Goal: Task Accomplishment & Management: Use online tool/utility

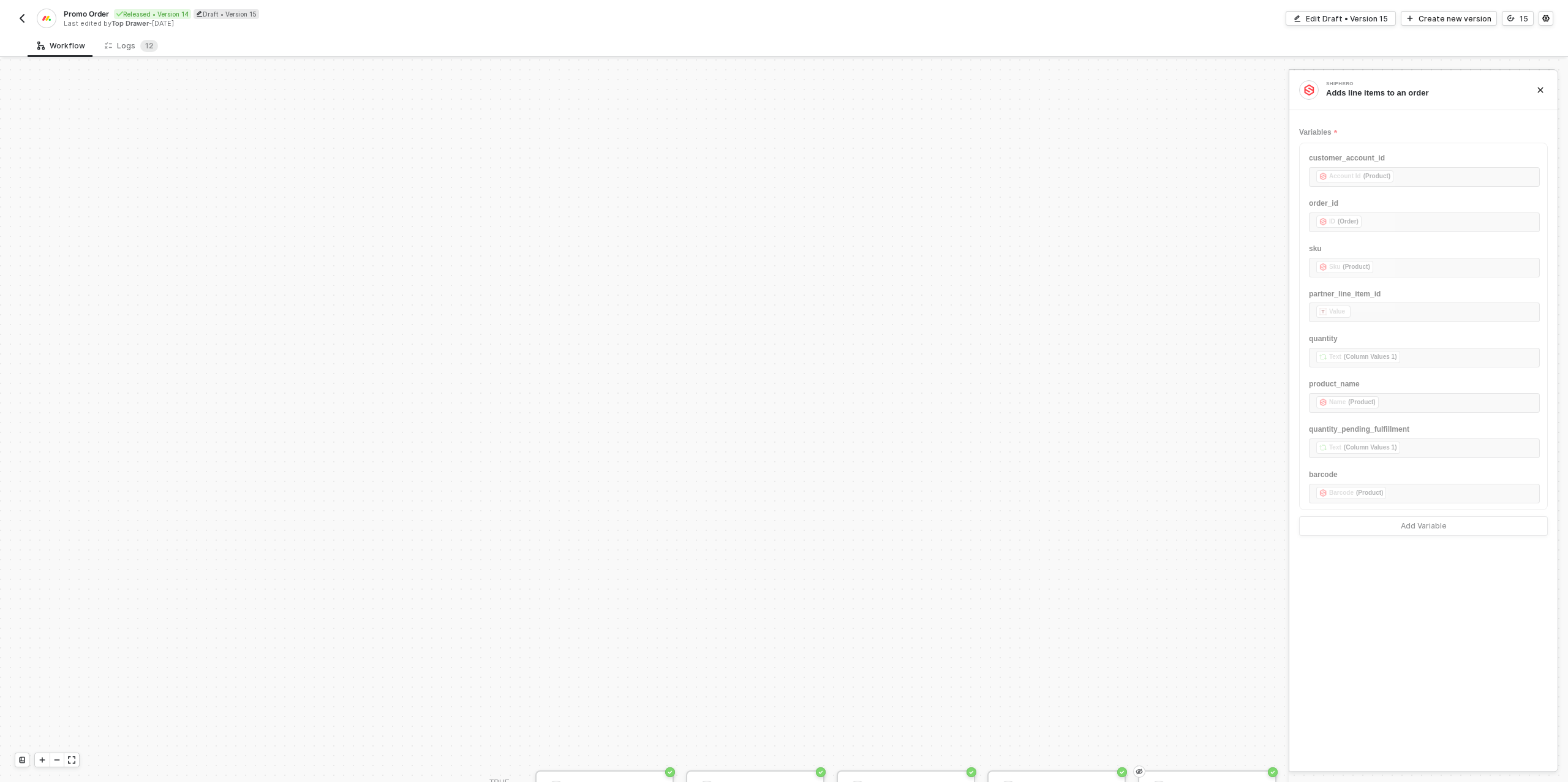
scroll to position [425, 1424]
click at [23, 21] on img "button" at bounding box center [22, 18] width 10 height 10
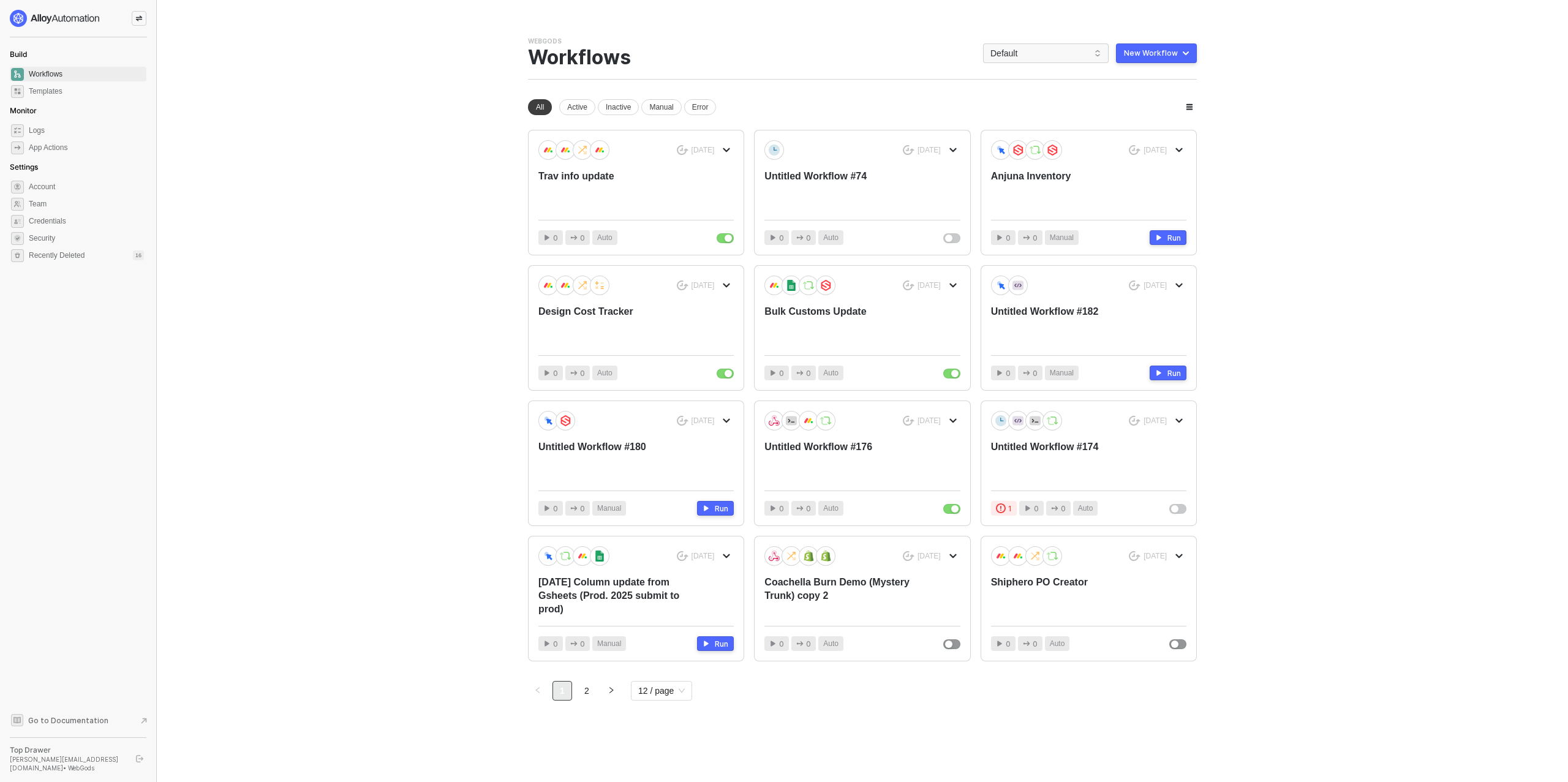
click at [1130, 51] on div "New Workflow" at bounding box center [1151, 53] width 54 height 10
click at [1121, 103] on div "Start From Scratch" at bounding box center [1122, 102] width 62 height 12
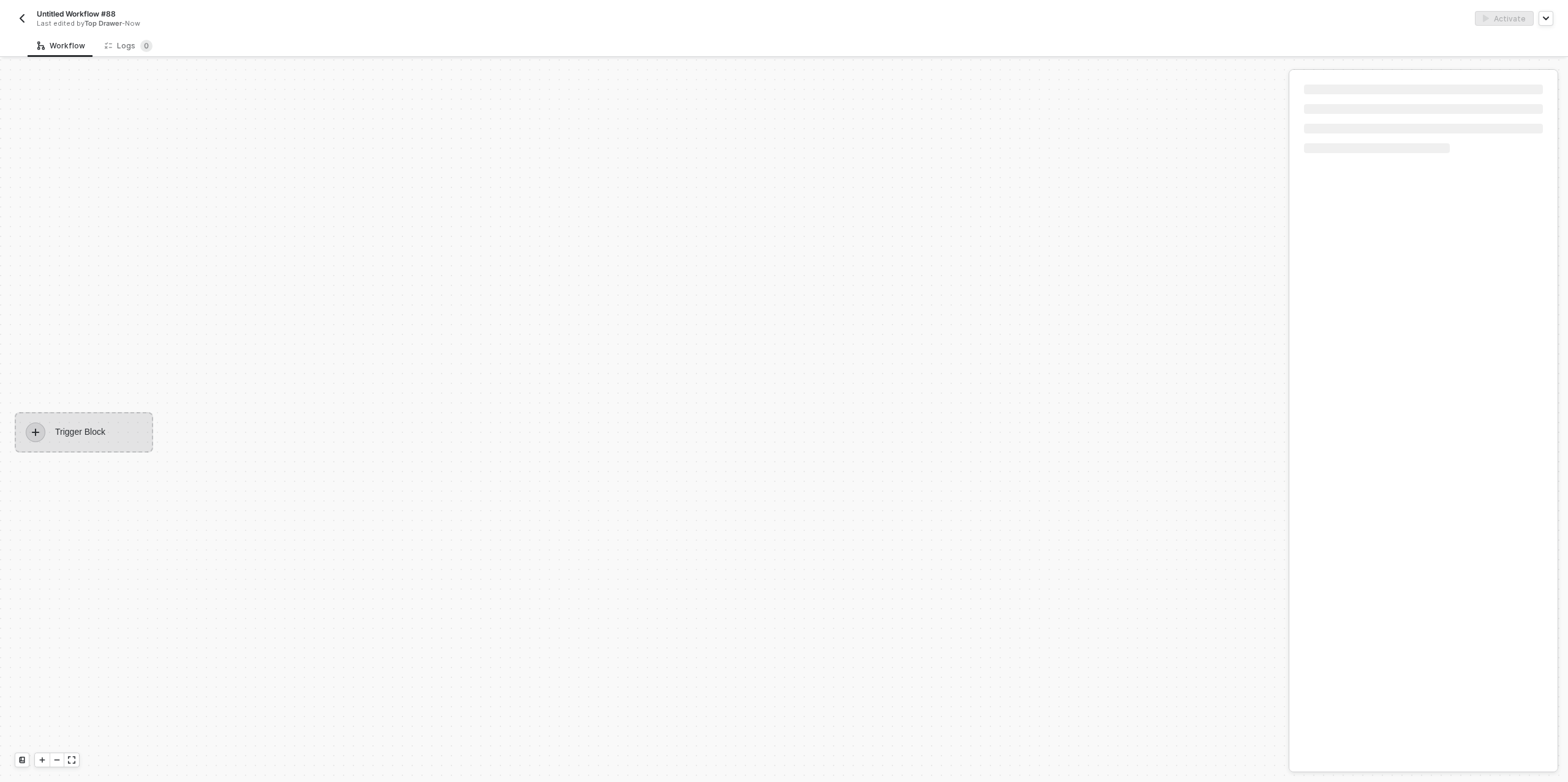
scroll to position [22, 0]
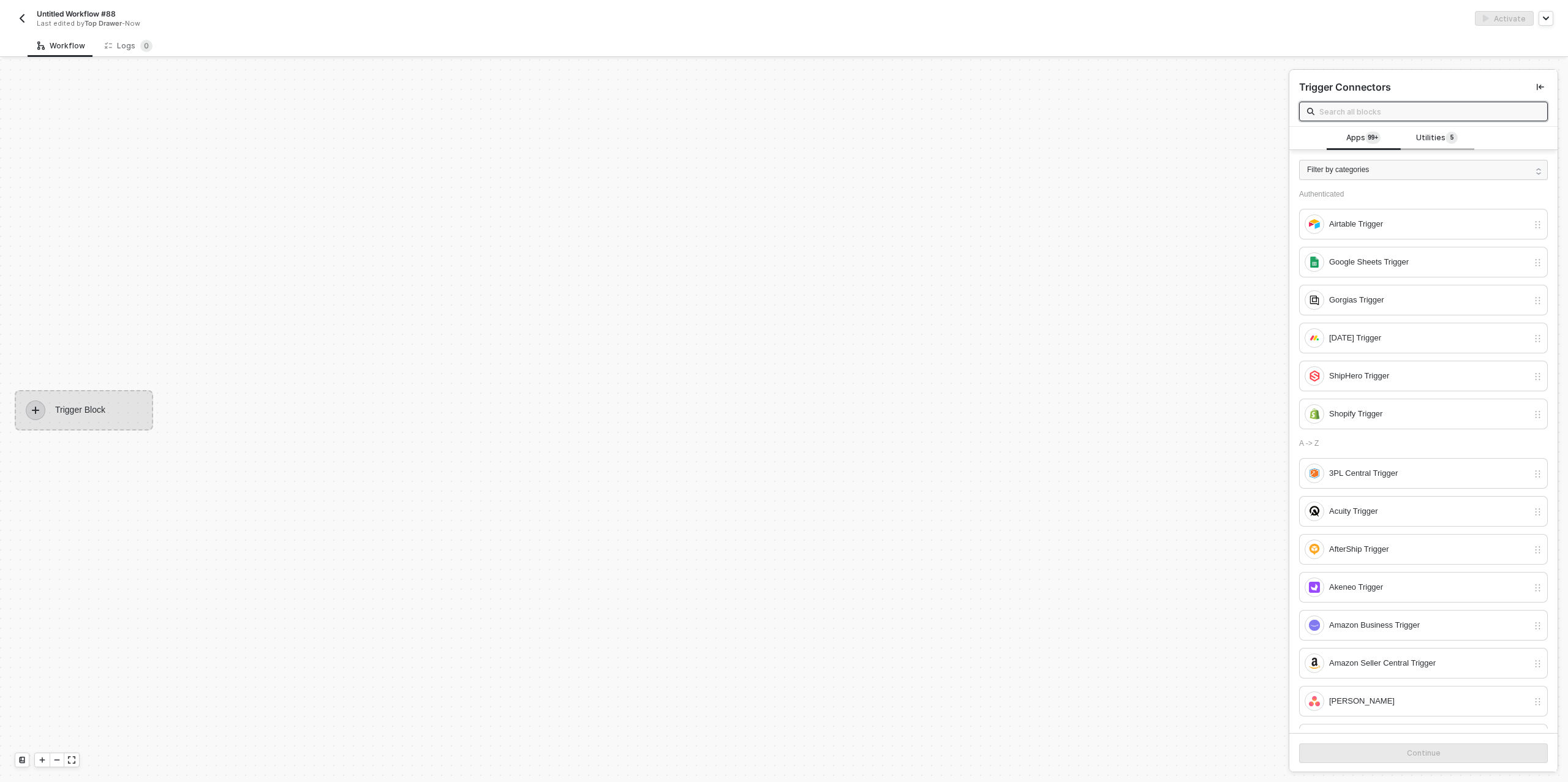
click at [1432, 133] on span "Utilities 5" at bounding box center [1437, 138] width 42 height 14
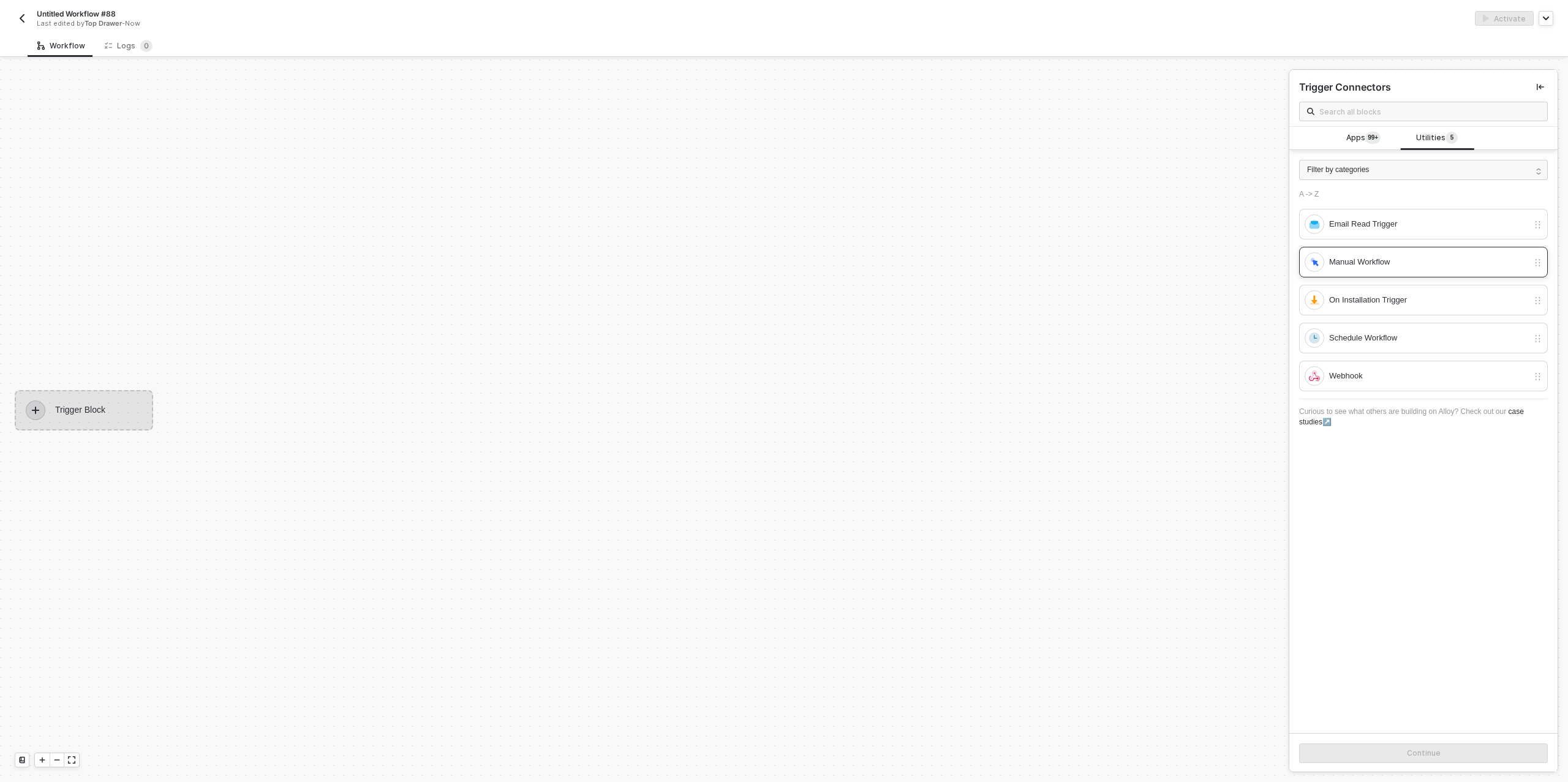
click at [1369, 256] on div "Manual Workflow" at bounding box center [1429, 262] width 199 height 14
click at [1404, 747] on button "Continue" at bounding box center [1424, 753] width 249 height 19
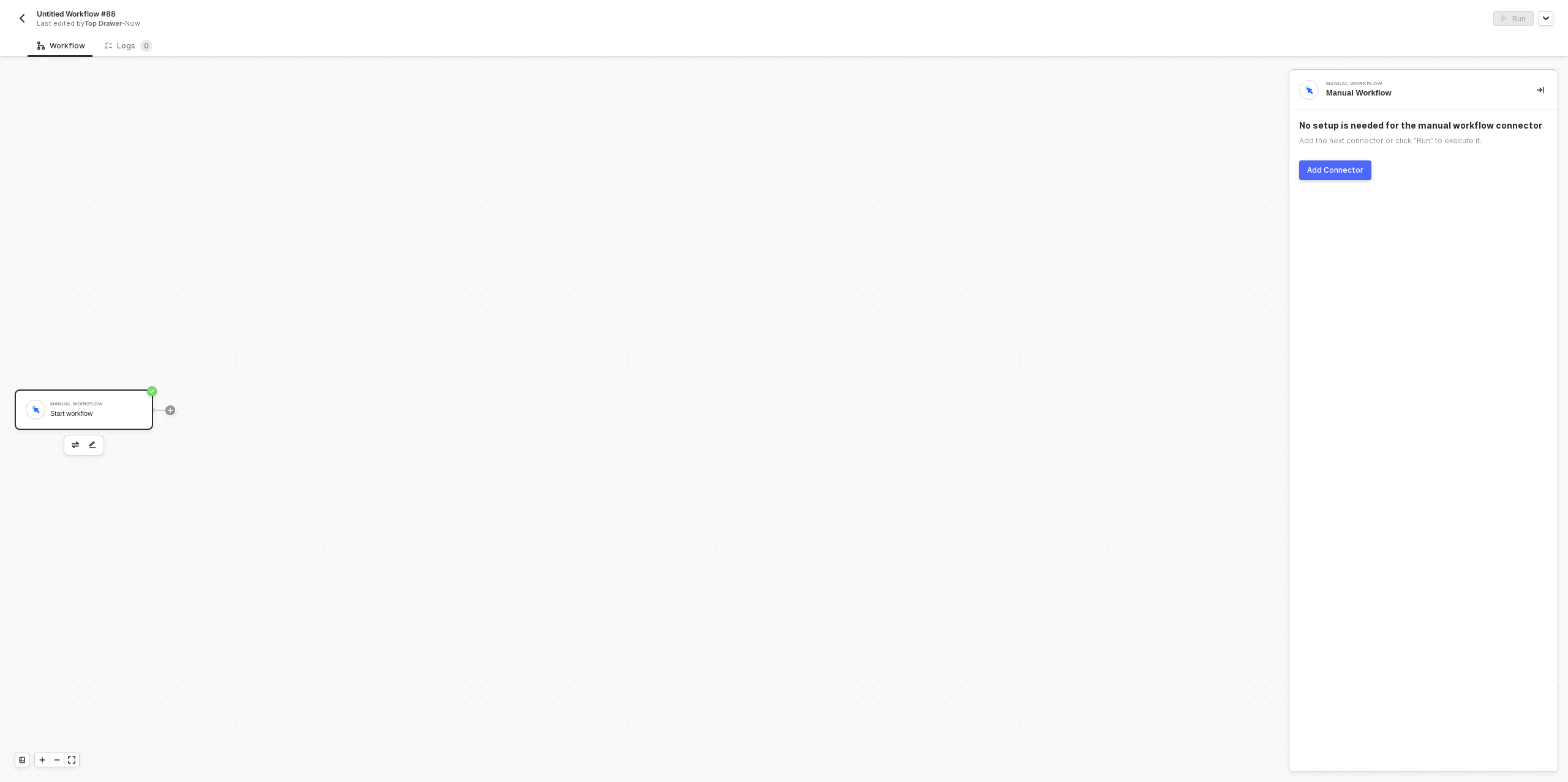
click at [1328, 175] on button "Add Connector" at bounding box center [1335, 170] width 72 height 19
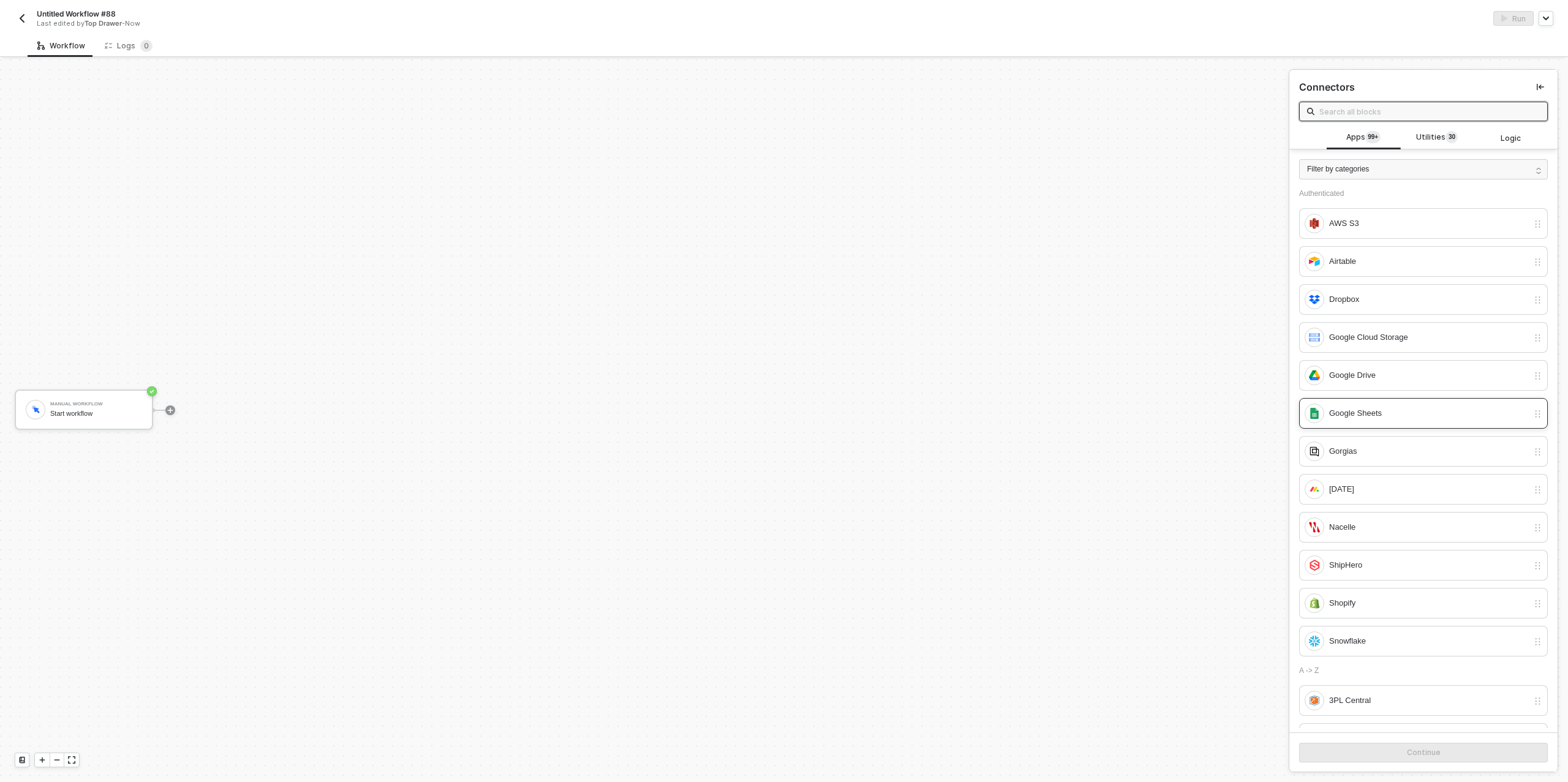
click at [1382, 412] on div "Google Sheets" at bounding box center [1429, 413] width 199 height 14
click at [1409, 754] on div "Continue" at bounding box center [1424, 752] width 34 height 10
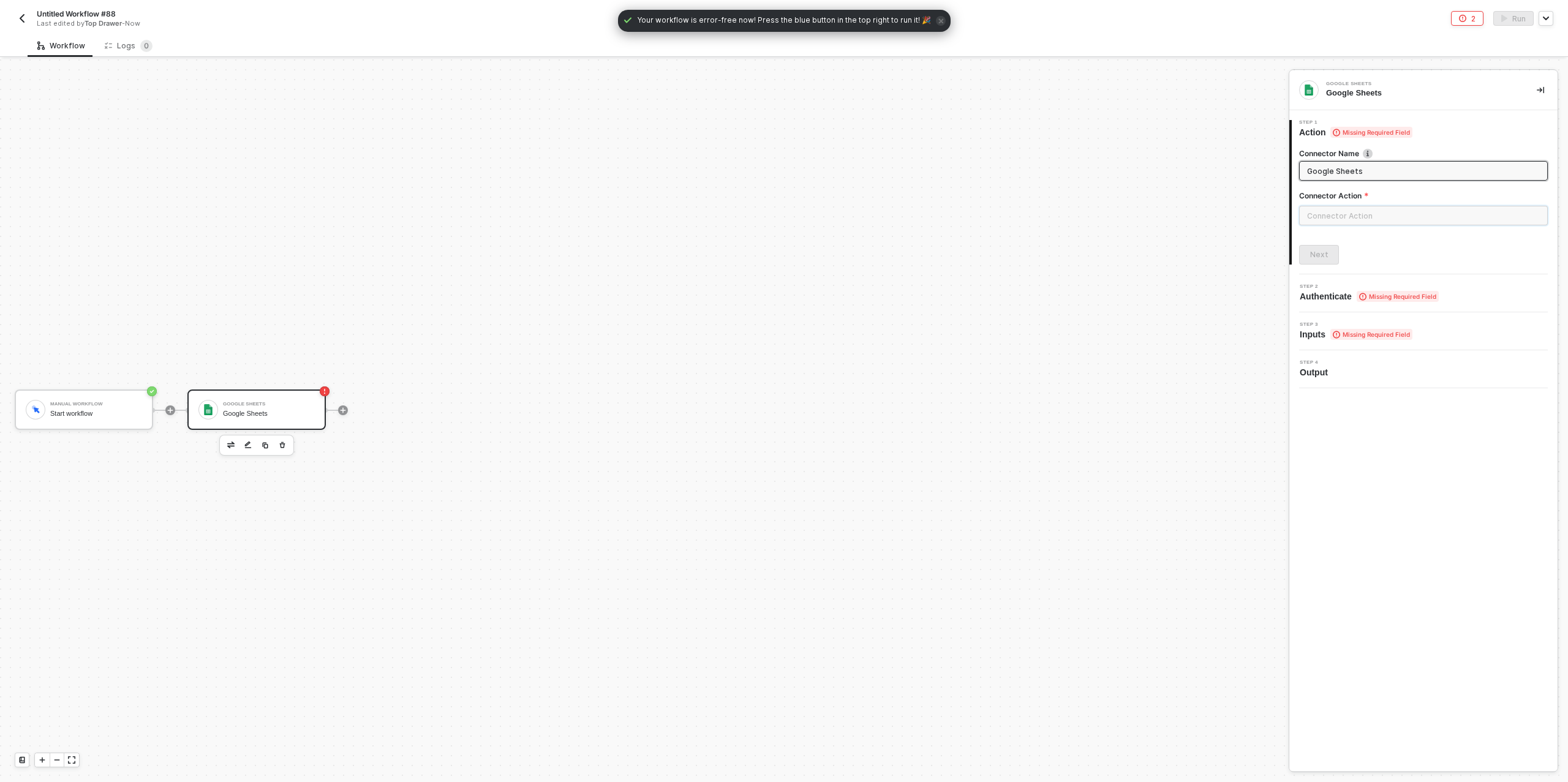
click at [1362, 214] on input "text" at bounding box center [1424, 215] width 249 height 19
click at [1148, 148] on div "Actions" at bounding box center [1189, 148] width 179 height 10
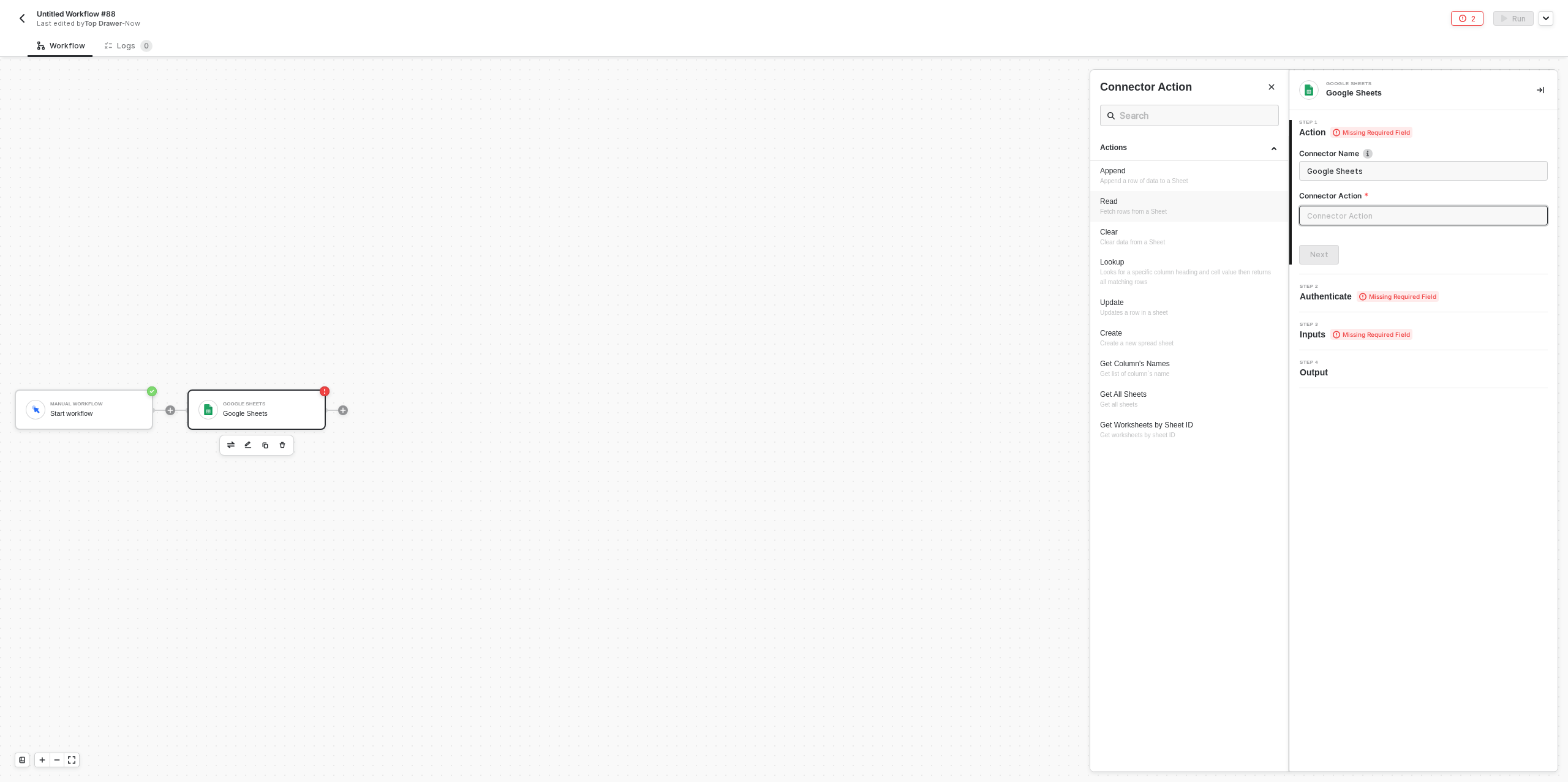
click at [1132, 210] on span "Fetch rows from a Sheet" at bounding box center [1134, 211] width 67 height 6
type input "Fetch rows from a Sheet"
type input "Read"
click at [1325, 256] on div "Next" at bounding box center [1319, 254] width 19 height 10
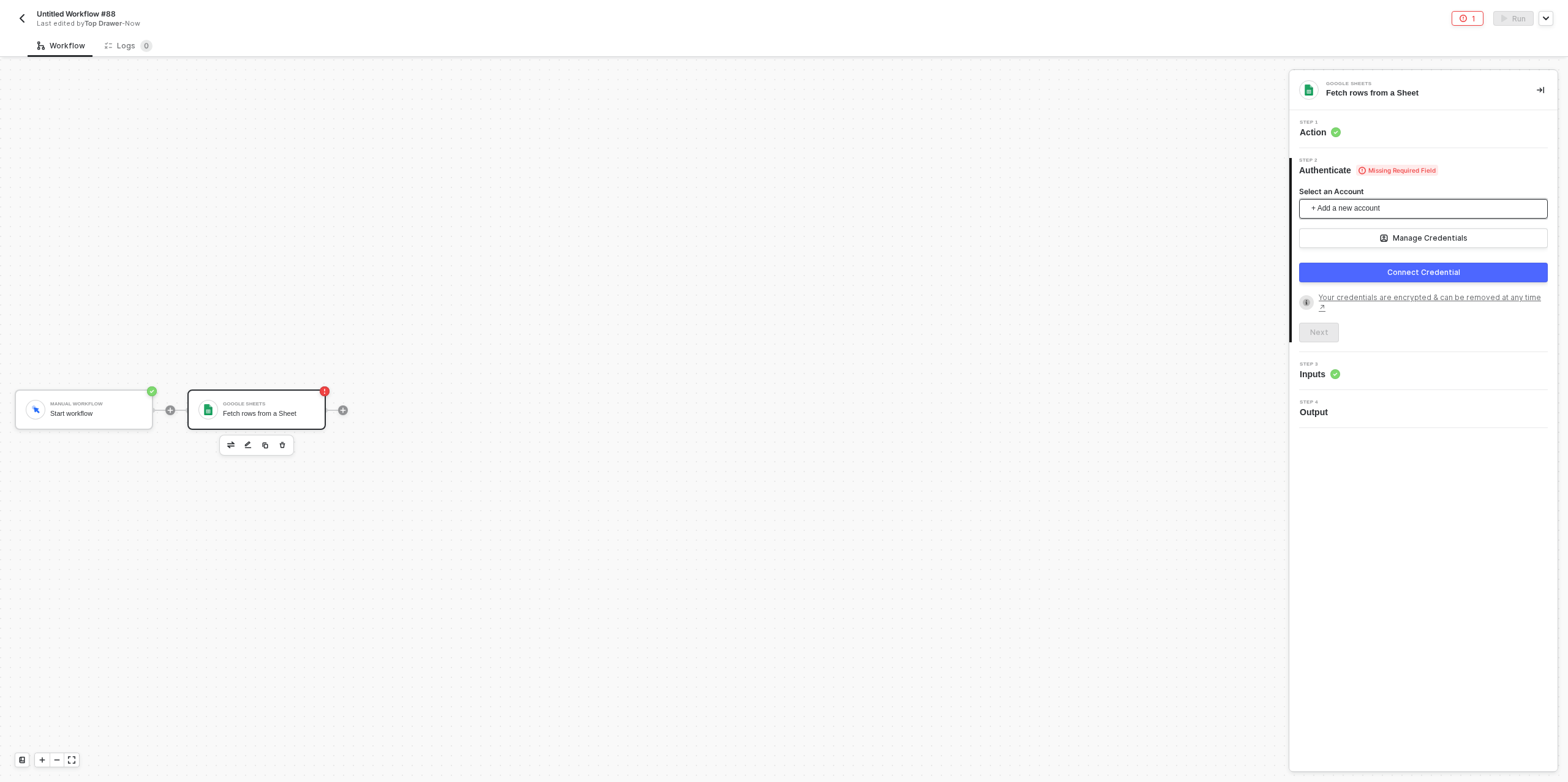
click at [1332, 211] on span "+ Add a new account" at bounding box center [1426, 209] width 229 height 19
click at [1358, 261] on span "Google Sheets - ian@topdrawermerch.com" at bounding box center [1424, 262] width 229 height 14
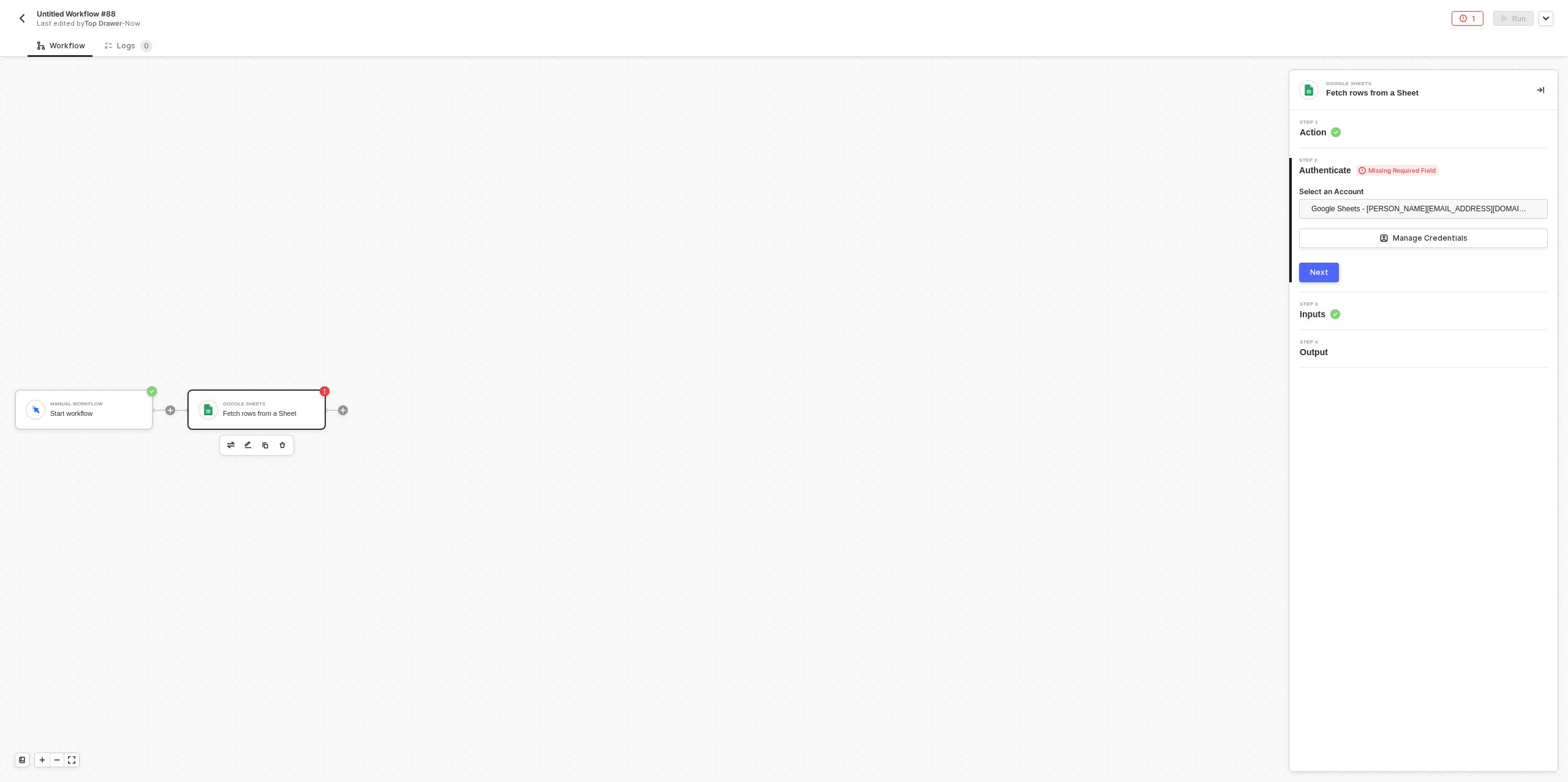
click at [1317, 272] on div "Next" at bounding box center [1319, 272] width 19 height 10
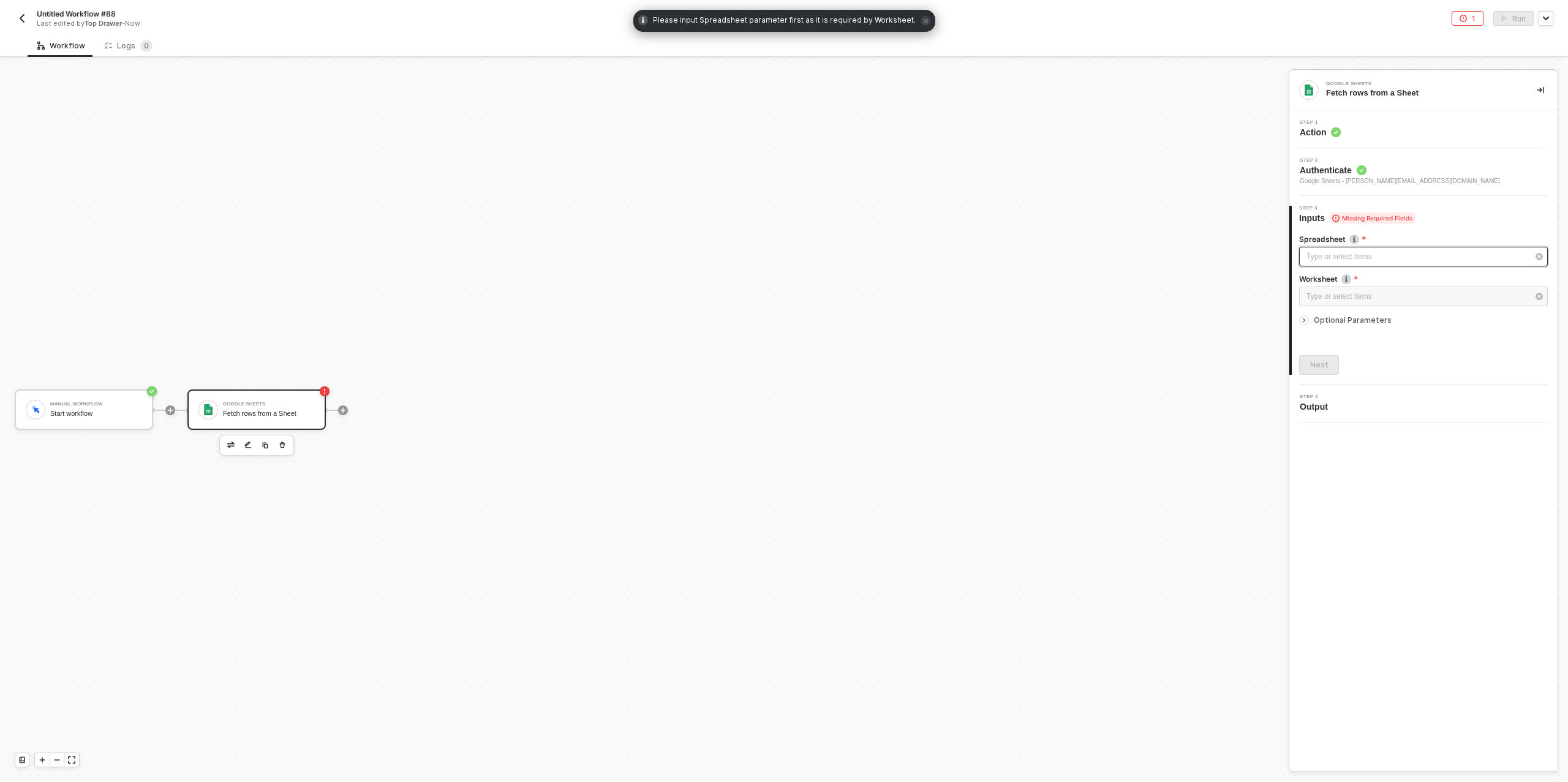
click at [1330, 253] on div "Type or select items ﻿" at bounding box center [1418, 257] width 222 height 12
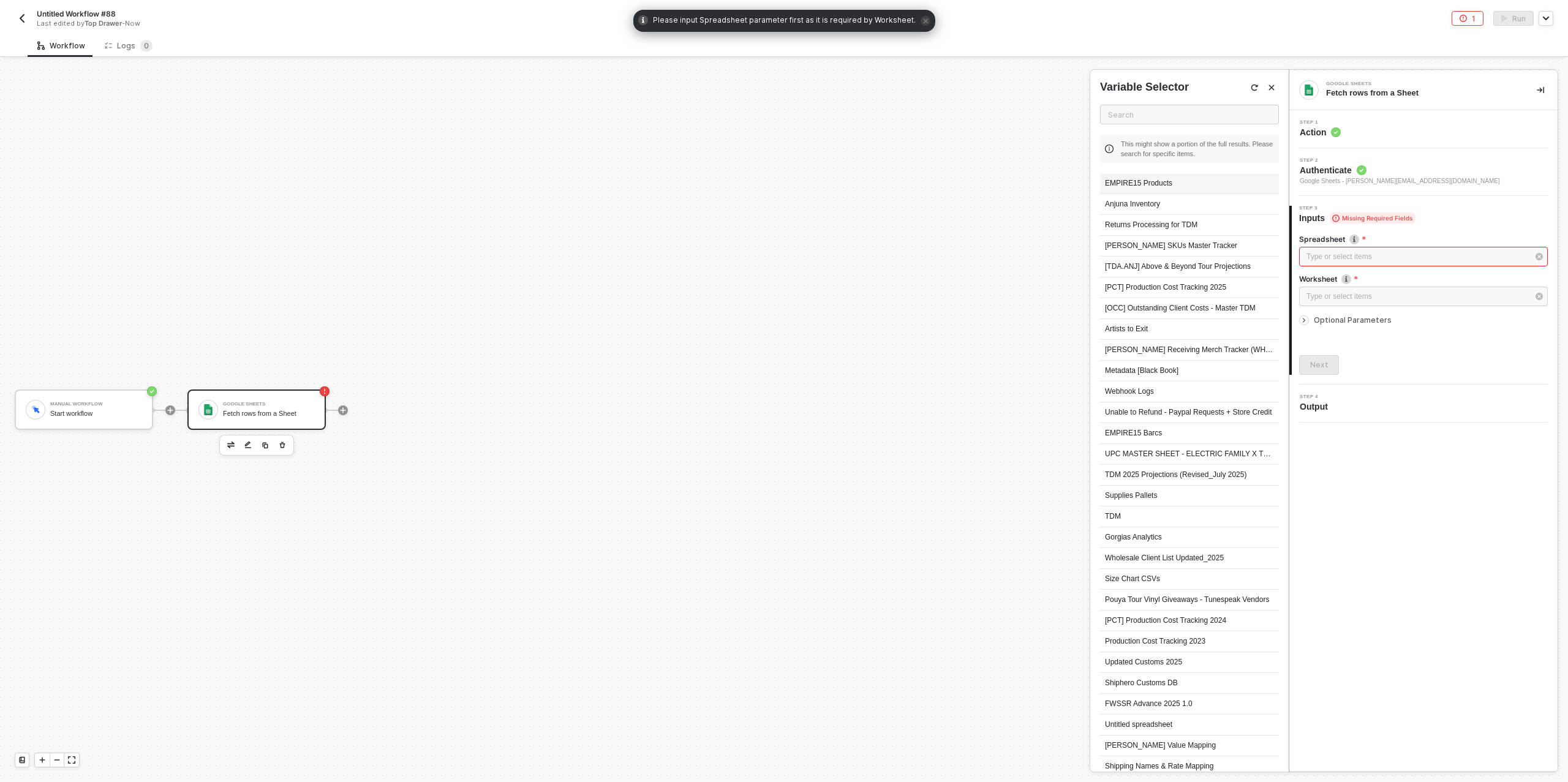
click at [1165, 183] on div "EMPIRE15 Products" at bounding box center [1190, 184] width 179 height 21
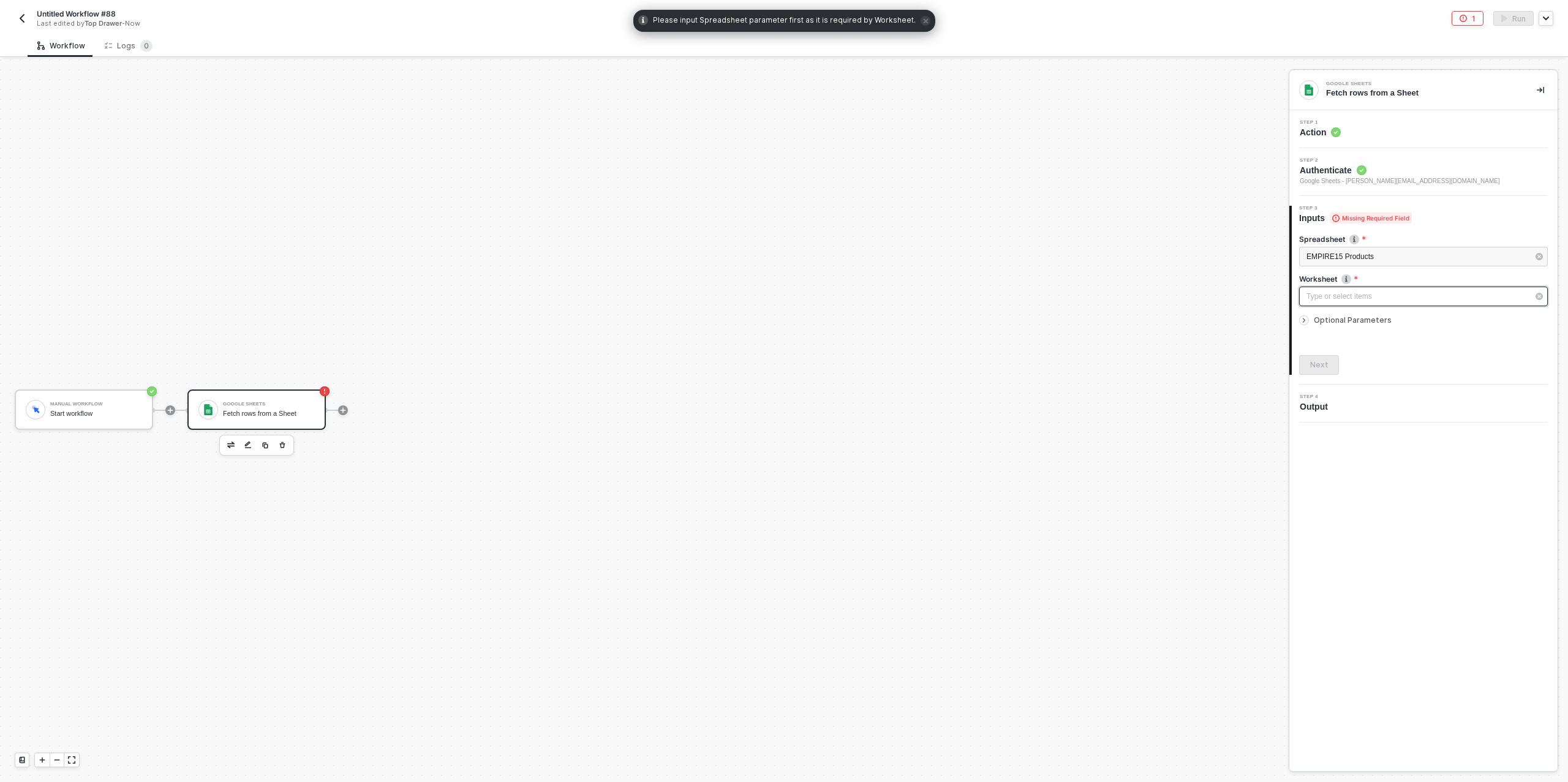
click at [1335, 291] on div "Type or select items ﻿" at bounding box center [1418, 297] width 222 height 12
click at [1133, 205] on div "Sheet2" at bounding box center [1190, 204] width 179 height 21
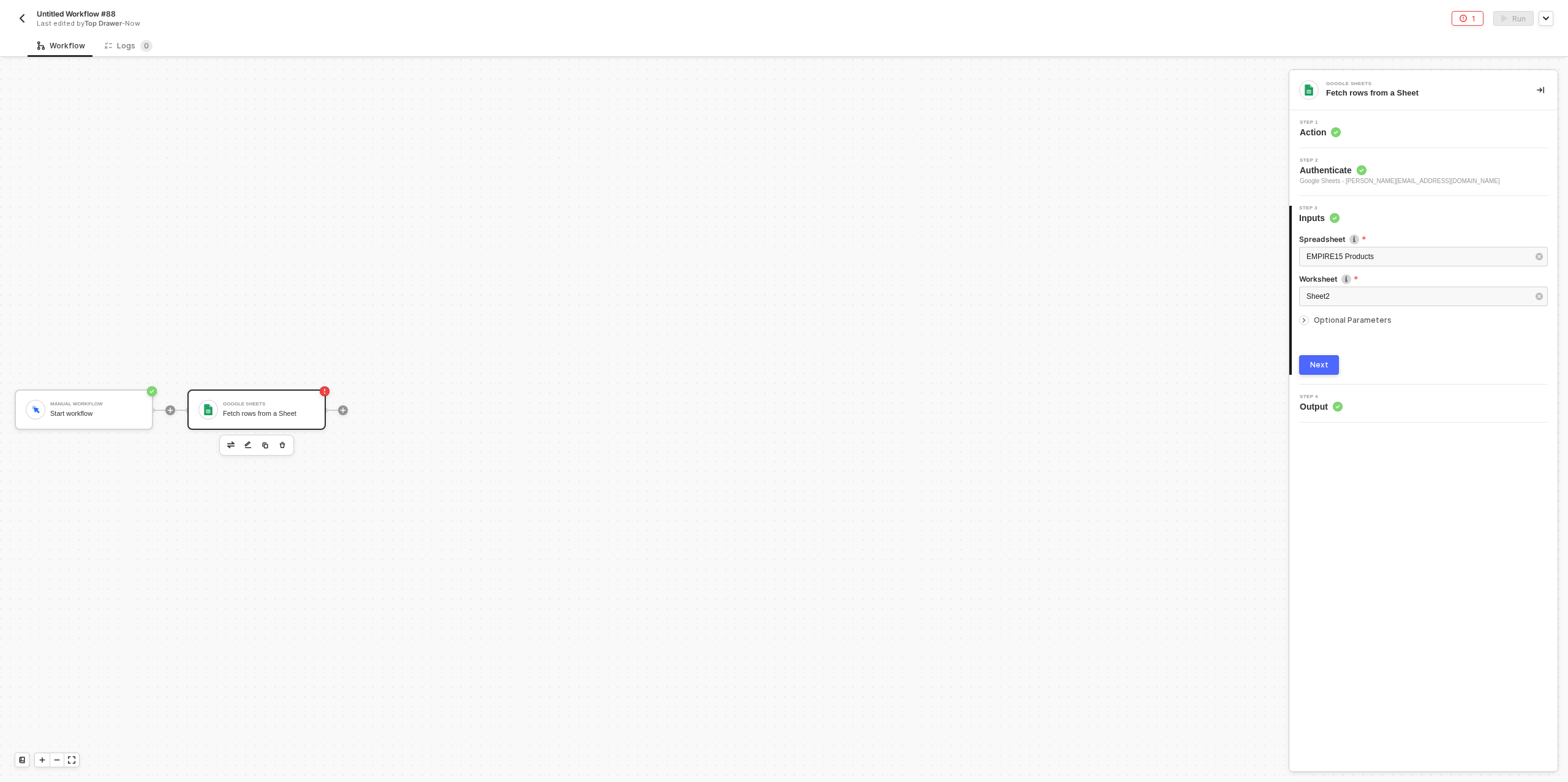
click at [1319, 360] on div "Next" at bounding box center [1319, 365] width 19 height 10
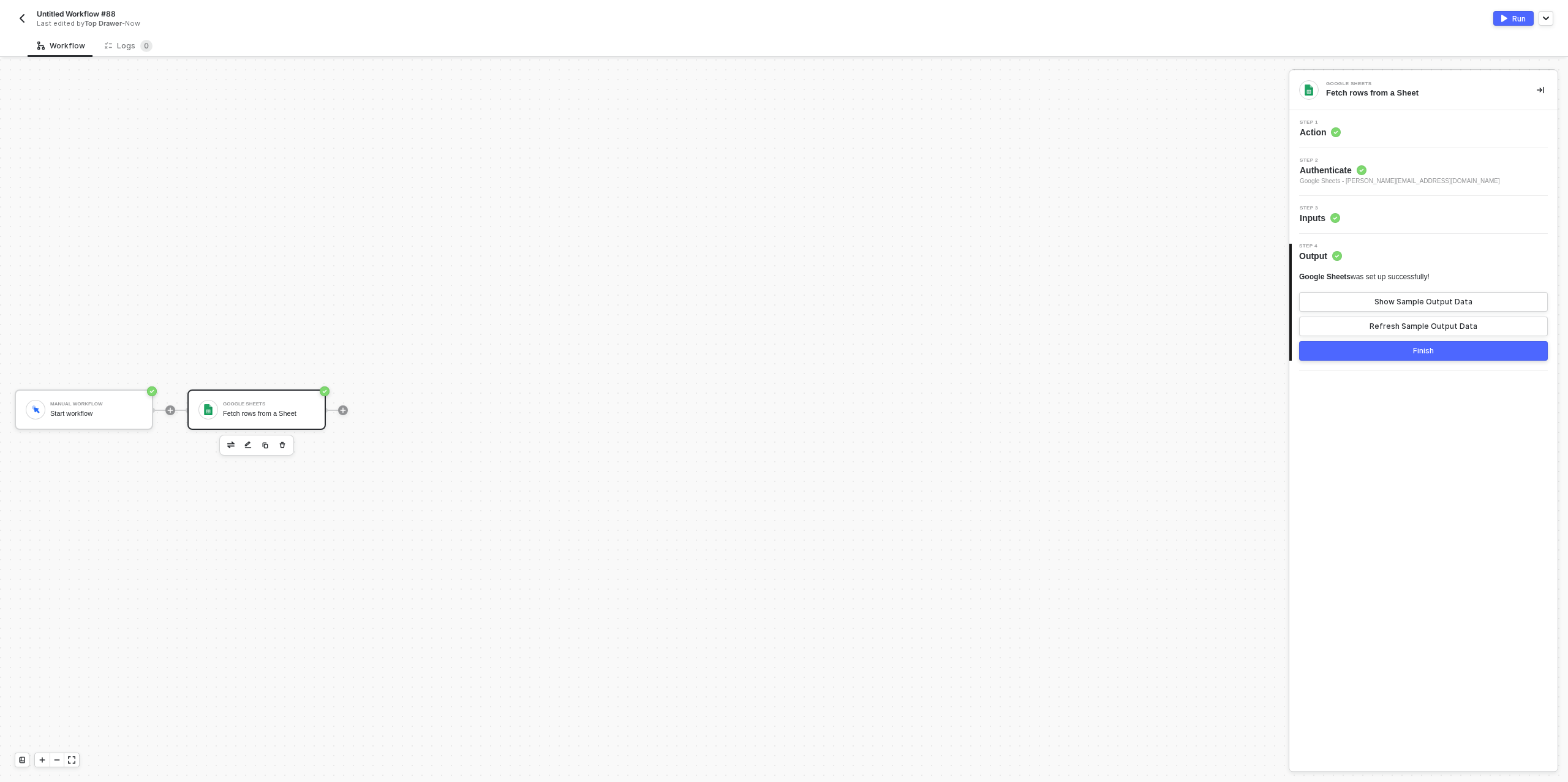
click at [1381, 348] on button "Finish" at bounding box center [1424, 350] width 249 height 19
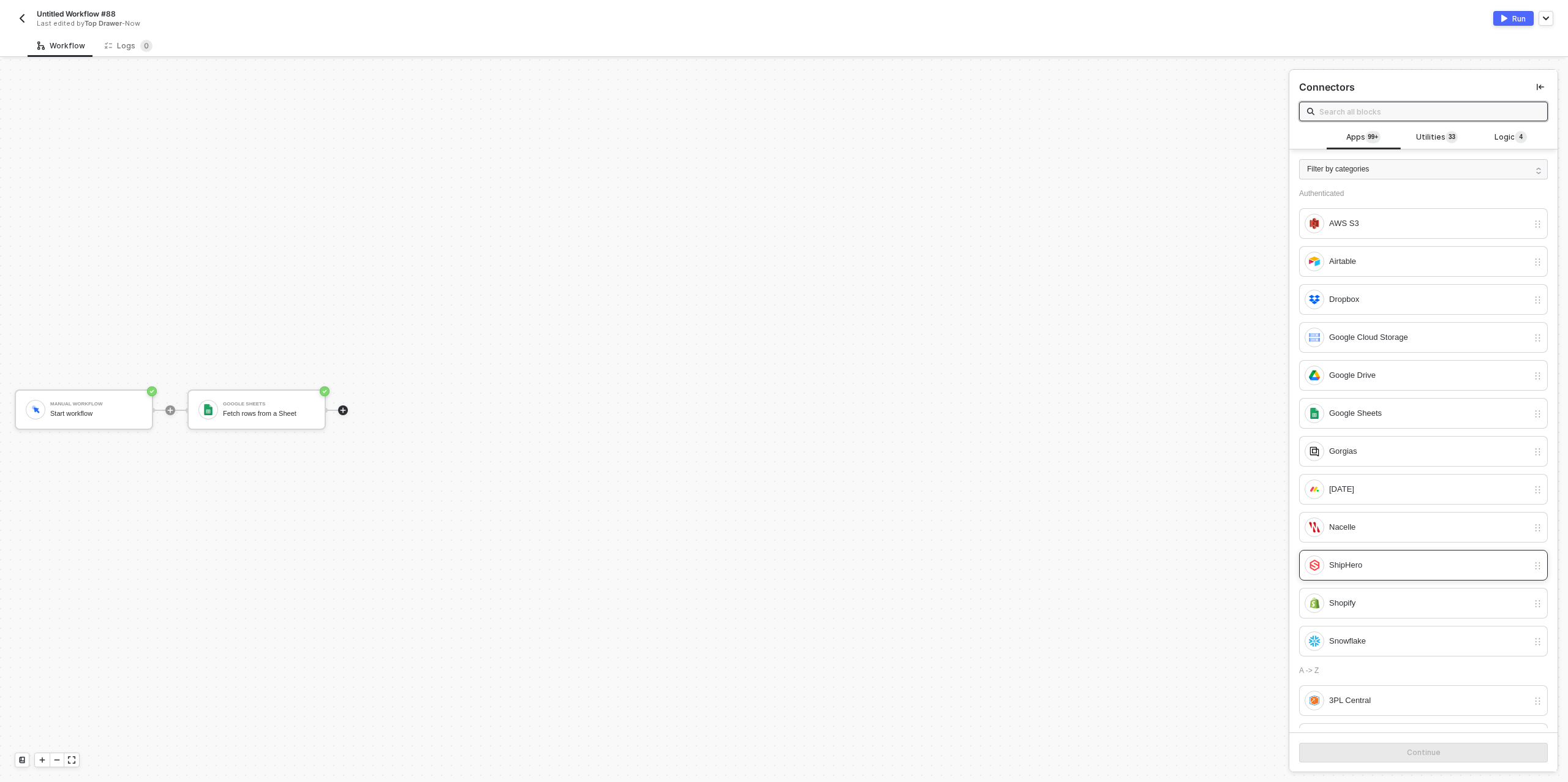
click at [1368, 558] on div "ShipHero" at bounding box center [1429, 565] width 199 height 14
click at [1395, 748] on button "Continue" at bounding box center [1424, 752] width 249 height 19
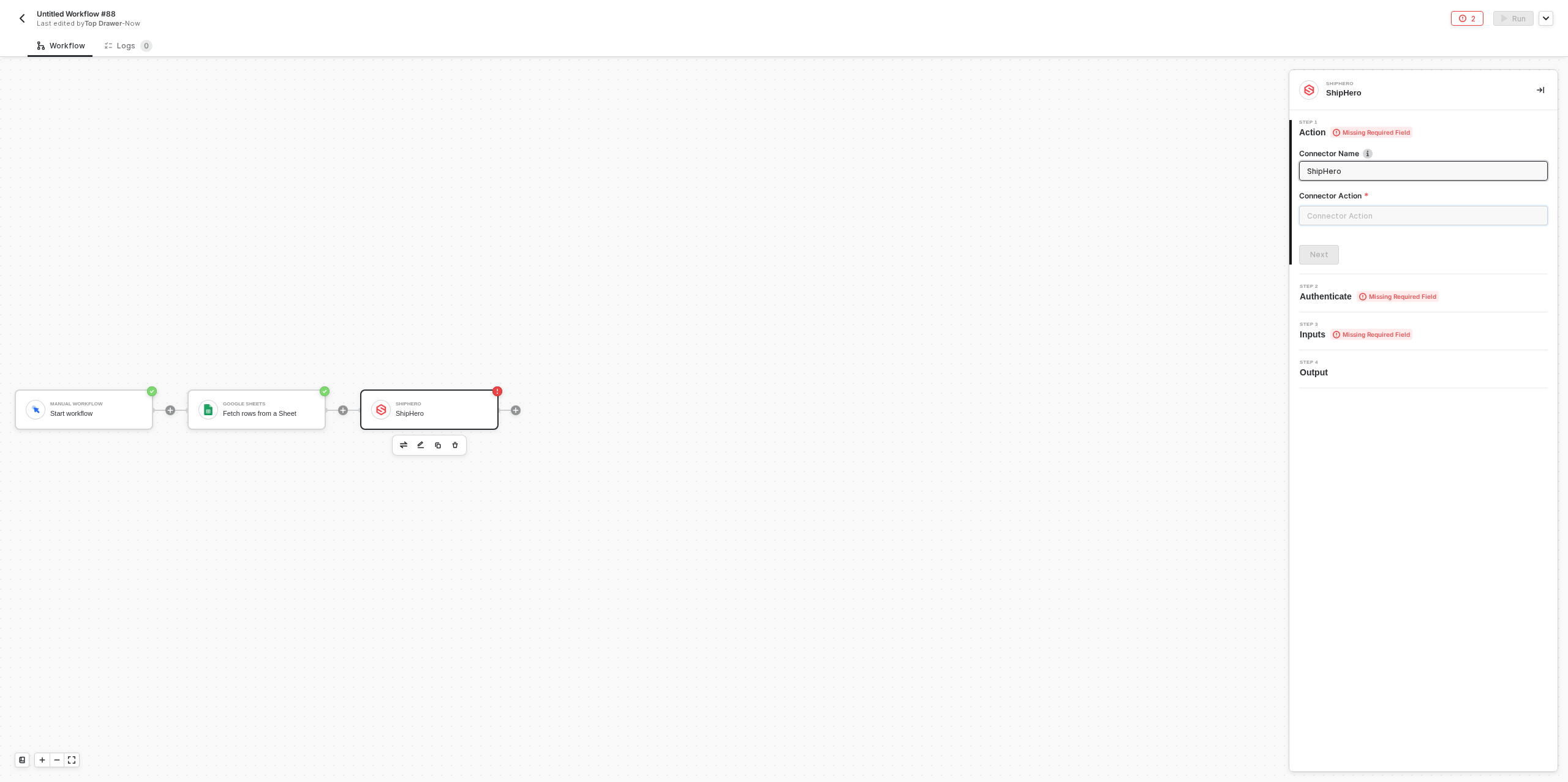
click at [1325, 221] on input "text" at bounding box center [1424, 215] width 249 height 19
click at [1190, 148] on div "Custom Actions" at bounding box center [1189, 148] width 179 height 10
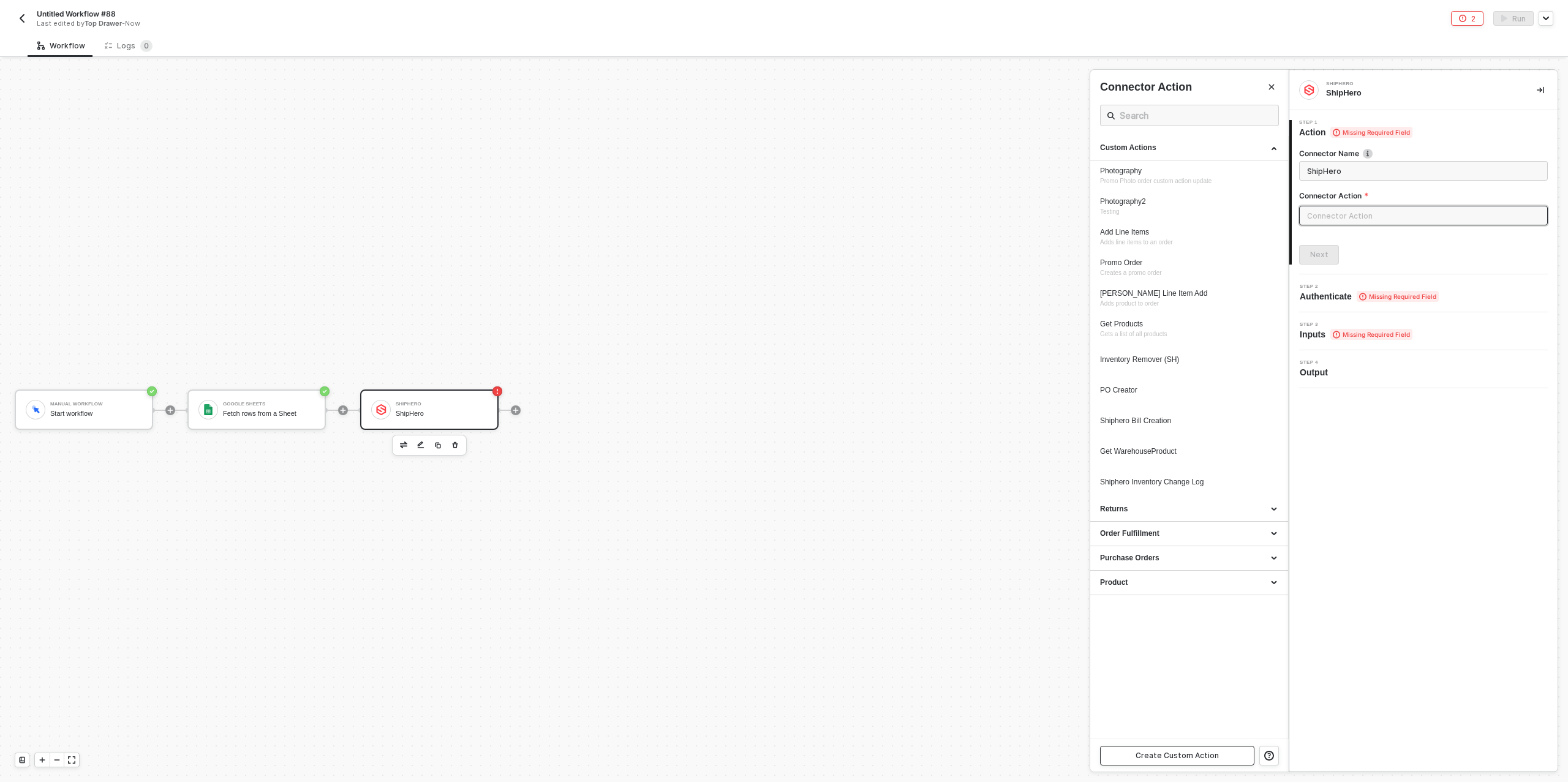
click at [1174, 754] on div "Create Custom Action" at bounding box center [1177, 755] width 83 height 10
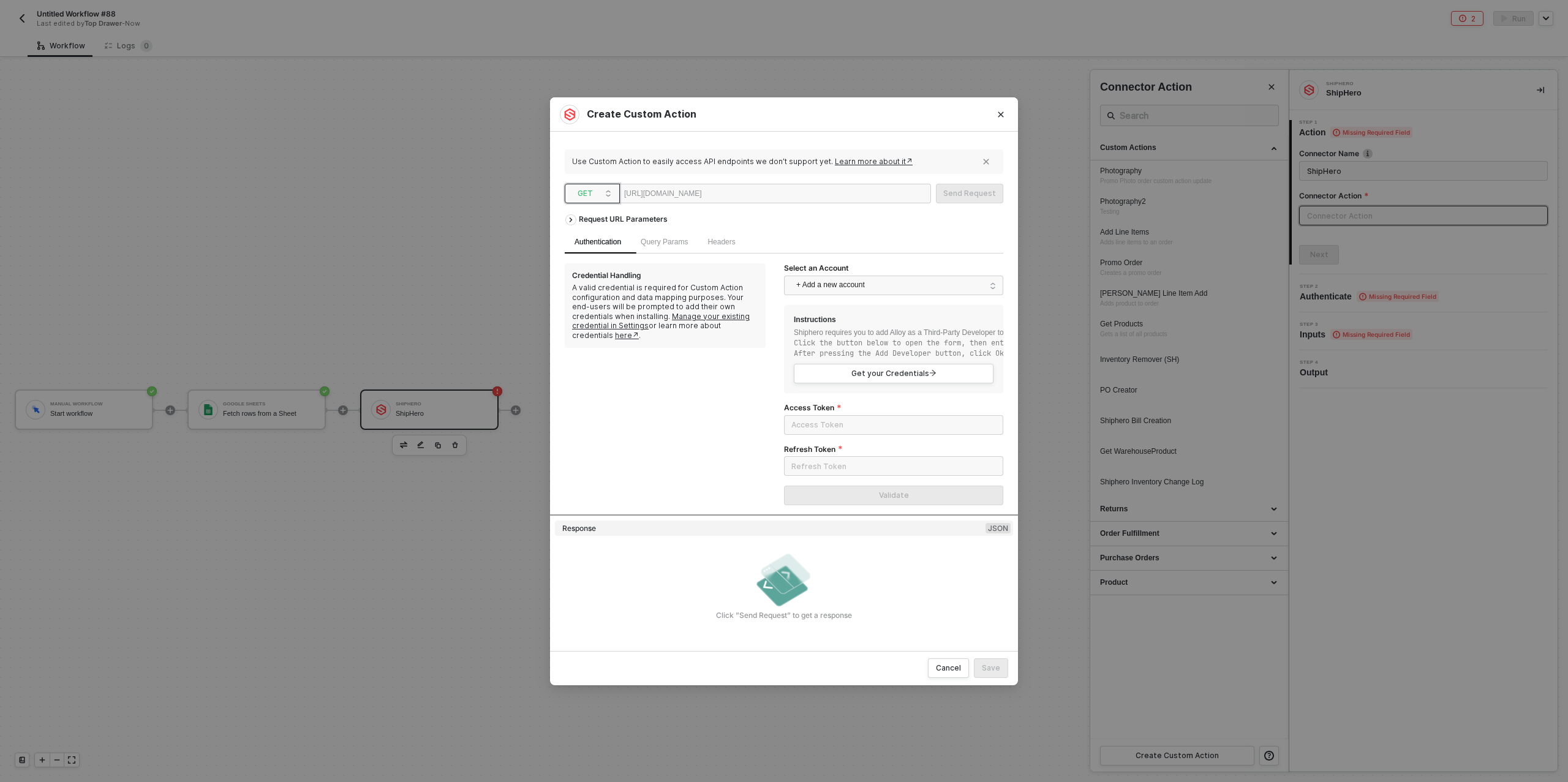
click at [595, 197] on span "GET" at bounding box center [594, 193] width 34 height 19
drag, startPoint x: 594, startPoint y: 238, endPoint x: 627, endPoint y: 225, distance: 35.5
click at [594, 238] on div "POST" at bounding box center [592, 237] width 45 height 15
click at [764, 195] on div at bounding box center [739, 194] width 75 height 19
click at [843, 427] on input "Access Token" at bounding box center [894, 424] width 219 height 19
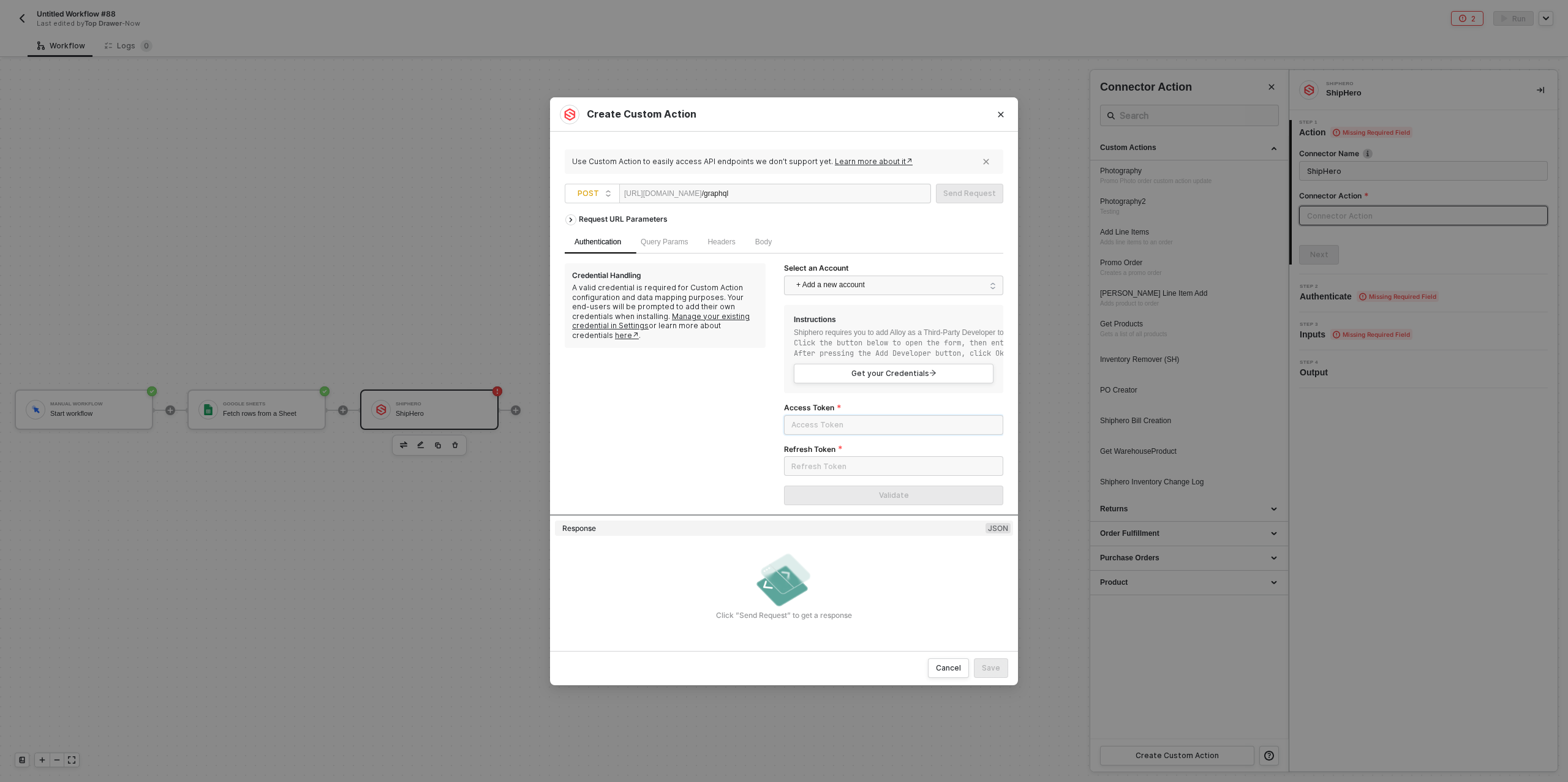
paste input "eyJhbGciOiJSUzI1NiIsInR5cCI6IkpXVCIsImtpZCI6IlJUQXlOVU13T0Rrd09ETXhSVVZDUXpBNU5…"
type input "eyJhbGciOiJSUzI1NiIsInR5cCI6IkpXVCIsImtpZCI6IlJUQXlOVU13T0Rrd09ETXhSVVZDUXpBNU5…"
click at [875, 464] on input "Refresh Token" at bounding box center [894, 466] width 219 height 19
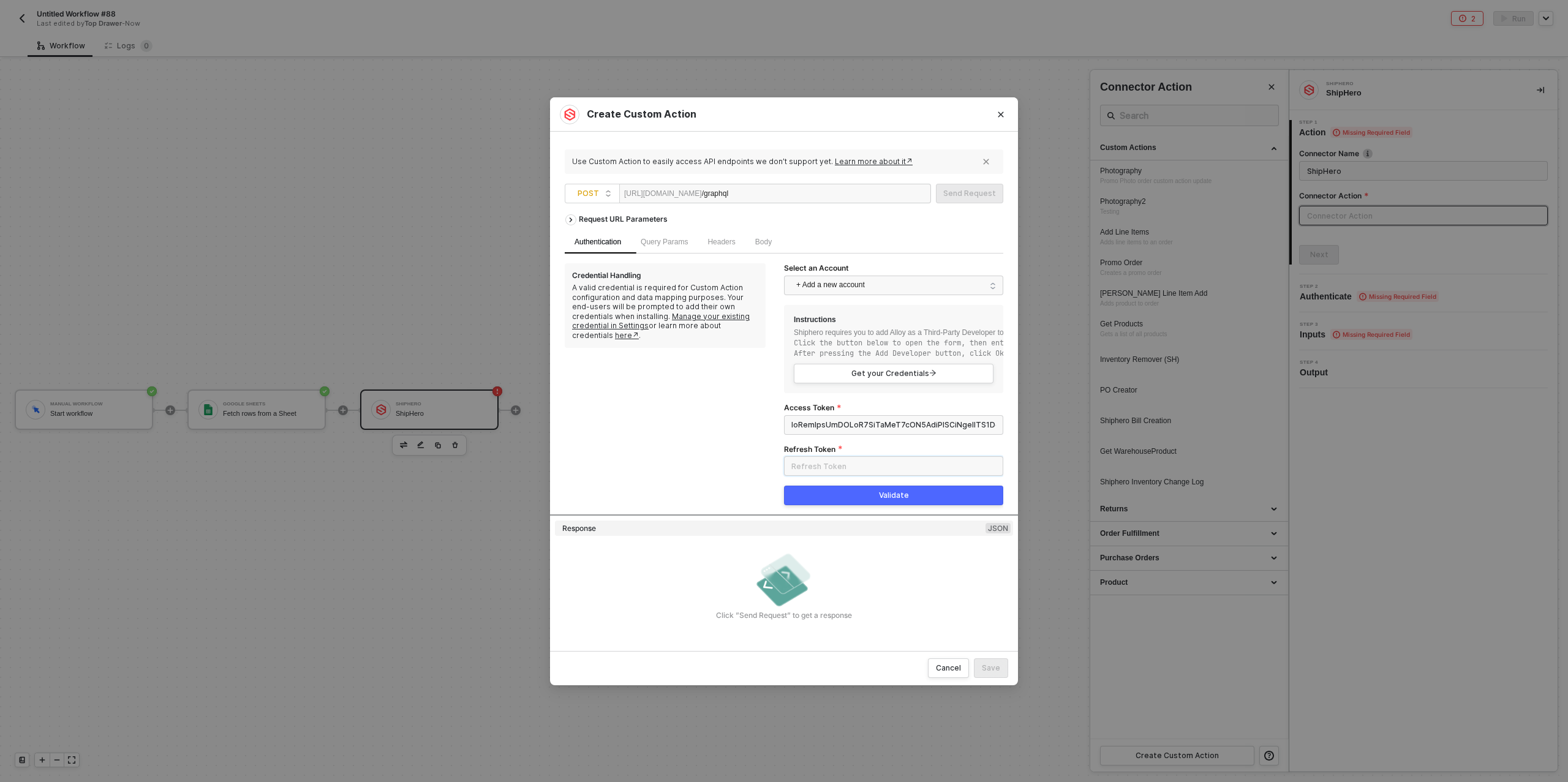
paste input "ELNhheyVDUn4htJHpTkdTDFCvwcwuWROGJ7-PqjOL4HRv"
type input "ELNhheyVDUn4htJHpTkdTDFCvwcwuWROGJ7-PqjOL4HRv"
click at [875, 495] on button "Validate" at bounding box center [894, 495] width 219 height 19
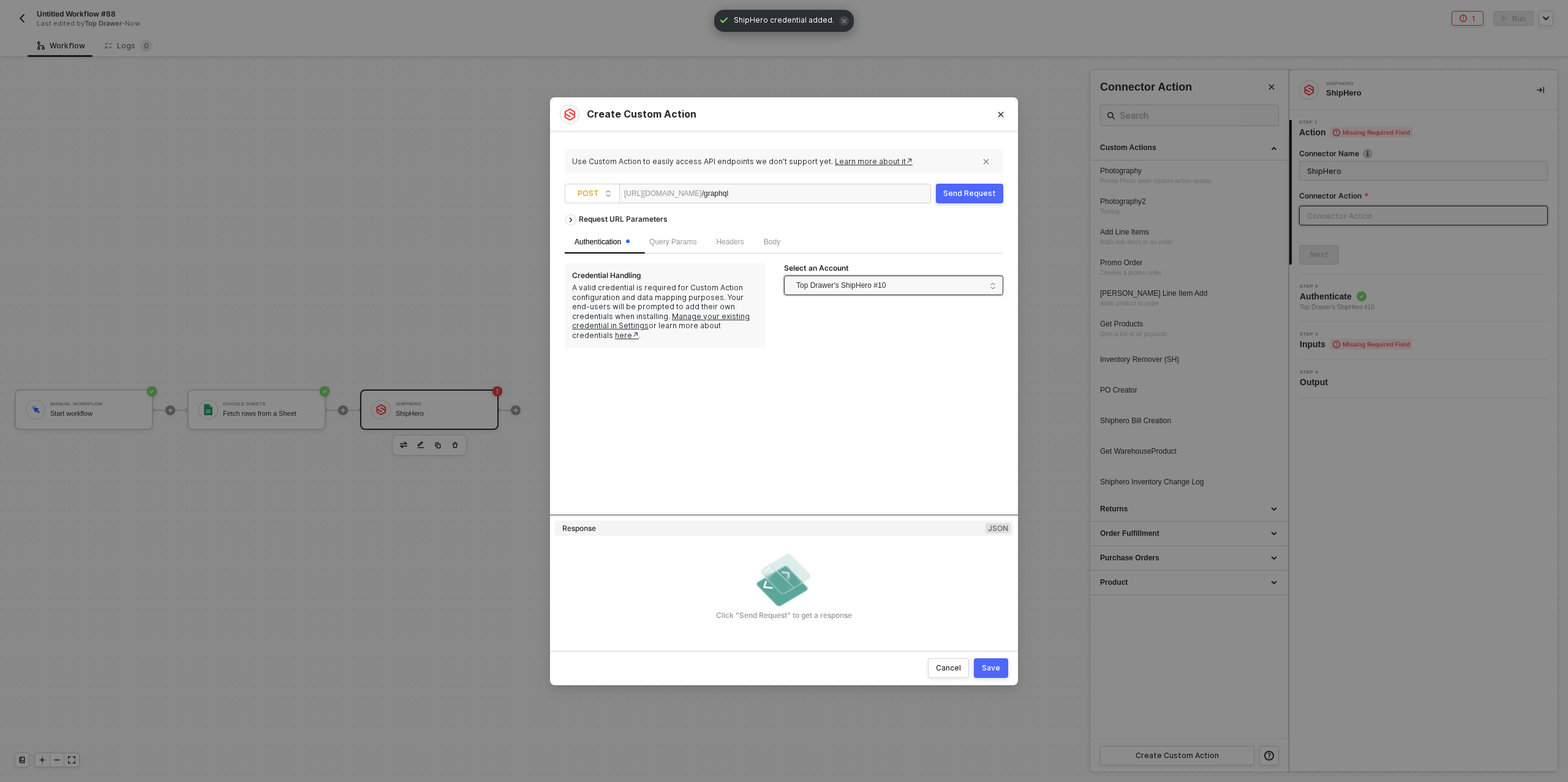
click at [896, 287] on span "Top Drawer's ShipHero #10" at bounding box center [891, 285] width 189 height 19
click at [732, 423] on div "Request URL Parameters Authentication Query Params Headers Body Credential Hand…" at bounding box center [784, 361] width 439 height 306
click at [670, 246] on div "Query Params" at bounding box center [673, 242] width 47 height 12
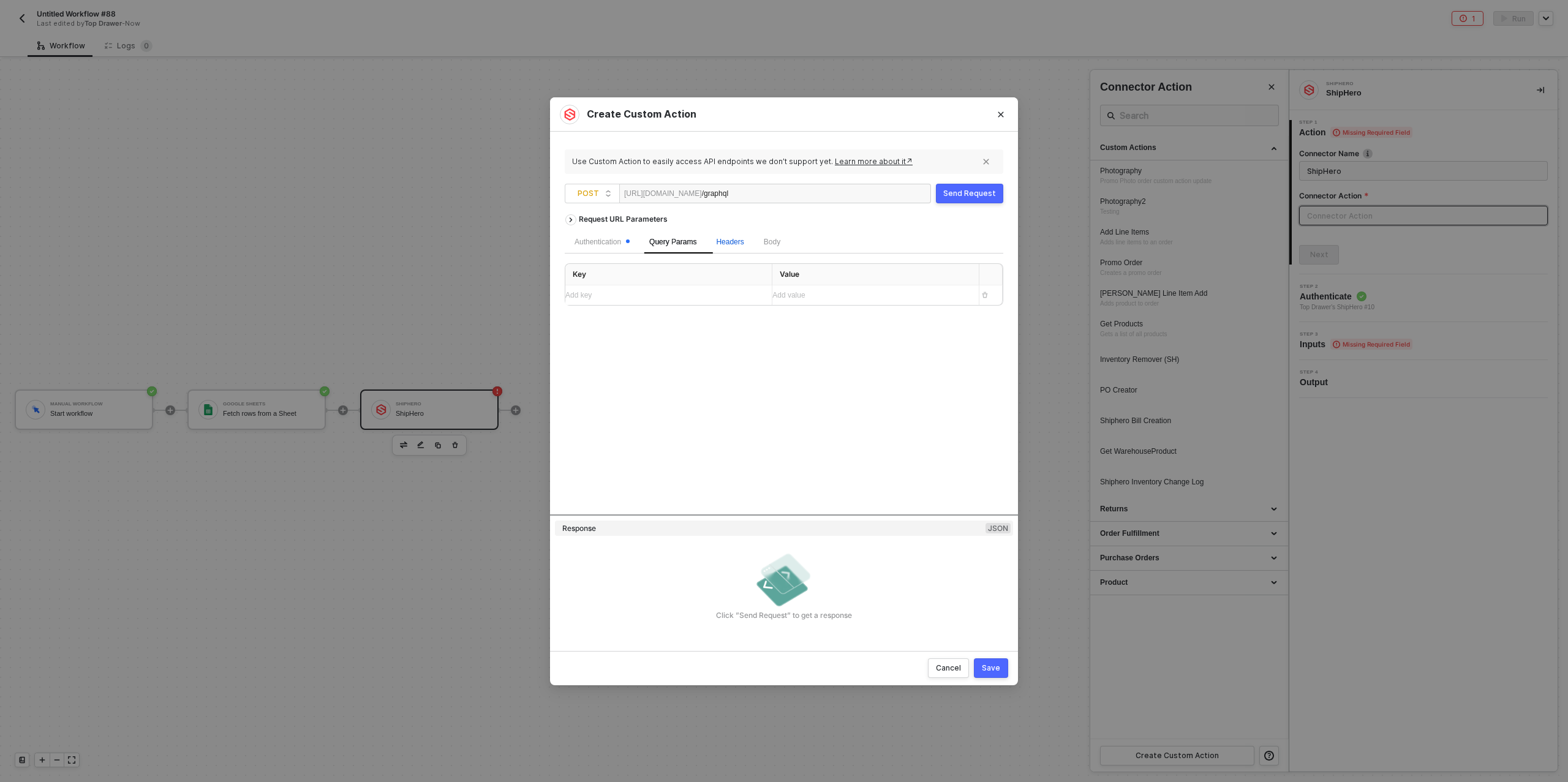
click at [735, 245] on div "Headers" at bounding box center [730, 242] width 28 height 12
click at [774, 245] on span "Body" at bounding box center [772, 242] width 17 height 8
click at [701, 271] on input "JSON" at bounding box center [704, 270] width 7 height 7
radio input "true"
radio input "false"
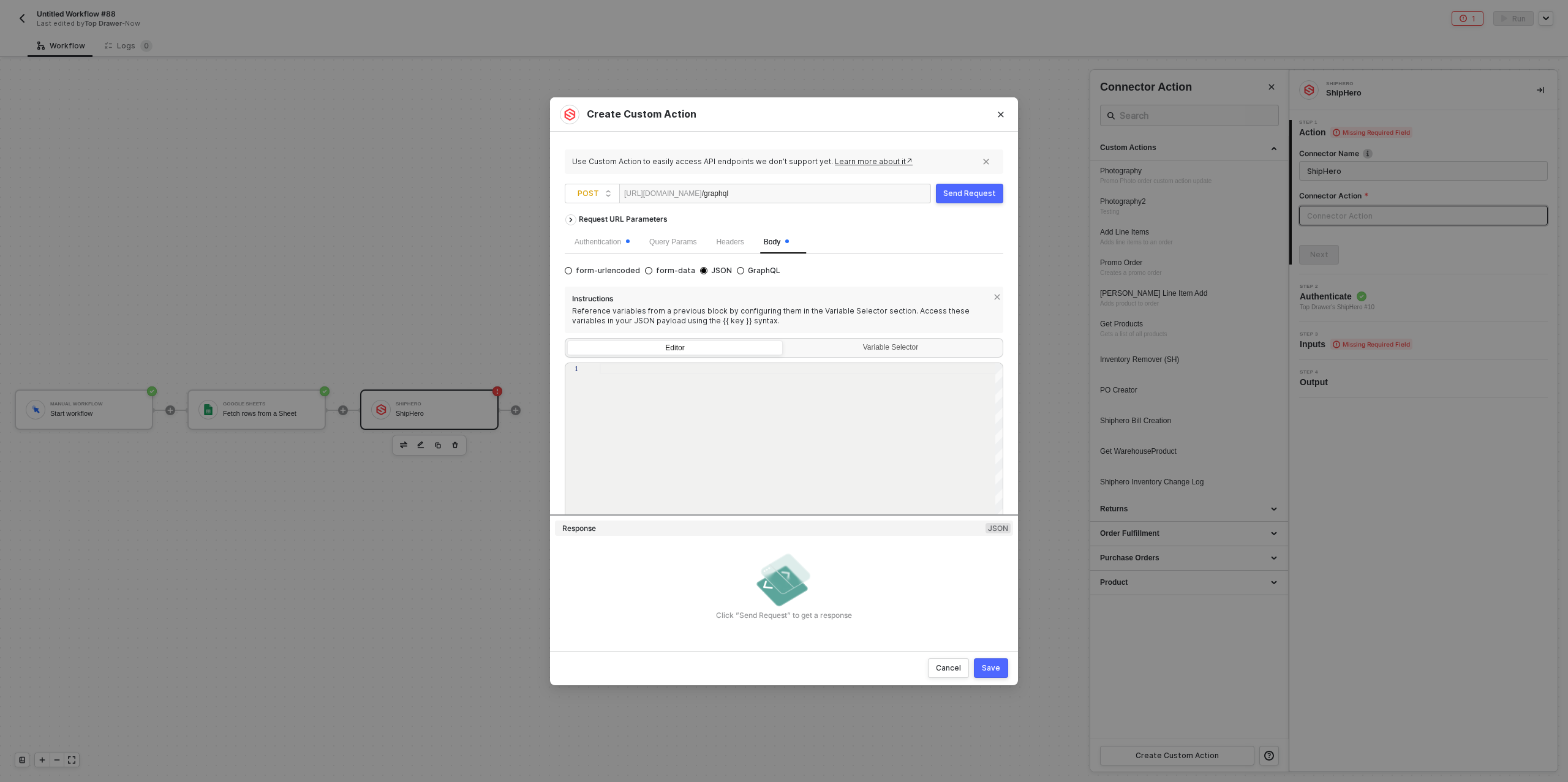
click at [619, 373] on div at bounding box center [802, 368] width 404 height 11
paste textarea ""warehouse": "{{warehouse}}", "value": "{{value}}", "value_currency": "{{value_…"
drag, startPoint x: 735, startPoint y: 469, endPoint x: 685, endPoint y: 467, distance: 50.0
click at [695, 469] on span ""{{value_currency}}"" at bounding box center [704, 467] width 66 height 8
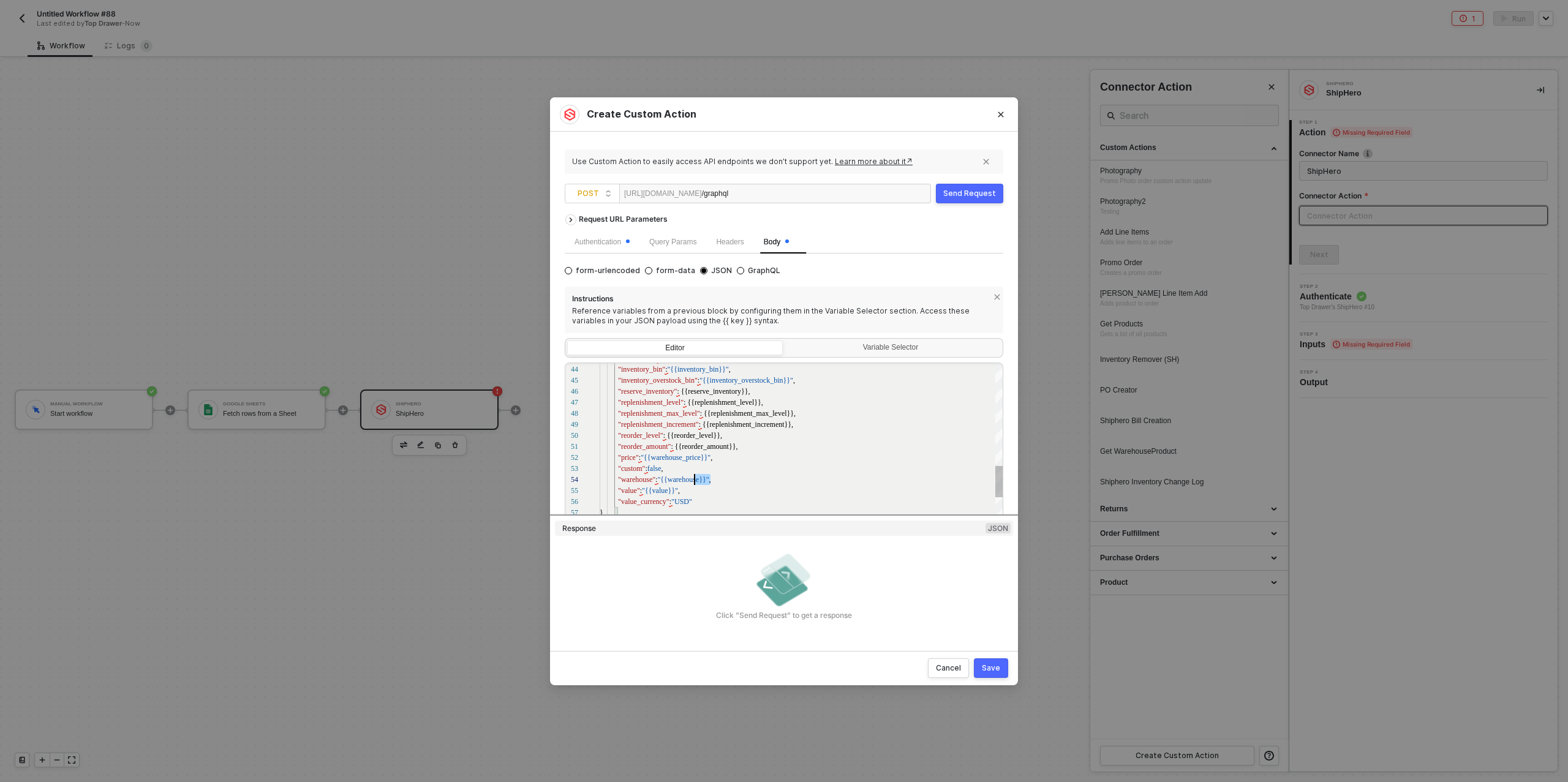
scroll to position [0, 92]
drag, startPoint x: 710, startPoint y: 482, endPoint x: 690, endPoint y: 481, distance: 20.0
click at [691, 481] on textarea ""warehouse": "{{warehouse}}", "value": "{{value}}", "value_currency": "USD" } ]…" at bounding box center [691, 479] width 1 height 11
drag, startPoint x: 708, startPoint y: 481, endPoint x: 683, endPoint y: 482, distance: 25.0
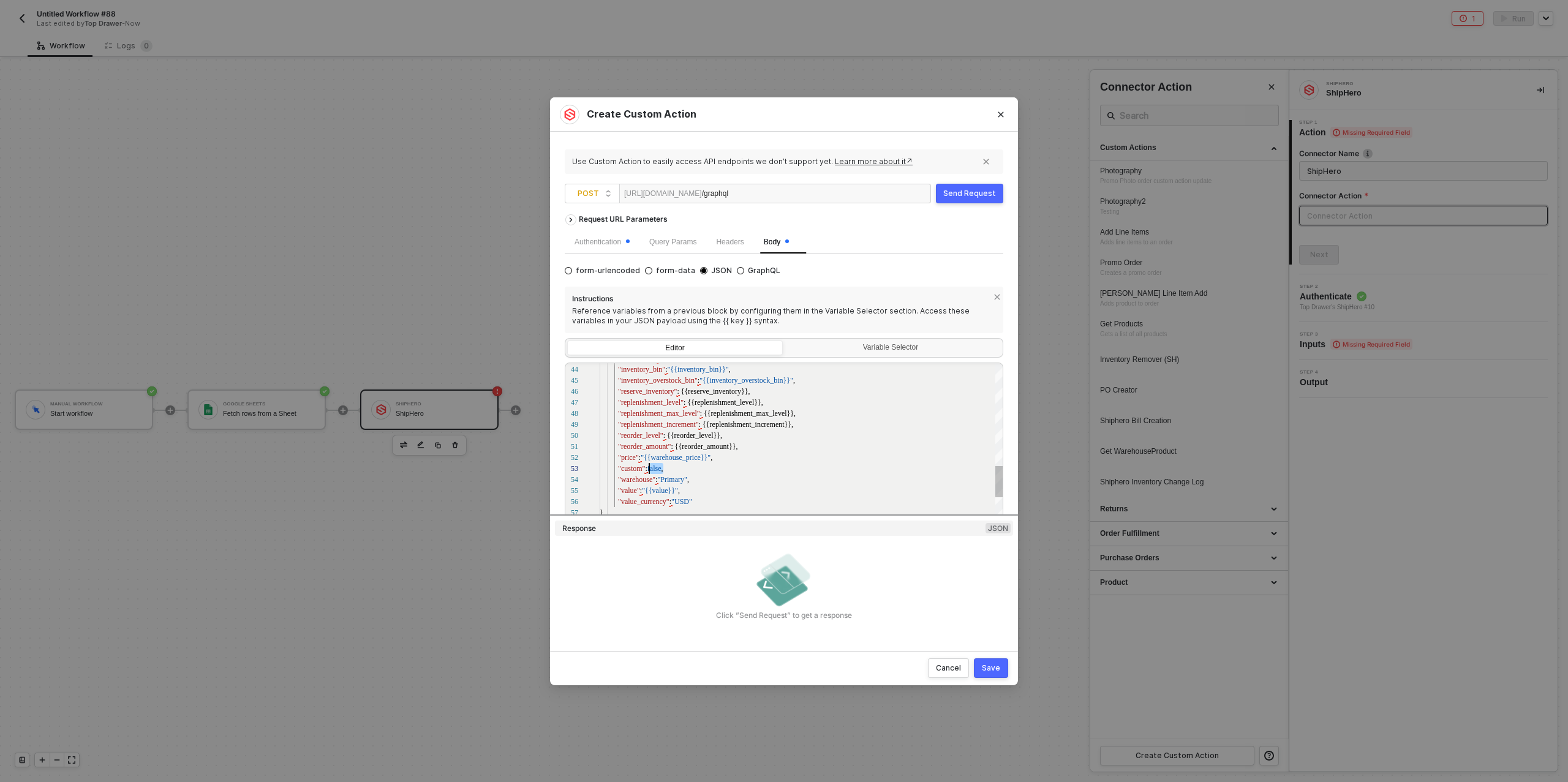
scroll to position [99, 50]
drag, startPoint x: 663, startPoint y: 467, endPoint x: 650, endPoint y: 468, distance: 13.0
drag, startPoint x: 736, startPoint y: 446, endPoint x: 701, endPoint y: 455, distance: 36.1
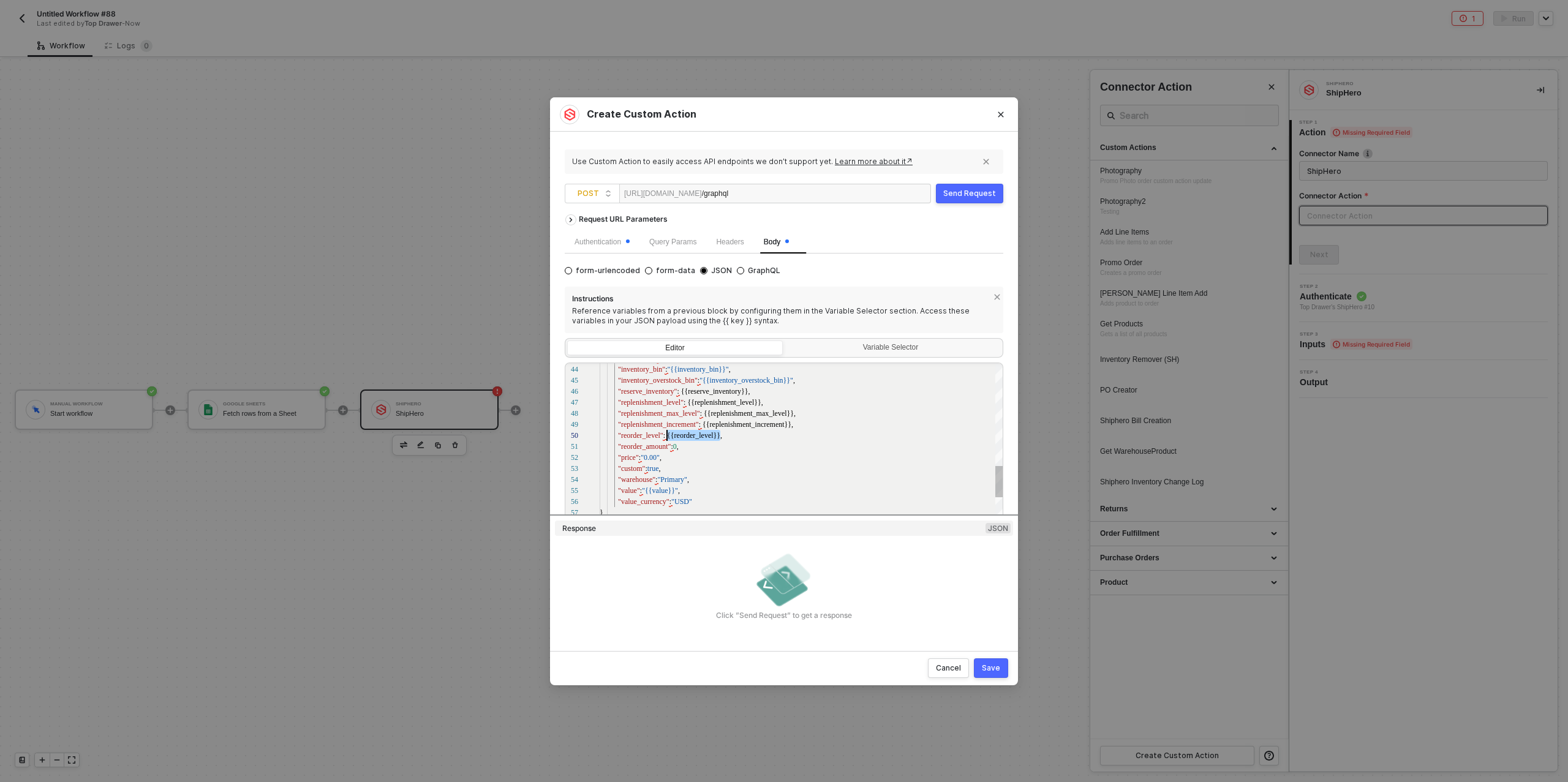
drag, startPoint x: 721, startPoint y: 437, endPoint x: 701, endPoint y: 442, distance: 20.6
drag, startPoint x: 790, startPoint y: 424, endPoint x: 702, endPoint y: 426, distance: 88.0
drag, startPoint x: 748, startPoint y: 415, endPoint x: 682, endPoint y: 415, distance: 66.0
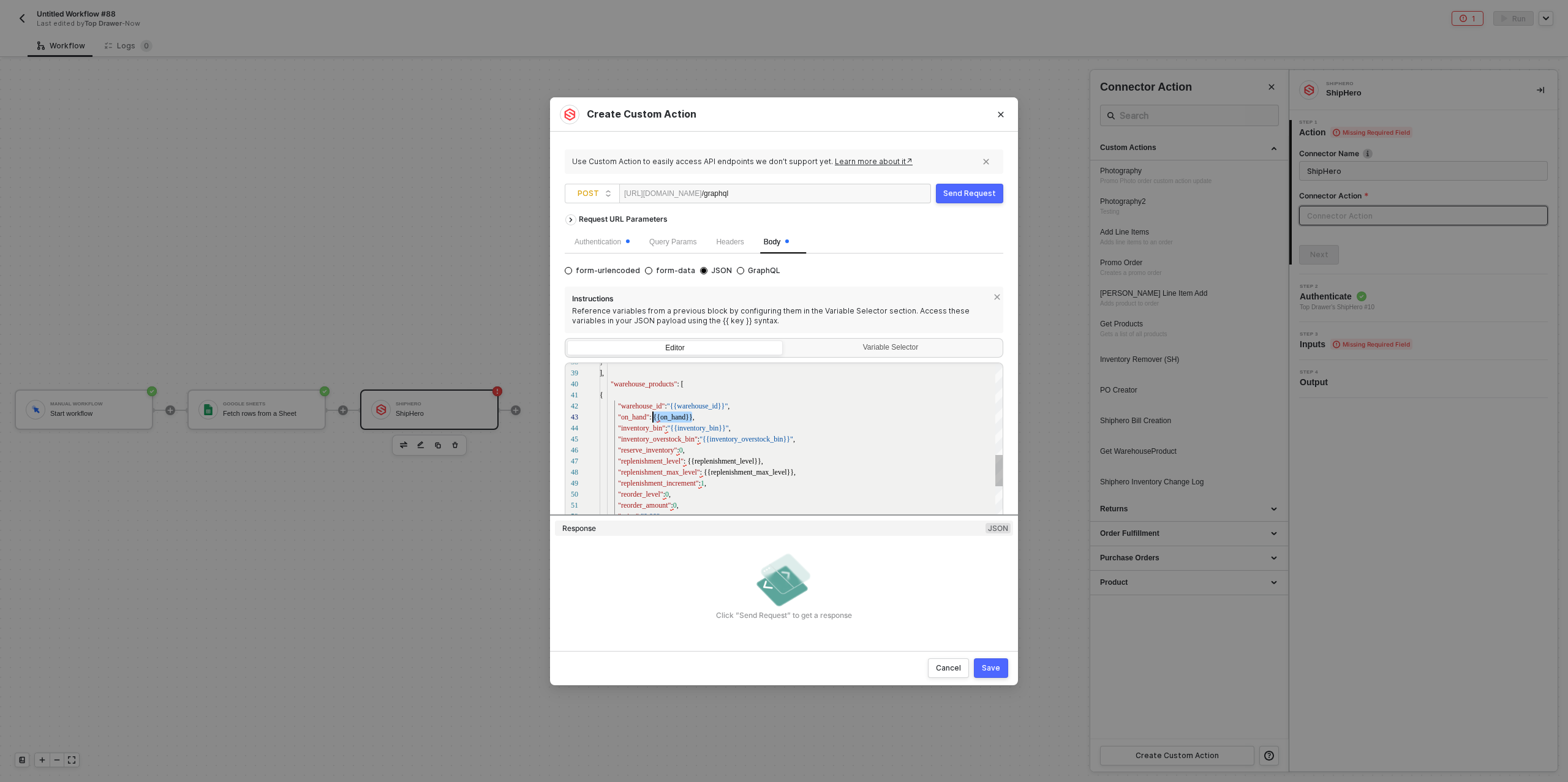
scroll to position [99, 53]
drag, startPoint x: 692, startPoint y: 417, endPoint x: 653, endPoint y: 416, distance: 39.0
drag, startPoint x: 725, startPoint y: 405, endPoint x: 686, endPoint y: 406, distance: 39.0
paste textarea "V2FyZWhvdXNlOjExNTE0"
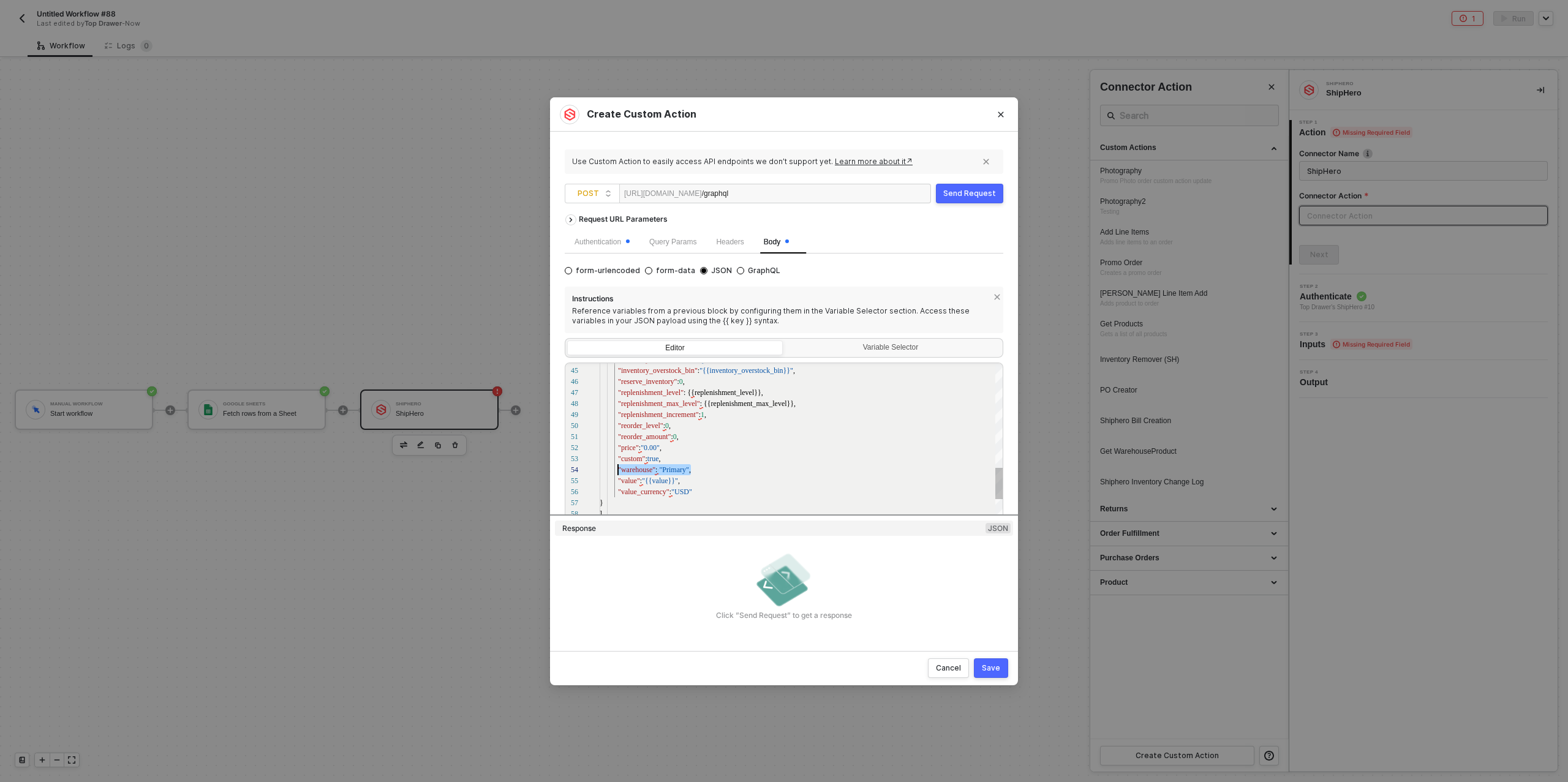
scroll to position [0, 19]
drag, startPoint x: 686, startPoint y: 471, endPoint x: 618, endPoint y: 464, distance: 68.4
drag, startPoint x: 701, startPoint y: 482, endPoint x: 576, endPoint y: 470, distance: 125.6
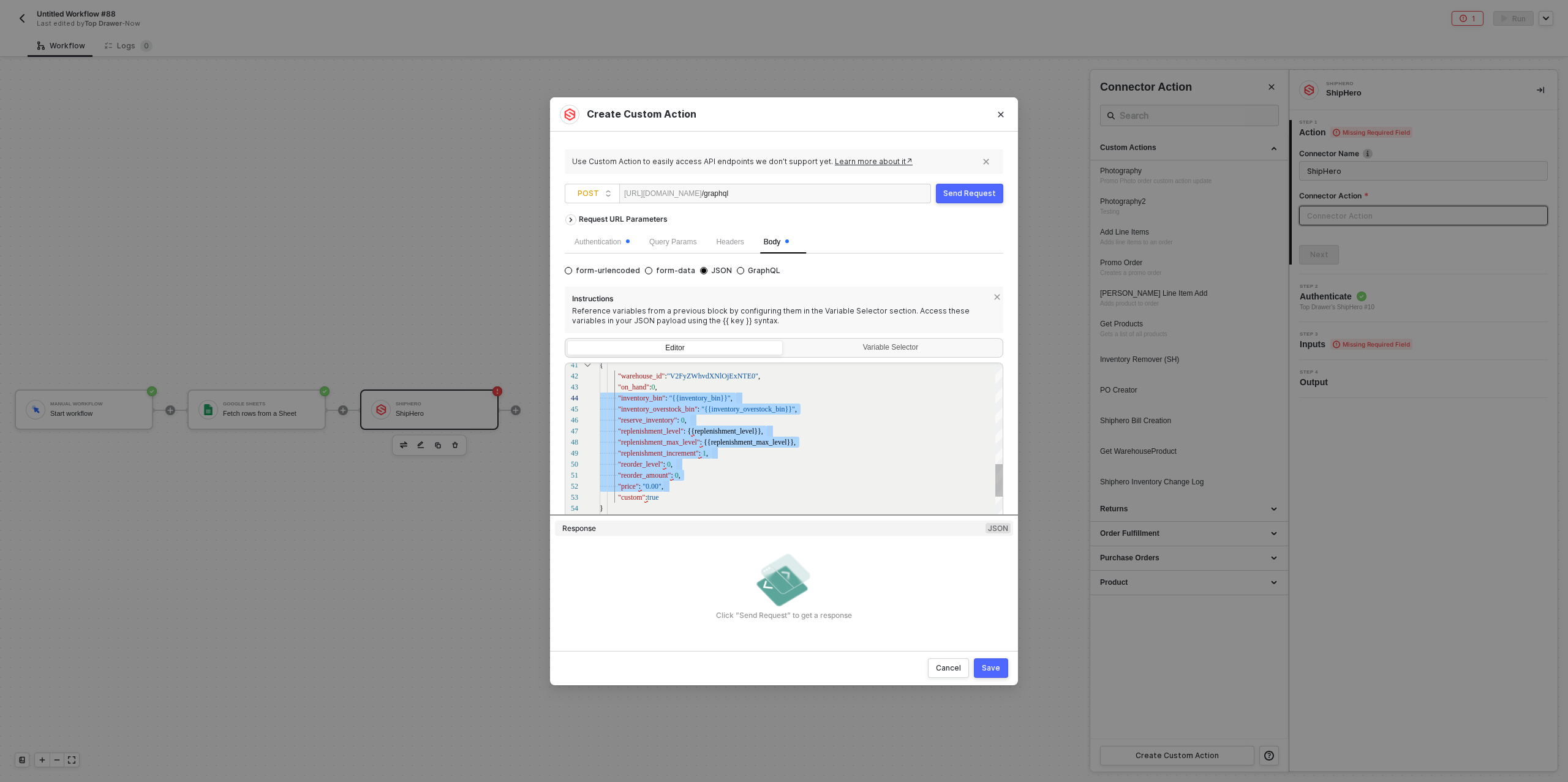
drag, startPoint x: 669, startPoint y: 484, endPoint x: 588, endPoint y: 396, distance: 119.6
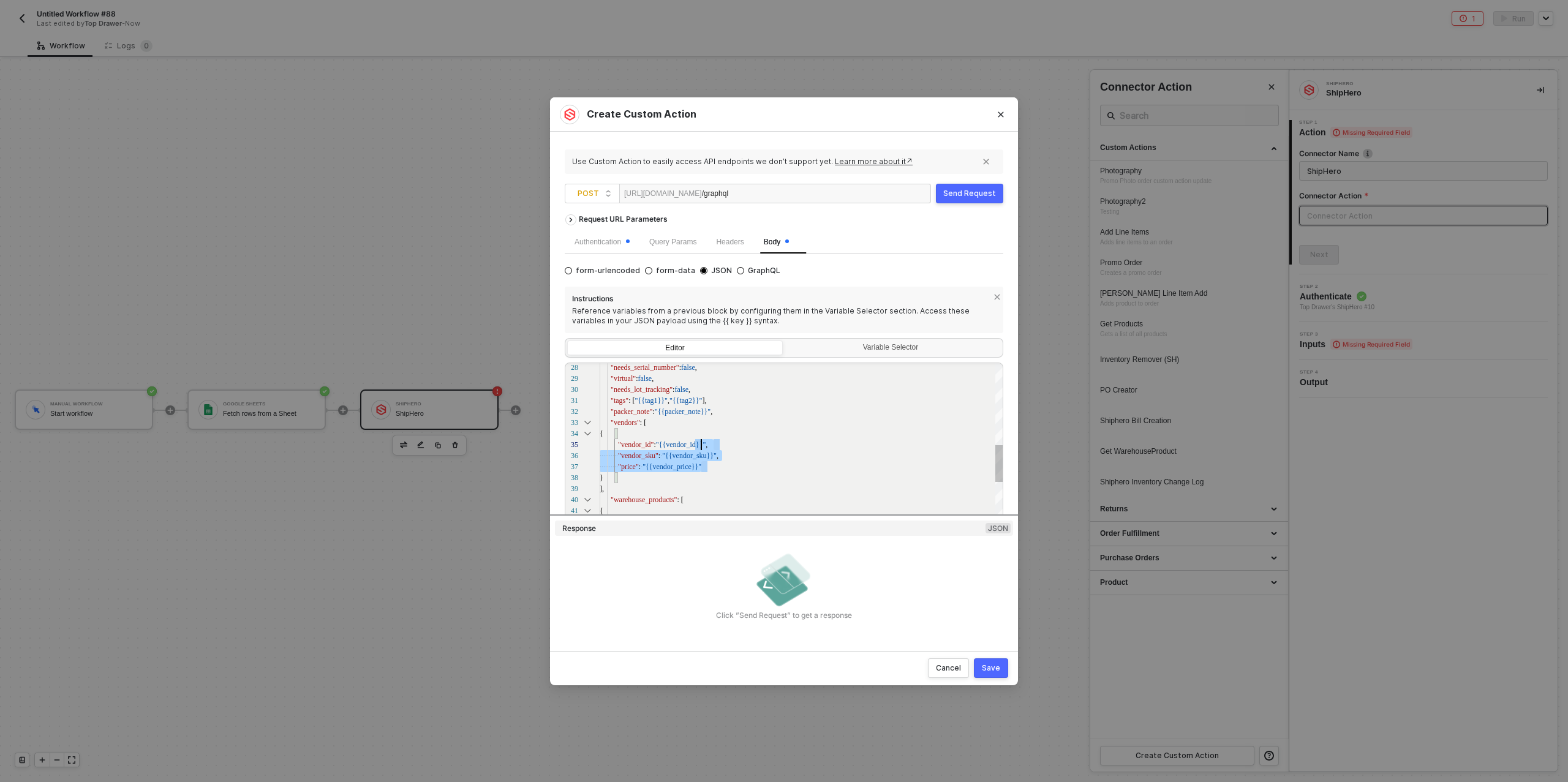
scroll to position [11, 108]
drag, startPoint x: 704, startPoint y: 468, endPoint x: 735, endPoint y: 457, distance: 32.9
drag, startPoint x: 704, startPoint y: 445, endPoint x: 667, endPoint y: 448, distance: 37.1
paste textarea "1079621"
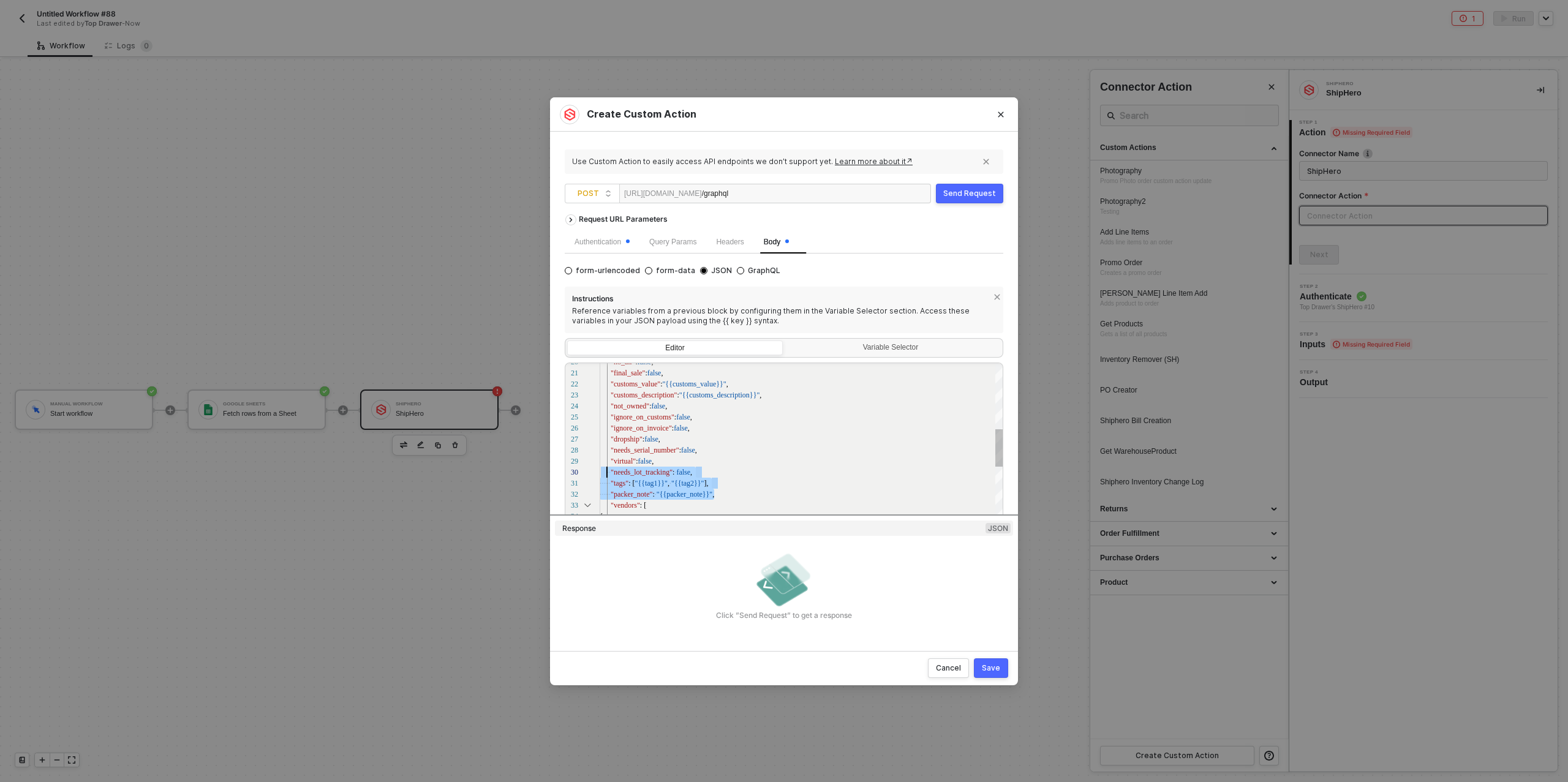
scroll to position [66, 0]
drag, startPoint x: 721, startPoint y: 495, endPoint x: 595, endPoint y: 469, distance: 128.7
drag, startPoint x: 768, startPoint y: 476, endPoint x: 581, endPoint y: 463, distance: 187.5
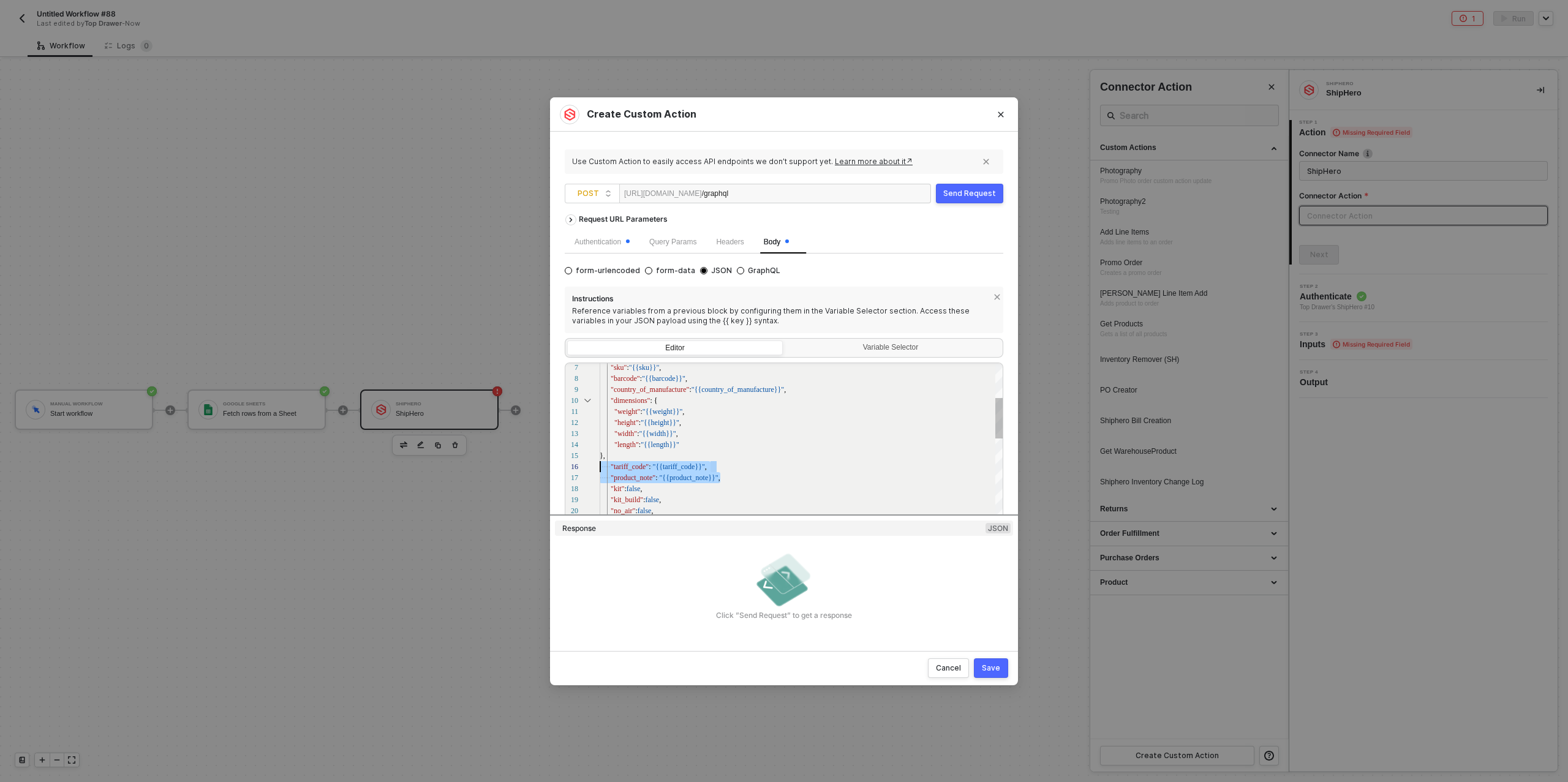
drag, startPoint x: 730, startPoint y: 479, endPoint x: 581, endPoint y: 462, distance: 150.0
drag, startPoint x: 684, startPoint y: 486, endPoint x: 590, endPoint y: 464, distance: 96.5
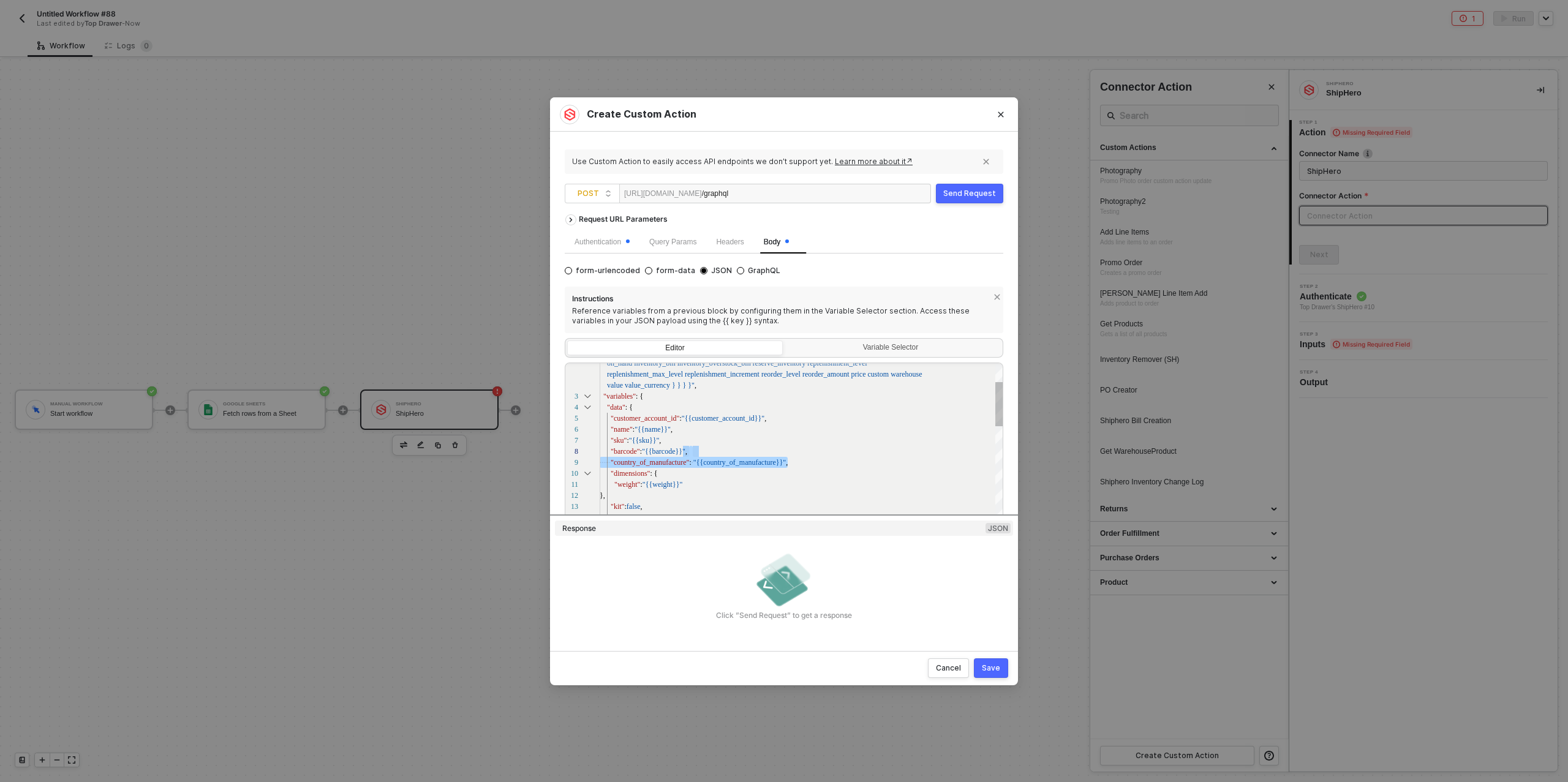
drag, startPoint x: 799, startPoint y: 463, endPoint x: 692, endPoint y: 449, distance: 107.9
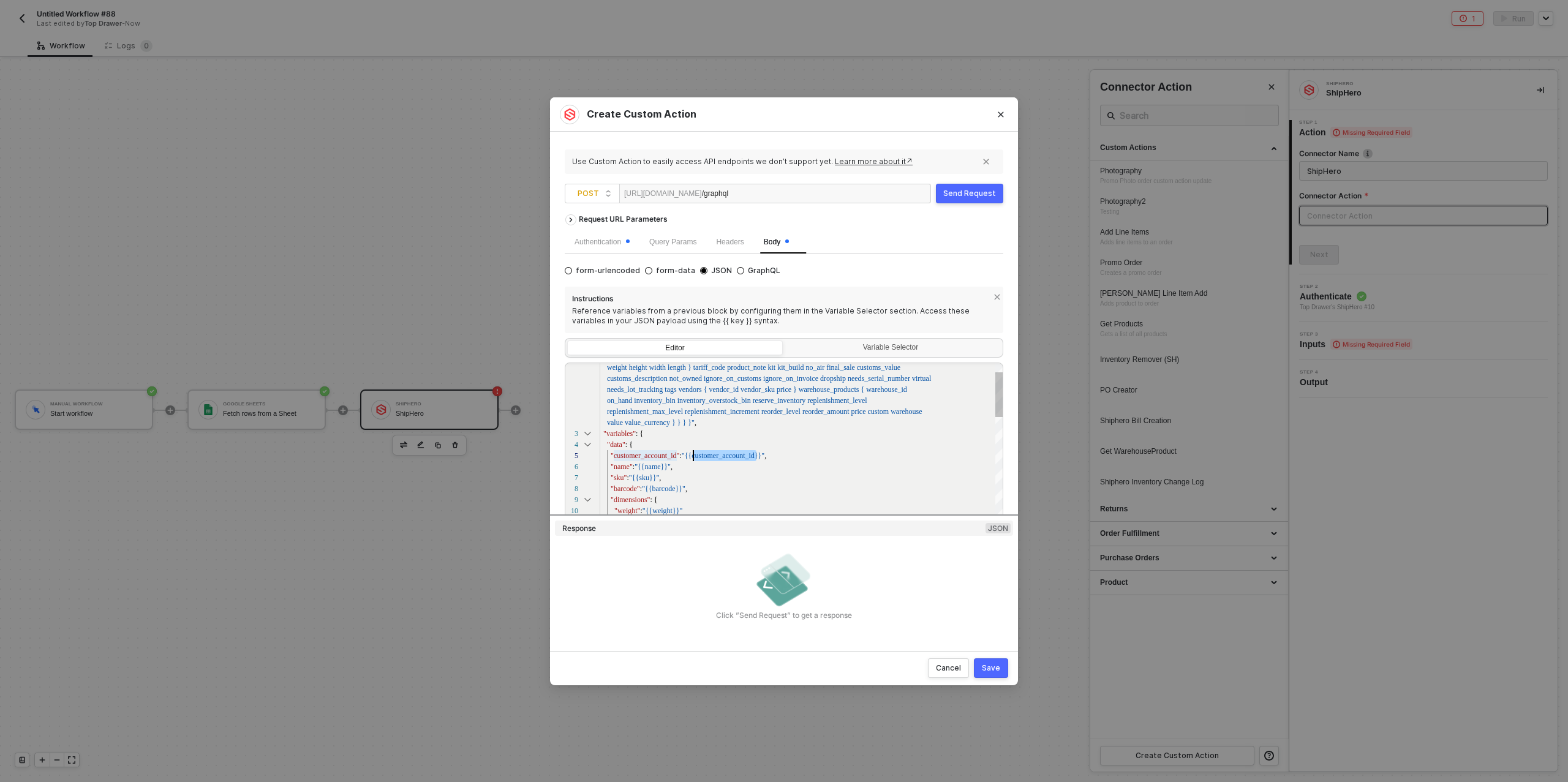
scroll to position [11, 93]
drag, startPoint x: 755, startPoint y: 454, endPoint x: 693, endPoint y: 450, distance: 62.1
type textarea ""data": { "customer_account_id": "{{customer_account_id}}", "name": "{{name}}",…"
click at [878, 350] on div "Variable Selector" at bounding box center [892, 347] width 200 height 10
click at [786, 341] on input "Variable Selector" at bounding box center [786, 341] width 0 height 0
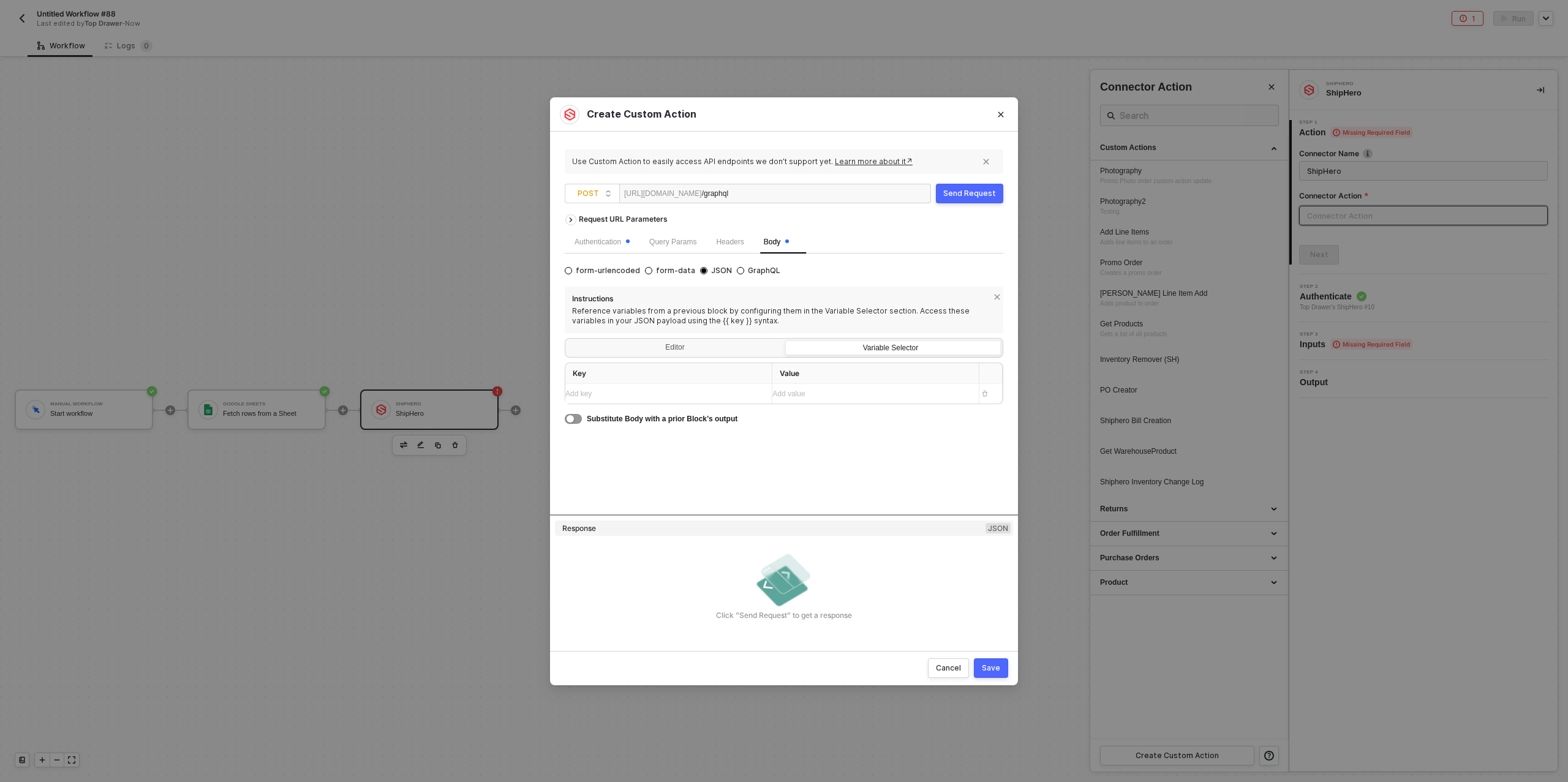
click at [628, 395] on div "Add key ﻿" at bounding box center [663, 394] width 197 height 12
click at [670, 417] on div "Add key ﻿" at bounding box center [657, 414] width 184 height 12
click at [601, 428] on div "Add key ﻿" at bounding box center [663, 434] width 197 height 12
click at [663, 347] on div "Editor" at bounding box center [675, 349] width 216 height 17
click at [567, 341] on input "Editor" at bounding box center [567, 341] width 0 height 0
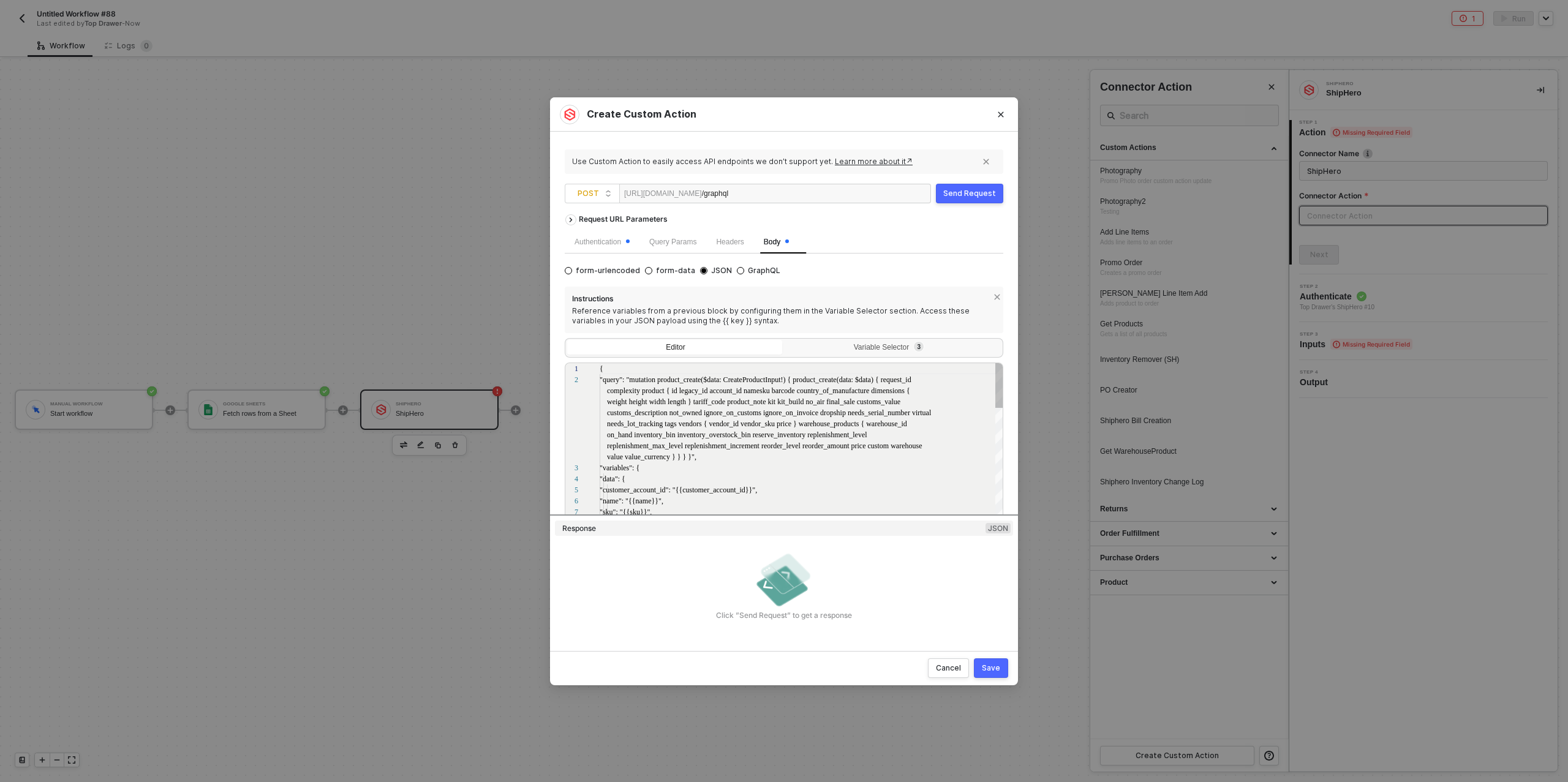
scroll to position [11, 0]
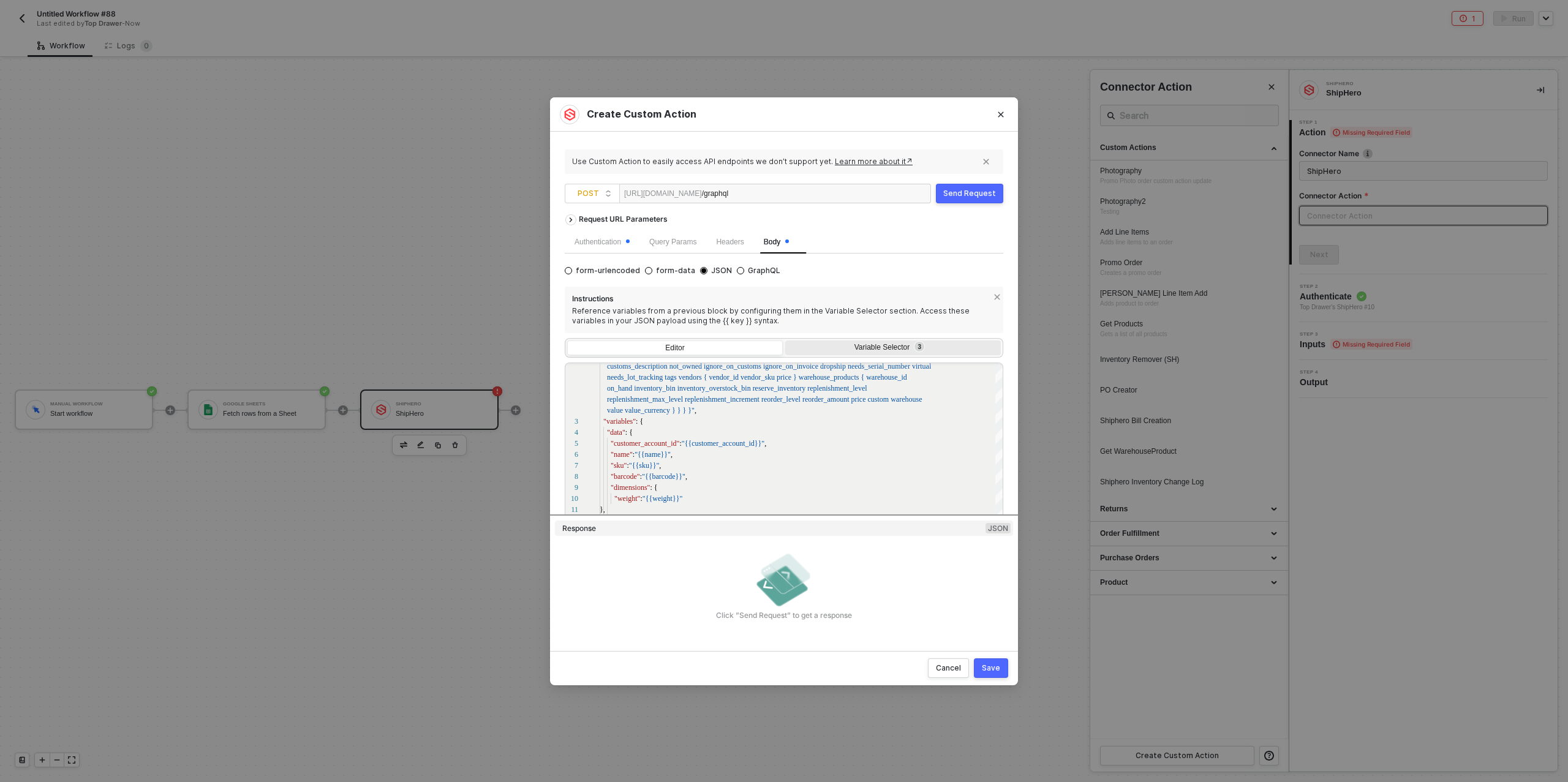
click at [837, 348] on div "Variable Selector 3" at bounding box center [892, 347] width 200 height 10
click at [786, 341] on input "Variable Selector 3" at bounding box center [786, 341] width 0 height 0
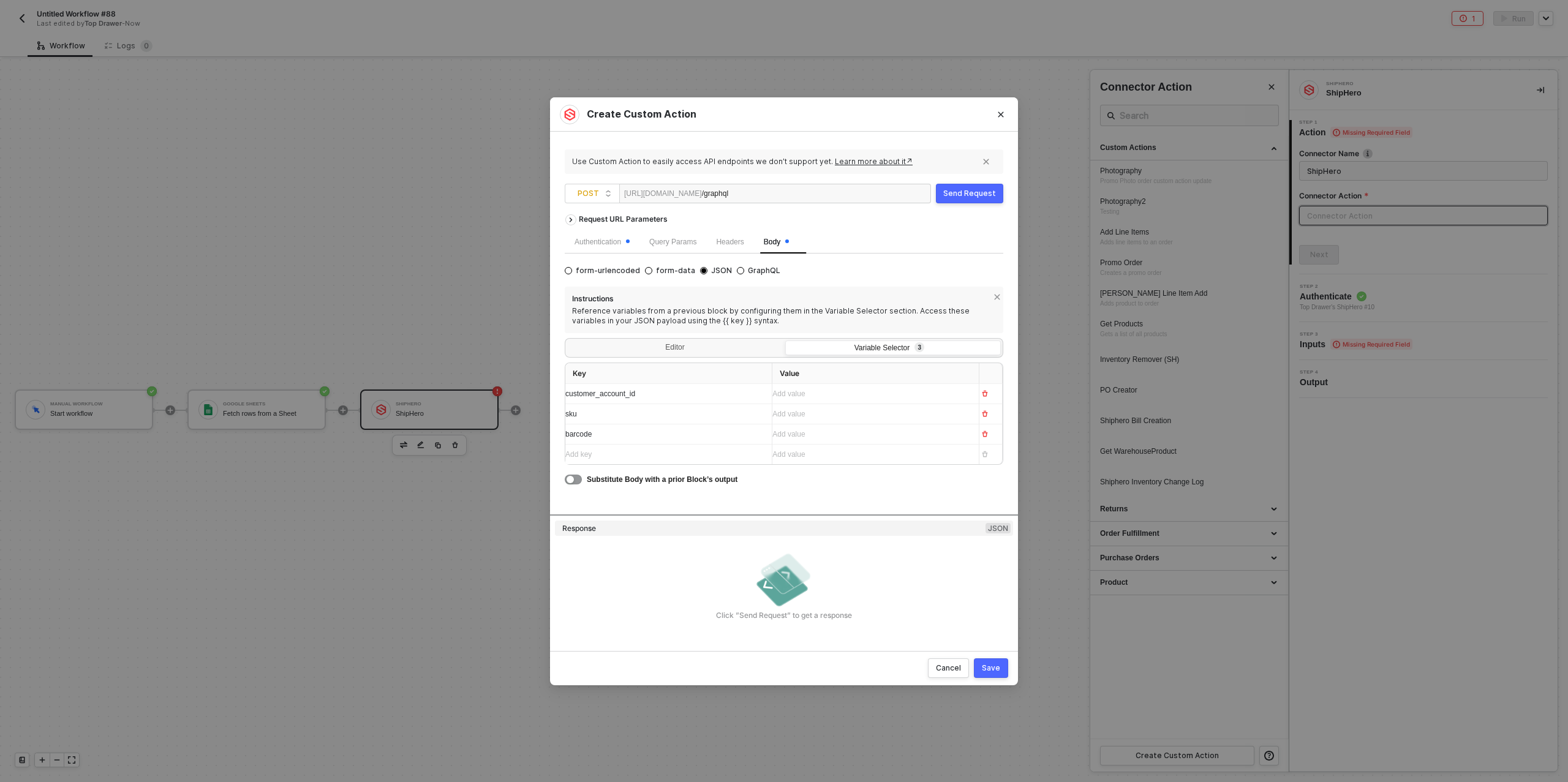
click at [607, 458] on div "Add key ﻿" at bounding box center [663, 455] width 197 height 12
click at [592, 477] on div "Add key ﻿" at bounding box center [663, 475] width 197 height 12
click at [823, 418] on div "Add value ﻿" at bounding box center [865, 414] width 184 height 12
click at [815, 439] on div "Google Sheets" at bounding box center [808, 437] width 44 height 8
click at [886, 520] on div "Variant SKU rows" at bounding box center [920, 519] width 128 height 20
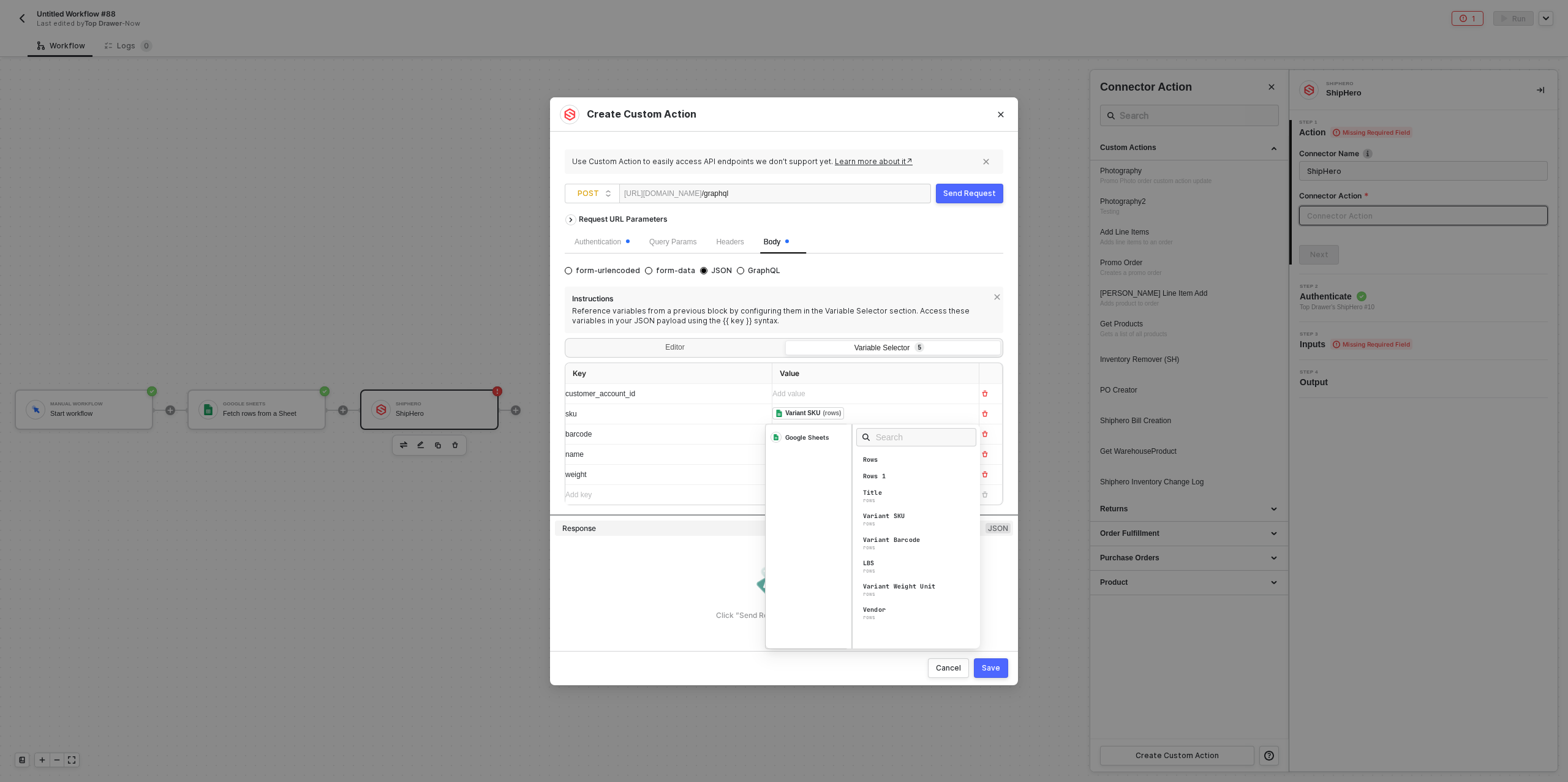
click at [701, 433] on div "barcode" at bounding box center [663, 434] width 197 height 12
click at [805, 439] on div "Add value ﻿" at bounding box center [871, 434] width 197 height 12
click at [808, 459] on div "Google Sheets" at bounding box center [808, 457] width 44 height 8
click at [898, 562] on div "Variant Barcode" at bounding box center [891, 560] width 57 height 8
click at [666, 449] on div "name" at bounding box center [663, 455] width 197 height 12
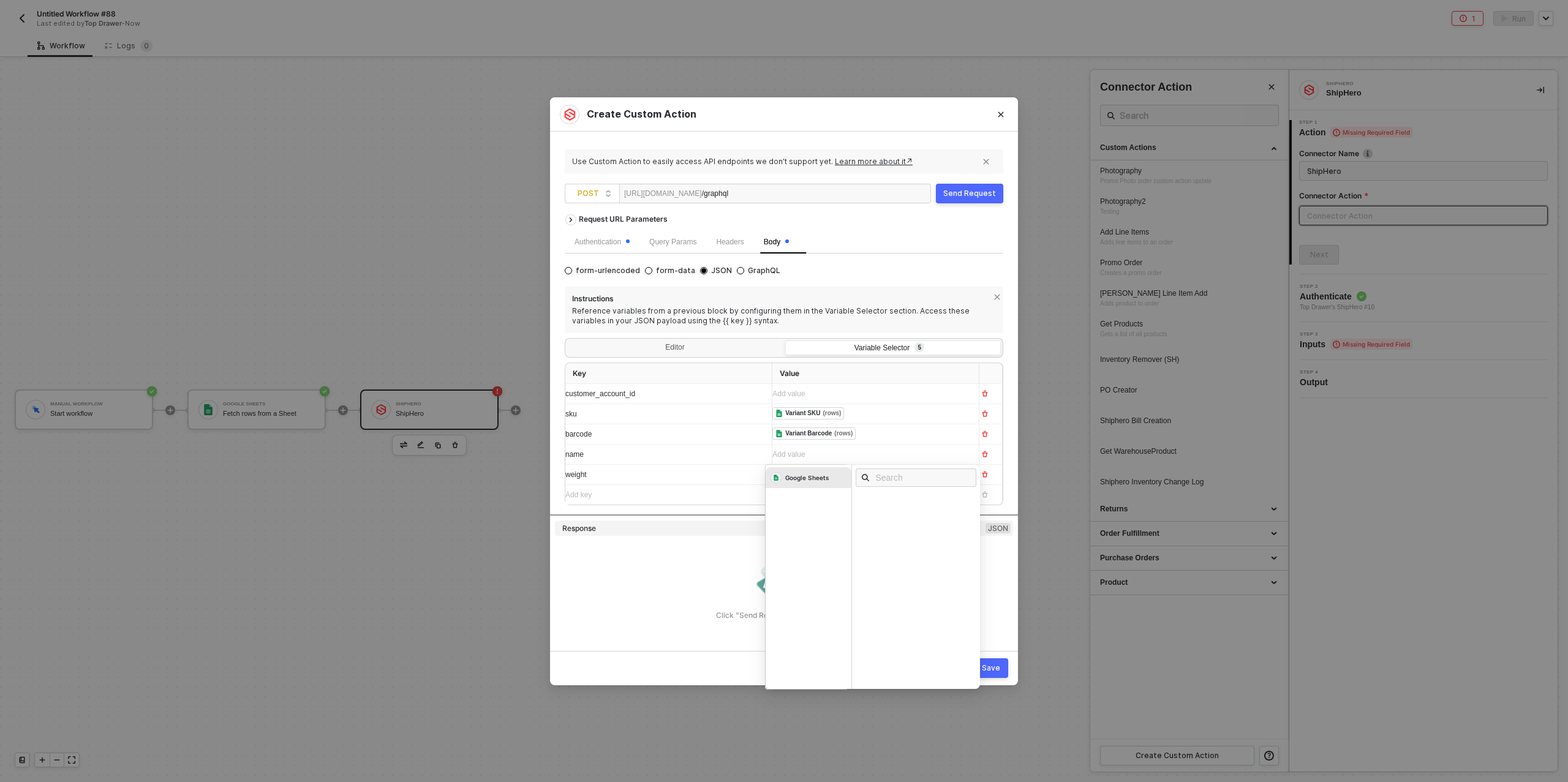
click at [791, 455] on div "Add value ﻿" at bounding box center [865, 455] width 184 height 12
click at [797, 479] on div "Google Sheets" at bounding box center [808, 477] width 44 height 8
click at [878, 535] on div "Title" at bounding box center [872, 533] width 19 height 8
click at [692, 470] on div "weight" at bounding box center [663, 475] width 197 height 12
click at [791, 473] on div "Add value ﻿" at bounding box center [871, 475] width 197 height 12
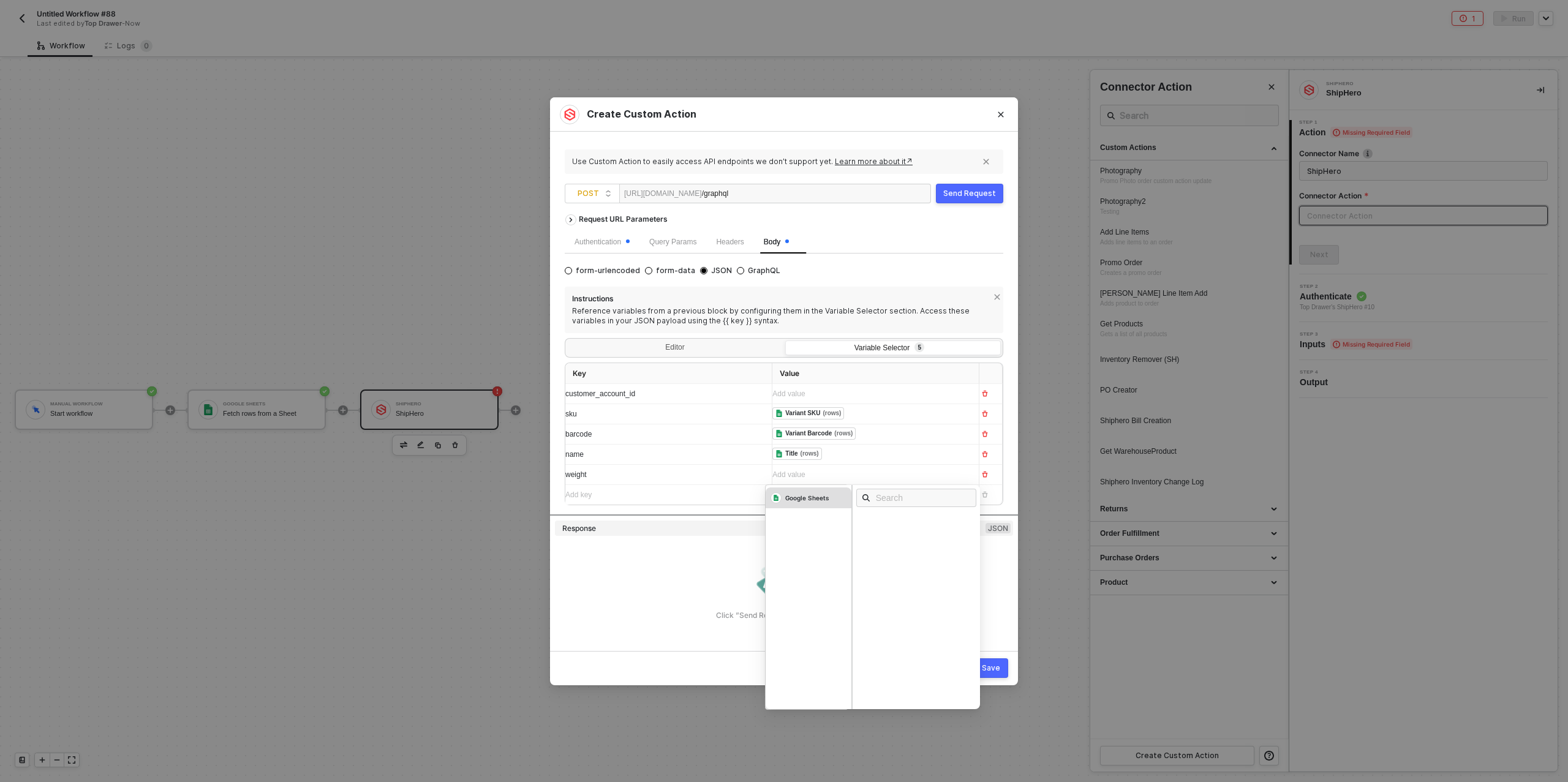
click at [795, 495] on div "Google Sheets" at bounding box center [808, 497] width 44 height 8
click at [871, 629] on div "rows" at bounding box center [869, 631] width 13 height 6
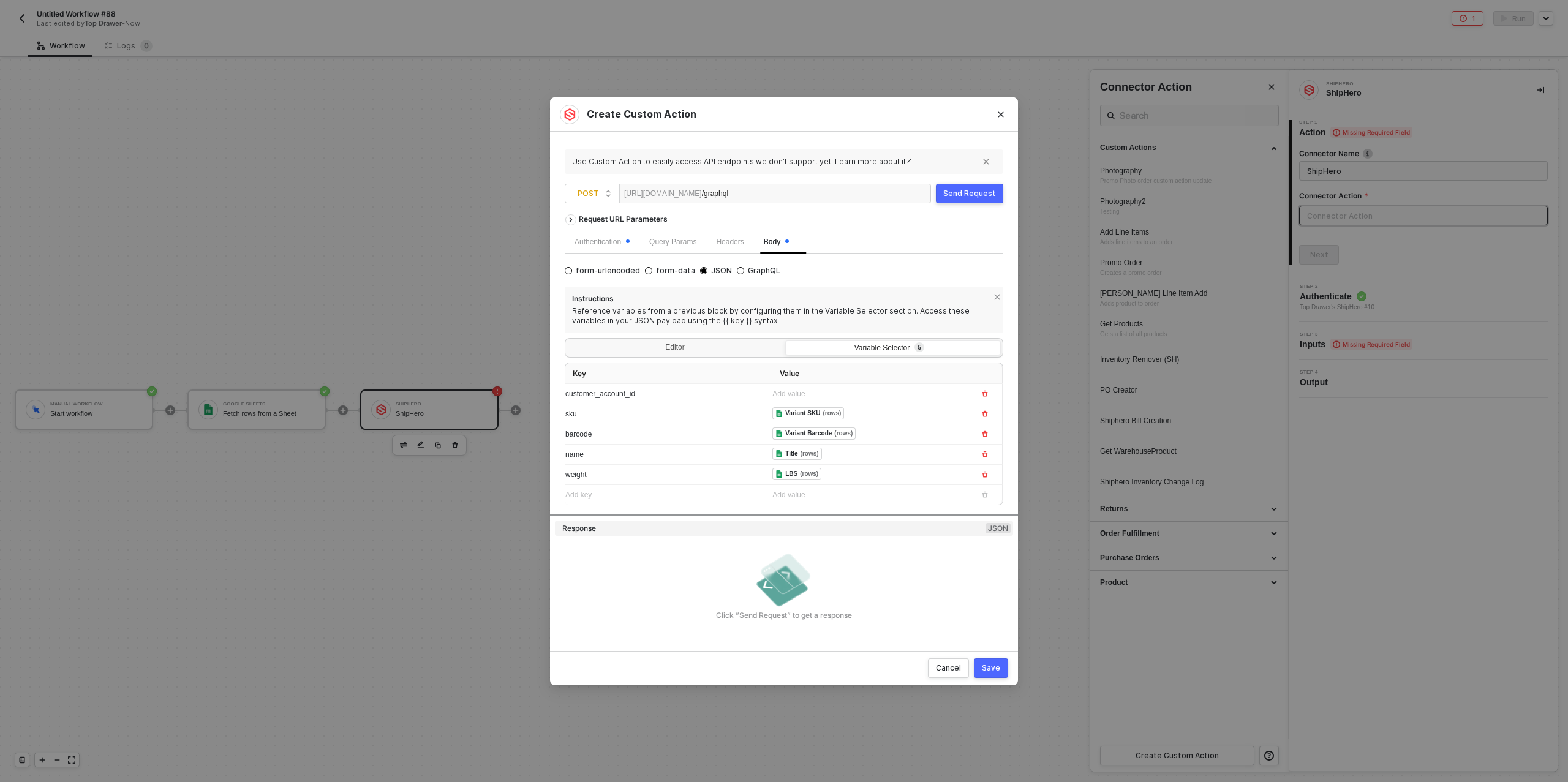
click at [728, 564] on div "Click ”Send Request” to get a response" at bounding box center [784, 585] width 458 height 71
click at [808, 391] on div "Add value ﻿" at bounding box center [871, 394] width 197 height 12
click at [733, 243] on span "Headers" at bounding box center [730, 242] width 28 height 8
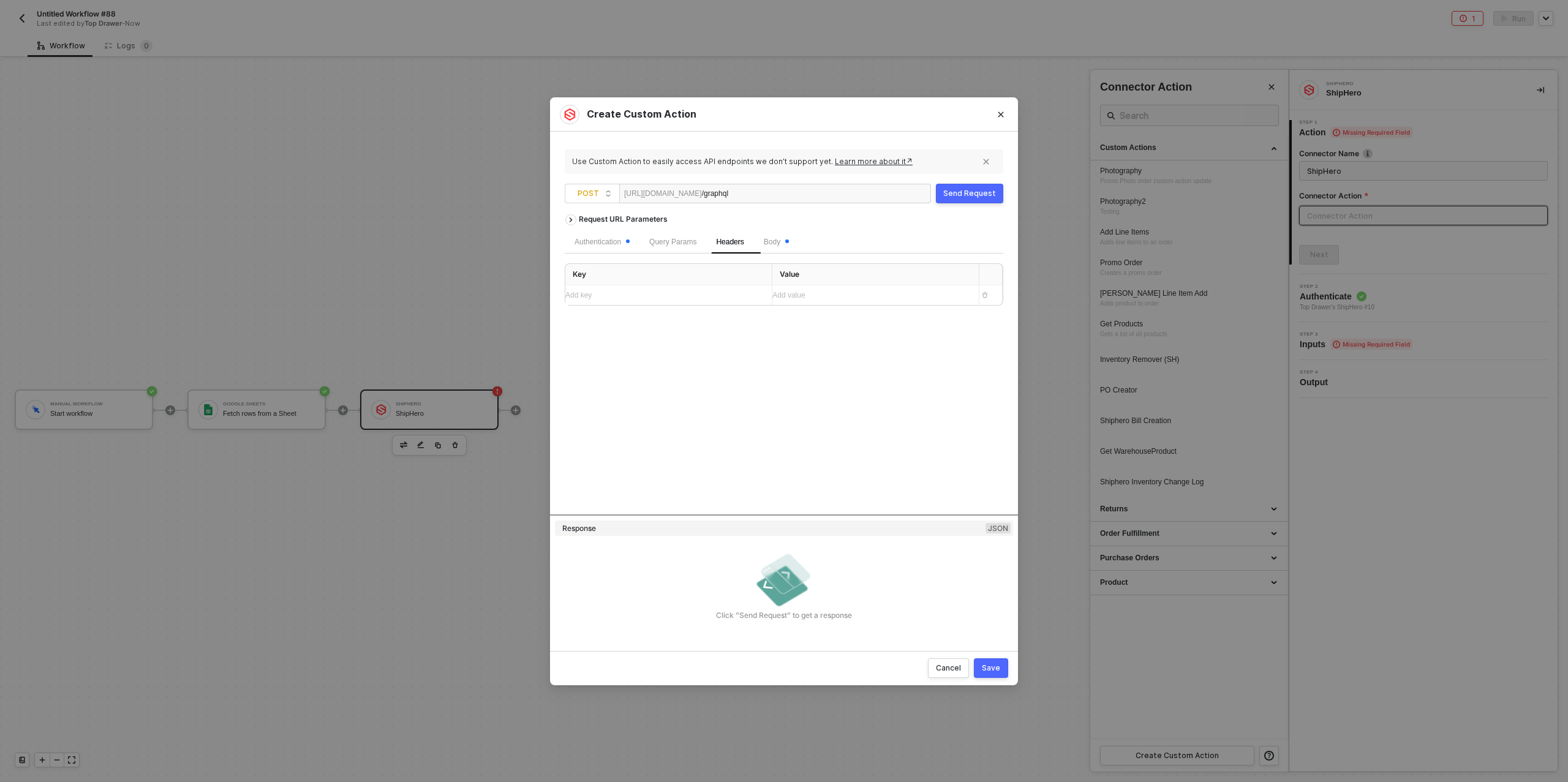
click at [665, 296] on div "Add key ﻿" at bounding box center [663, 296] width 197 height 12
click at [693, 296] on div "Add key ﻿" at bounding box center [657, 296] width 184 height 12
click at [614, 240] on div "Authentication" at bounding box center [603, 242] width 55 height 12
click at [786, 244] on span "Body" at bounding box center [776, 242] width 25 height 8
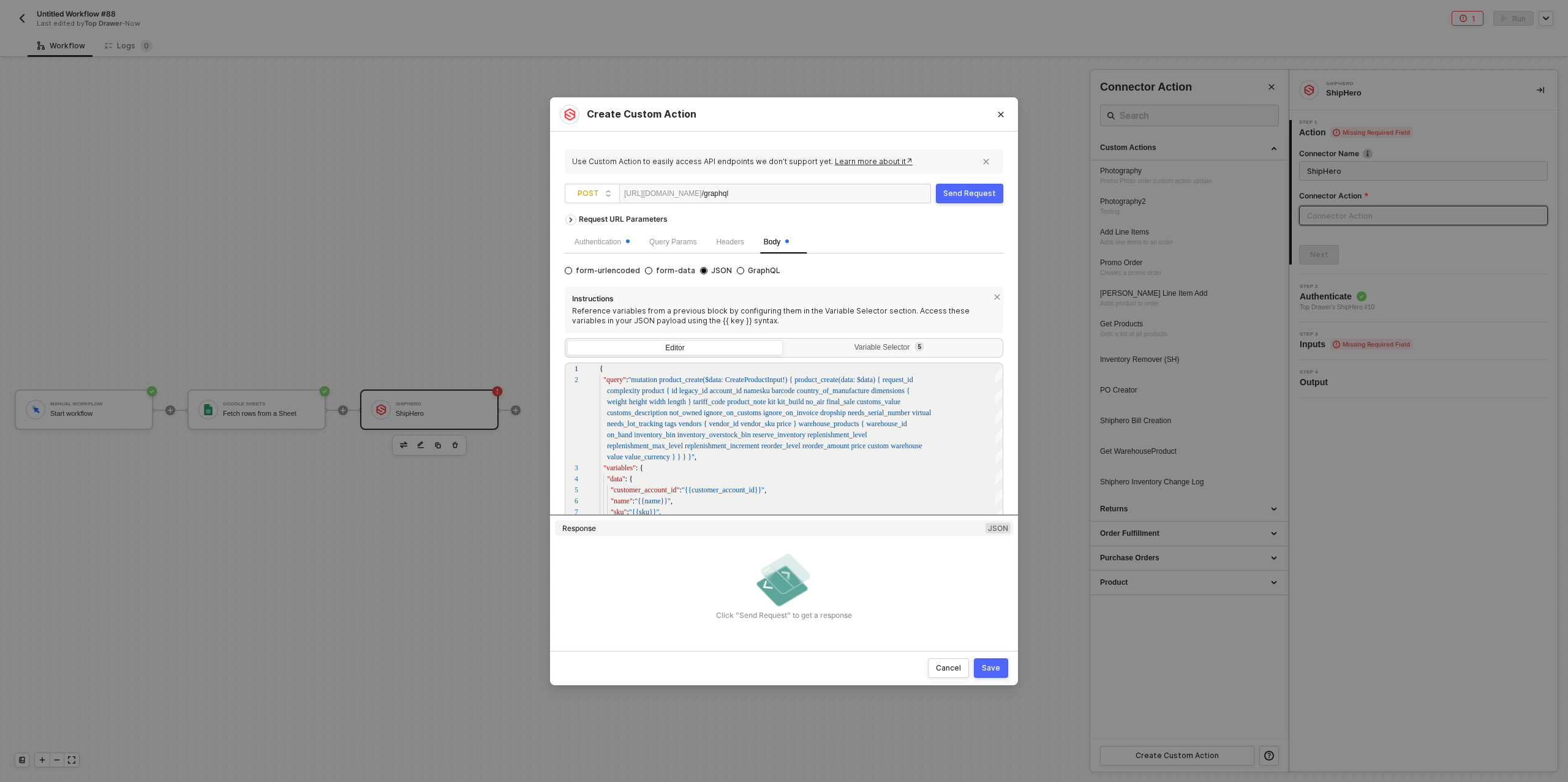
click at [994, 667] on div "Save" at bounding box center [991, 667] width 19 height 10
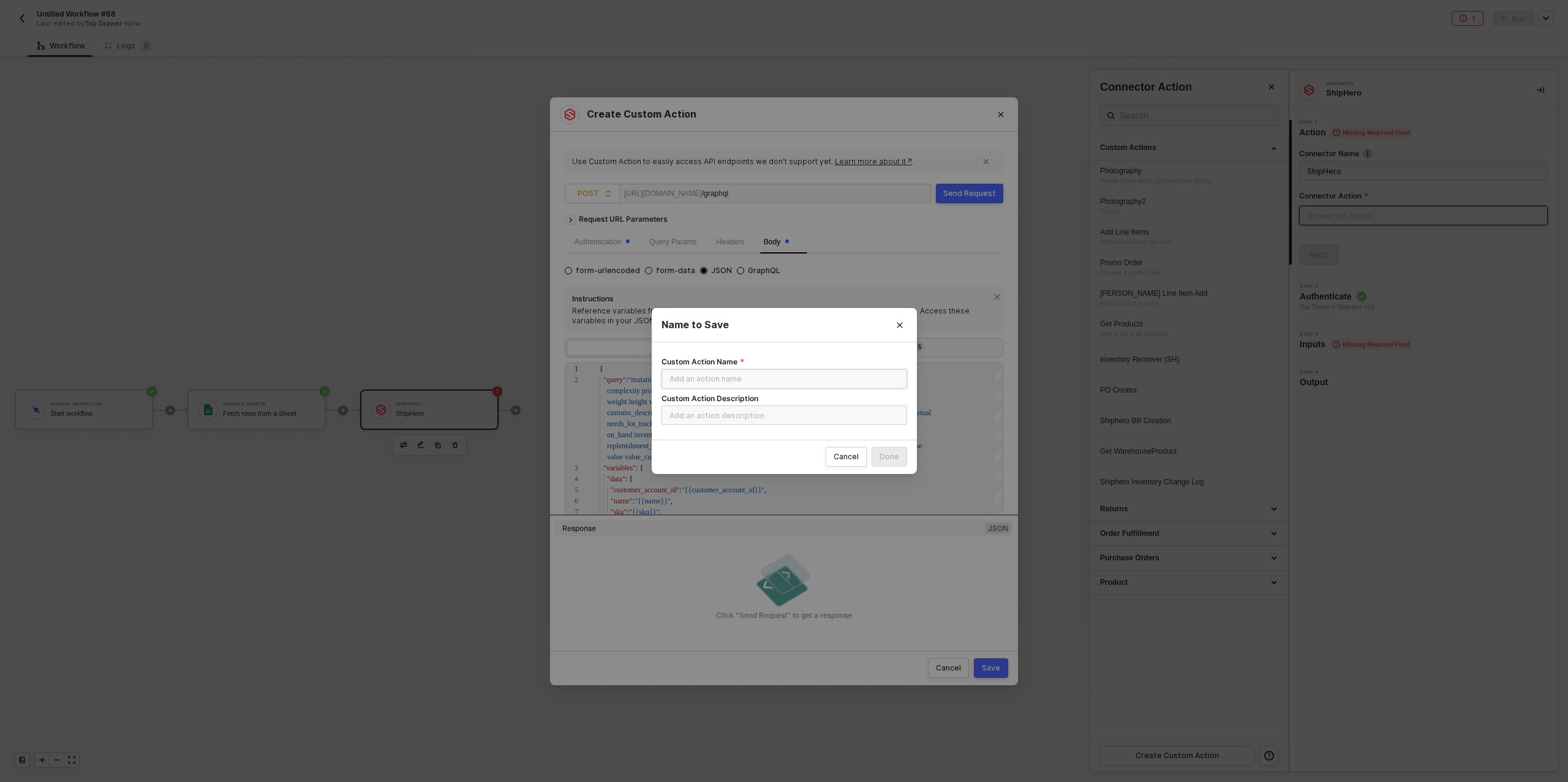
click at [731, 379] on input "Custom Action Name" at bounding box center [784, 379] width 246 height 19
type input "Shiphero Product Creator"
click at [888, 457] on div "Done" at bounding box center [889, 457] width 19 height 10
radio input "true"
radio input "false"
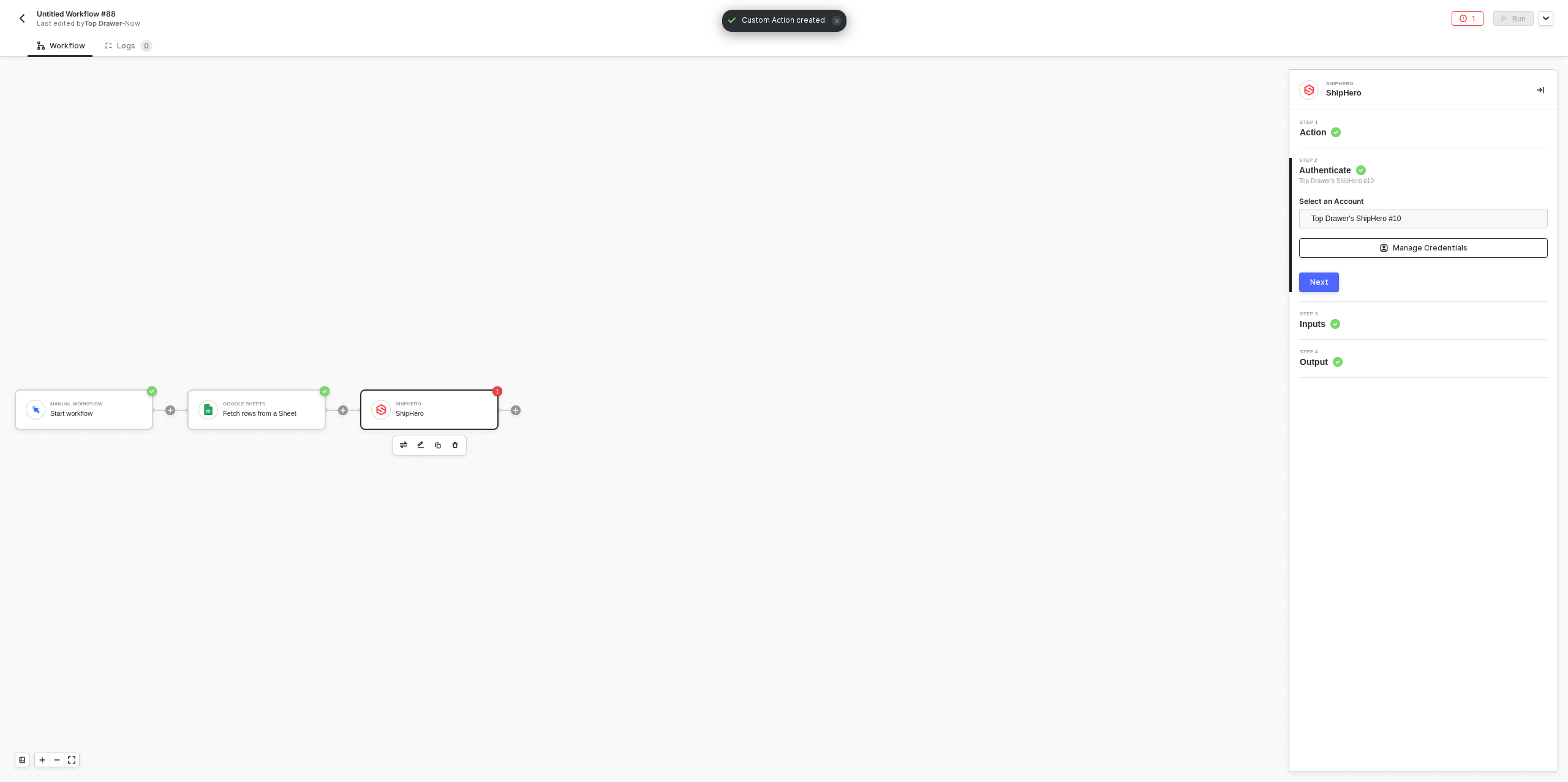
click at [1423, 249] on div "Manage Credentials" at bounding box center [1431, 247] width 75 height 10
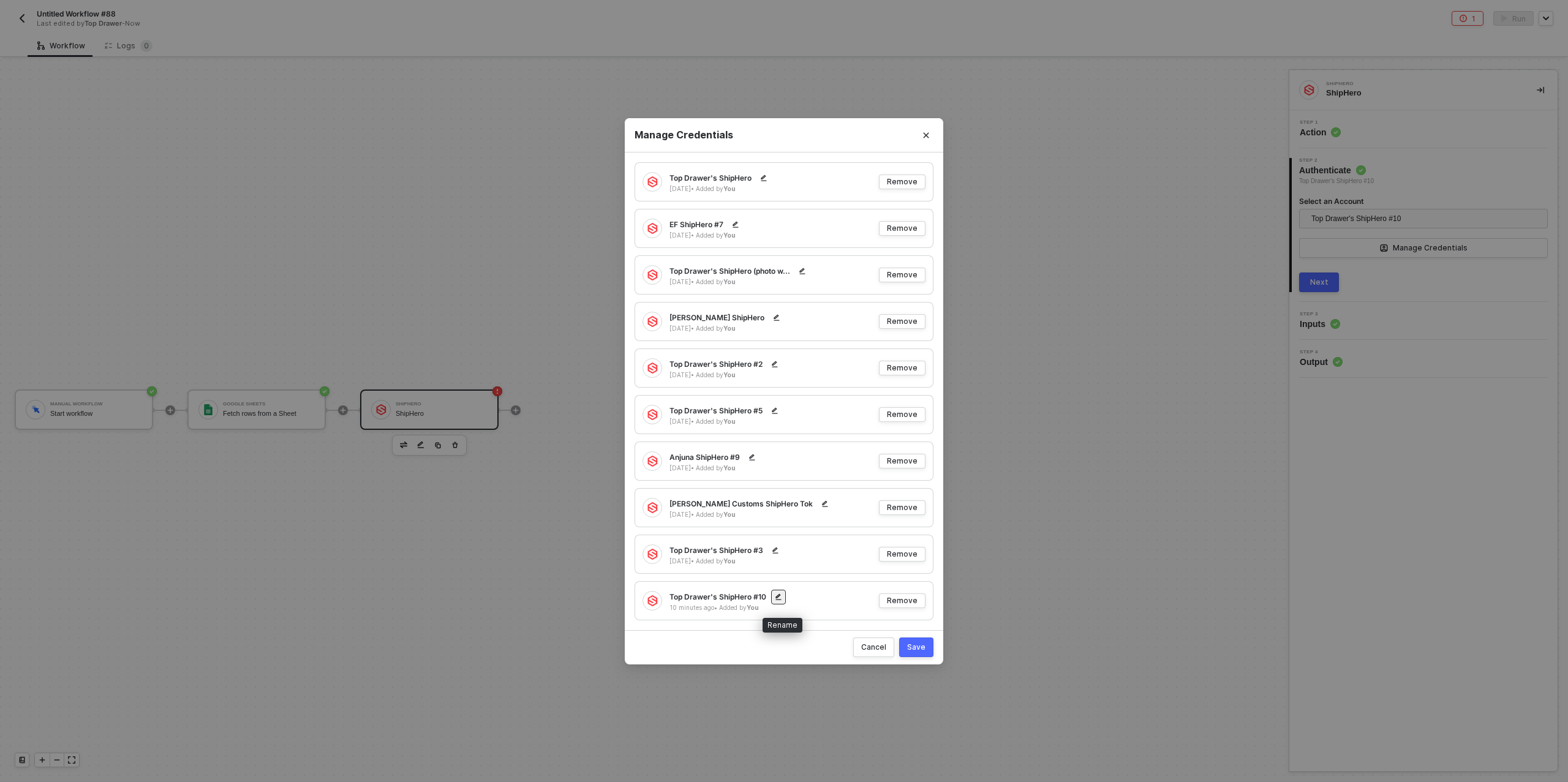
click at [779, 595] on icon "button" at bounding box center [778, 596] width 6 height 6
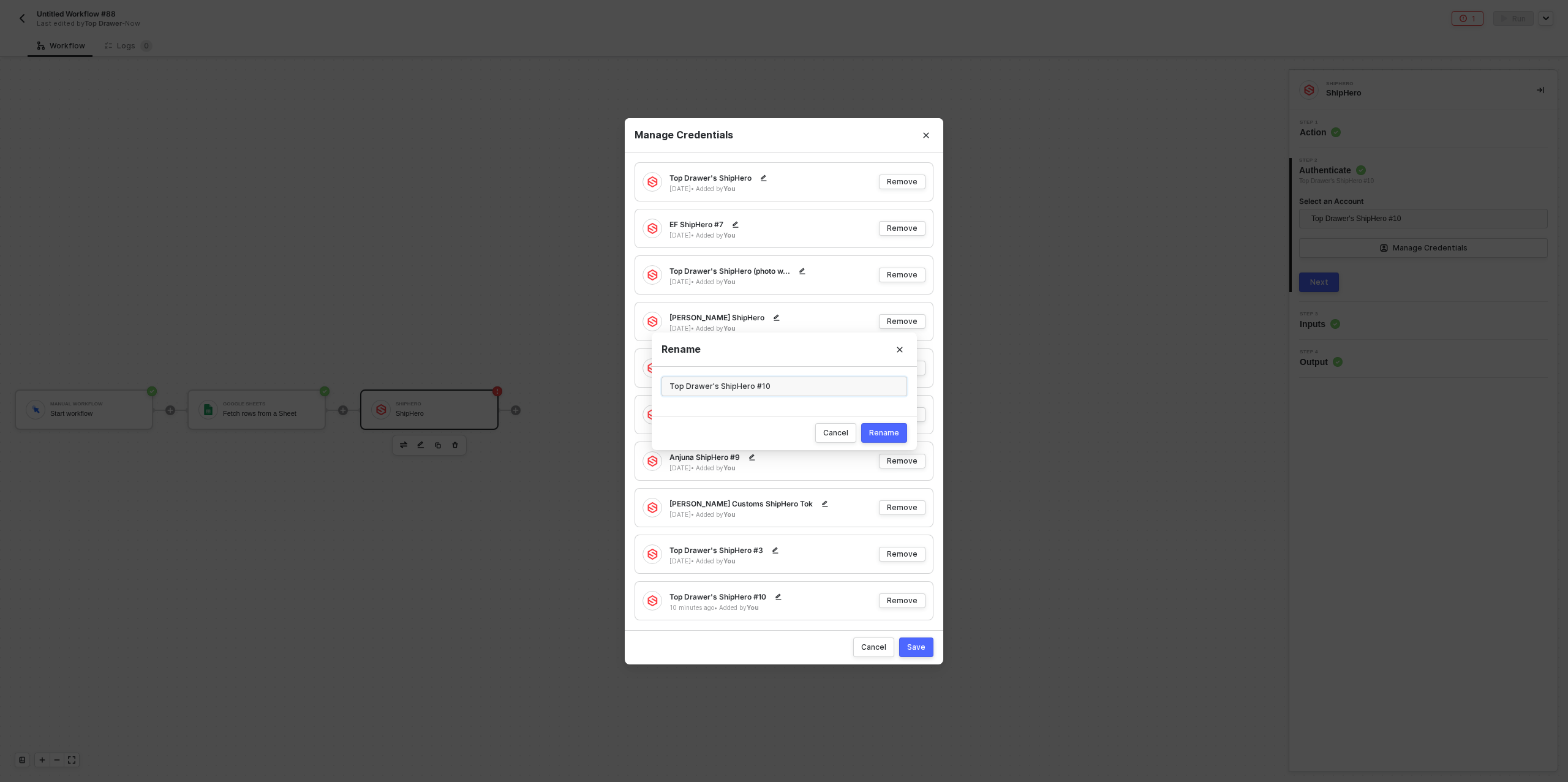
drag, startPoint x: 716, startPoint y: 388, endPoint x: 675, endPoint y: 387, distance: 41.0
click at [675, 387] on input "Top Drawer's ShipHero #10" at bounding box center [784, 386] width 246 height 19
click at [716, 388] on input "Top Drawer's ShipHero #10" at bounding box center [784, 386] width 246 height 19
click at [766, 384] on input "EMPIRE ShipHero #10" at bounding box center [784, 386] width 246 height 19
type input "EMPIRE ShipHero"
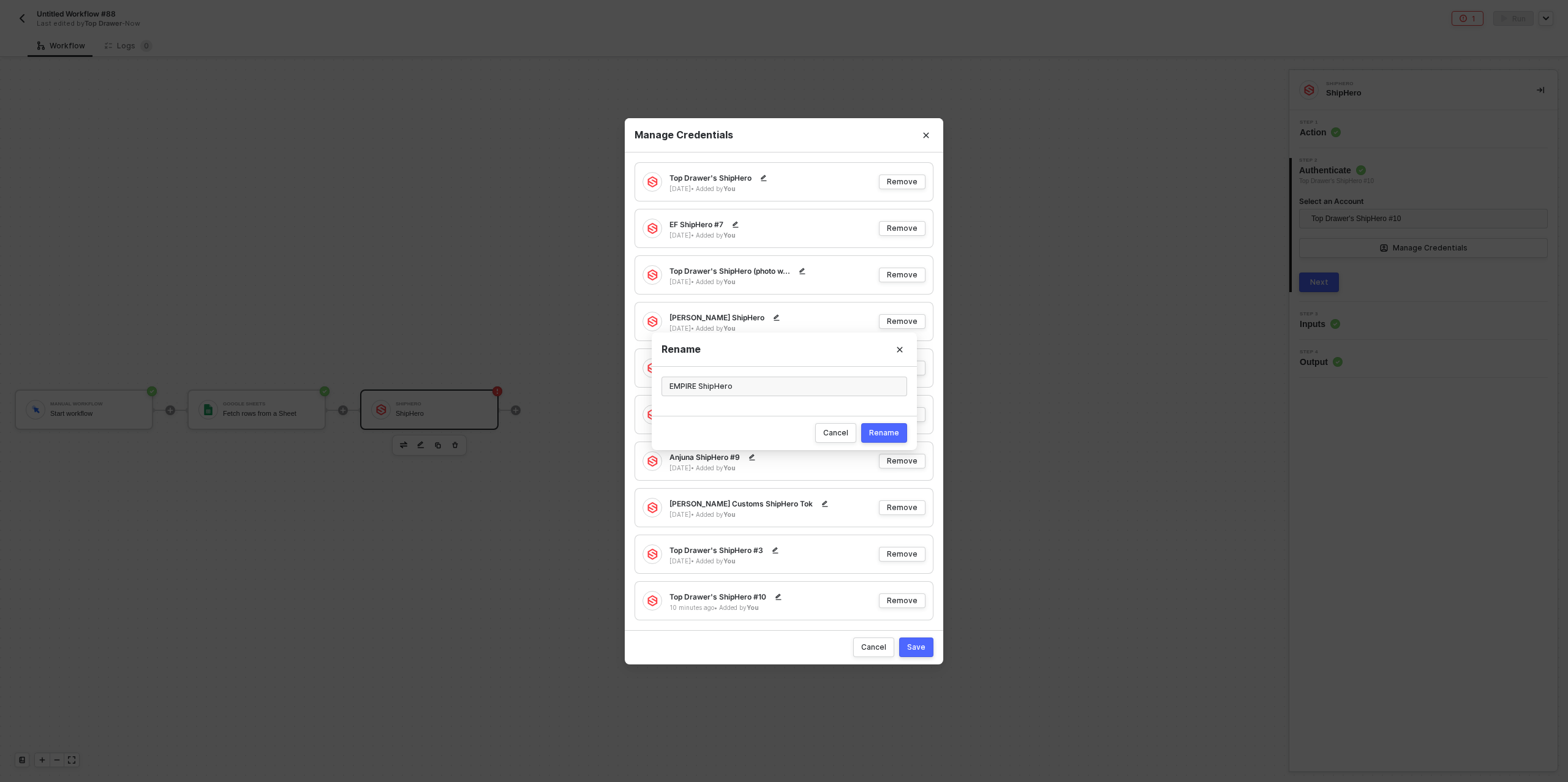
click at [887, 433] on div "Rename" at bounding box center [884, 432] width 30 height 10
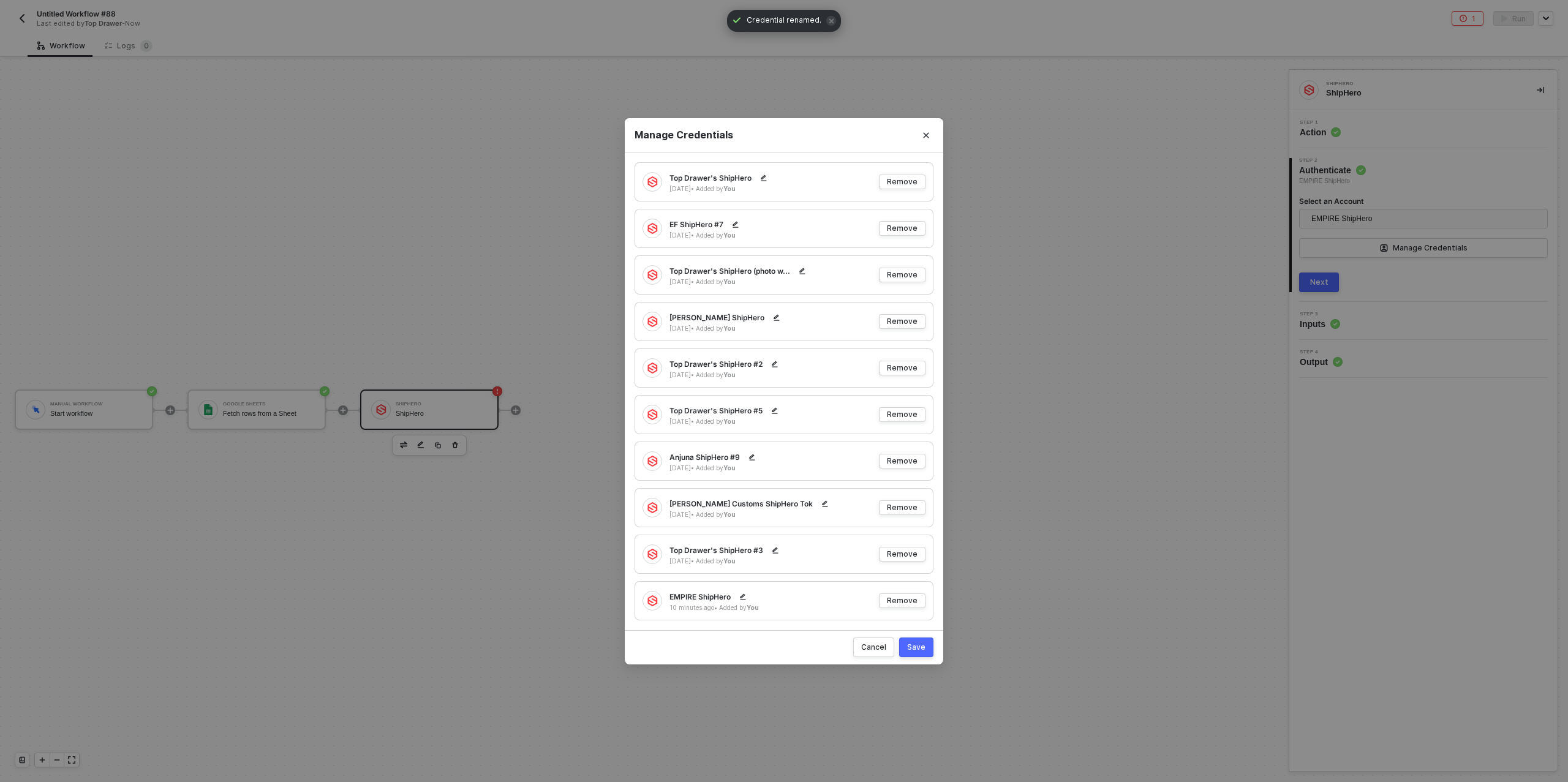
click at [924, 654] on button "Save" at bounding box center [916, 647] width 34 height 19
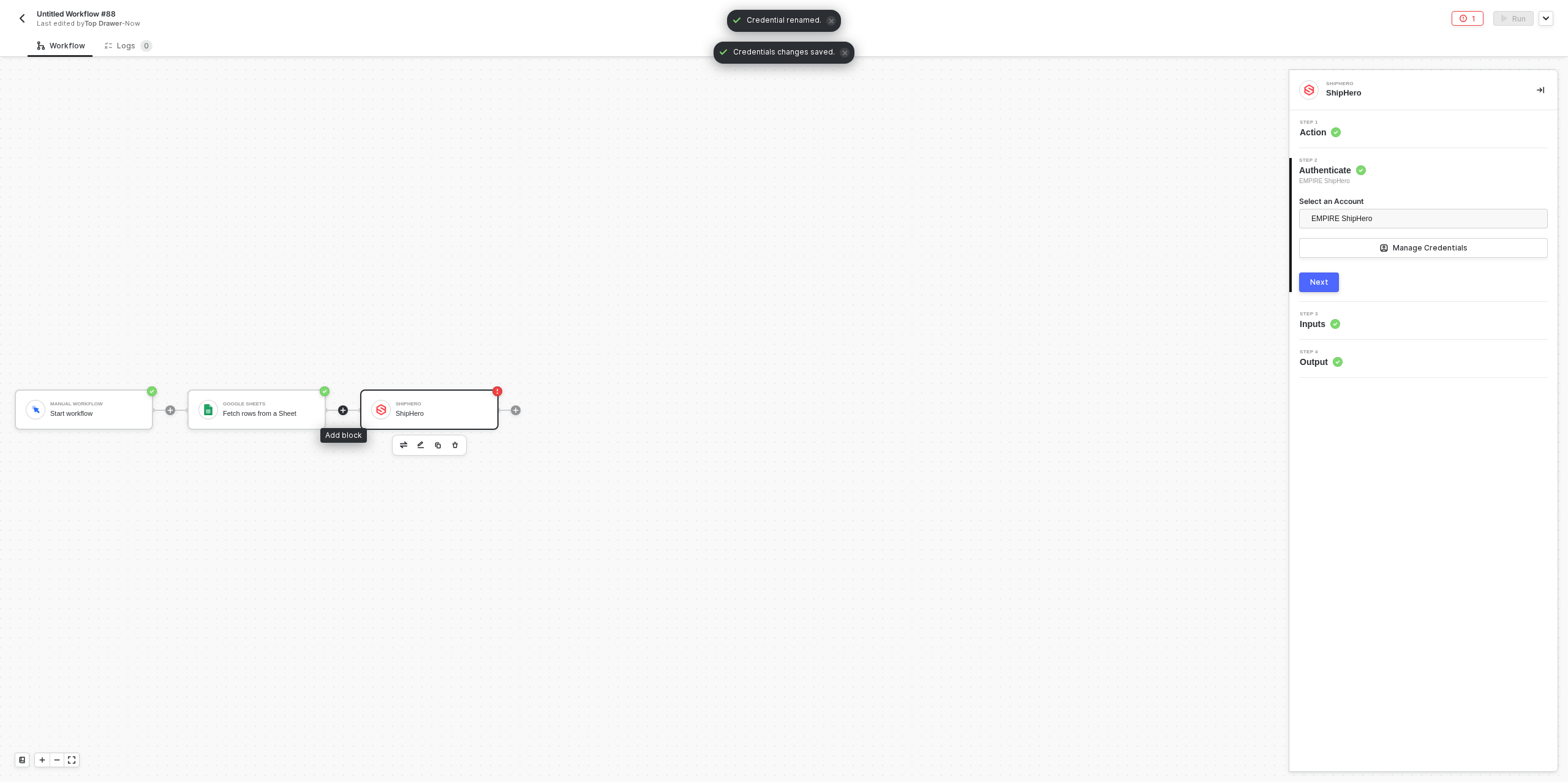
click at [342, 406] on icon "icon-play" at bounding box center [343, 410] width 7 height 7
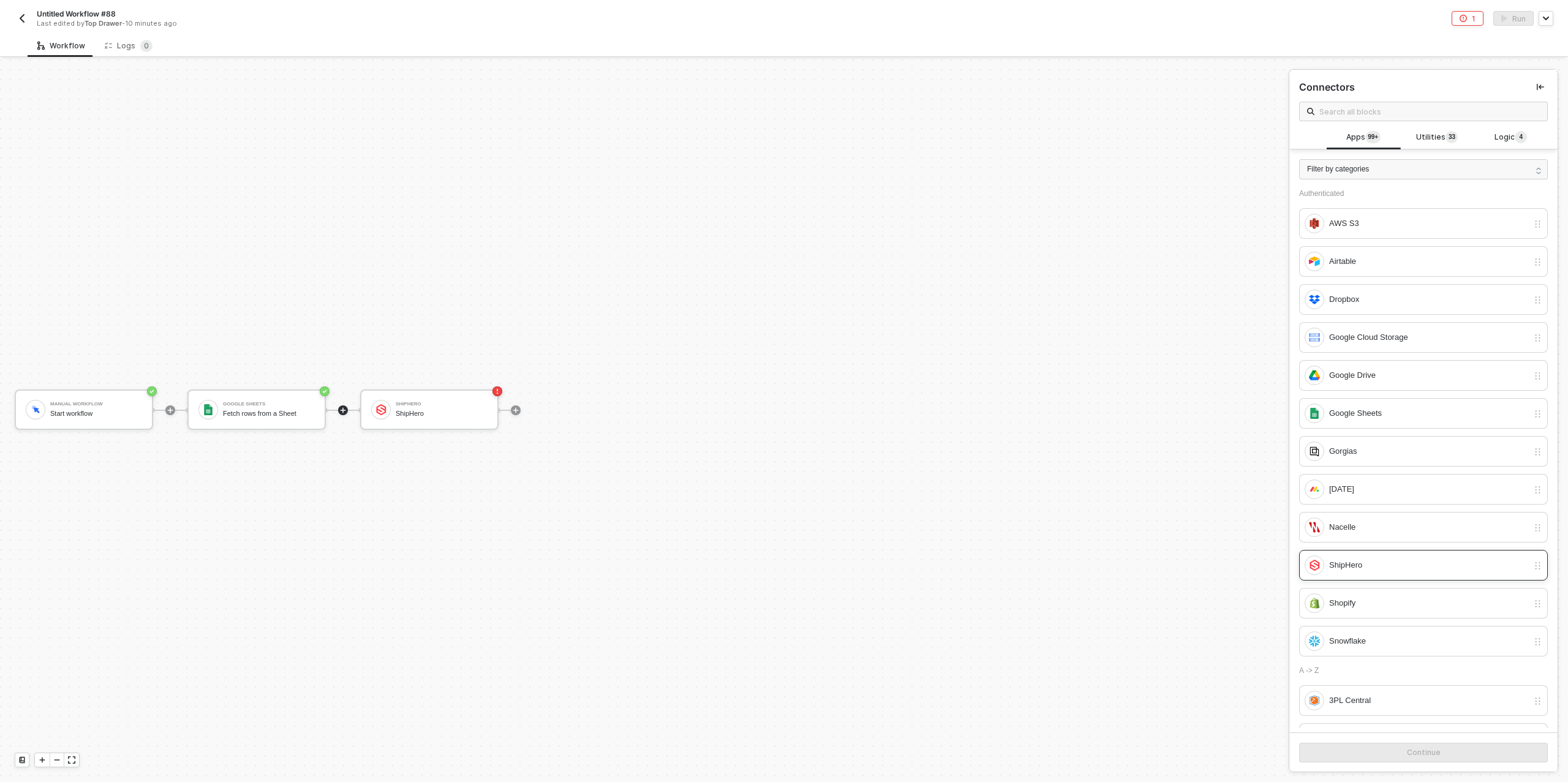
click at [1411, 560] on div "ShipHero" at bounding box center [1429, 565] width 199 height 14
click at [1429, 747] on button "Continue" at bounding box center [1424, 752] width 249 height 19
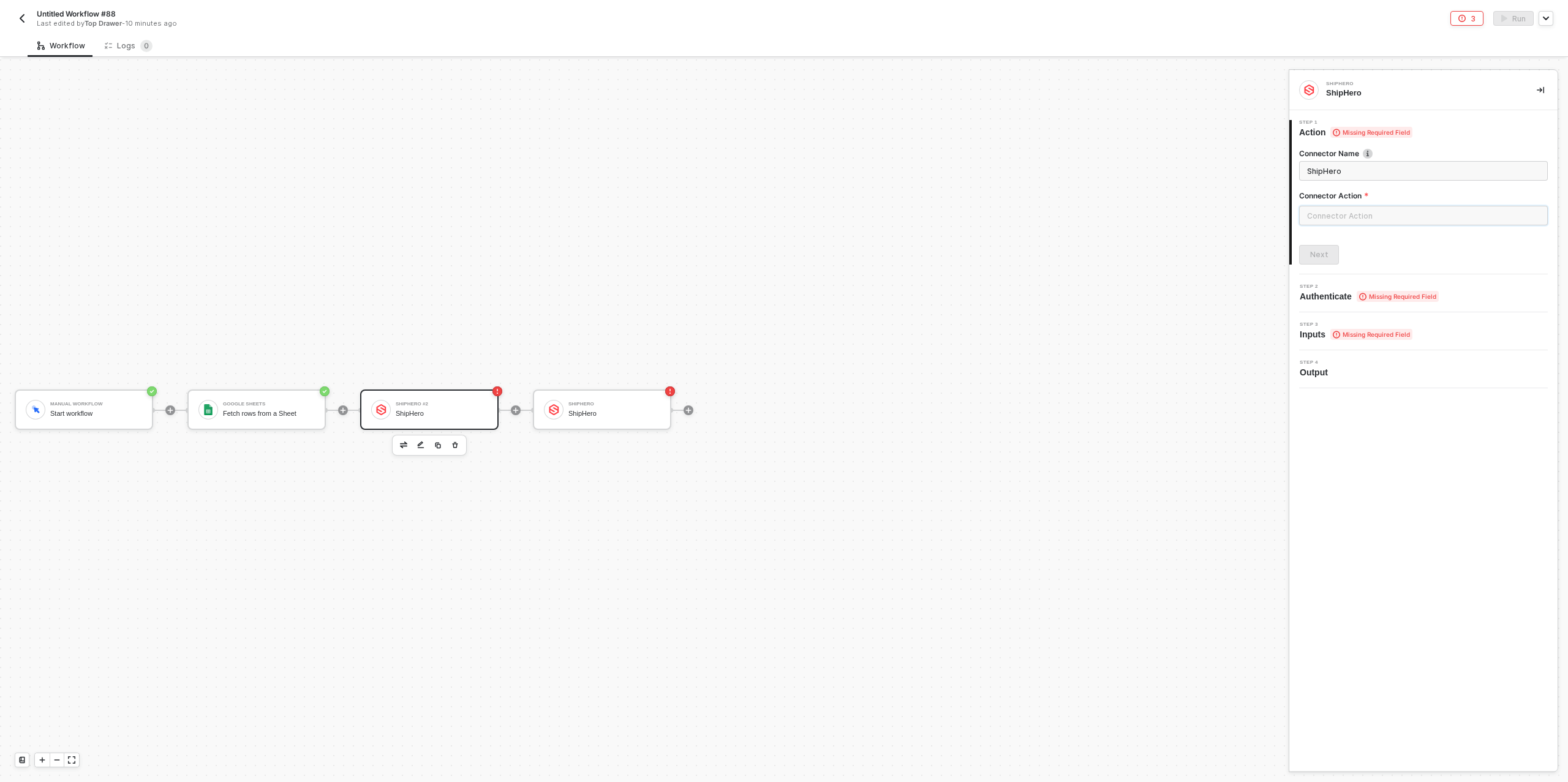
click at [1353, 221] on input "text" at bounding box center [1424, 215] width 249 height 19
click at [1186, 246] on div "Product" at bounding box center [1189, 246] width 179 height 10
click at [1150, 145] on div "Custom Actions" at bounding box center [1189, 148] width 179 height 10
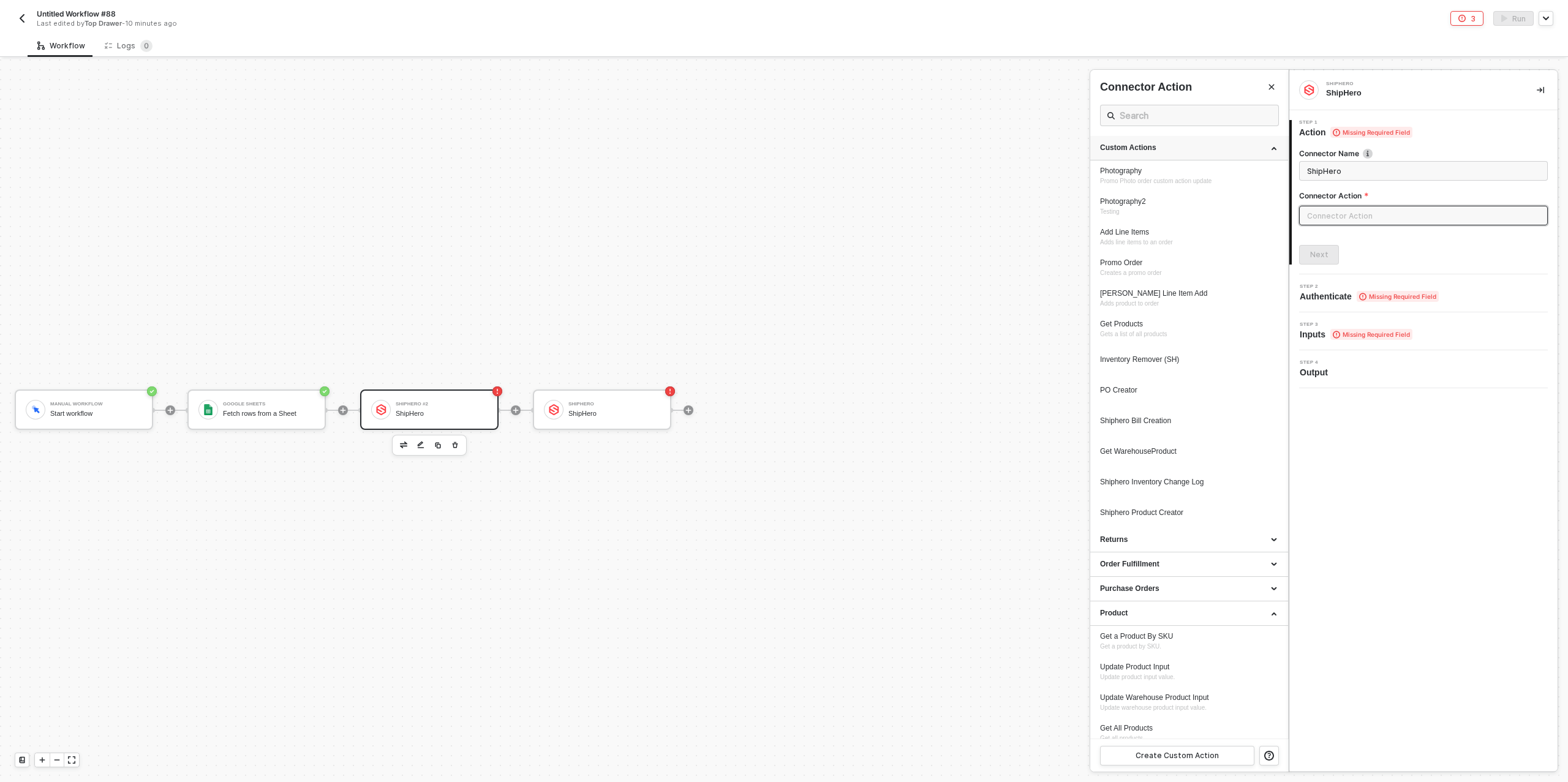
click at [1150, 145] on div "Custom Actions" at bounding box center [1189, 148] width 179 height 10
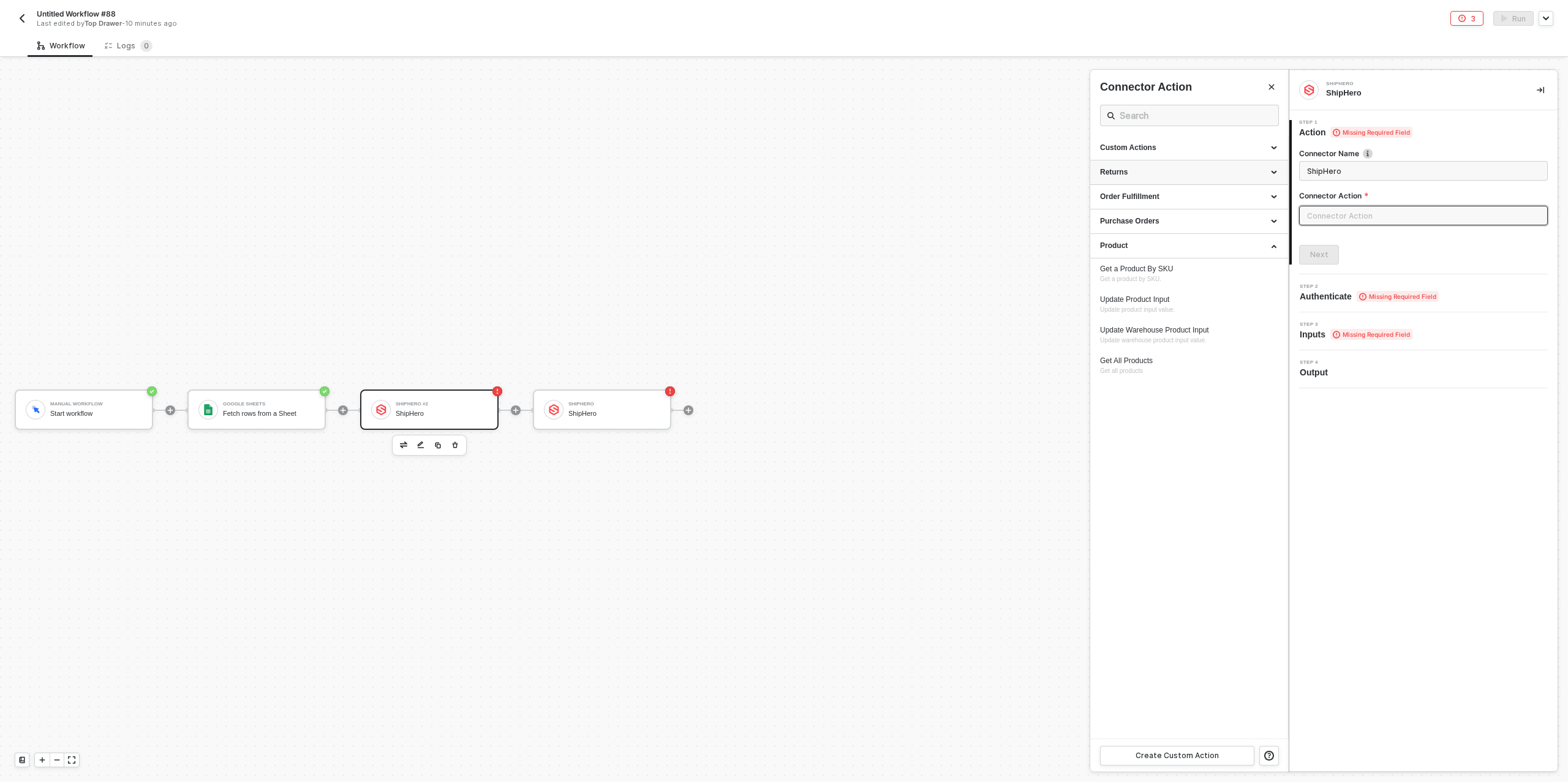
click at [1154, 171] on div "Returns" at bounding box center [1189, 173] width 179 height 10
click at [1184, 424] on div "Get a Product By SKU" at bounding box center [1189, 422] width 179 height 10
type input "Get a product by SKU."
type input "Product - Get a Product By SKU"
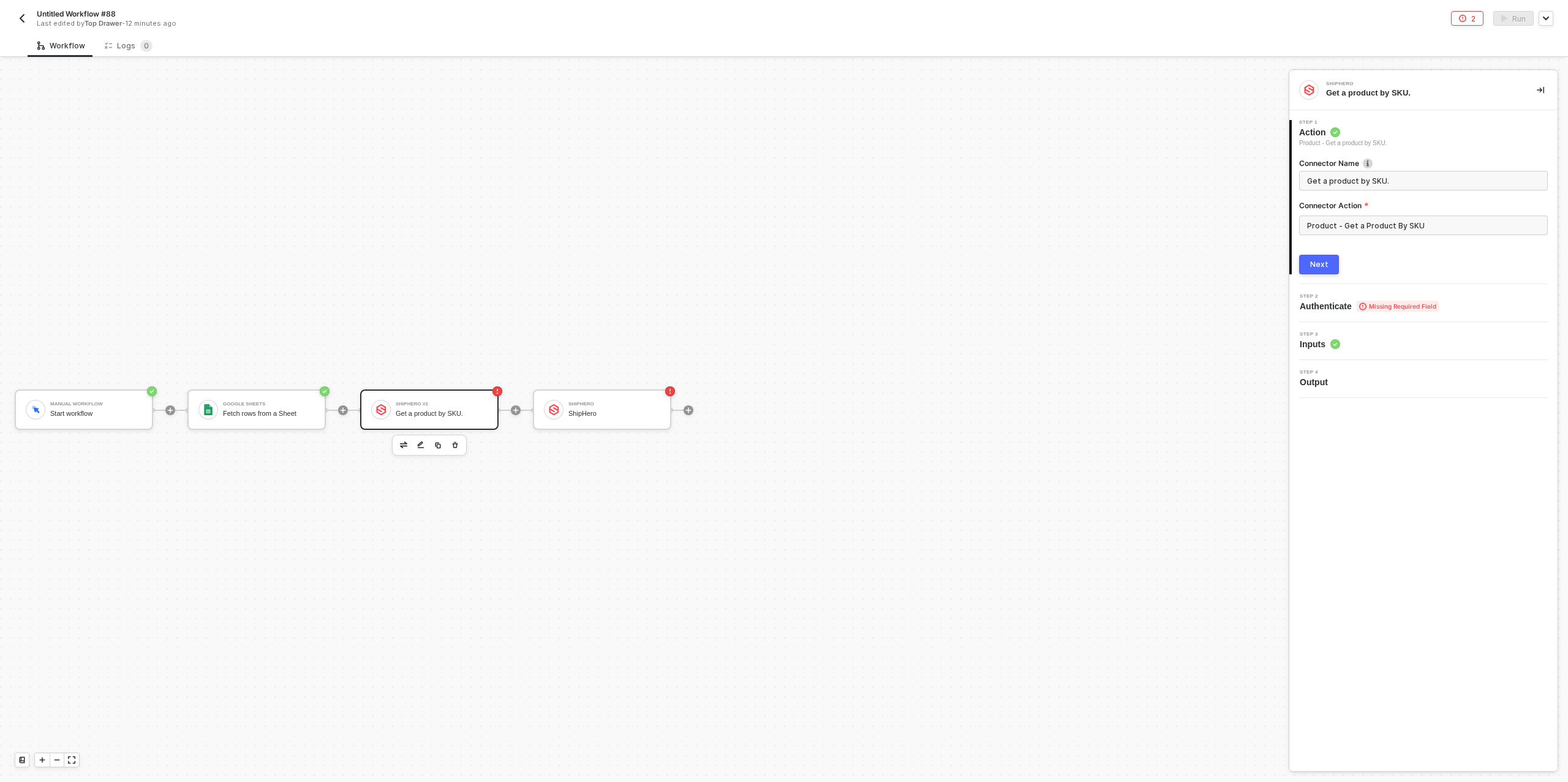
click at [1324, 268] on div "Next" at bounding box center [1319, 264] width 19 height 10
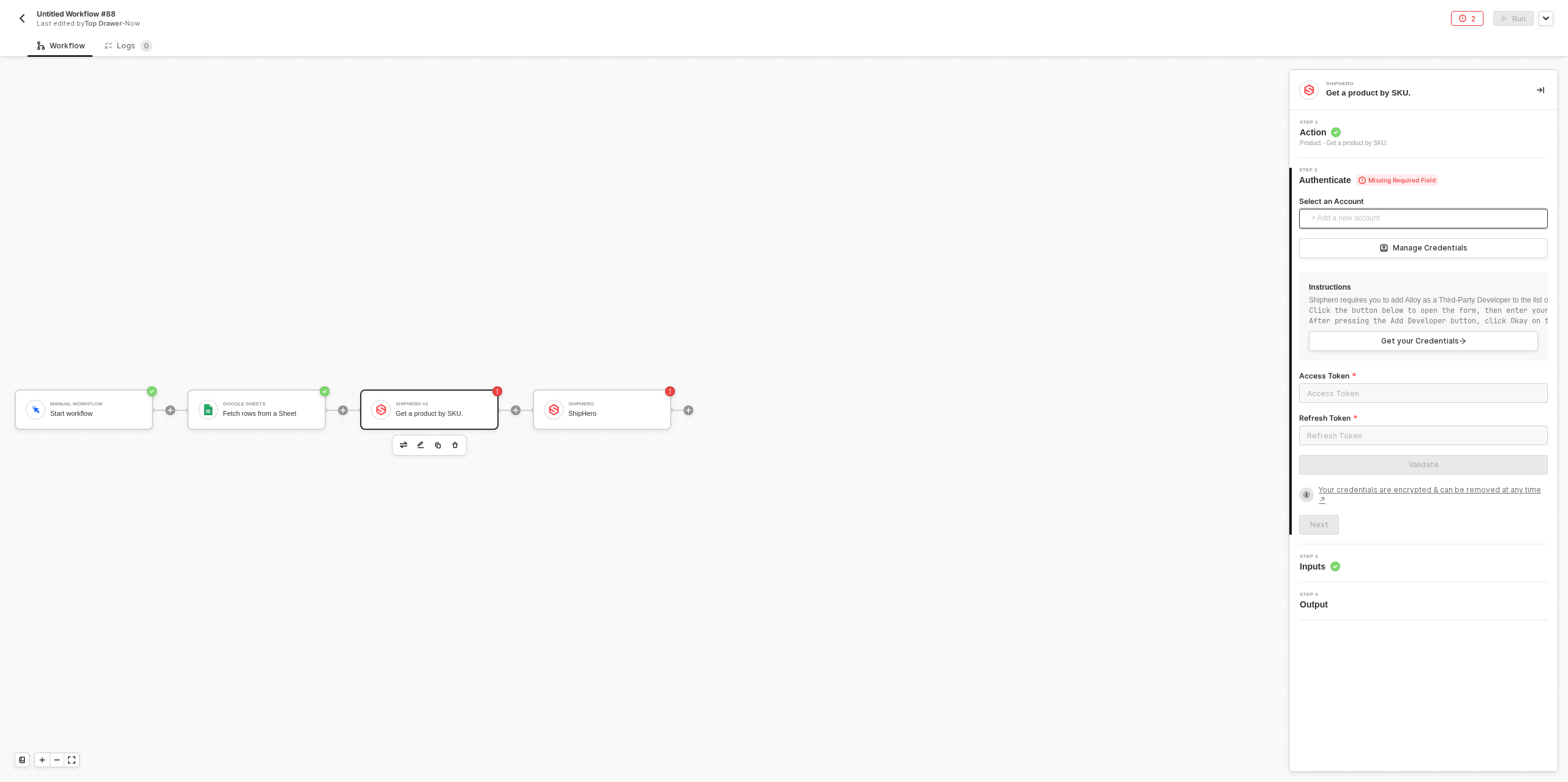
click at [1352, 220] on span "+ Add a new account" at bounding box center [1426, 218] width 229 height 19
click at [1380, 377] on span "EMPIRE ShipHero" at bounding box center [1354, 376] width 91 height 14
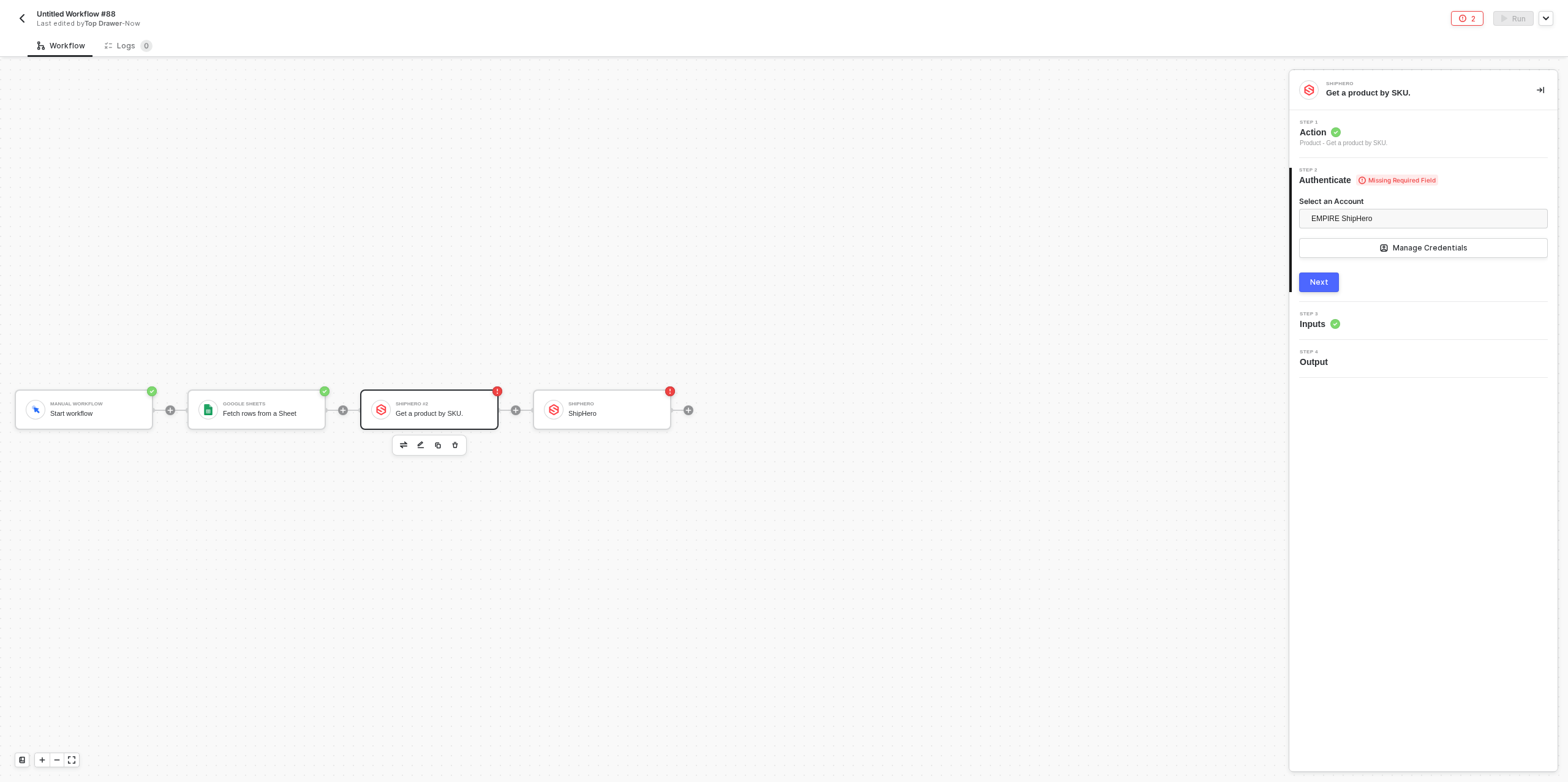
click at [1306, 273] on button "Next" at bounding box center [1319, 282] width 40 height 19
click at [1339, 266] on div "Type or select items ﻿" at bounding box center [1418, 267] width 222 height 12
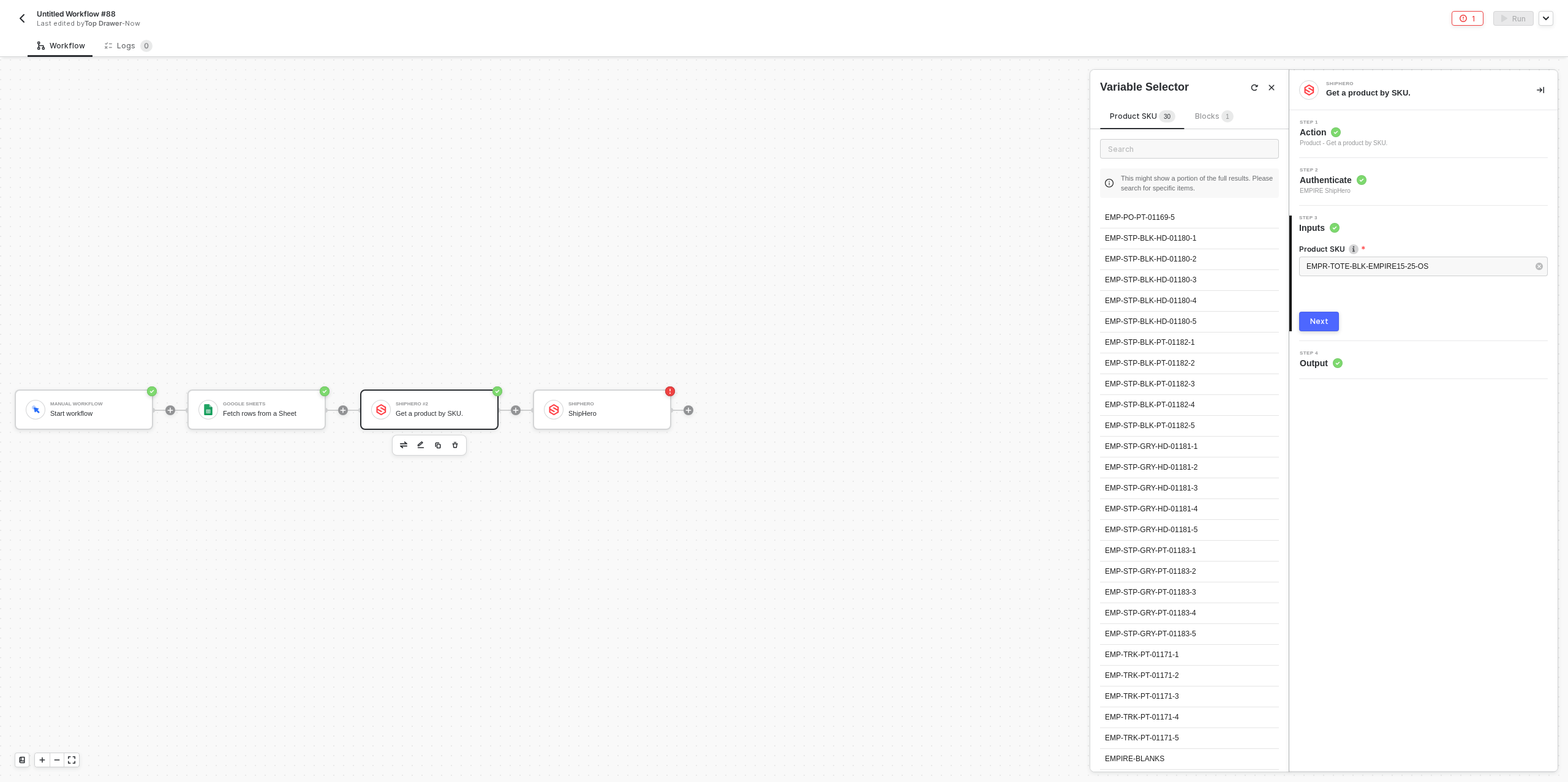
click at [1313, 322] on div "Next" at bounding box center [1319, 321] width 19 height 10
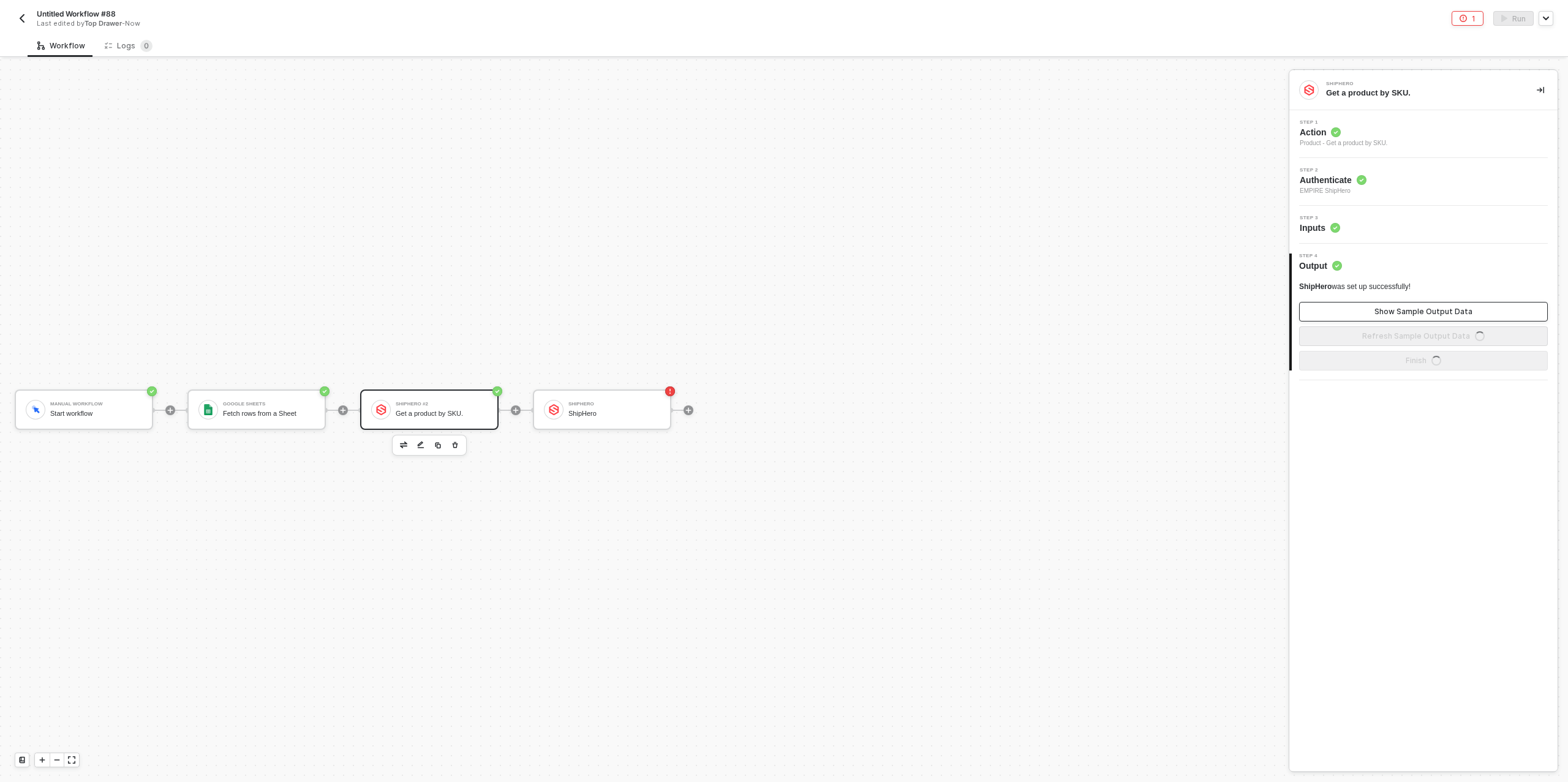
click at [1350, 312] on button "Show Sample Output Data" at bounding box center [1424, 312] width 249 height 19
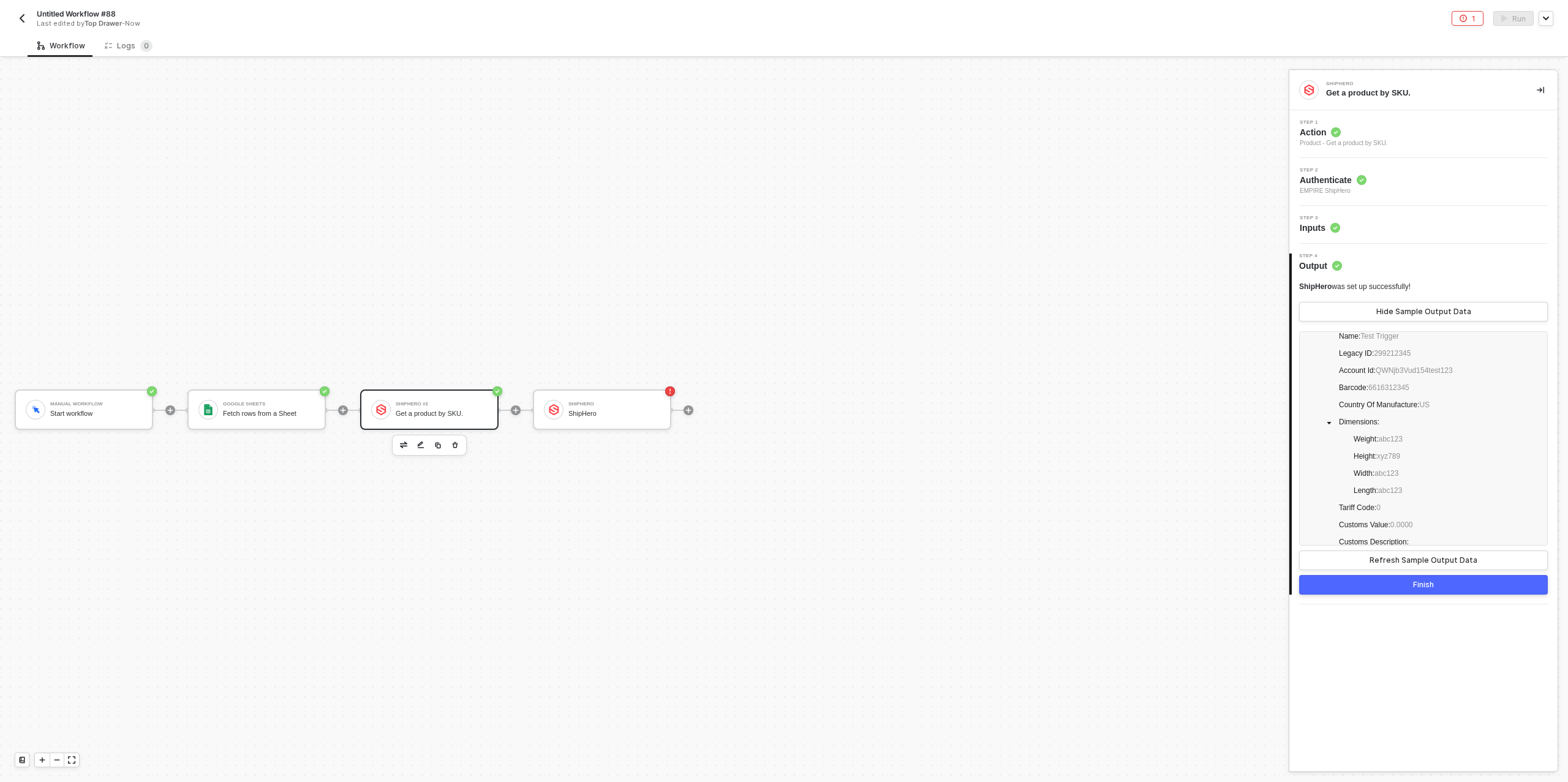
scroll to position [97, 0]
click at [1424, 557] on div "Refresh Sample Output Data" at bounding box center [1423, 560] width 108 height 10
click at [1346, 226] on div "Step 3 Inputs" at bounding box center [1426, 225] width 266 height 19
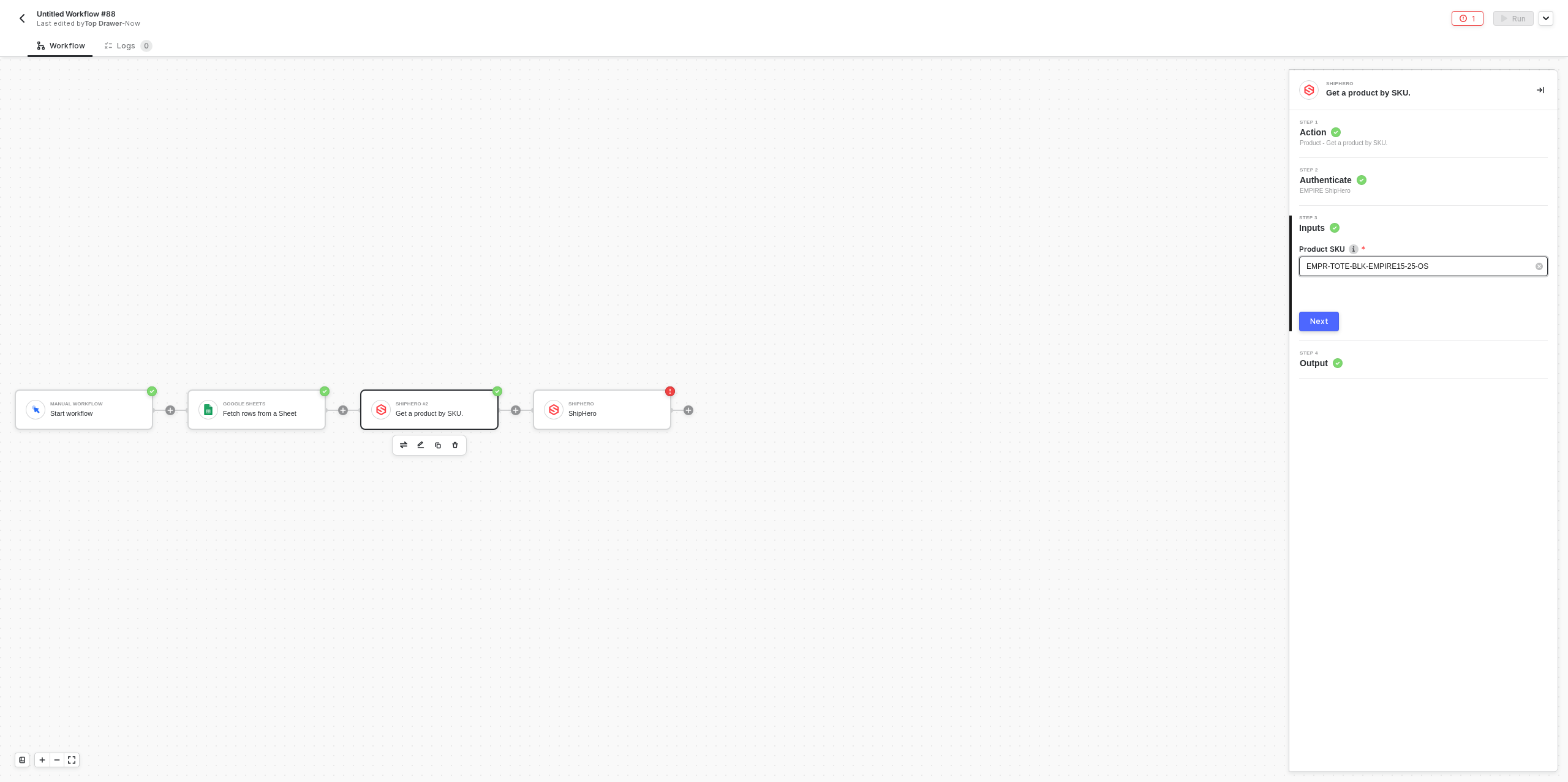
click at [1440, 265] on div "EMPR-TOTE-BLK-EMPIRE15-25-OS" at bounding box center [1418, 267] width 222 height 12
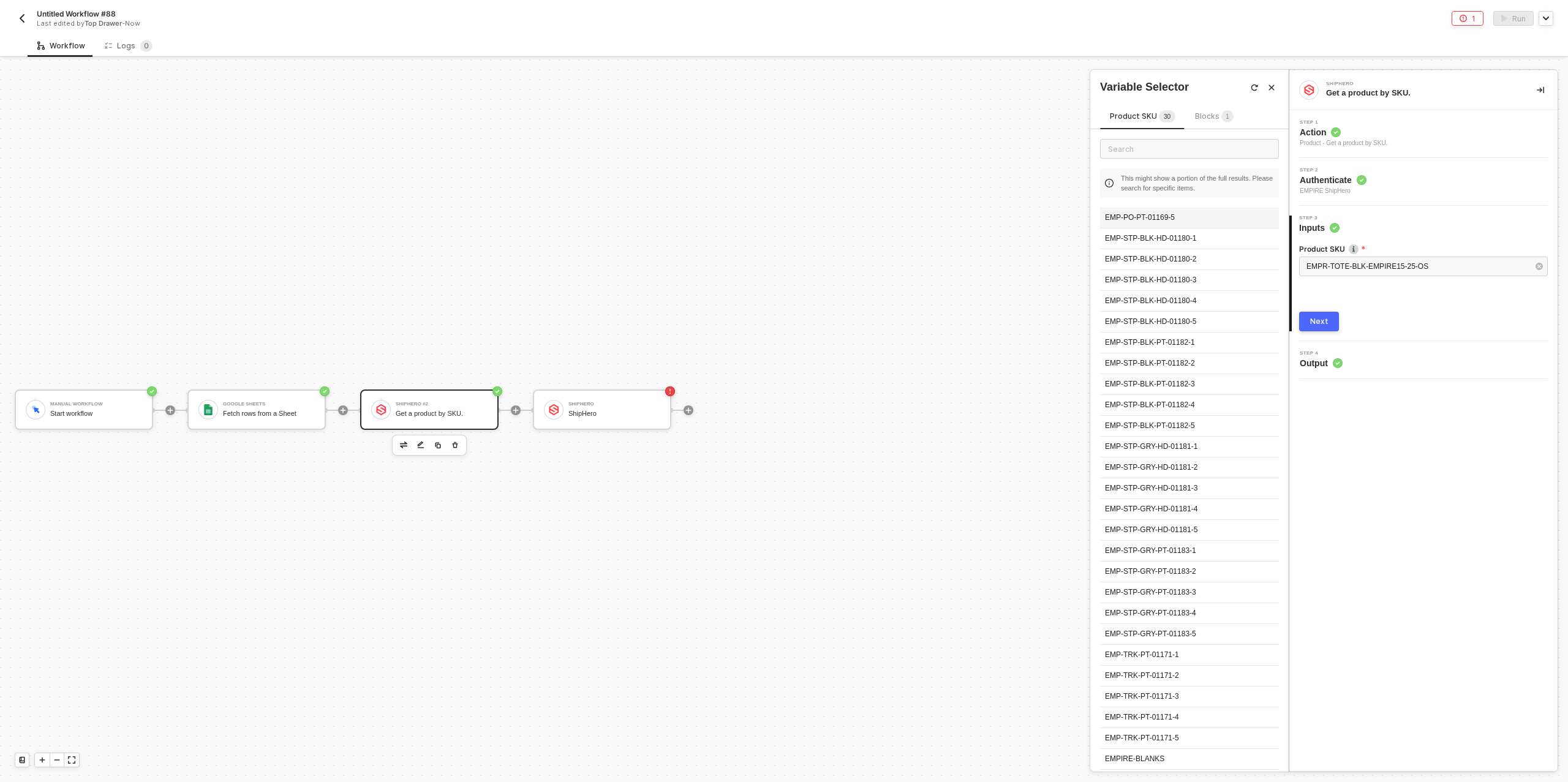
click at [1185, 220] on div "EMP-PO-PT-01169-5" at bounding box center [1190, 218] width 179 height 21
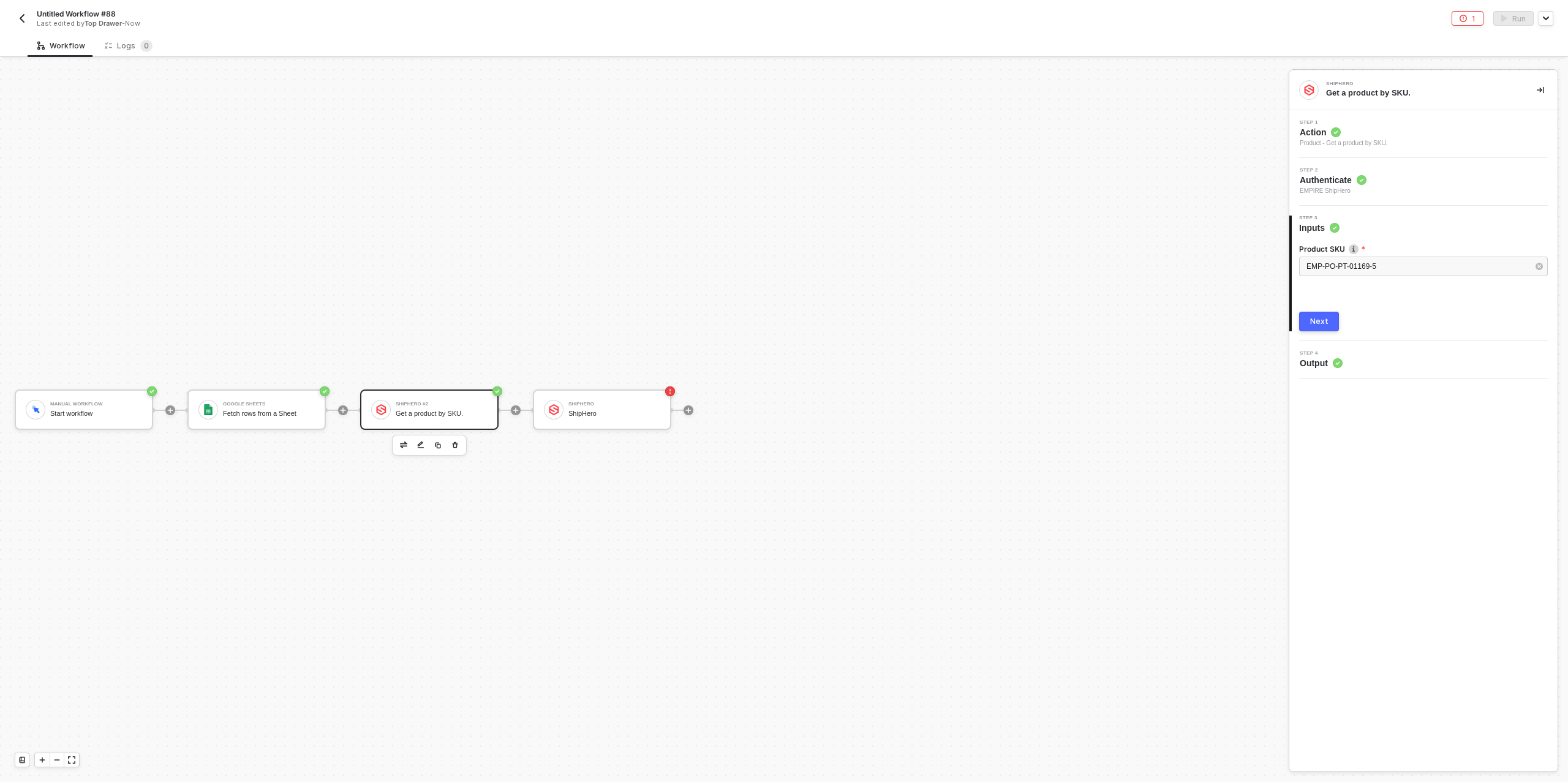
click at [1333, 325] on button "Next" at bounding box center [1319, 321] width 40 height 19
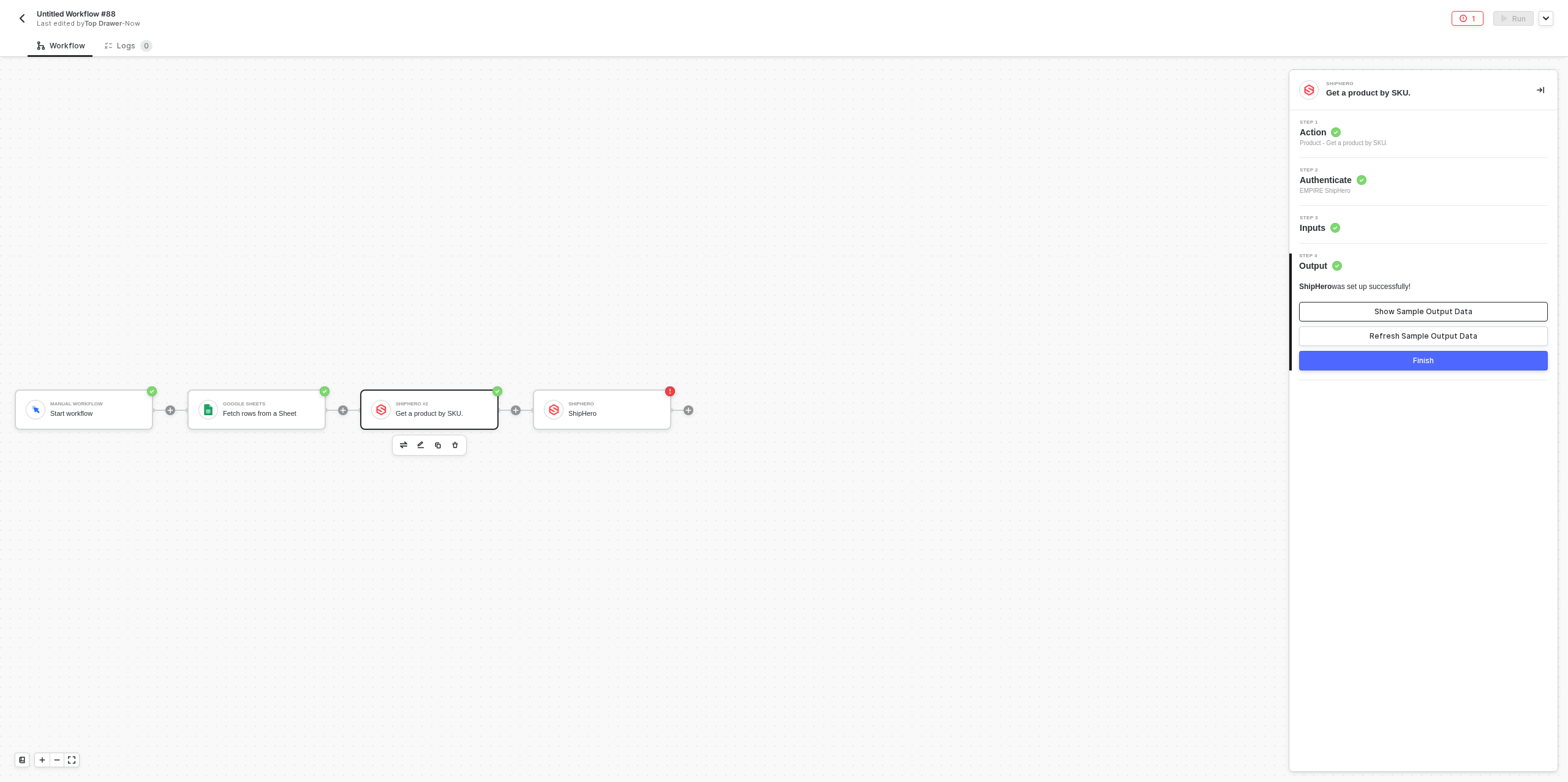
click at [1368, 315] on button "Show Sample Output Data" at bounding box center [1424, 312] width 249 height 19
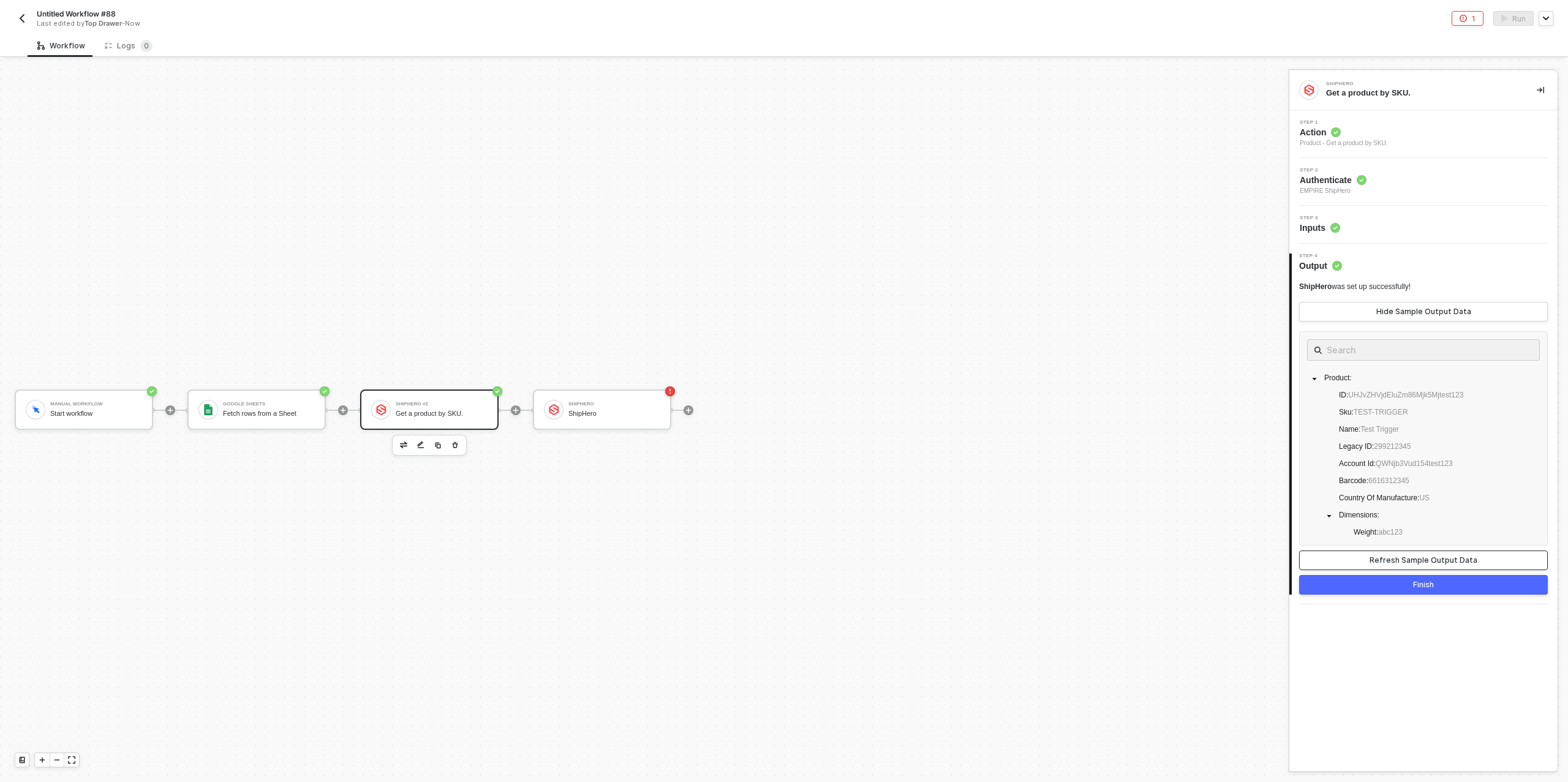
click at [1448, 560] on div "Refresh Sample Output Data" at bounding box center [1423, 560] width 108 height 10
click at [1403, 146] on div "Step 1 Action Product - Get a product by SKU." at bounding box center [1426, 134] width 266 height 28
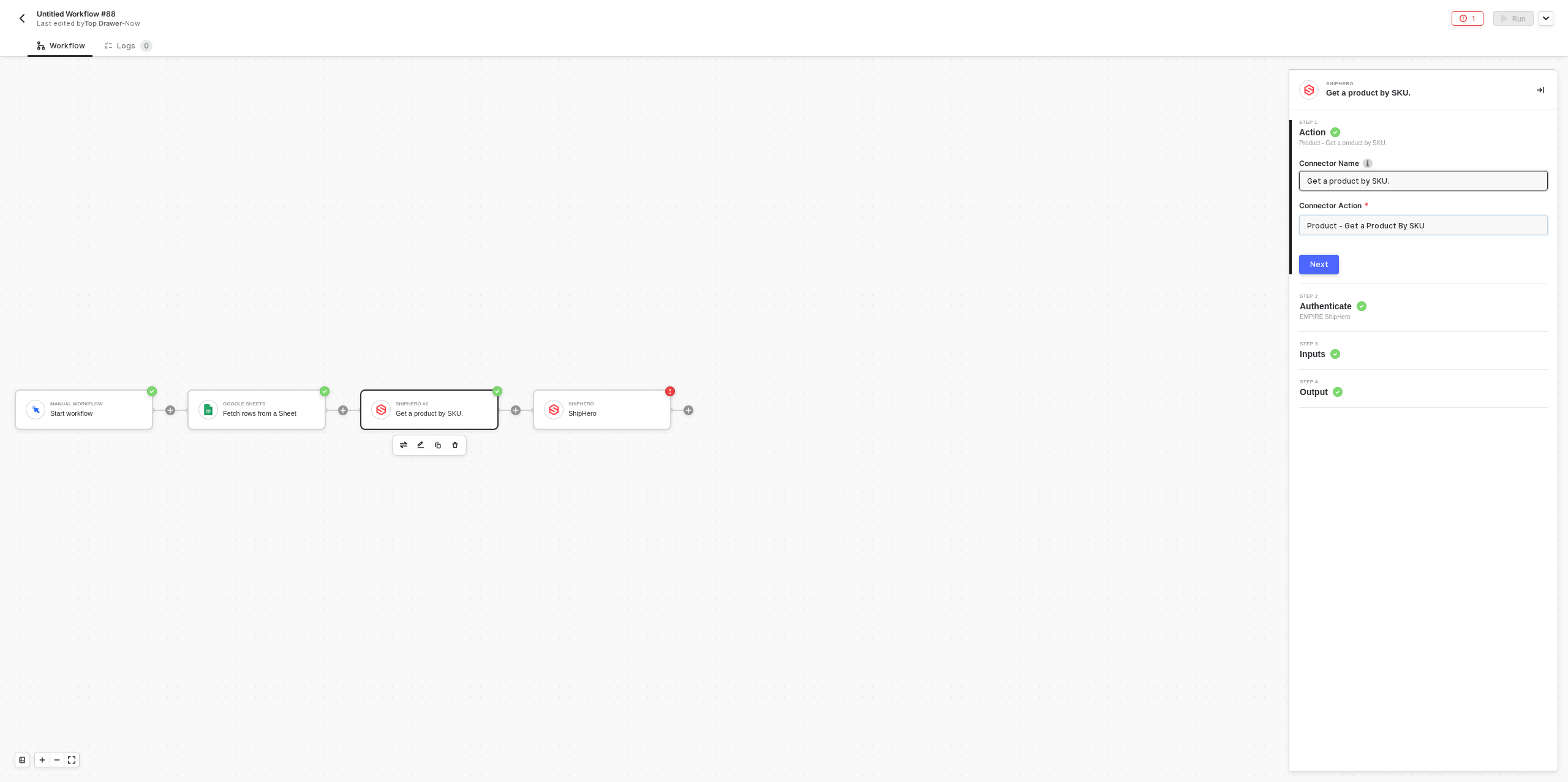
click at [1404, 226] on input "Product - Get a Product By SKU" at bounding box center [1424, 225] width 249 height 19
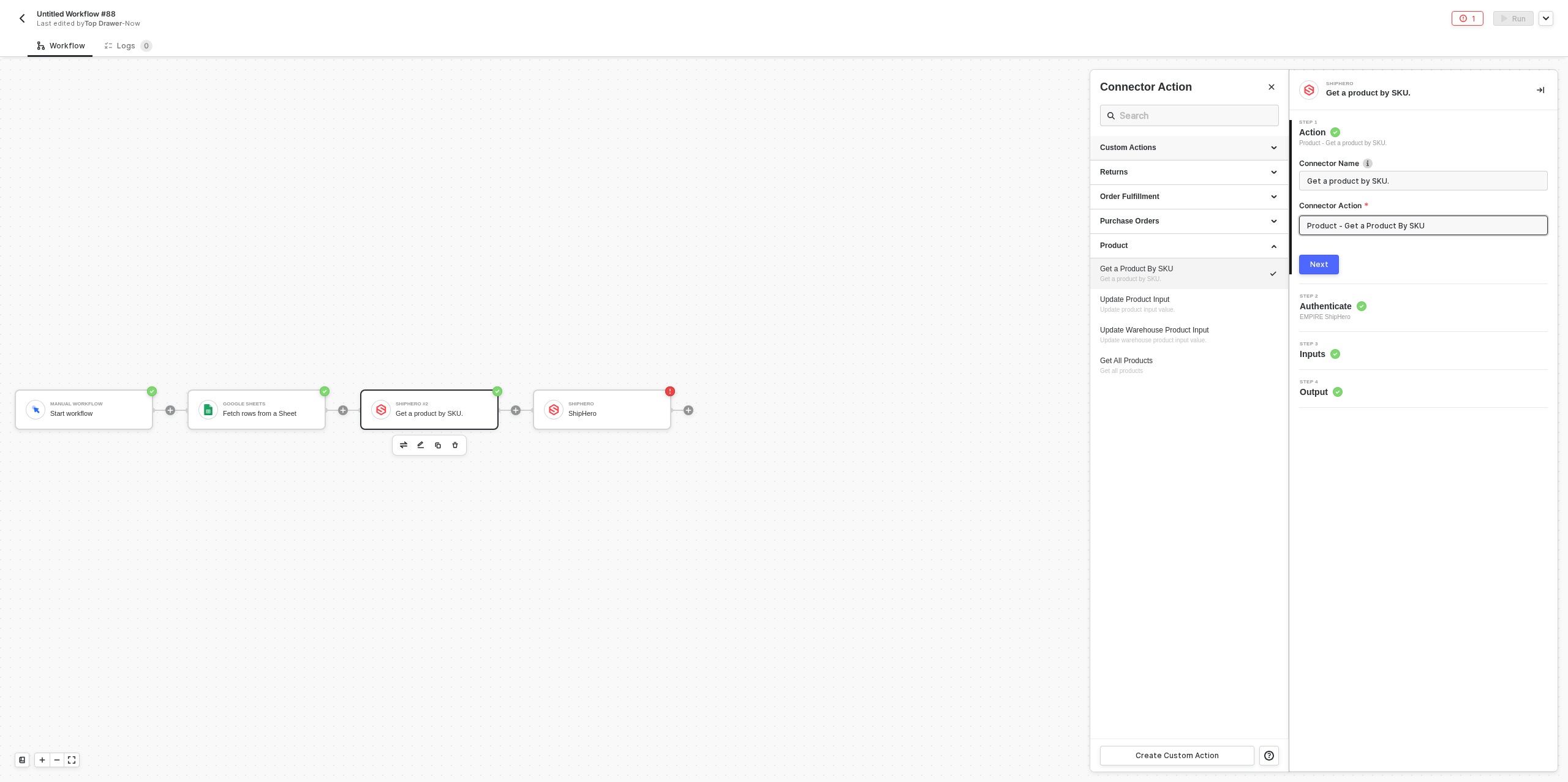
click at [1178, 151] on div "Custom Actions" at bounding box center [1189, 148] width 179 height 10
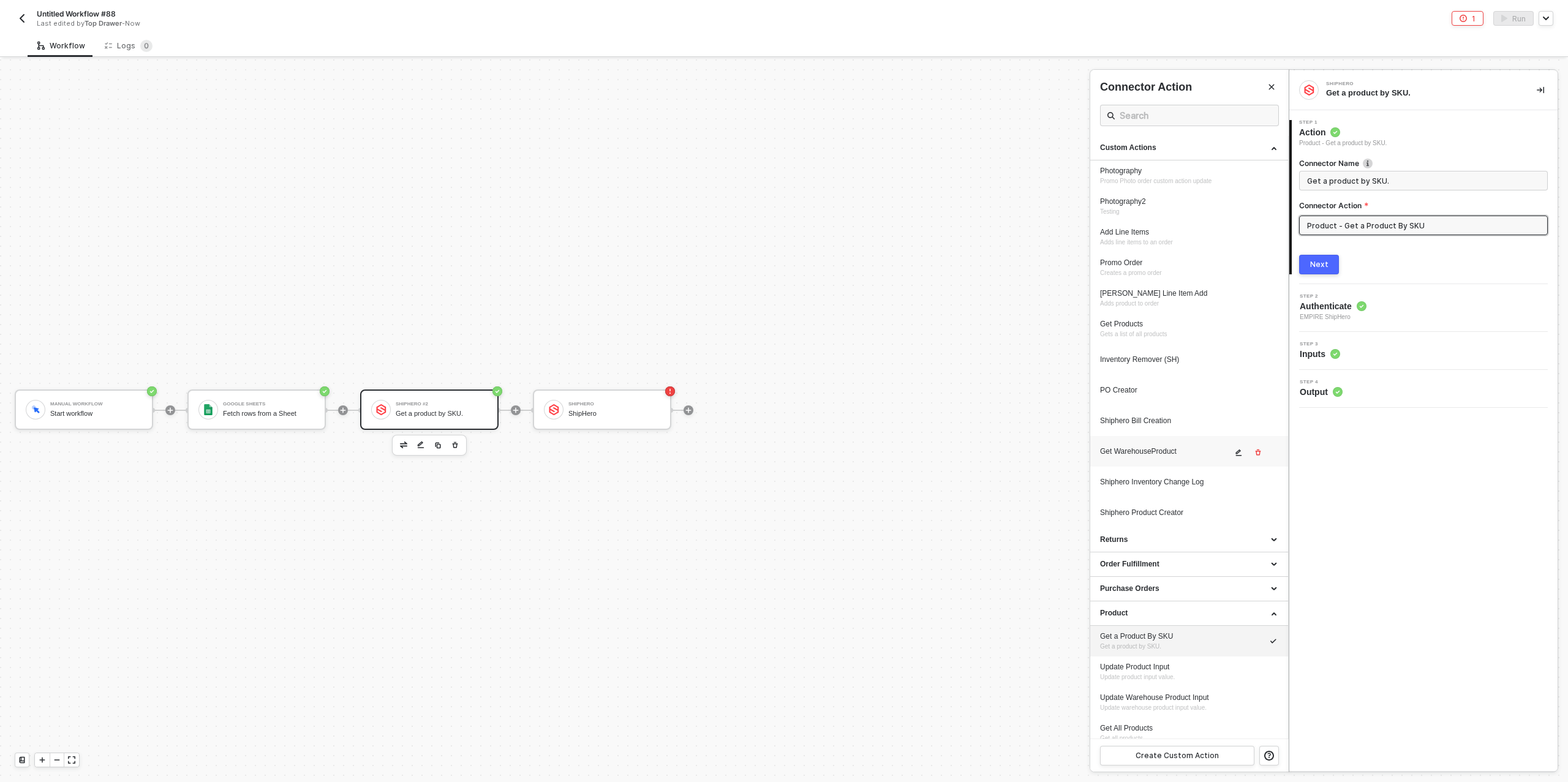
click at [1137, 451] on div "Get WarehouseProduct" at bounding box center [1166, 452] width 131 height 10
type input "Custom Action"
type input "Custom - Get WarehouseProduct"
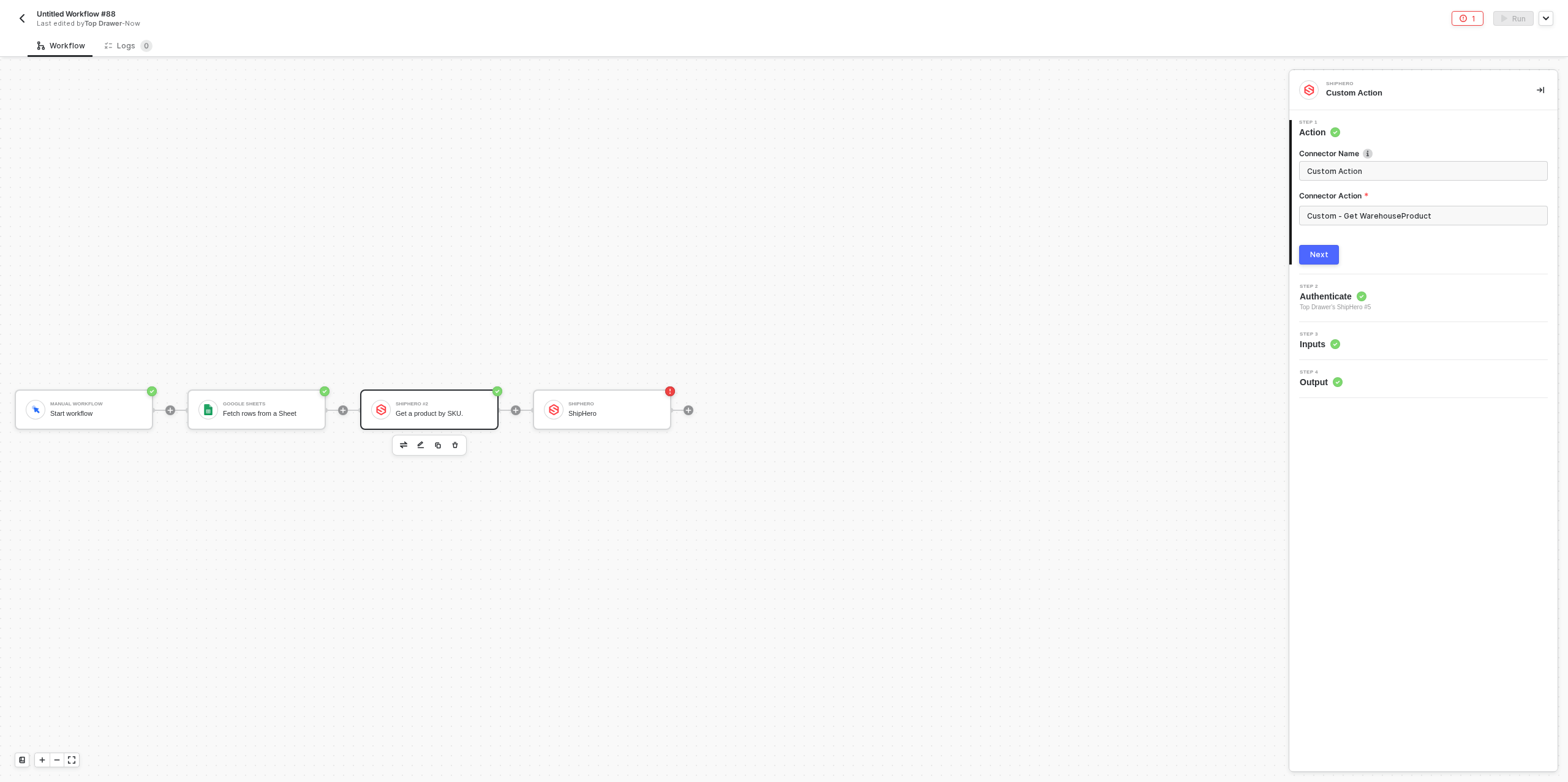
click at [1321, 255] on div "Next" at bounding box center [1319, 254] width 19 height 10
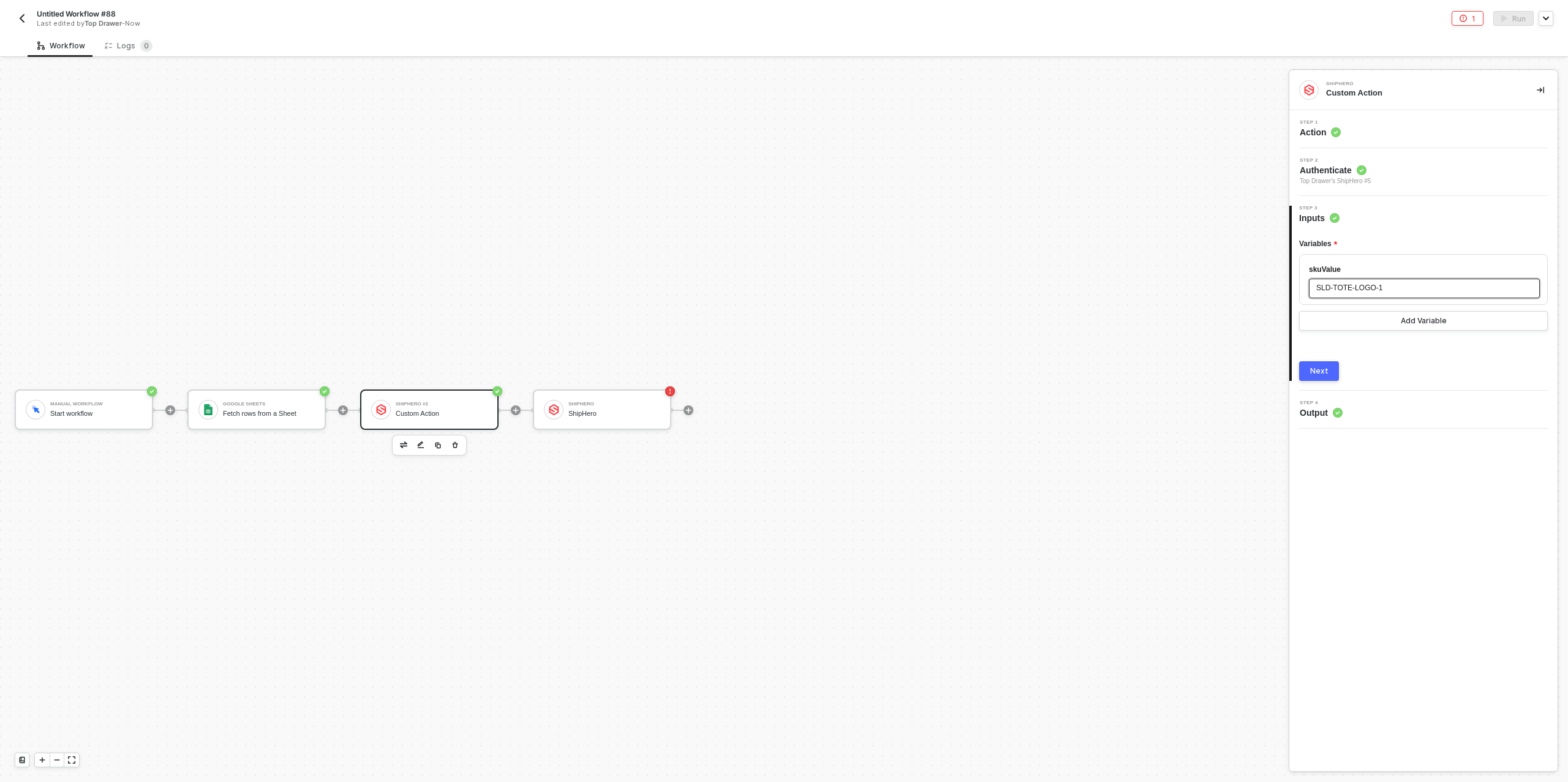
click at [1341, 289] on span "SLD-TOTE-LOGO-1" at bounding box center [1350, 287] width 66 height 8
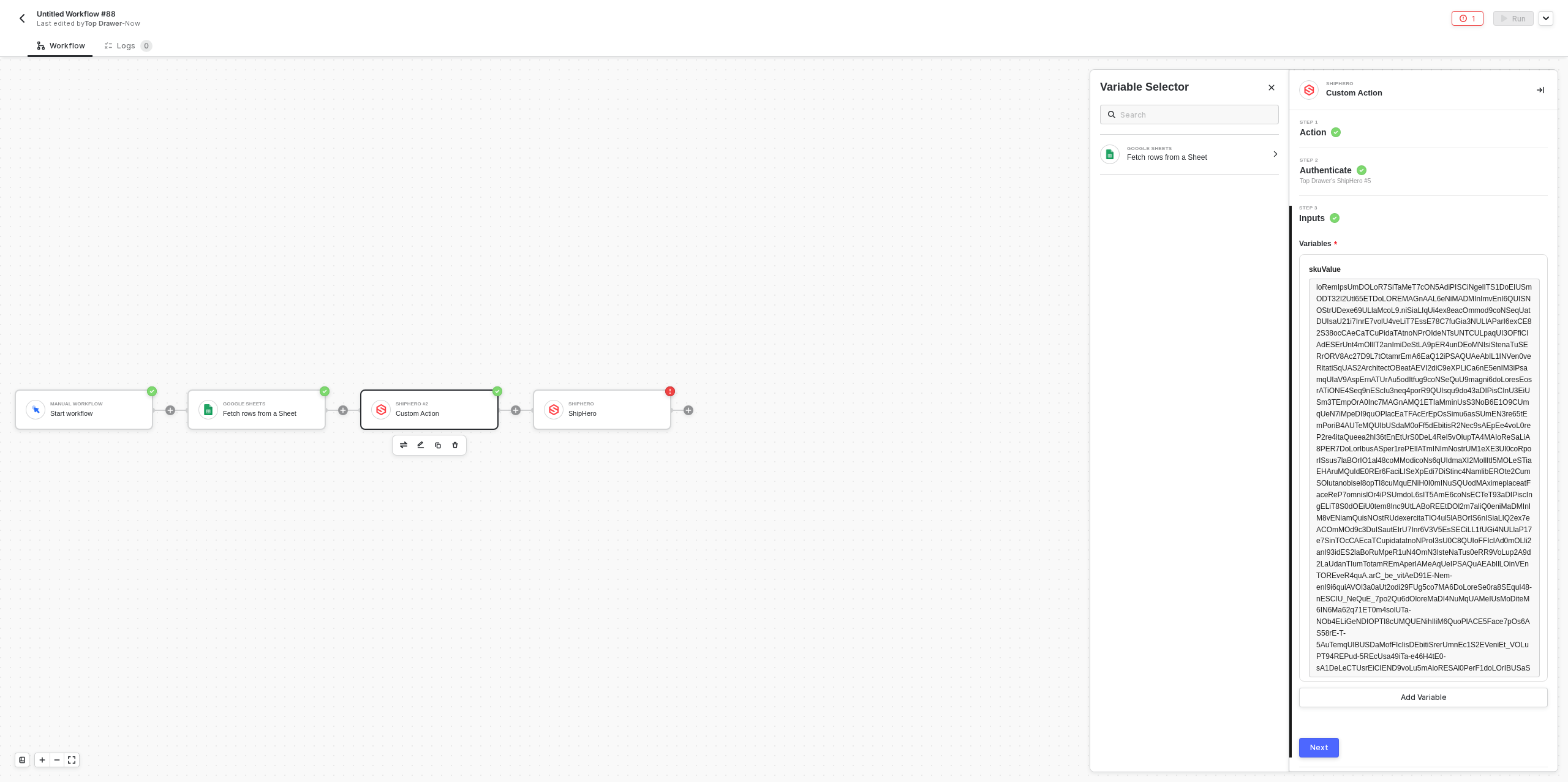
scroll to position [79, 0]
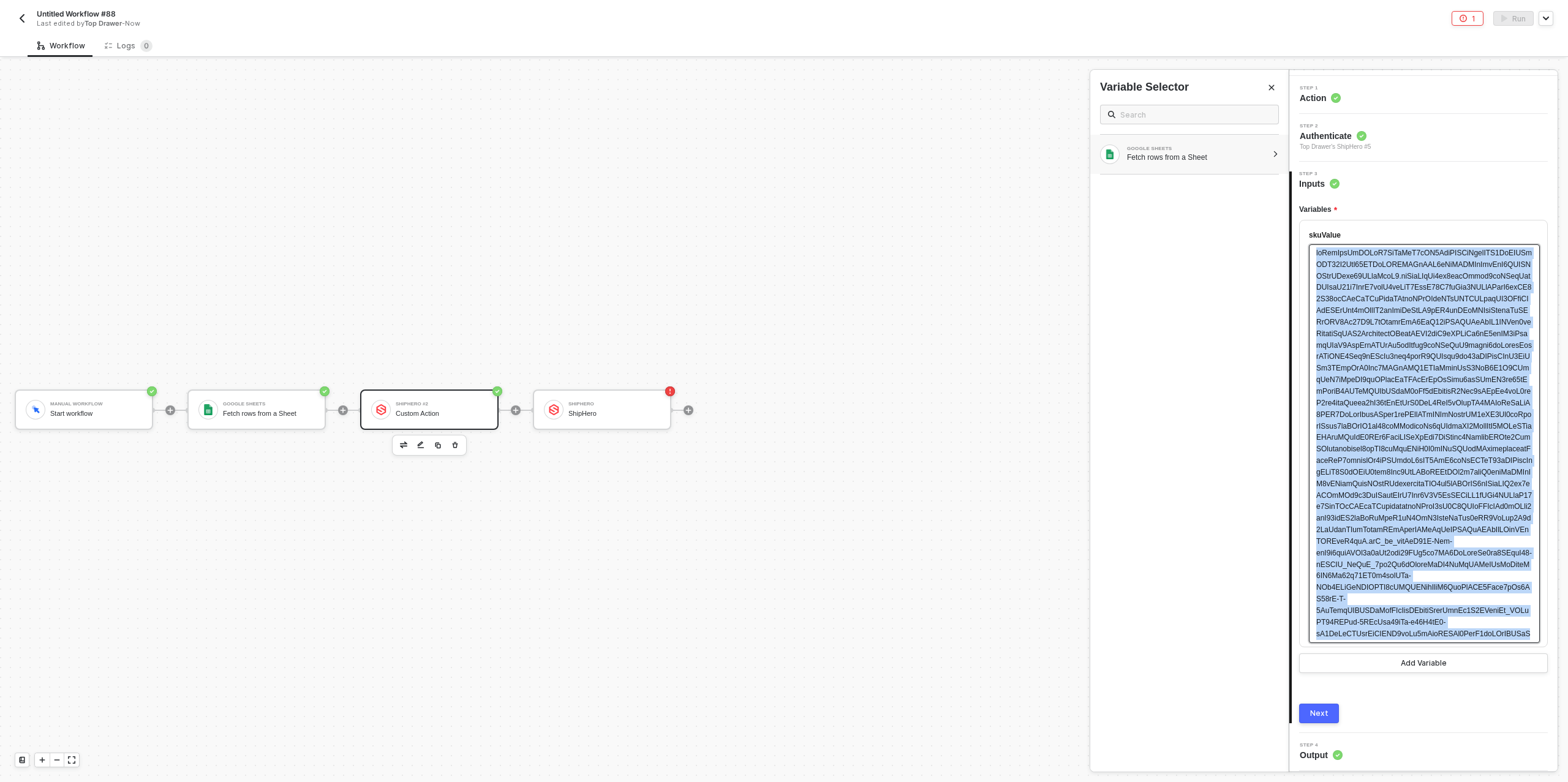
drag, startPoint x: 1346, startPoint y: 636, endPoint x: 1284, endPoint y: 158, distance: 482.0
click at [1289, 158] on div "ShipHero Custom Action Step 1 Action Step 2 Authenticate Top Drawer's ShipHero …" at bounding box center [1428, 421] width 279 height 723
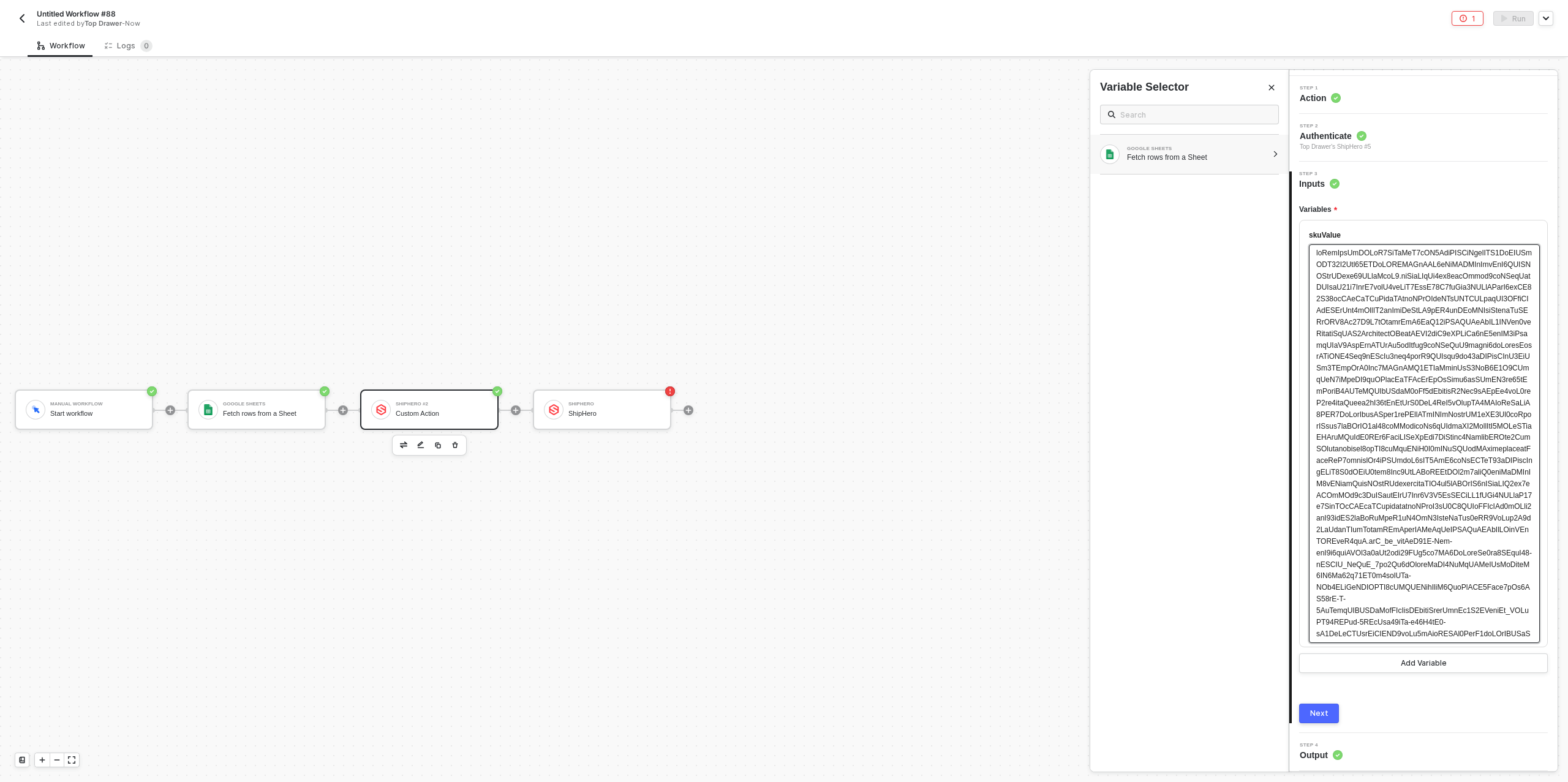
scroll to position [0, 0]
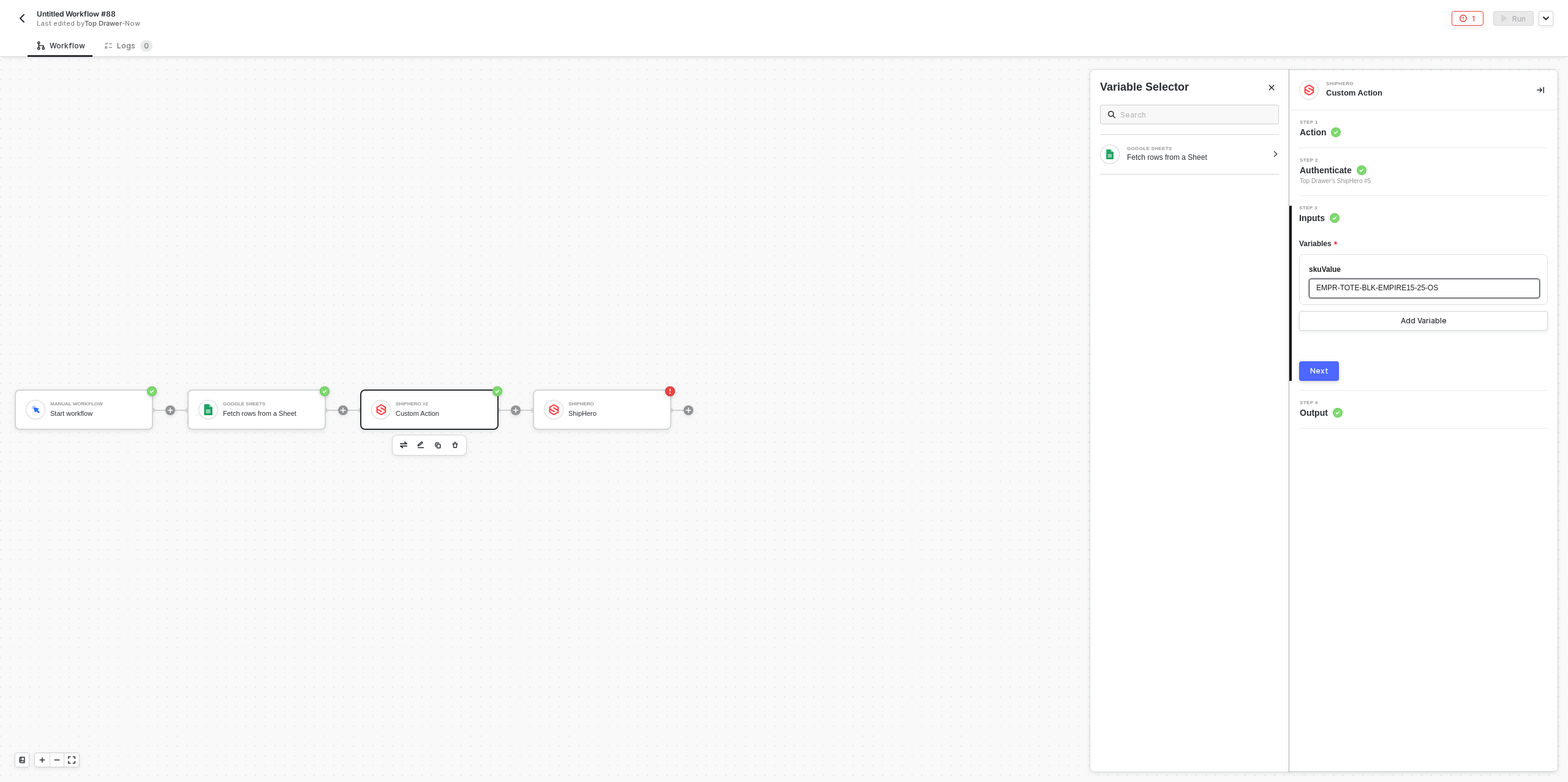
drag, startPoint x: 1322, startPoint y: 286, endPoint x: 1335, endPoint y: 287, distance: 13.0
click at [1323, 285] on span "EMPR-TOTE-BLK-EMPIRE15-25-OS" at bounding box center [1377, 287] width 122 height 8
click at [1309, 372] on button "Next" at bounding box center [1319, 371] width 40 height 19
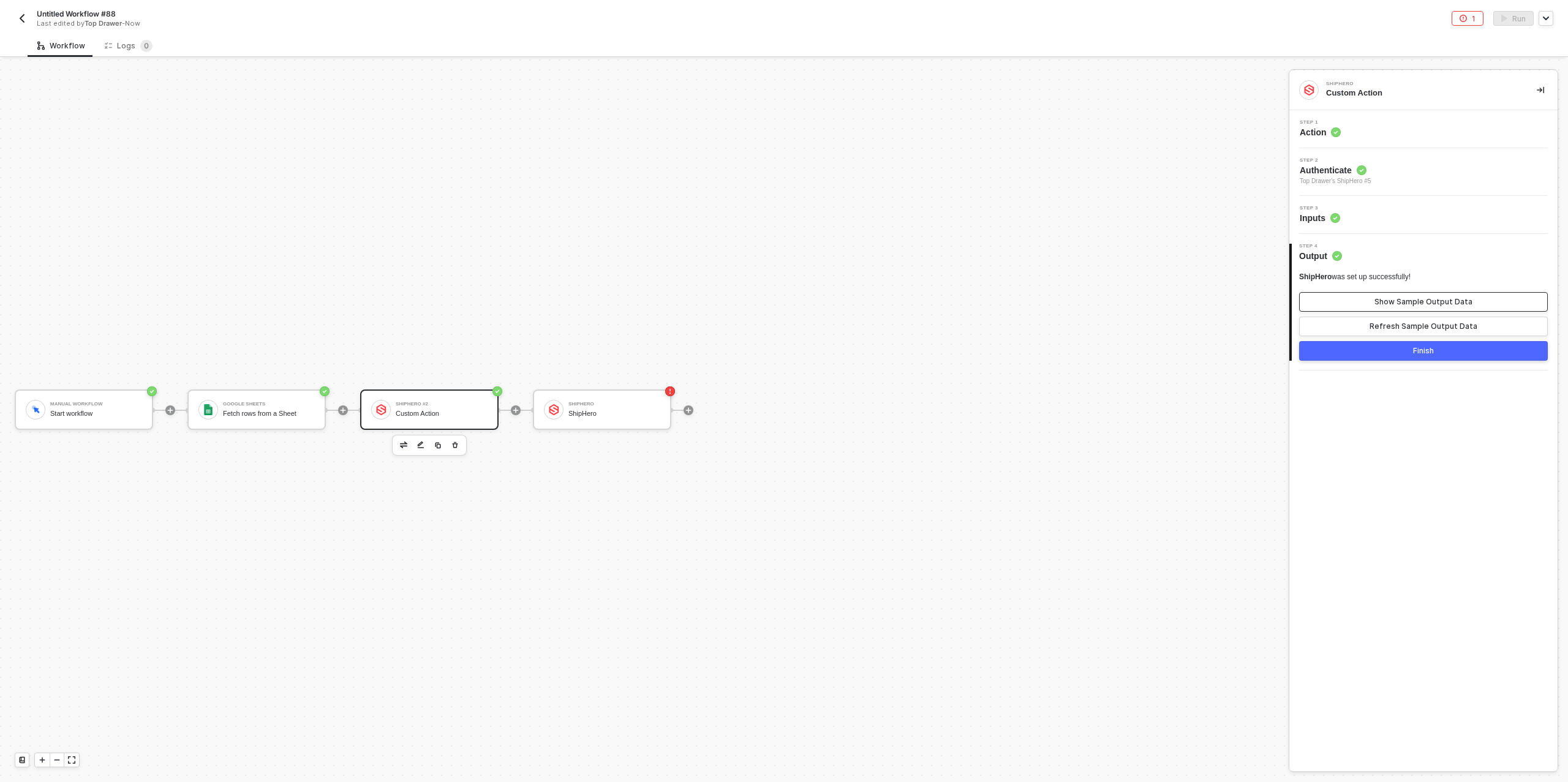
click at [1386, 301] on div "Show Sample Output Data" at bounding box center [1424, 301] width 98 height 10
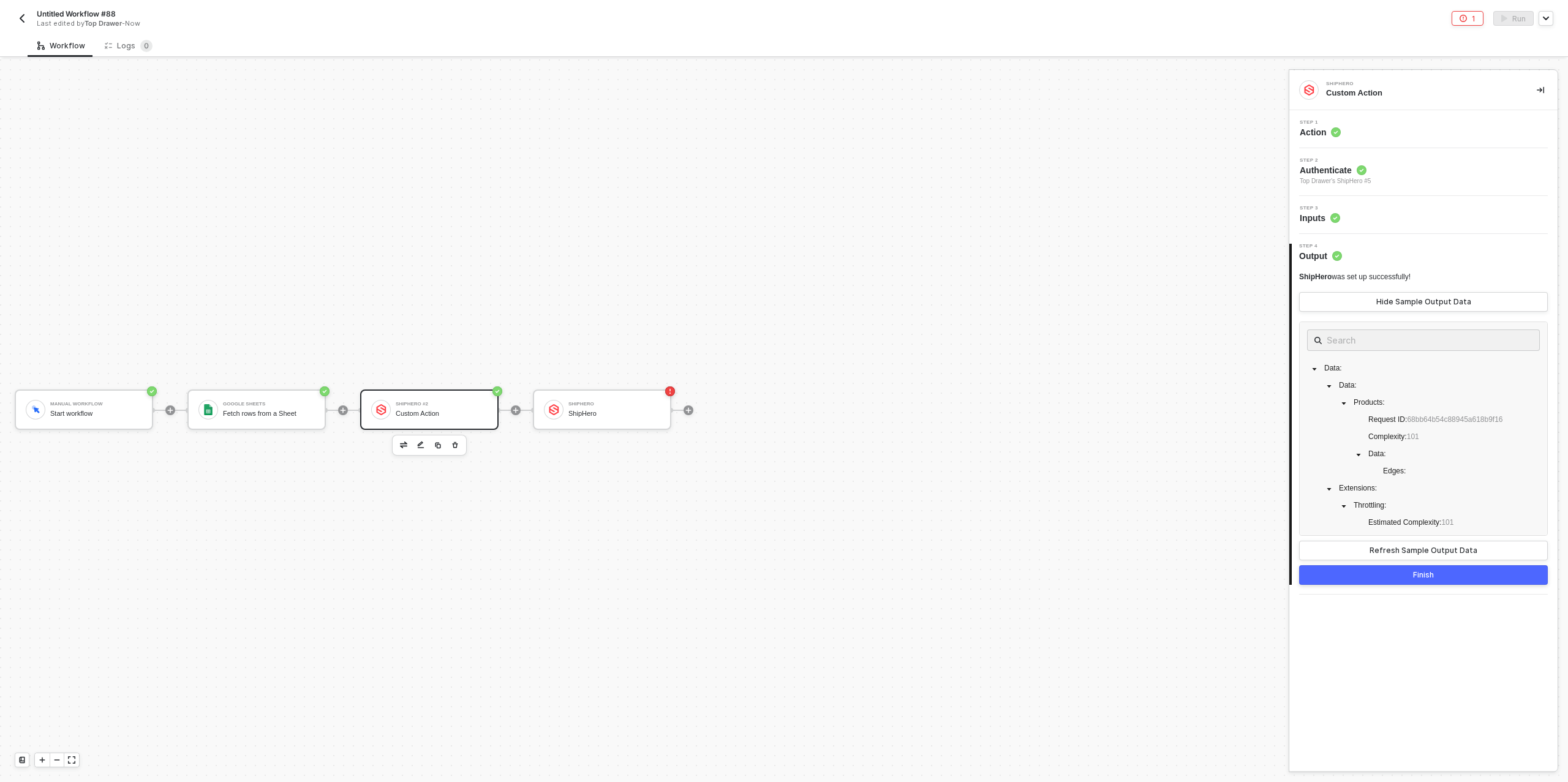
click at [1321, 211] on div "Step 3 Inputs" at bounding box center [1320, 215] width 41 height 19
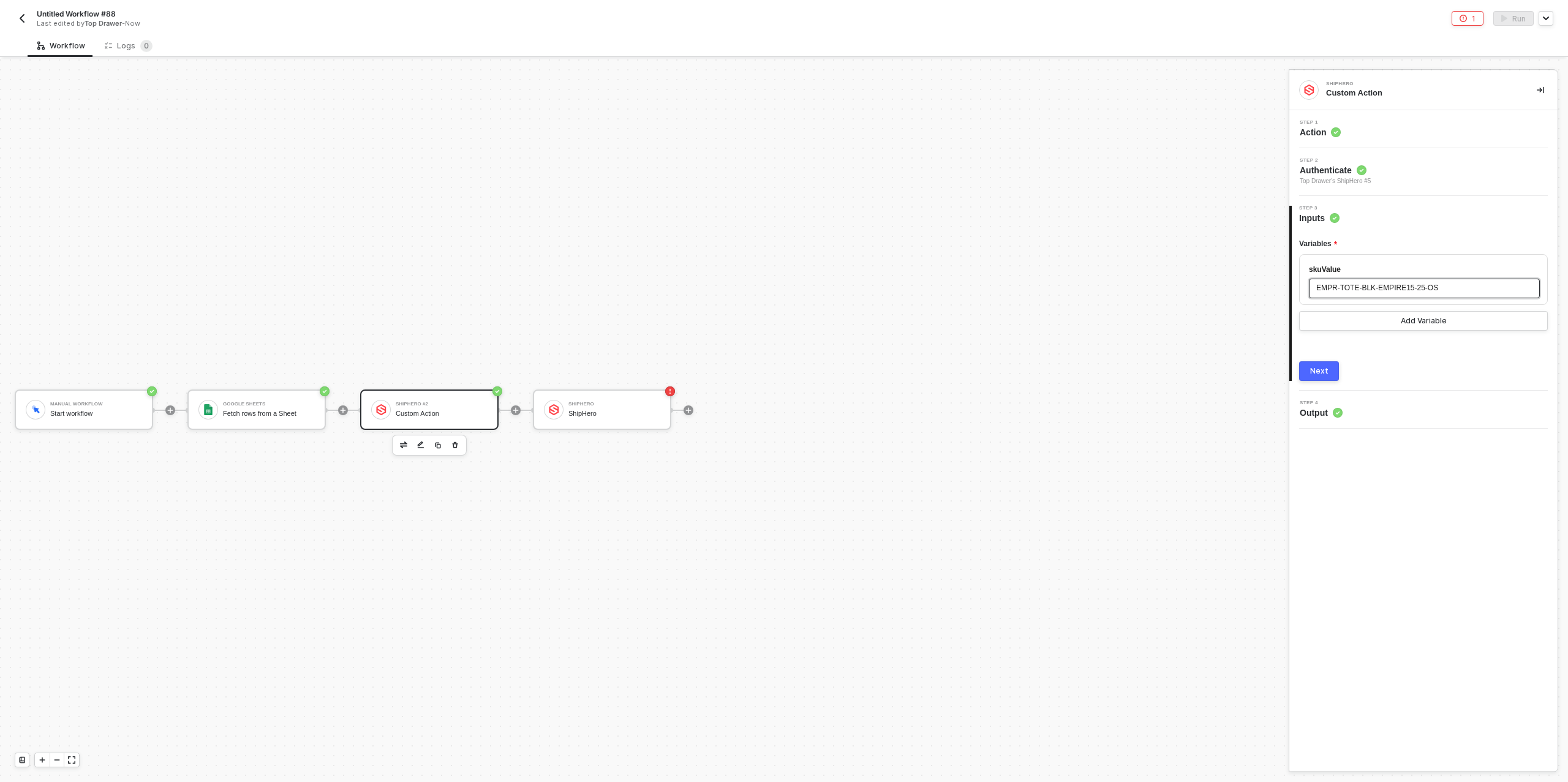
click at [1360, 292] on div "EMPR-TOTE-BLK-EMPIRE15-25-OS" at bounding box center [1425, 288] width 217 height 12
click at [1397, 289] on span "EMPR-TOTE-BLK-EMPIRE15-25-OS" at bounding box center [1377, 287] width 122 height 8
click at [1313, 373] on div "Next" at bounding box center [1319, 370] width 19 height 10
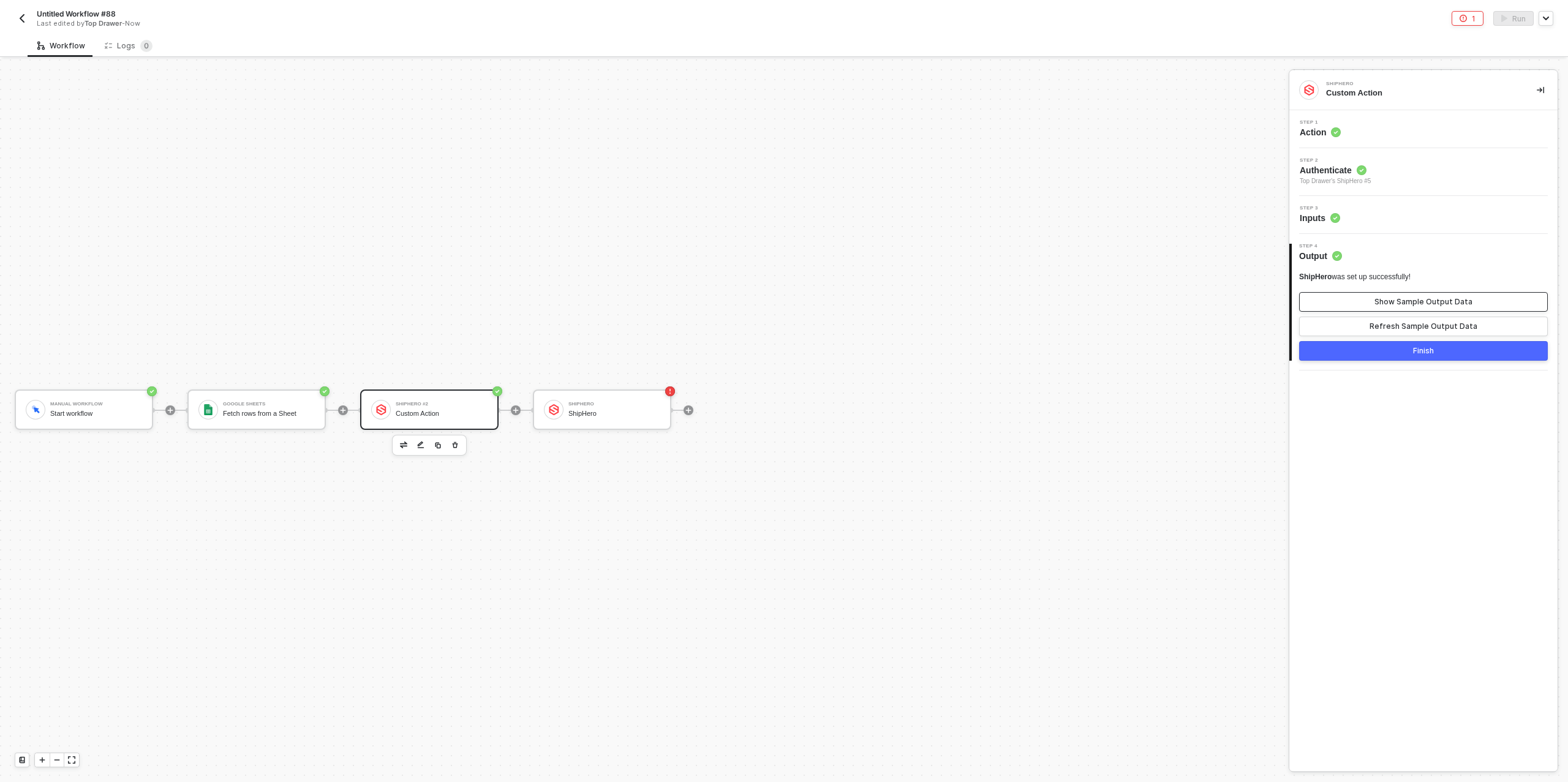
click at [1379, 300] on div "Show Sample Output Data" at bounding box center [1424, 301] width 98 height 10
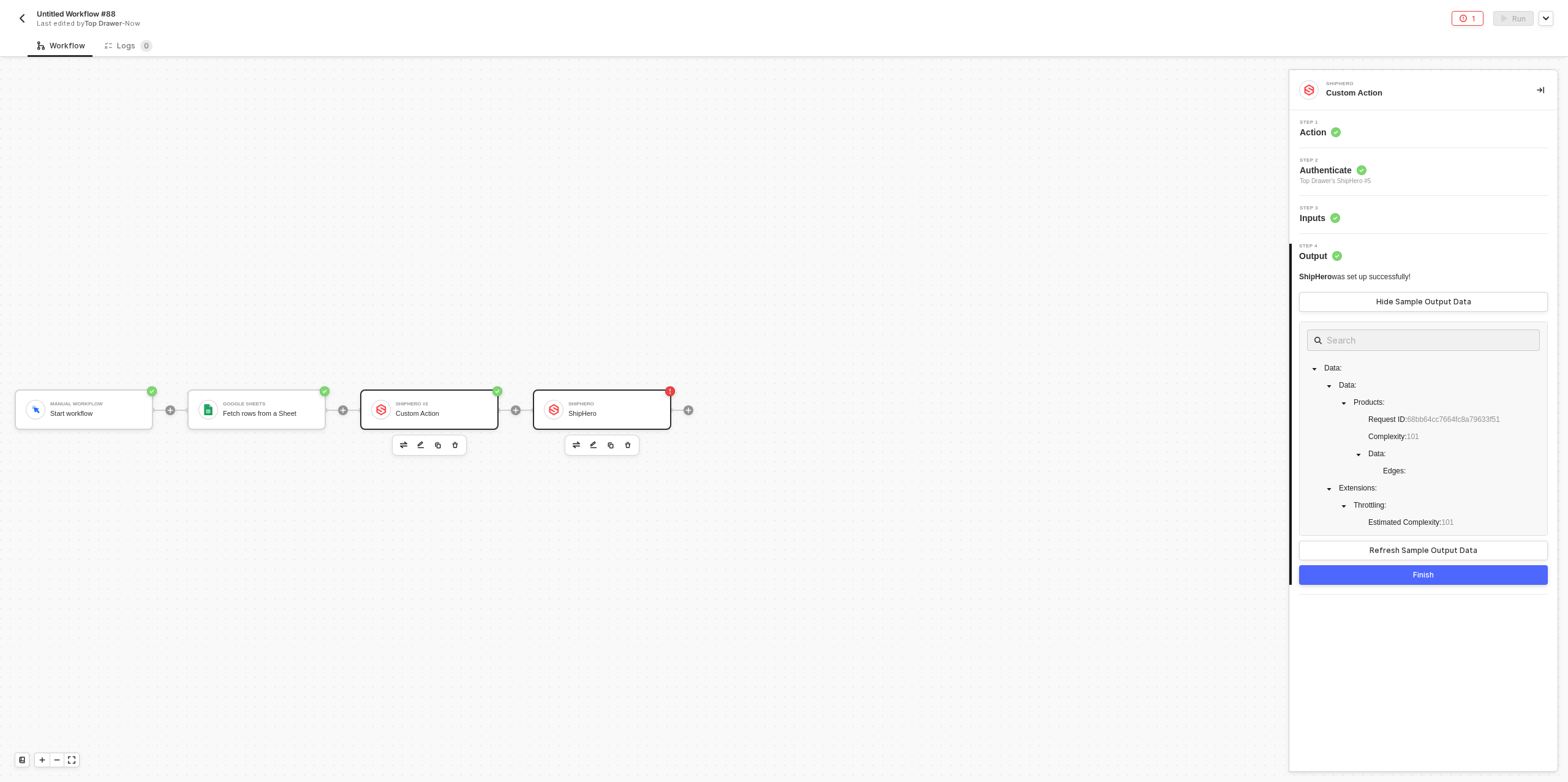
click at [598, 410] on div "ShipHero" at bounding box center [614, 414] width 92 height 8
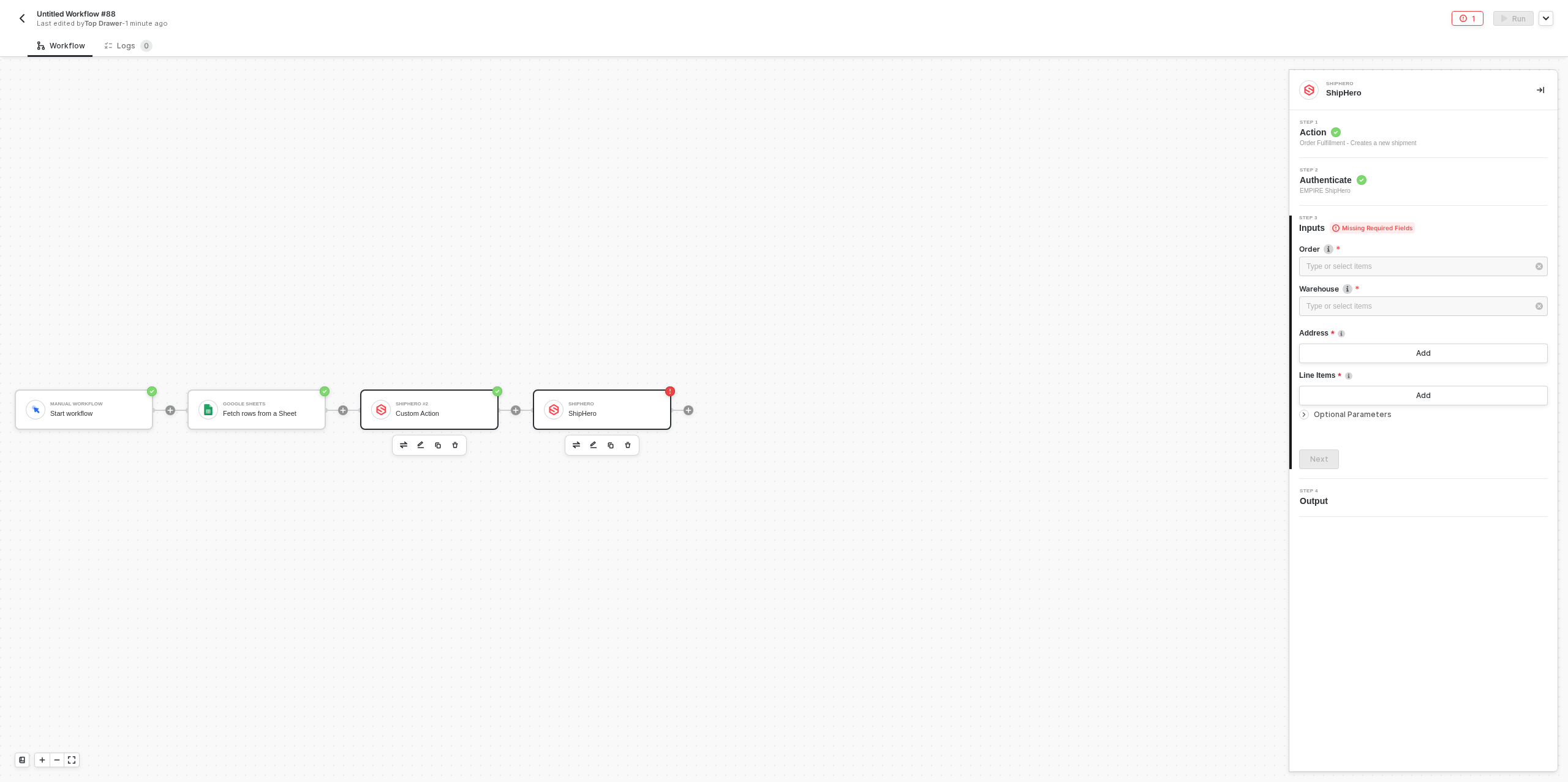
click at [447, 403] on div "ShipHero #2" at bounding box center [441, 405] width 92 height 5
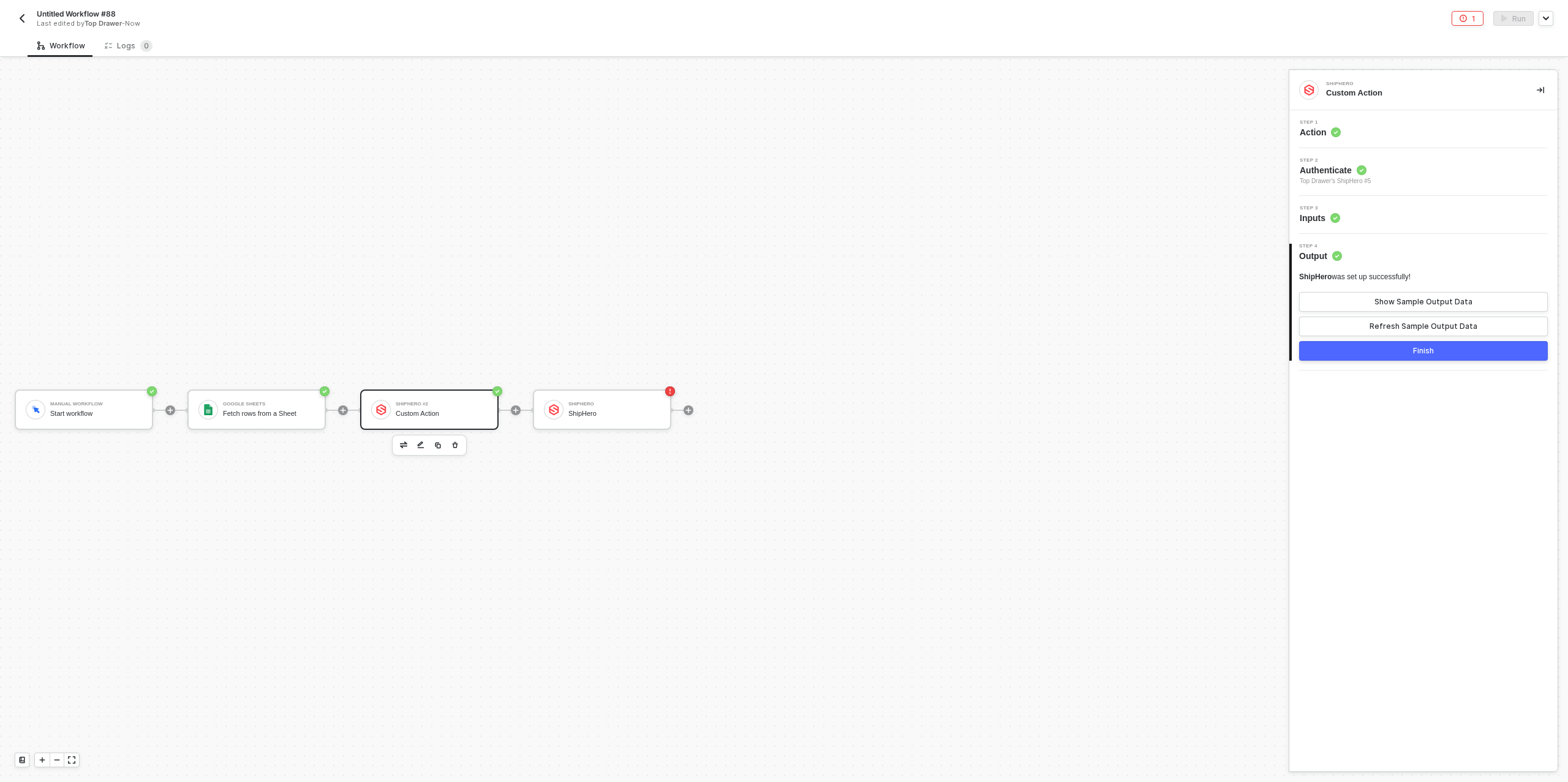
click at [1386, 169] on div "Step 2 Authenticate Top Drawer's ShipHero #5" at bounding box center [1426, 172] width 266 height 28
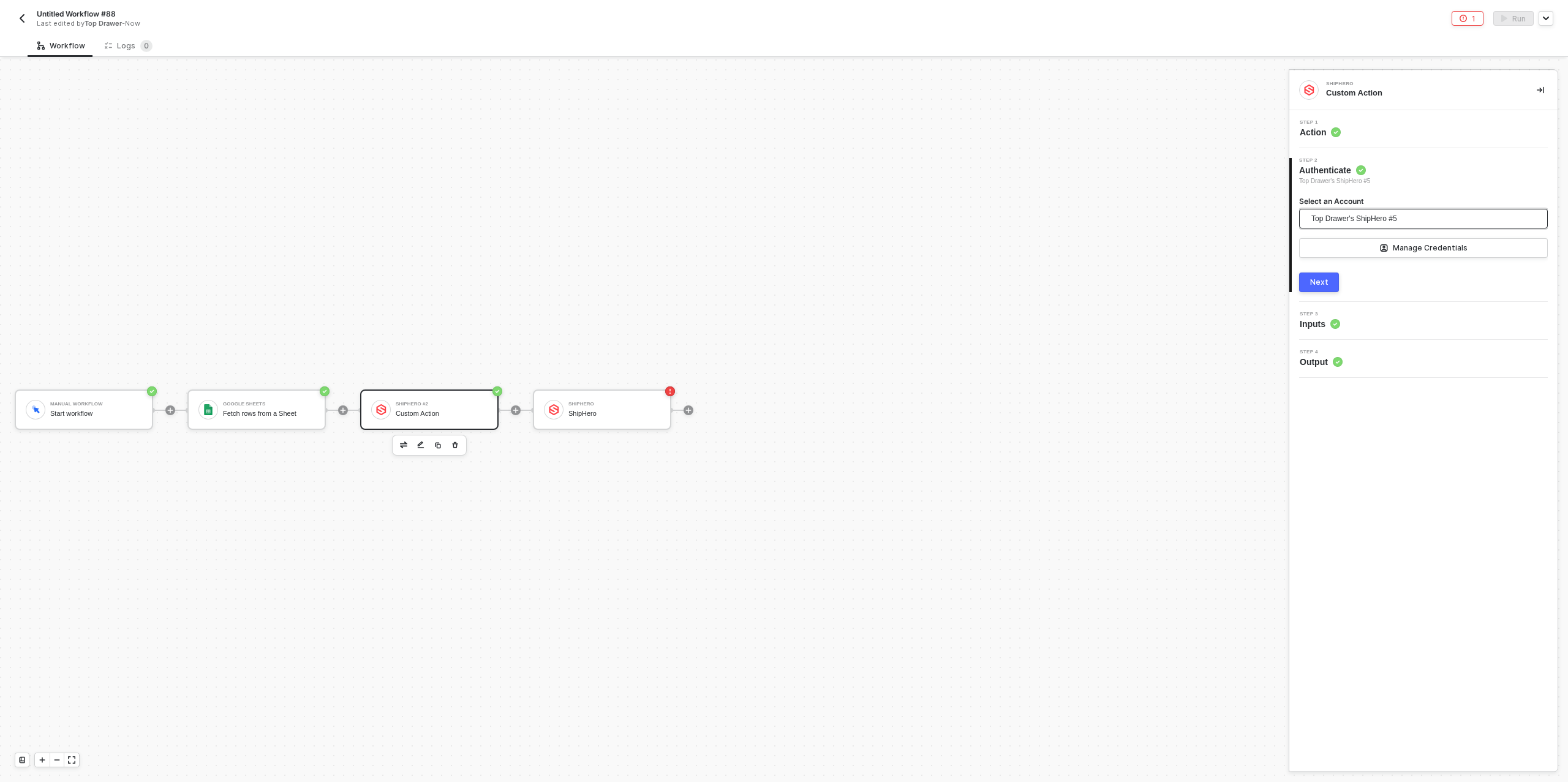
click at [1395, 218] on span "Top Drawer's ShipHero #5" at bounding box center [1354, 218] width 86 height 19
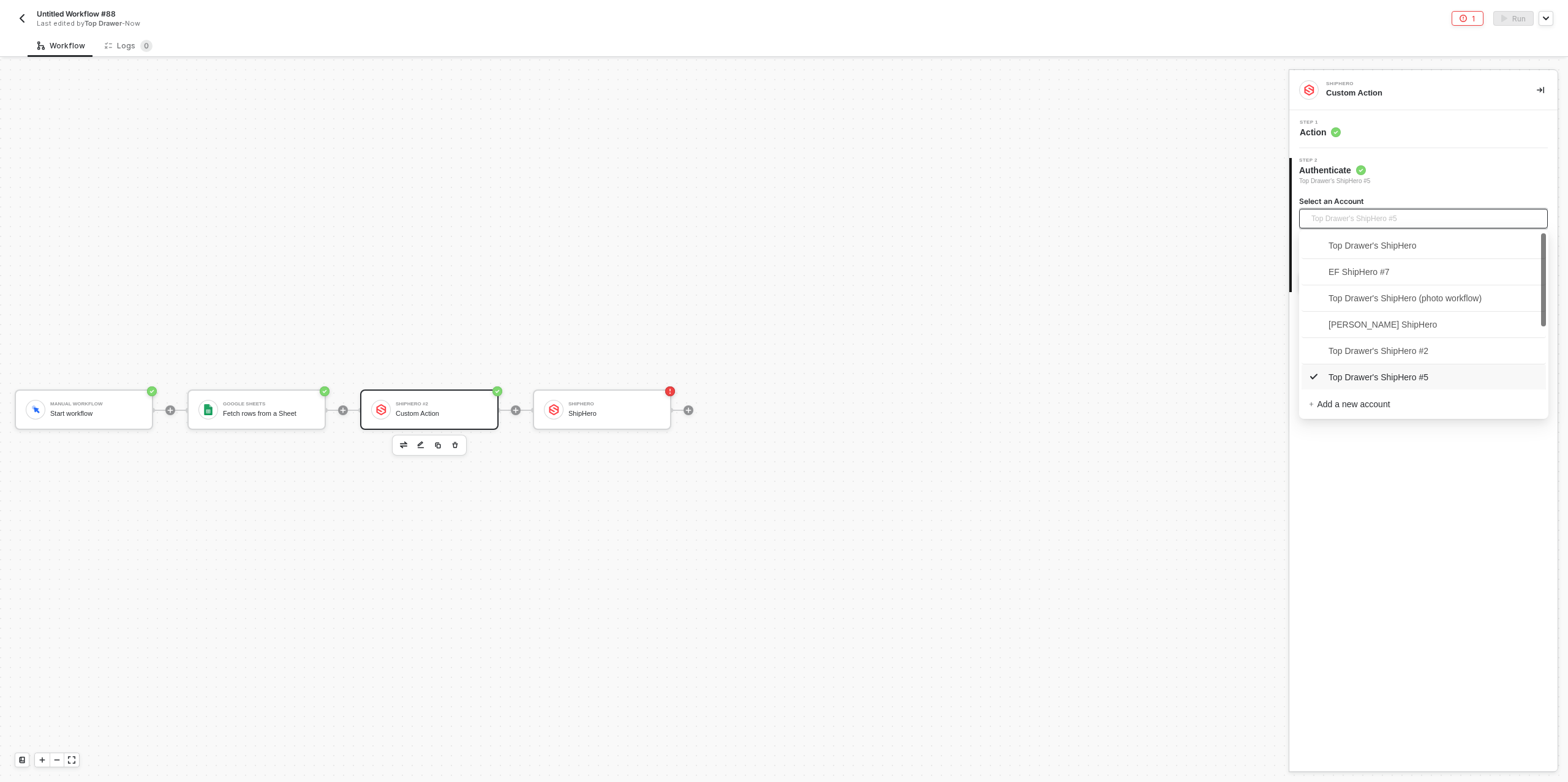
scroll to position [1, 0]
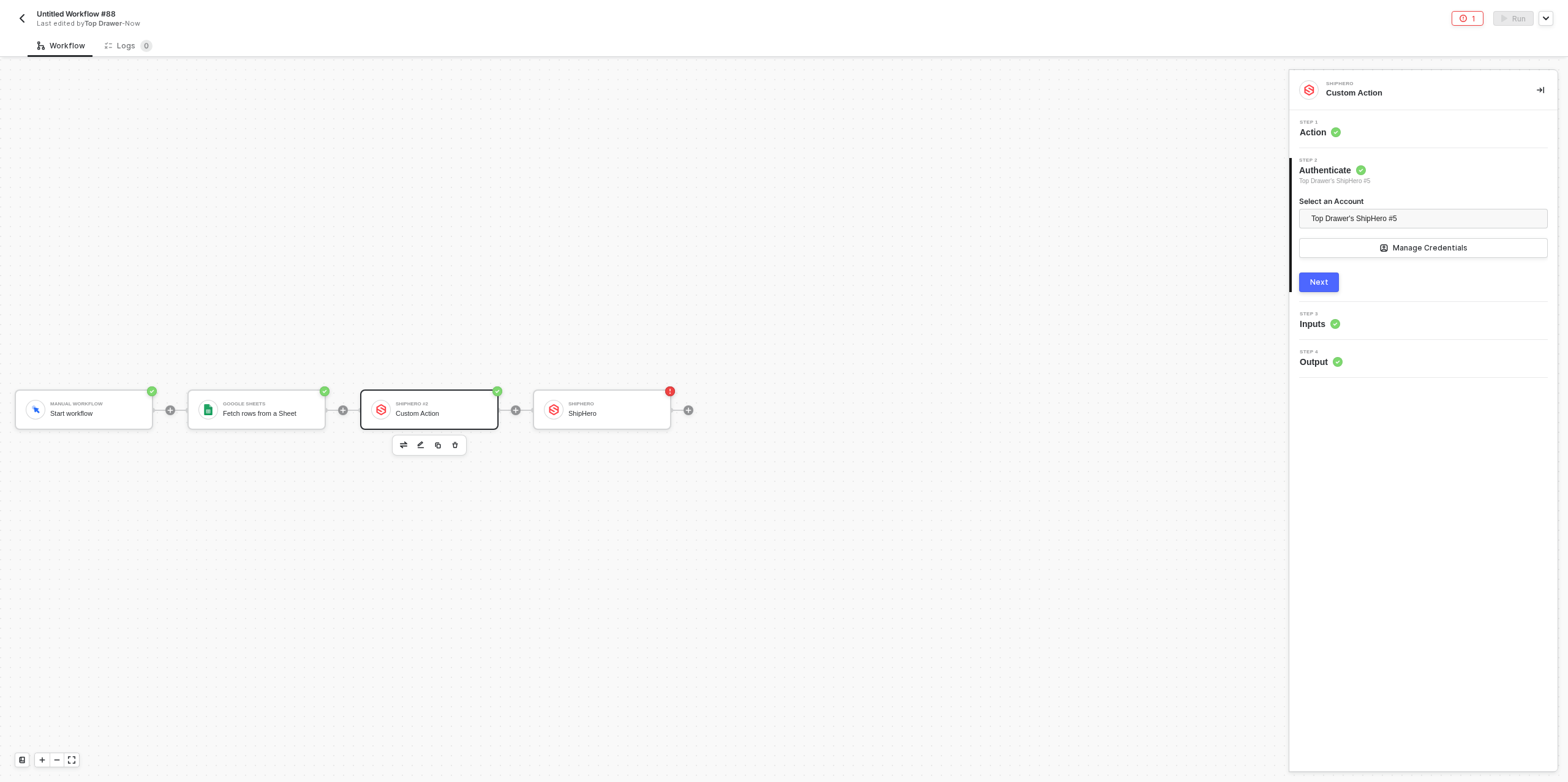
click at [1342, 122] on div "Step 1 Action" at bounding box center [1426, 129] width 266 height 19
click at [1385, 215] on input "Custom - Get WarehouseProduct" at bounding box center [1424, 215] width 249 height 19
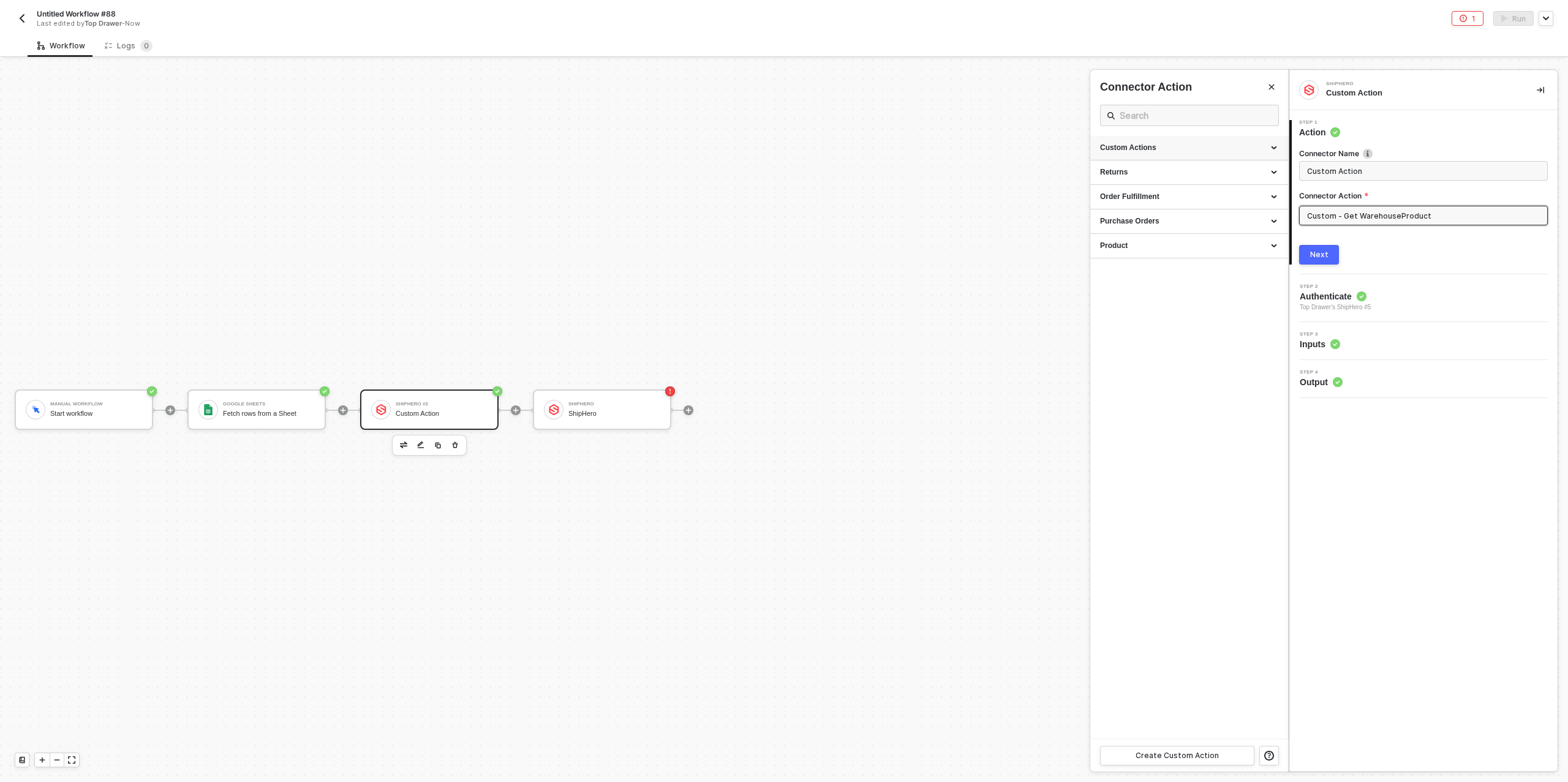
click at [1189, 144] on div "Custom Actions" at bounding box center [1189, 148] width 179 height 10
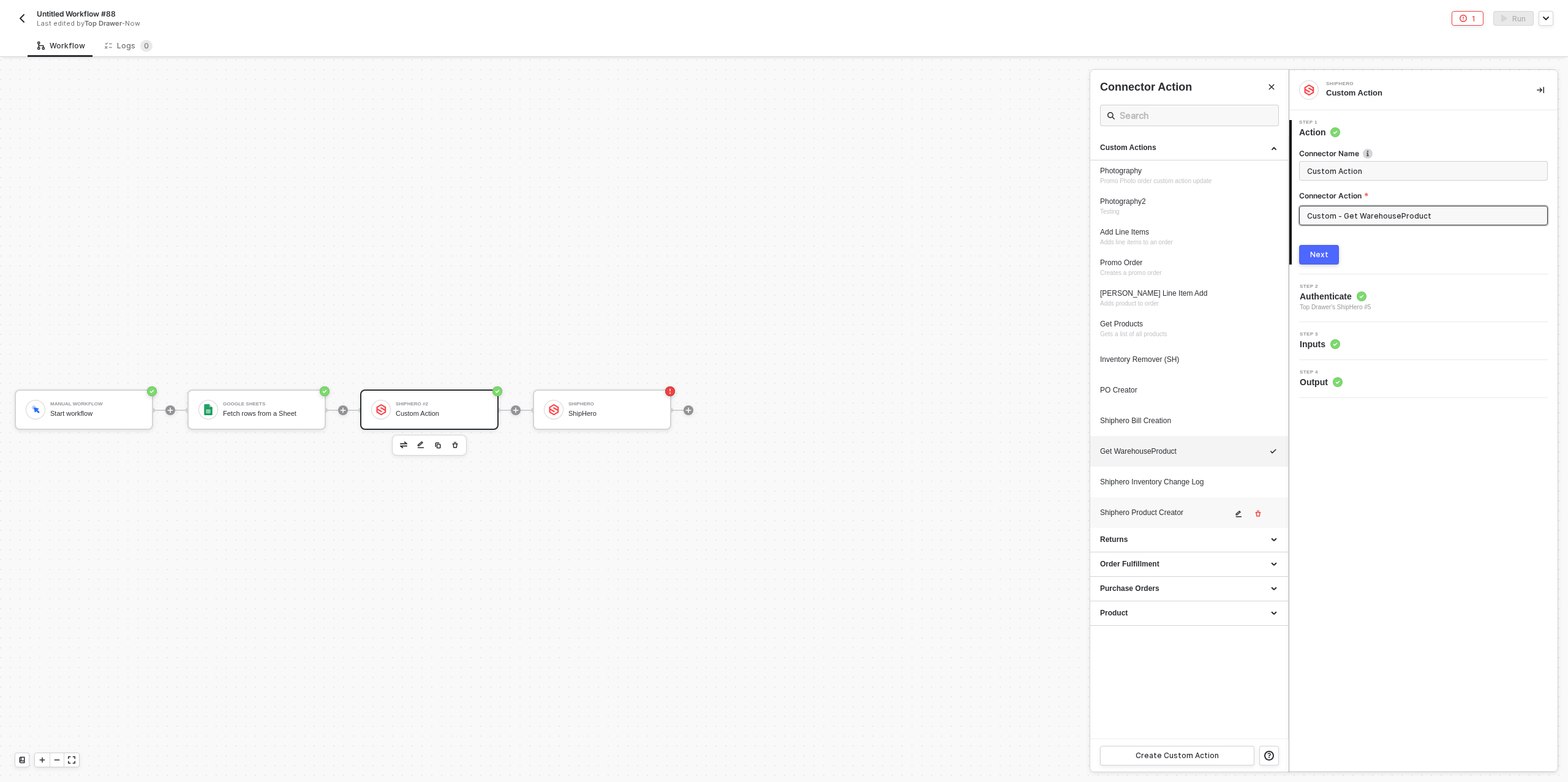
click at [1175, 510] on div "Shiphero Product Creator" at bounding box center [1166, 513] width 131 height 10
type input "Custom - Shiphero Product Creator"
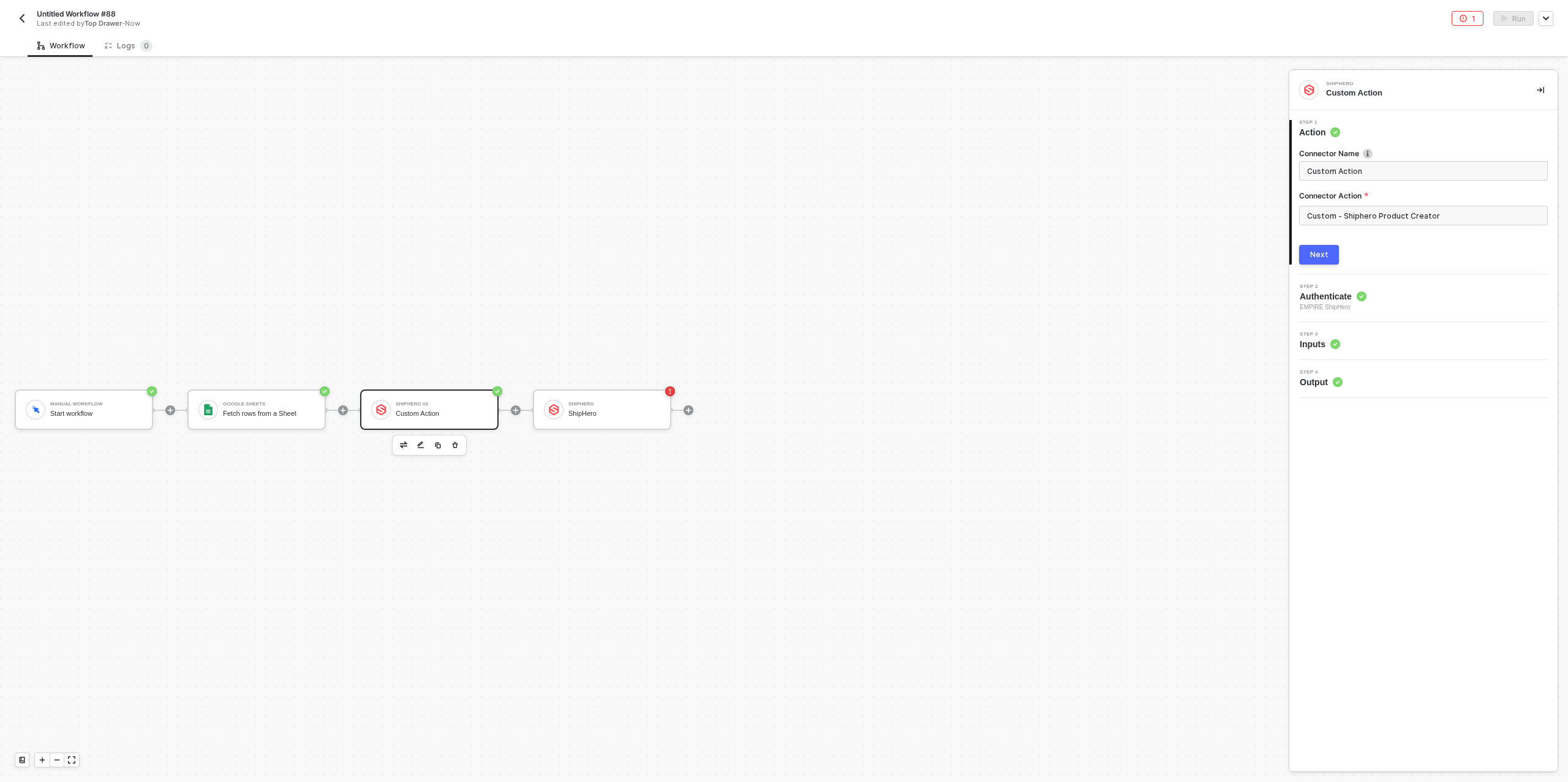
click at [1322, 250] on div "Next" at bounding box center [1319, 254] width 19 height 10
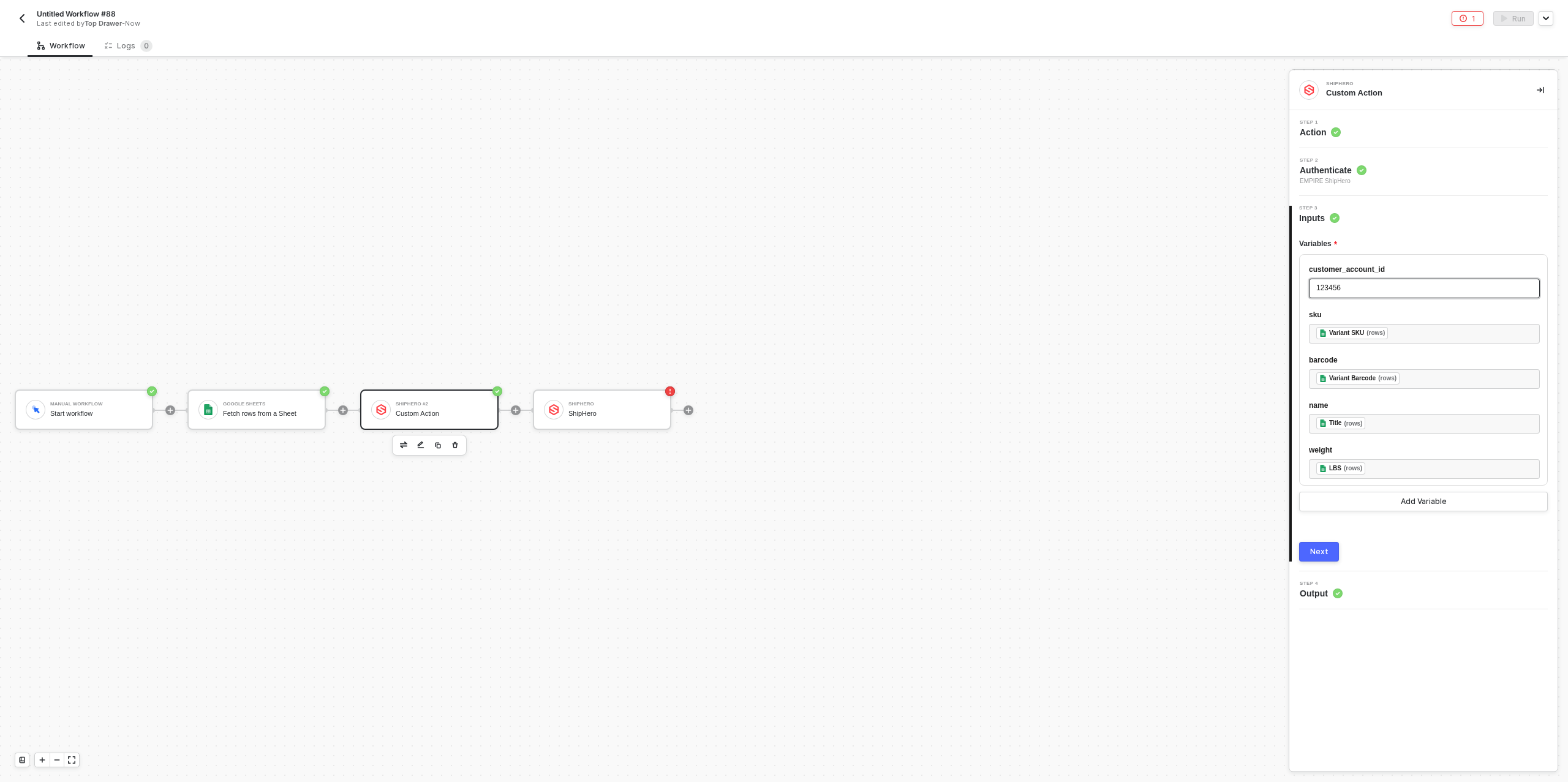
click at [1353, 291] on div "123456" at bounding box center [1425, 288] width 217 height 12
click at [630, 444] on icon "button" at bounding box center [628, 444] width 7 height 10
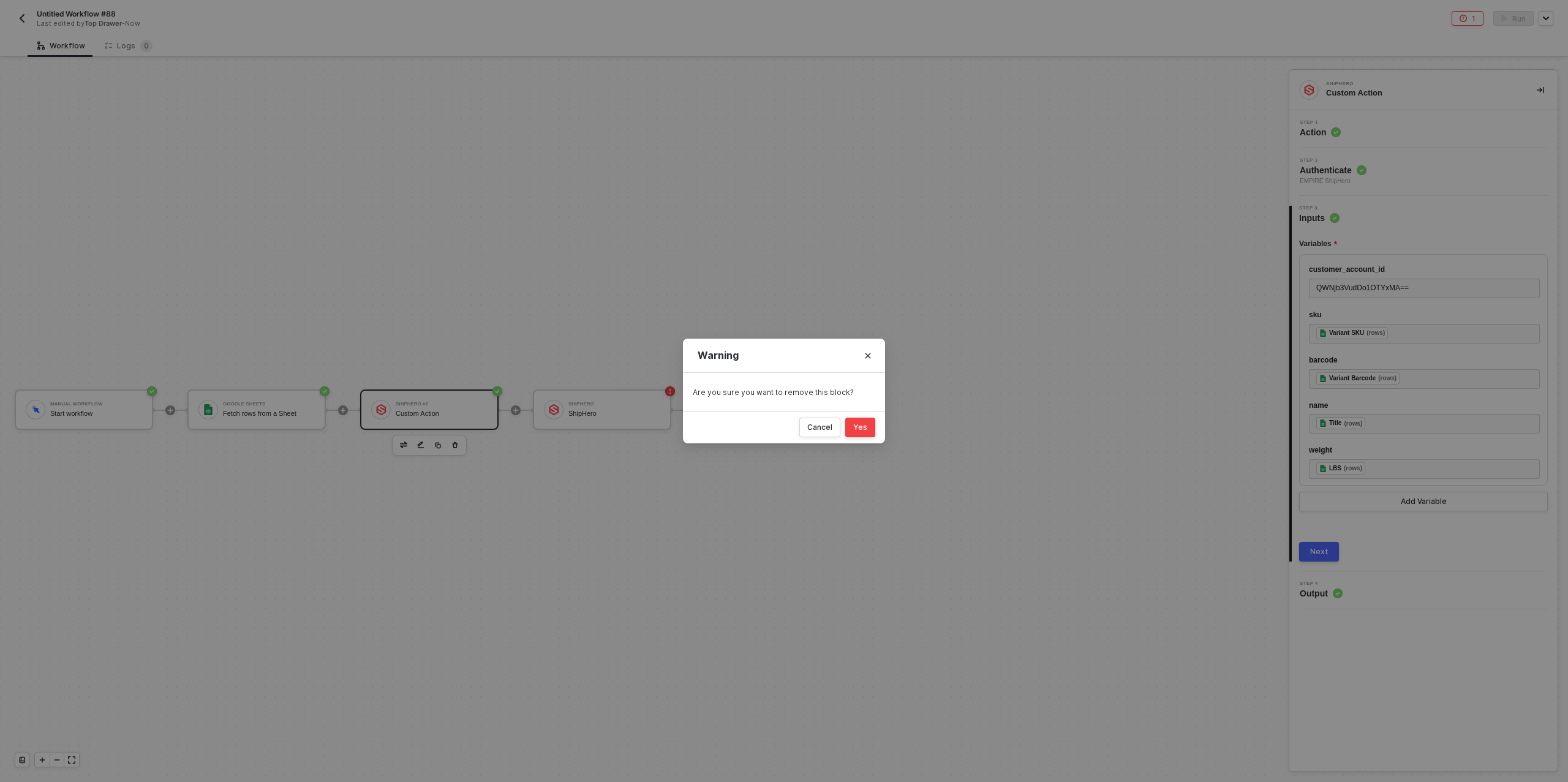
click at [864, 428] on div "Yes" at bounding box center [860, 427] width 14 height 10
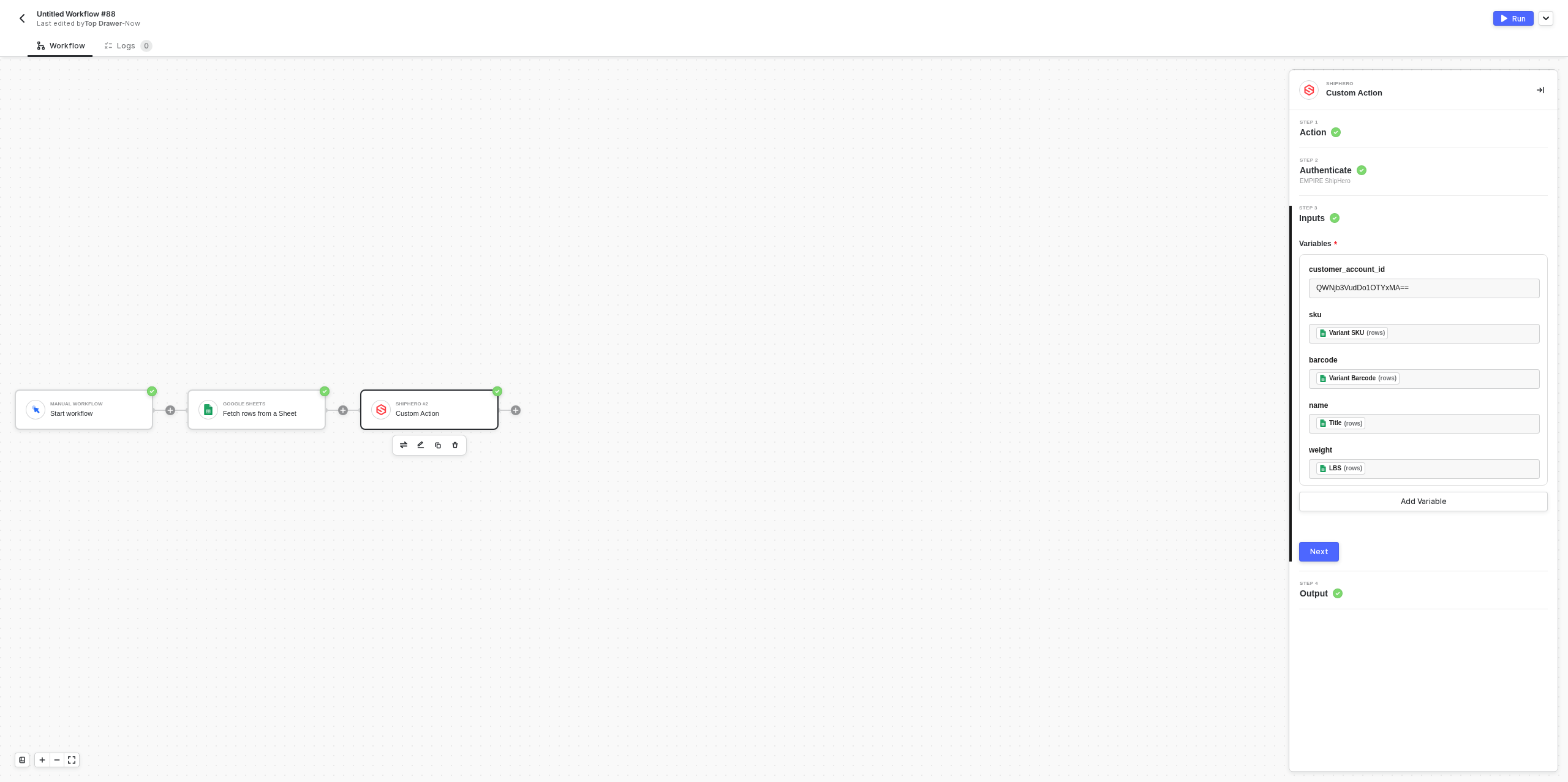
click at [1316, 557] on button "Next" at bounding box center [1319, 551] width 40 height 19
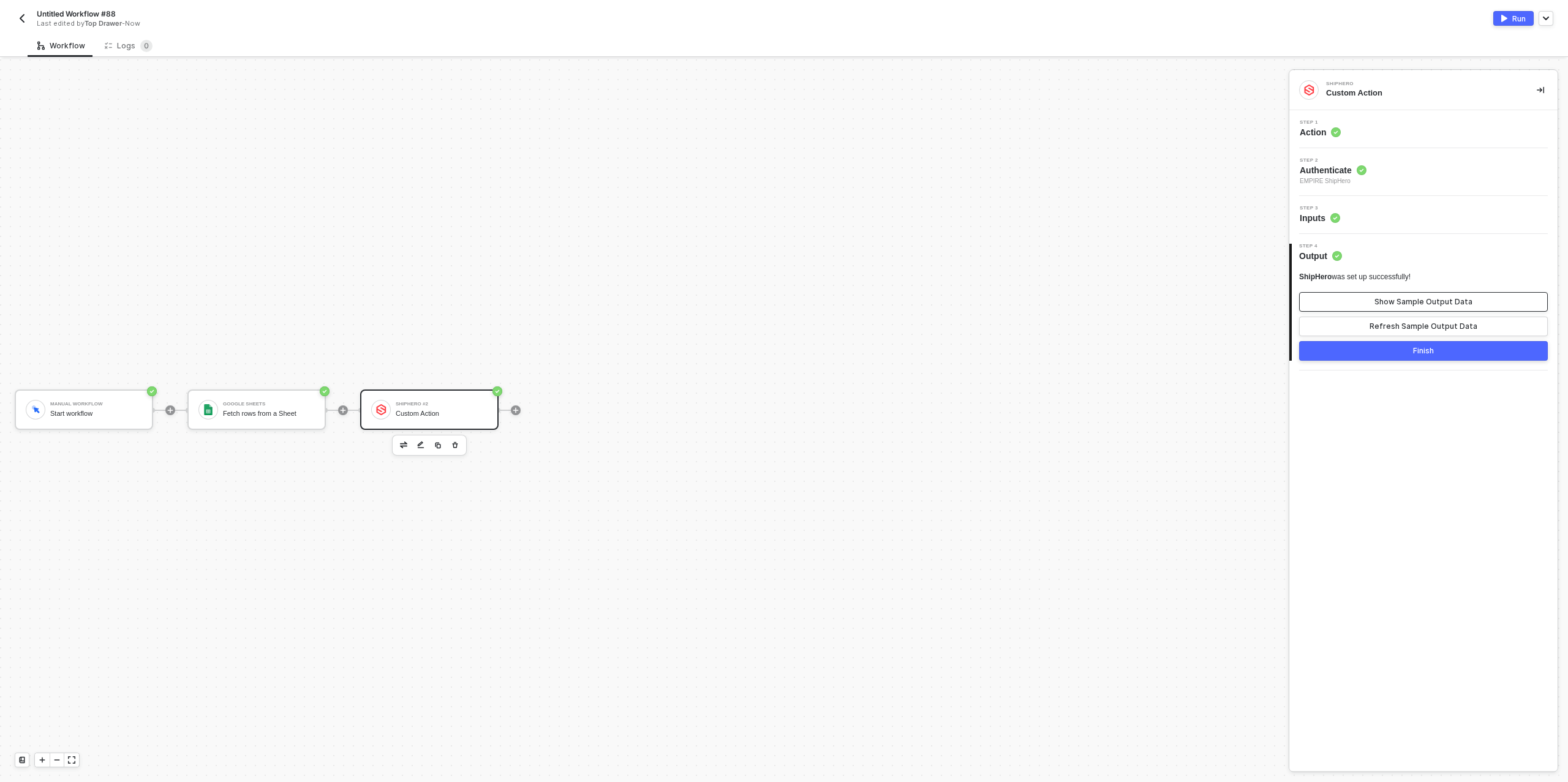
click at [1380, 297] on div "Show Sample Output Data" at bounding box center [1424, 301] width 98 height 10
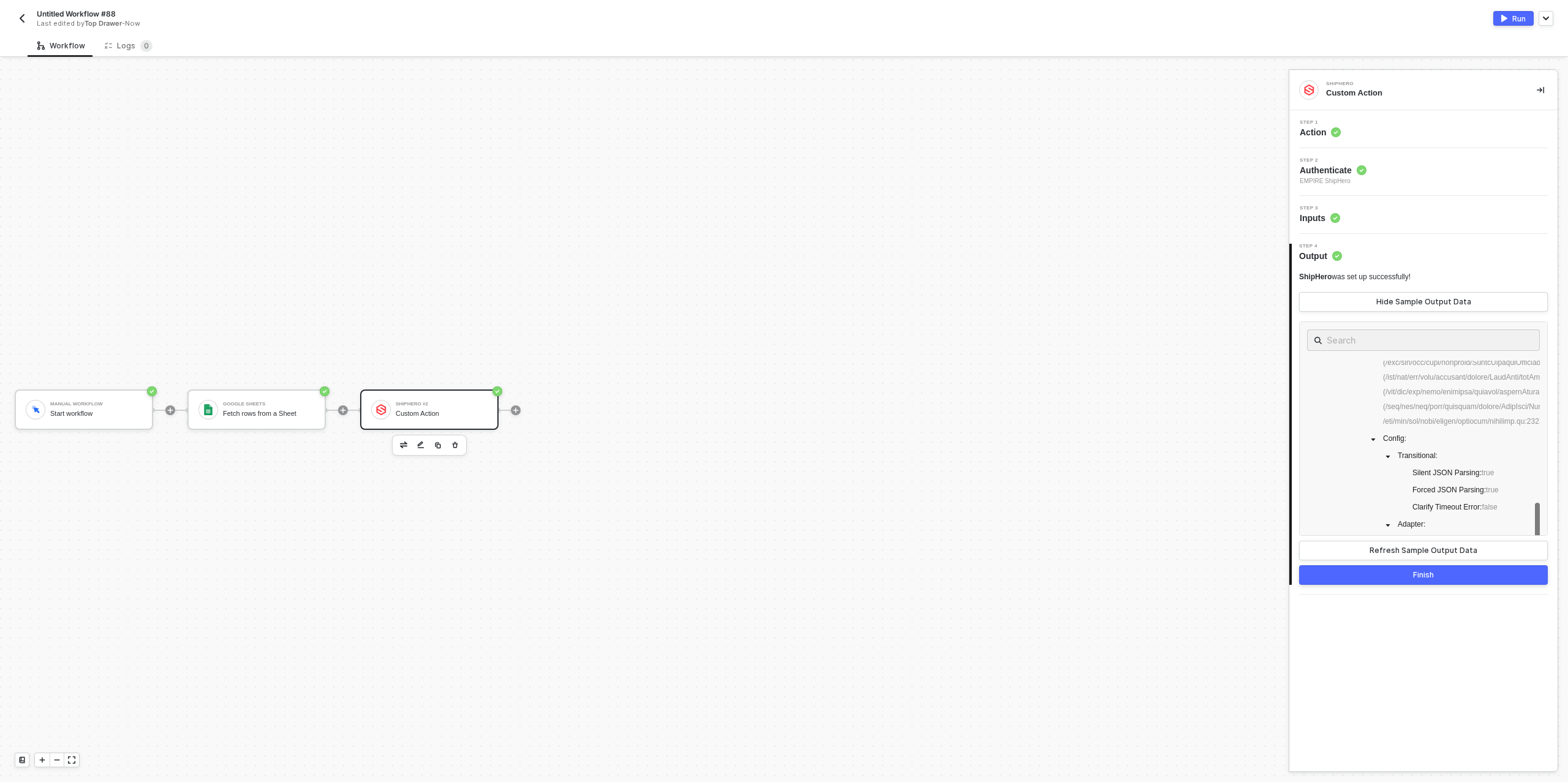
scroll to position [344, 0]
click at [1408, 425] on span at bounding box center [1563, 281] width 362 height 288
drag, startPoint x: 1293, startPoint y: 437, endPoint x: 1284, endPoint y: 445, distance: 12.0
click at [1293, 437] on div "ShipHero was set up successfully! Hide Sample Output Data Stack : Config : Tran…" at bounding box center [1425, 423] width 266 height 323
drag, startPoint x: 1290, startPoint y: 625, endPoint x: 1270, endPoint y: 618, distance: 21.2
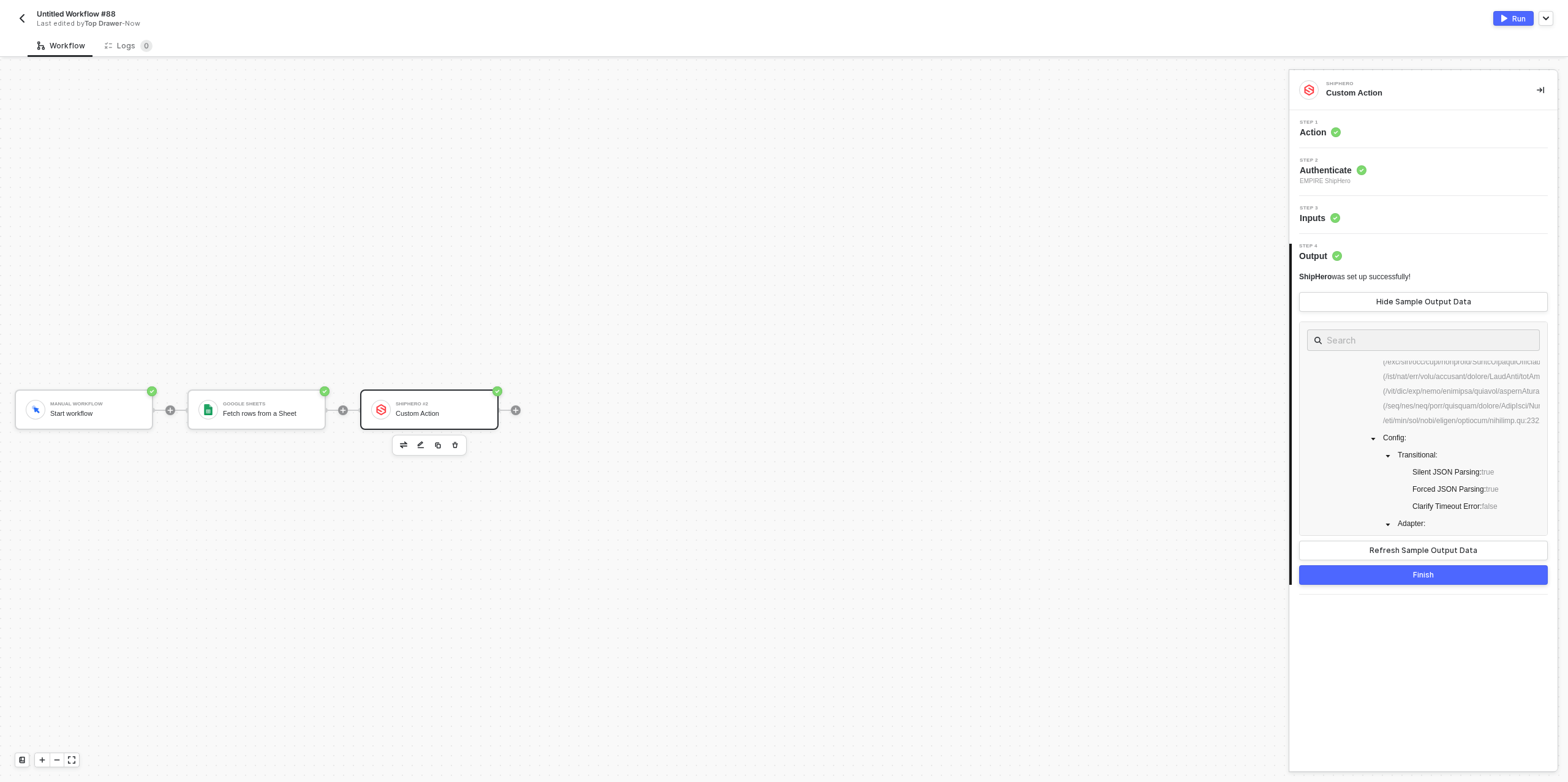
click at [1270, 619] on div "Manual Workflow Start workflow Google Sheets Fetch rows from a Sheet ShipHero #…" at bounding box center [784, 421] width 1568 height 723
click at [1481, 428] on span "Stack :" at bounding box center [1564, 281] width 366 height 294
drag, startPoint x: 1513, startPoint y: 447, endPoint x: 1422, endPoint y: 436, distance: 91.7
click at [1415, 425] on span at bounding box center [1563, 281] width 362 height 288
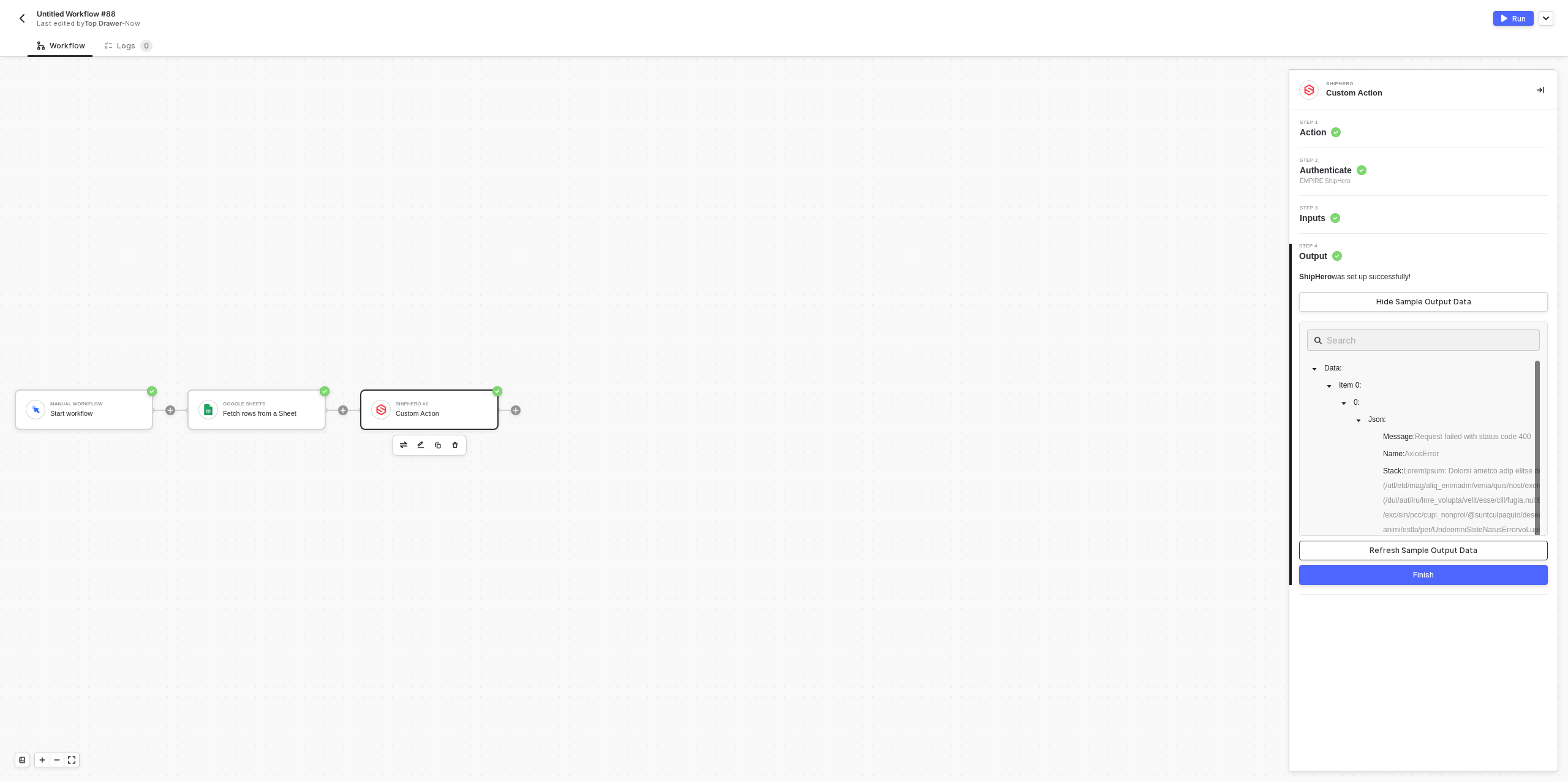
click at [1410, 551] on div "Refresh Sample Output Data" at bounding box center [1423, 550] width 108 height 10
drag, startPoint x: 1361, startPoint y: 420, endPoint x: 1524, endPoint y: 451, distance: 165.9
click at [1457, 497] on div "Data : Item 0 : 0 : Json : Message : Request failed with status code 400 Name :…" at bounding box center [1424, 595] width 233 height 468
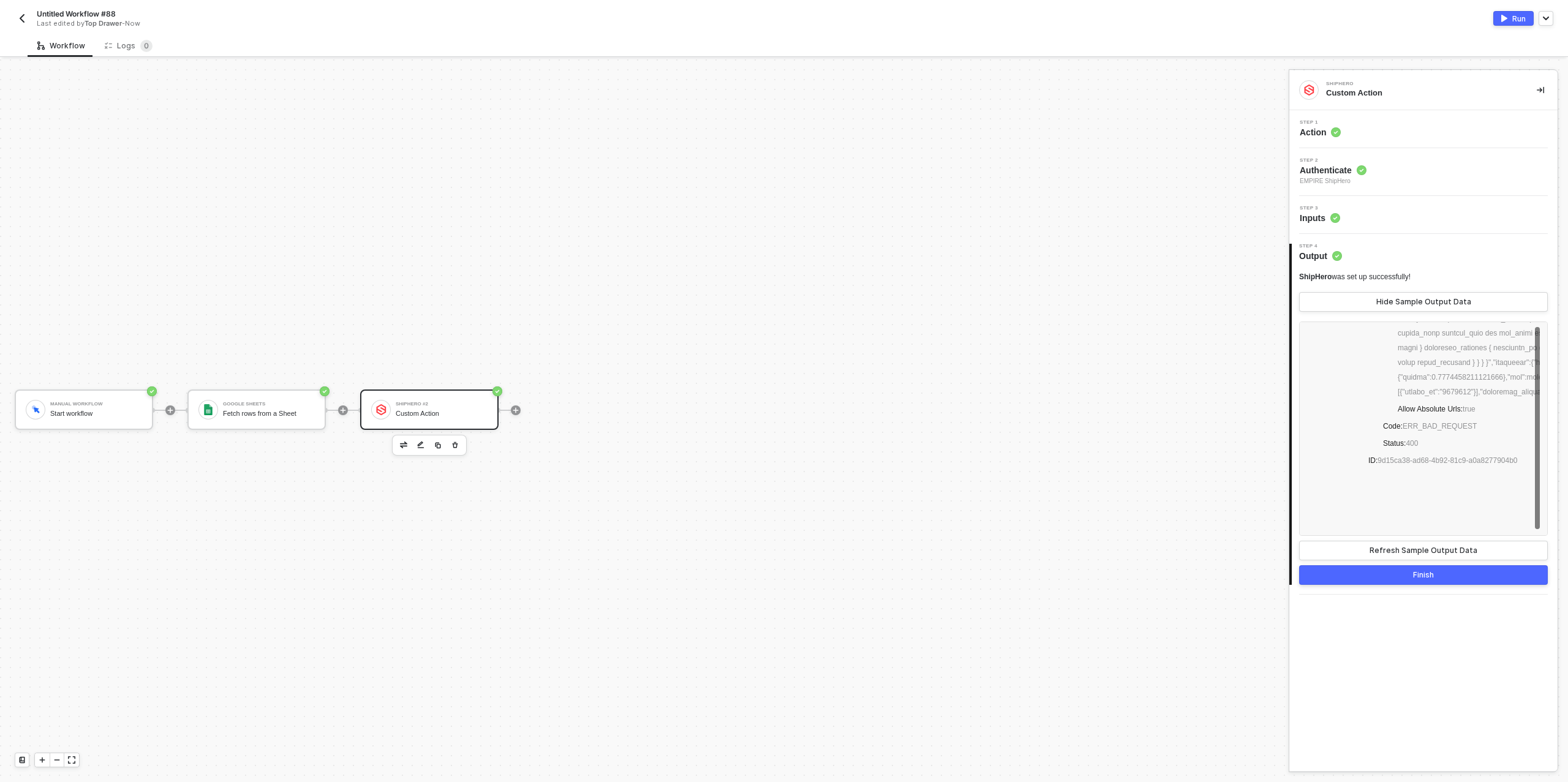
drag, startPoint x: 1433, startPoint y: 517, endPoint x: 1304, endPoint y: 233, distance: 311.9
click at [1301, 231] on div "Step 1 Action Step 2 Authenticate EMPIRE ShipHero Step 3 Inputs 4 Step 4 Output…" at bounding box center [1424, 352] width 268 height 484
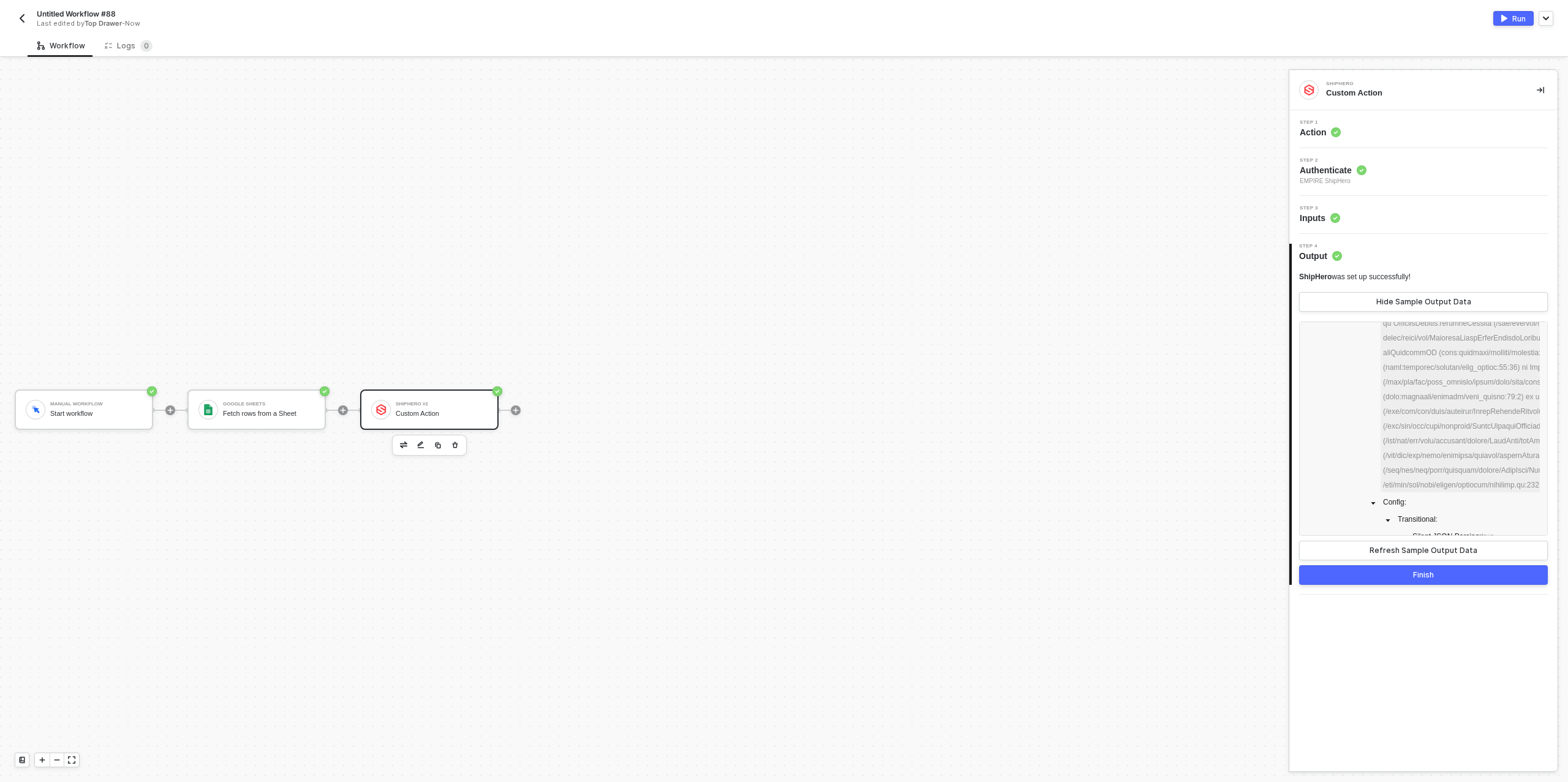
scroll to position [0, 0]
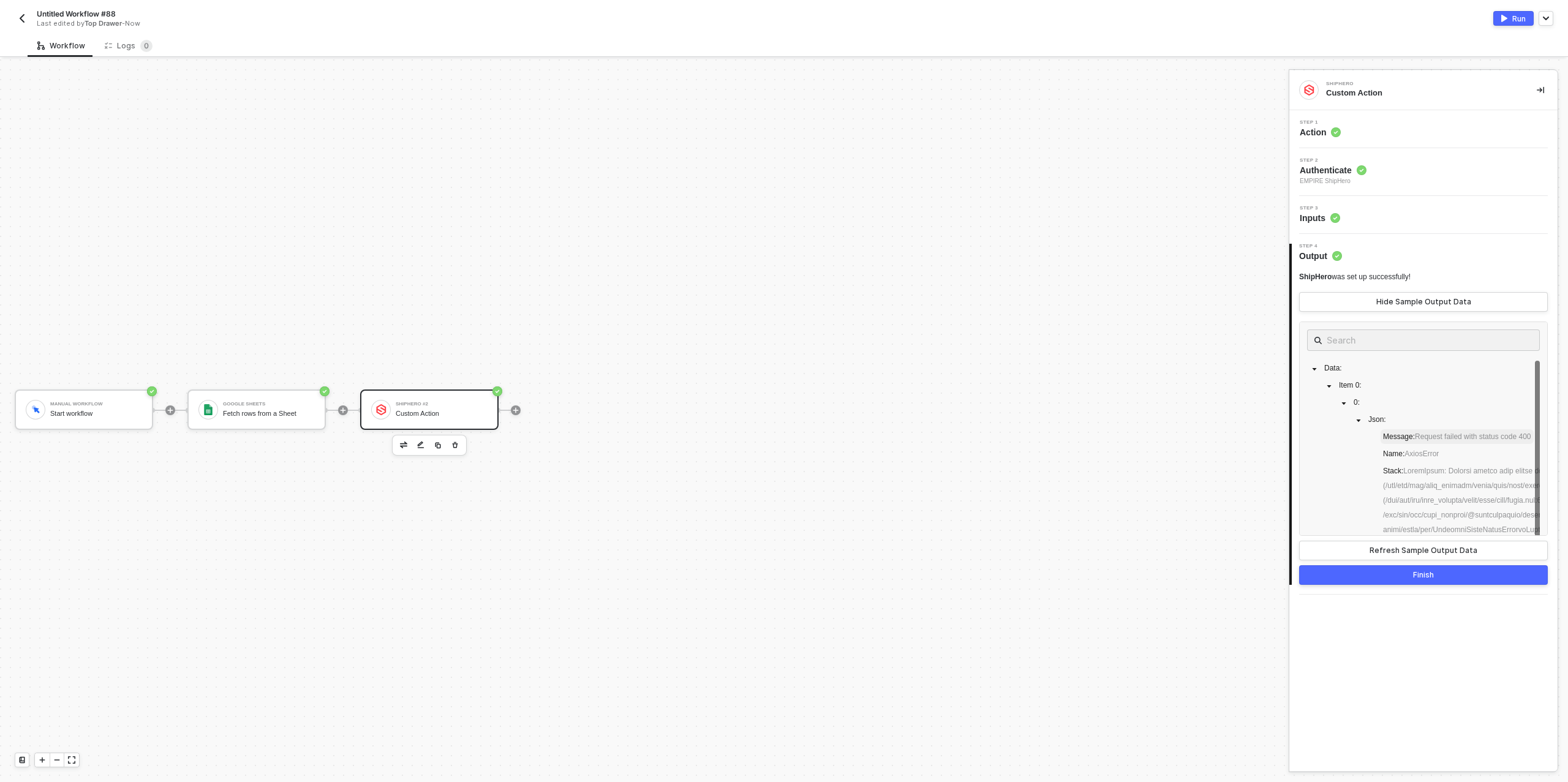
click at [1394, 430] on span "Message : Request failed with status code 400" at bounding box center [1458, 436] width 153 height 15
click at [1329, 338] on input "text" at bounding box center [1424, 340] width 193 height 15
click at [1332, 367] on span "Data :" at bounding box center [1333, 368] width 18 height 8
click at [1359, 419] on icon "caret-down" at bounding box center [1359, 420] width 5 height 3
click at [1359, 419] on icon "caret-down" at bounding box center [1359, 420] width 3 height 5
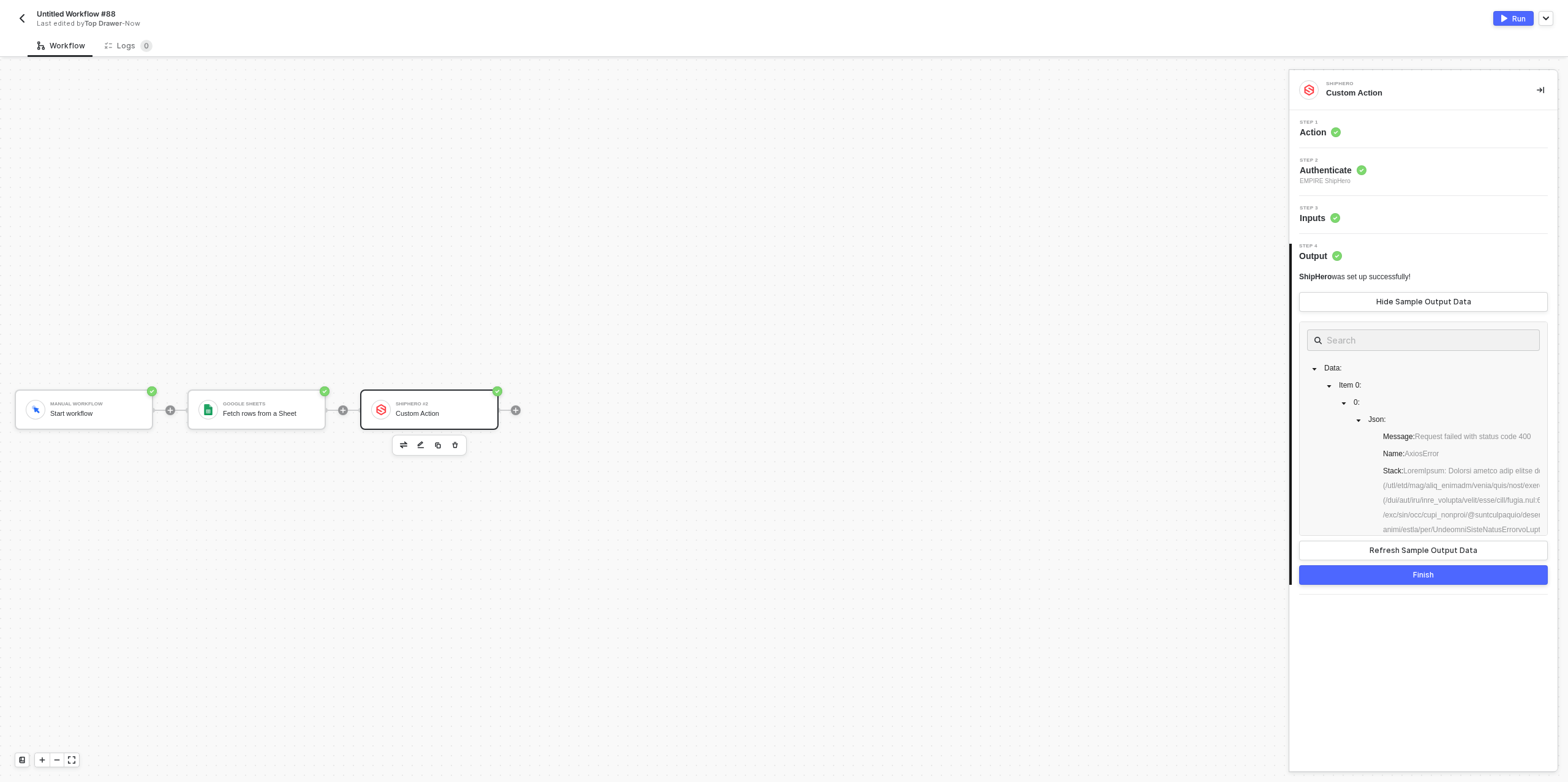
click at [1364, 172] on circle at bounding box center [1362, 170] width 10 height 10
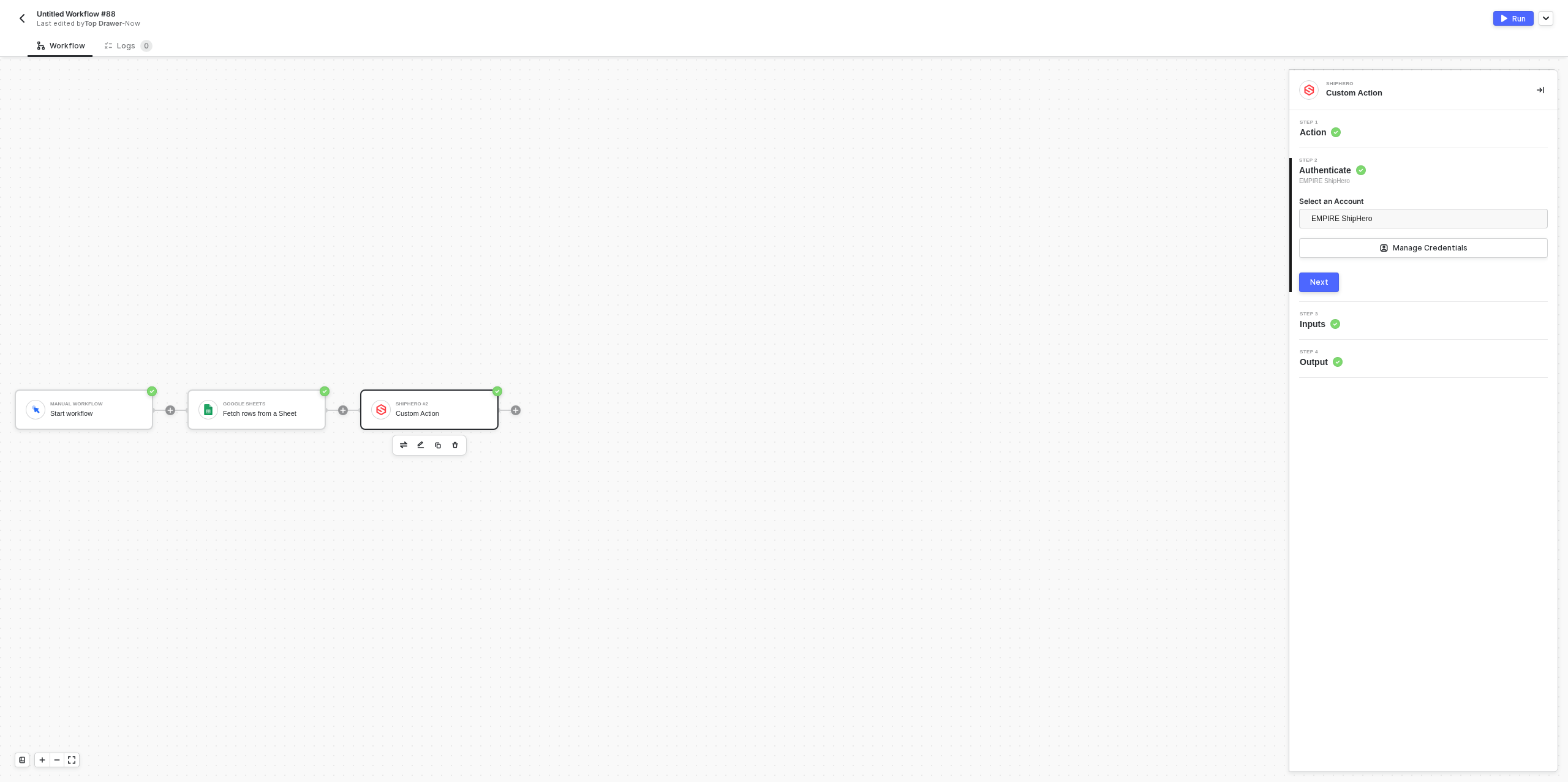
click at [1346, 140] on div "Step 1 Action" at bounding box center [1424, 129] width 268 height 38
click at [1353, 133] on div "Step 1 Action" at bounding box center [1426, 129] width 266 height 19
click at [1455, 216] on input "Custom - Shiphero Product Creator" at bounding box center [1424, 215] width 249 height 19
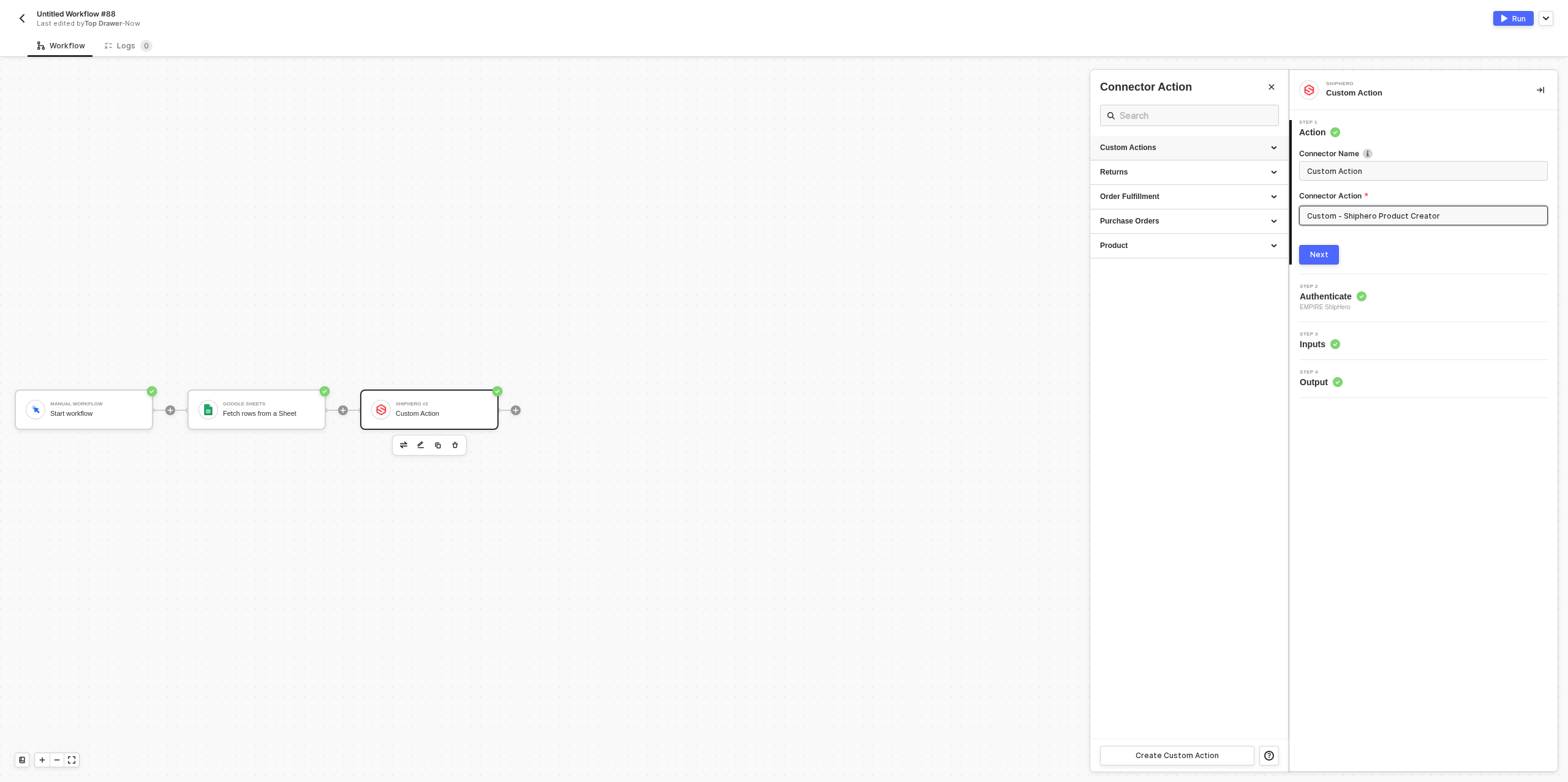
click at [1222, 144] on div "Custom Actions" at bounding box center [1189, 148] width 179 height 10
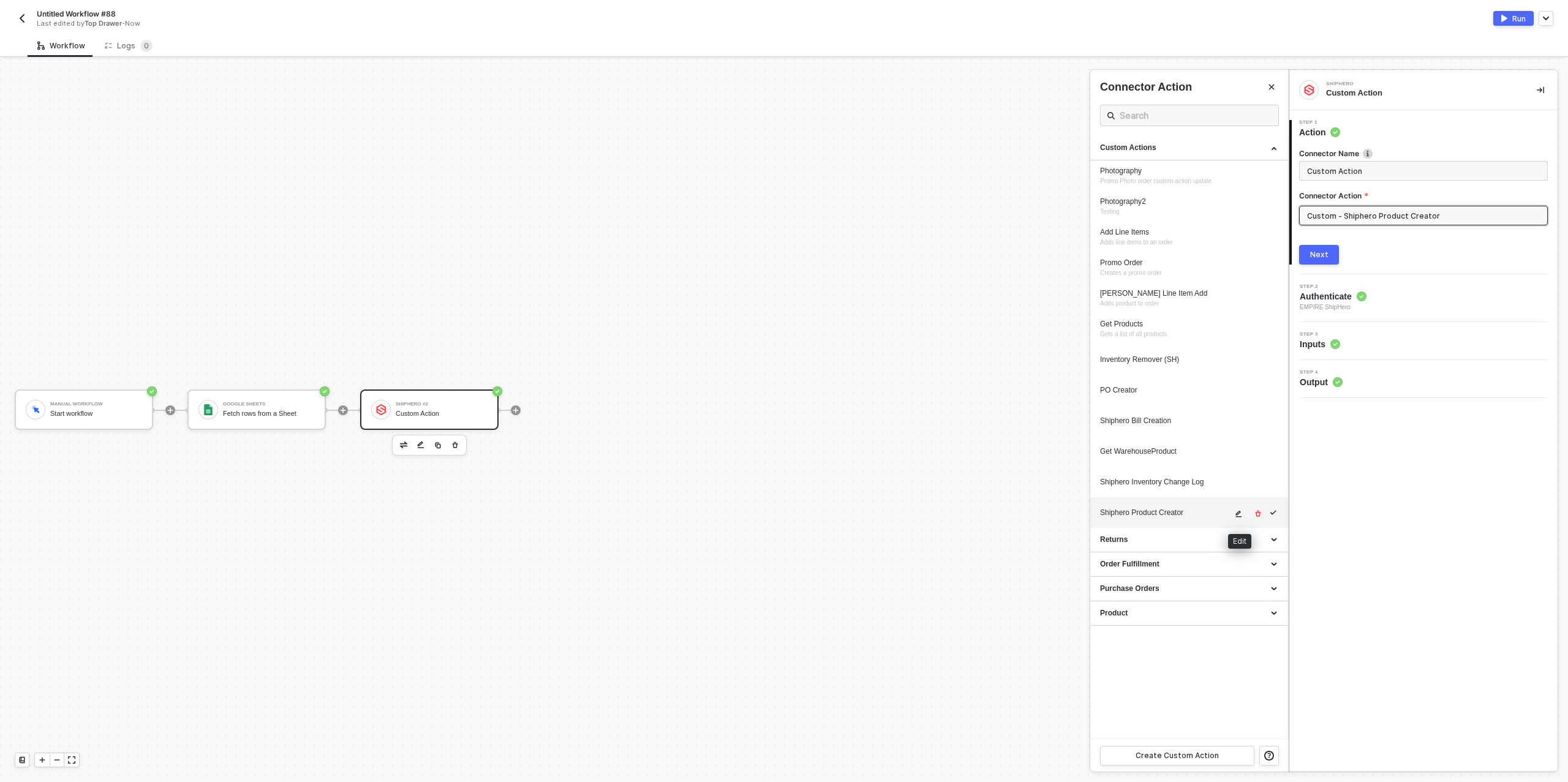
click at [1239, 514] on icon "icon-edit" at bounding box center [1239, 514] width 6 height 6
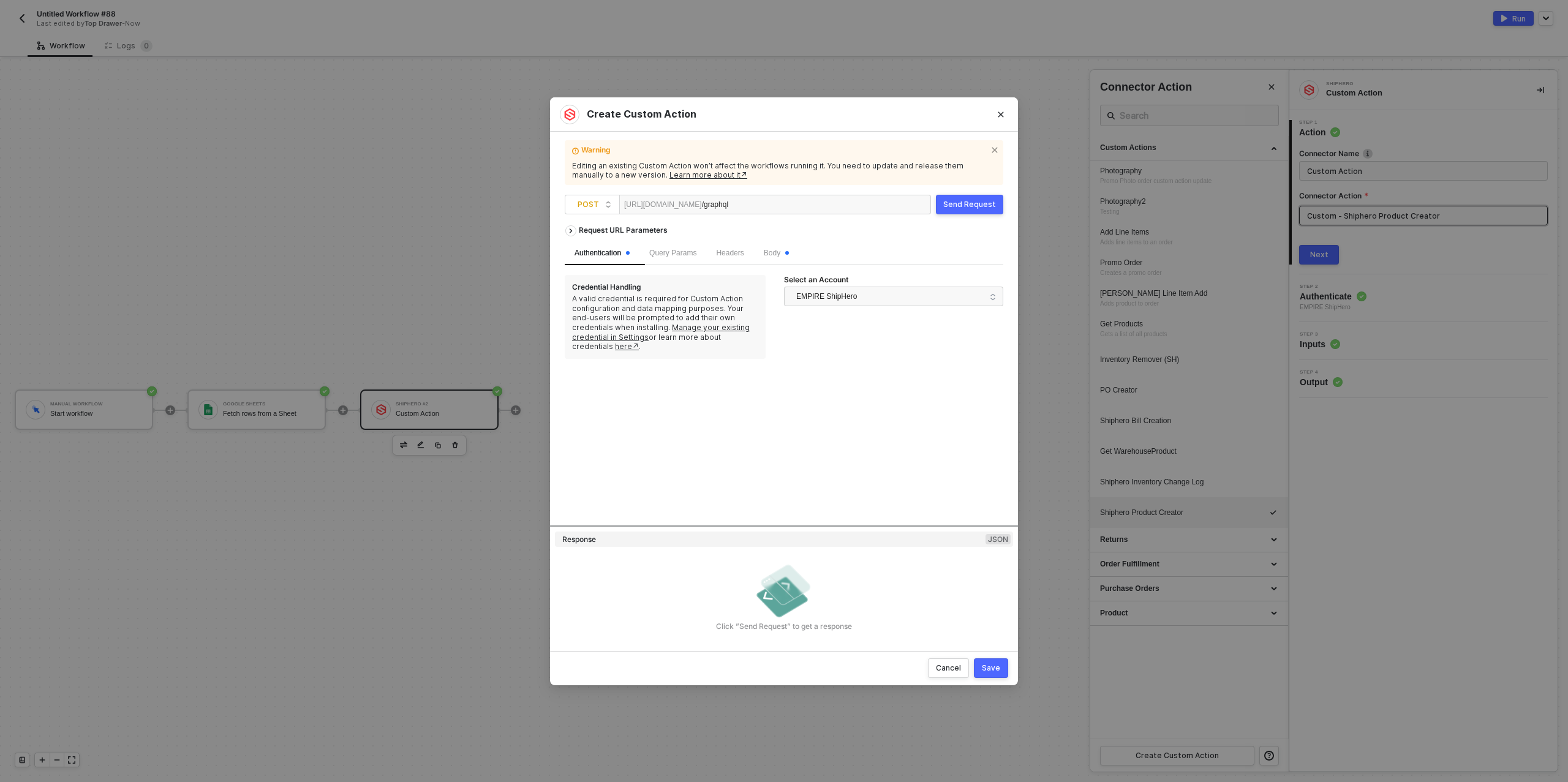
click at [799, 257] on div "Body" at bounding box center [776, 253] width 44 height 24
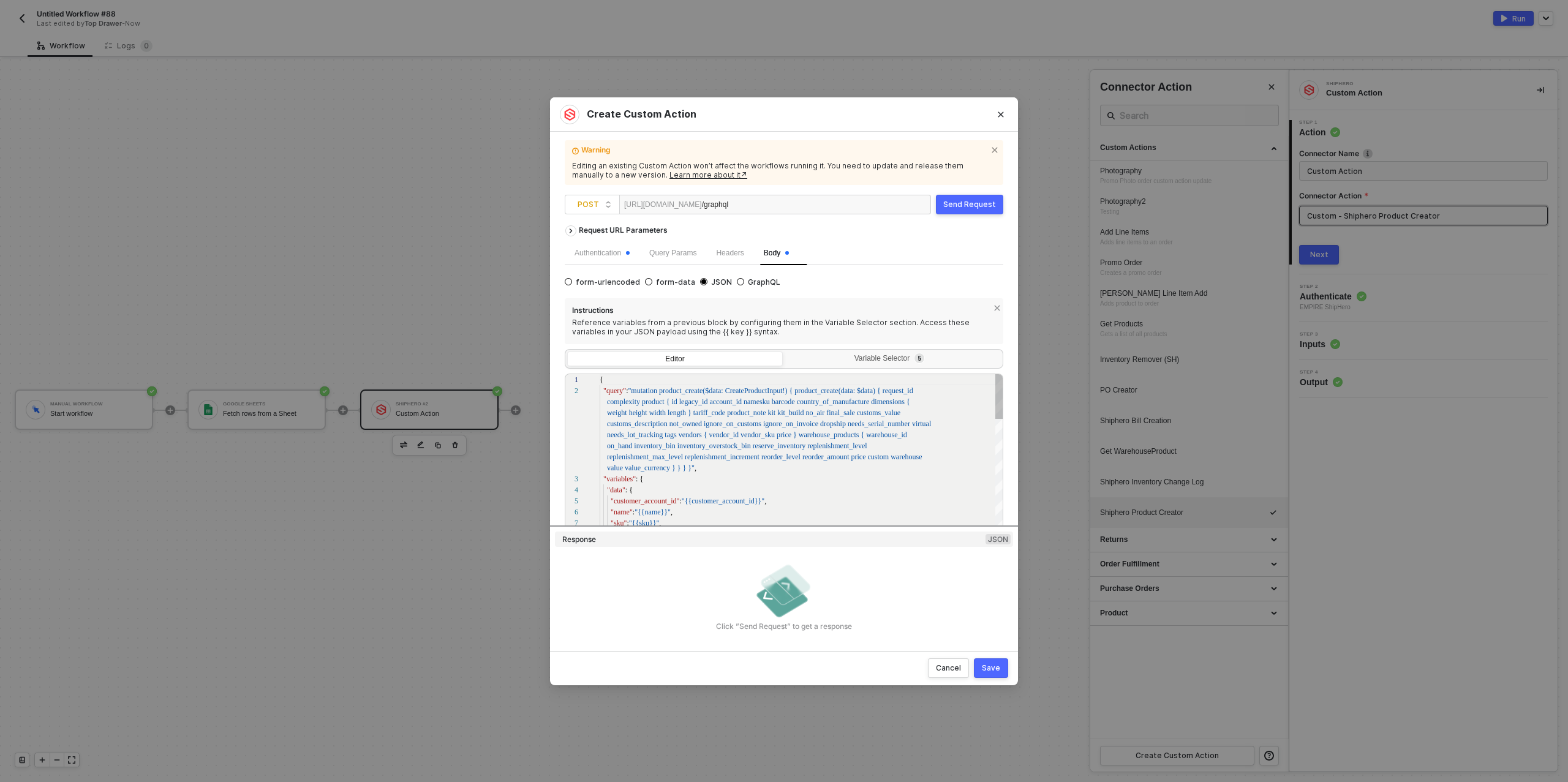
scroll to position [11, 0]
click at [875, 360] on div "Variable Selector 5" at bounding box center [892, 358] width 200 height 10
click at [786, 352] on input "Variable Selector 5" at bounding box center [786, 352] width 0 height 0
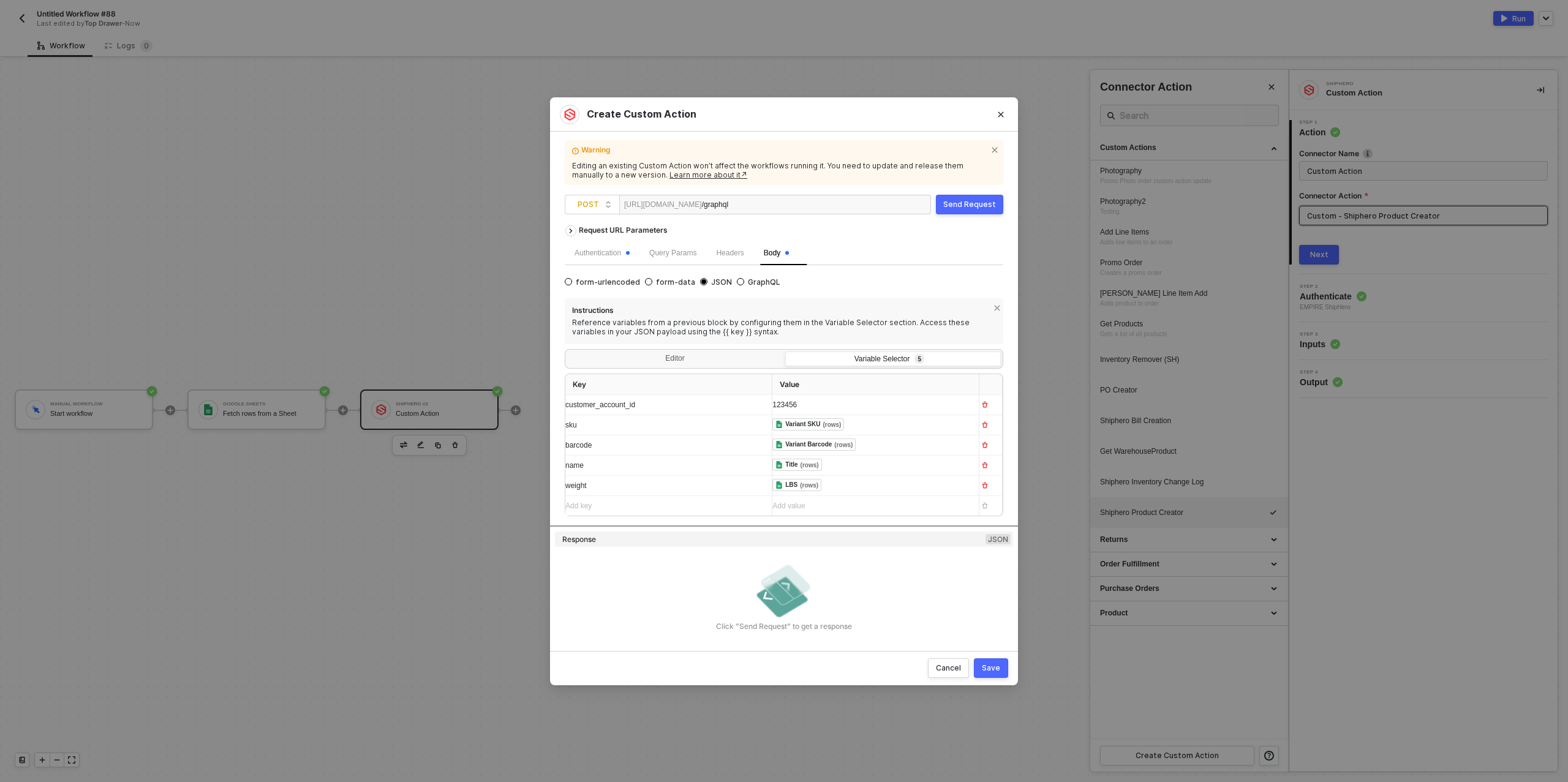
click at [797, 404] on span "123456" at bounding box center [785, 405] width 24 height 8
click at [670, 553] on div "Click ”Send Request” to get a response" at bounding box center [784, 593] width 458 height 93
click at [966, 207] on div "Send Request" at bounding box center [970, 204] width 53 height 10
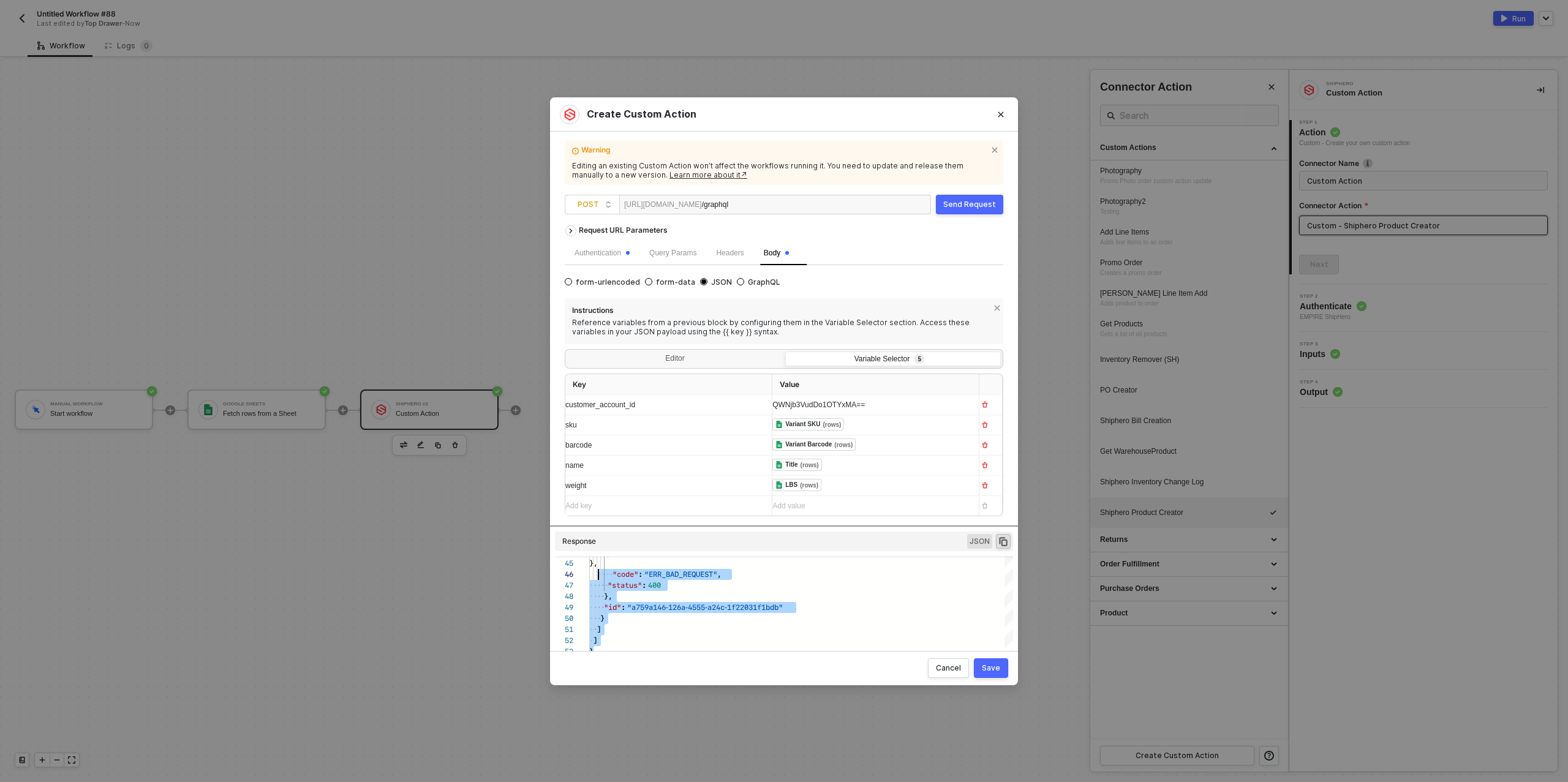
scroll to position [0, 0]
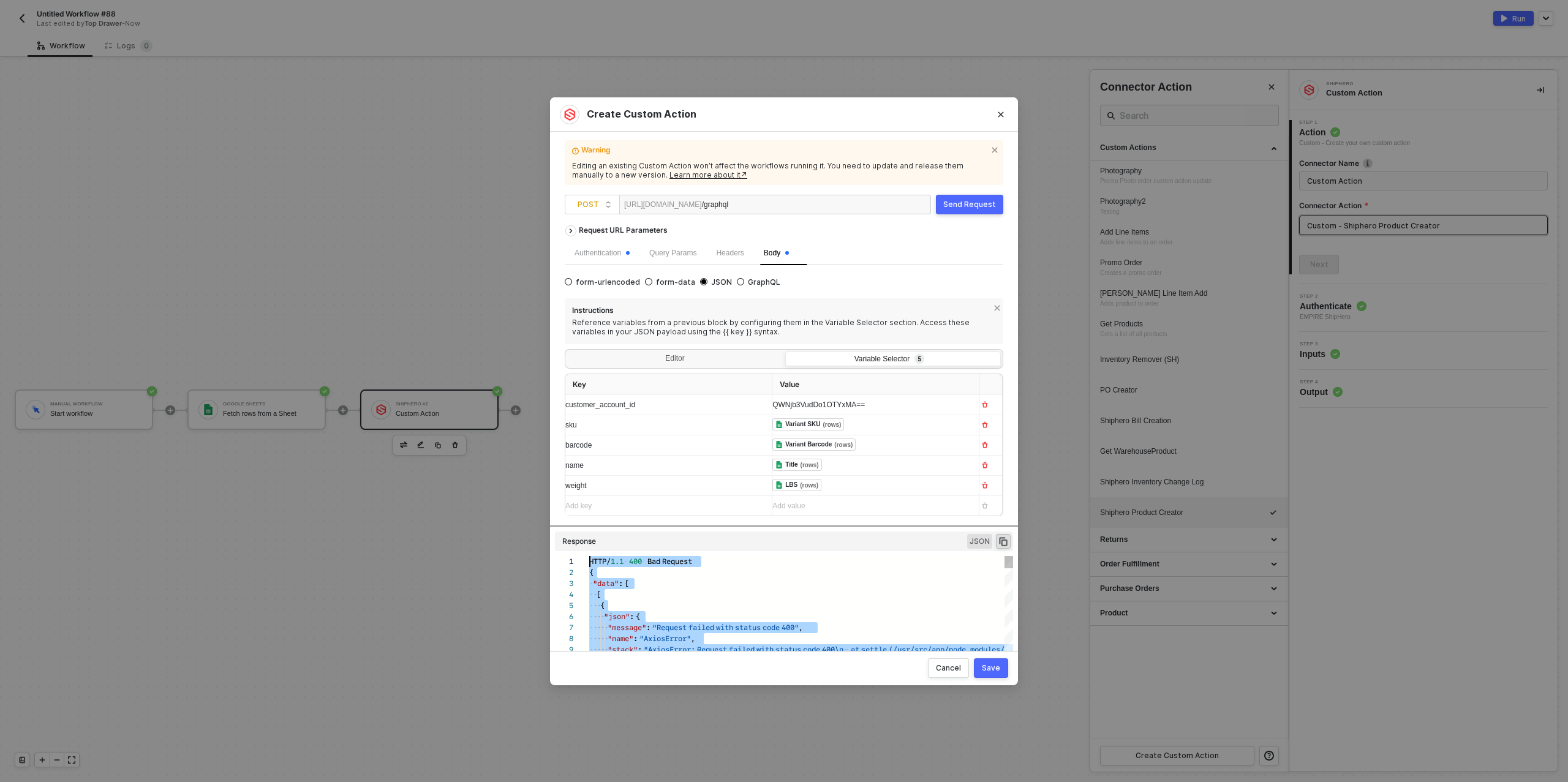
drag, startPoint x: 604, startPoint y: 646, endPoint x: 585, endPoint y: 481, distance: 166.1
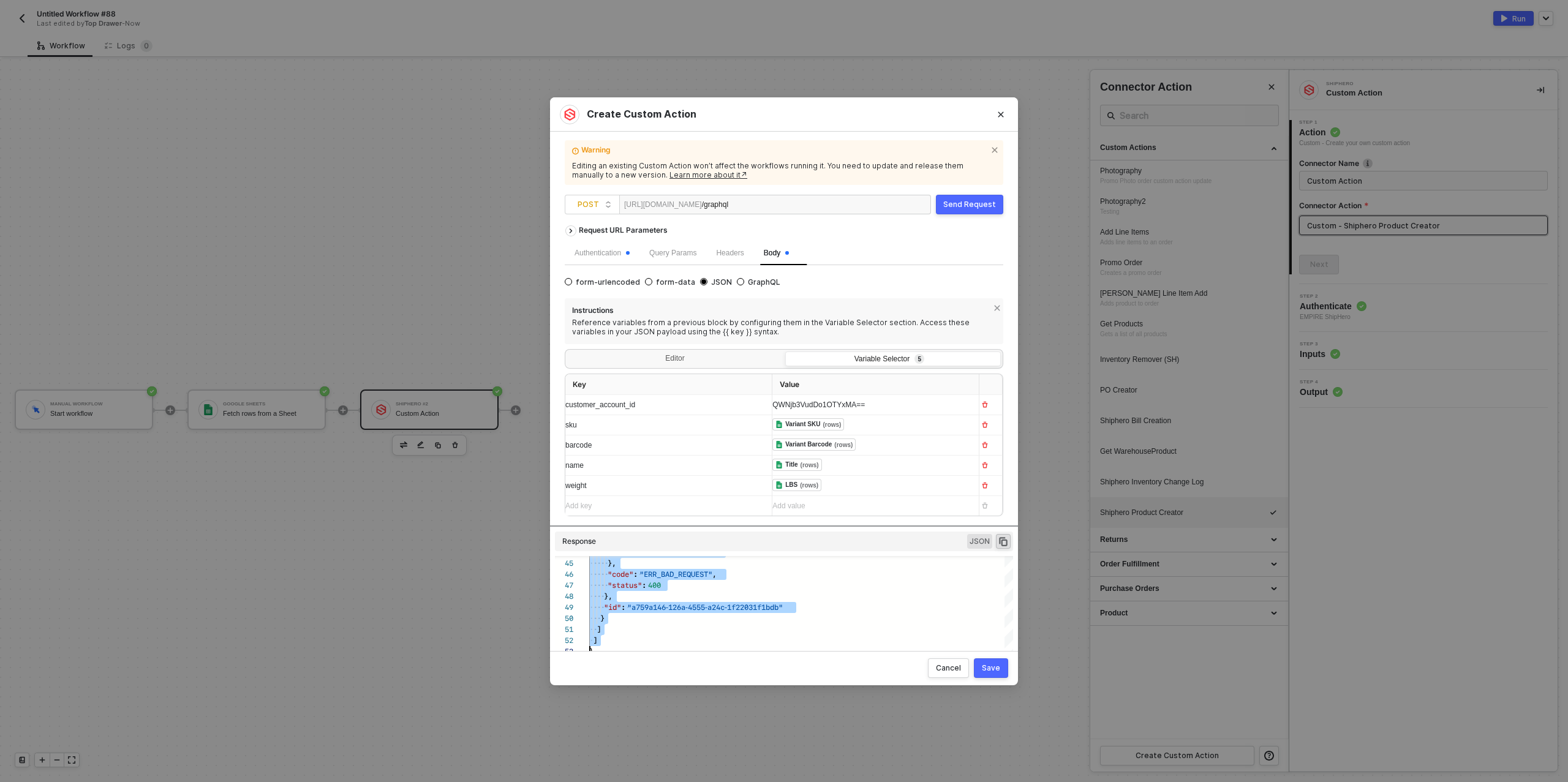
drag, startPoint x: 591, startPoint y: 563, endPoint x: 591, endPoint y: 647, distance: 84.0
drag, startPoint x: 600, startPoint y: 648, endPoint x: 594, endPoint y: 647, distance: 6.1
click at [599, 648] on div "}" at bounding box center [844, 651] width 509 height 11
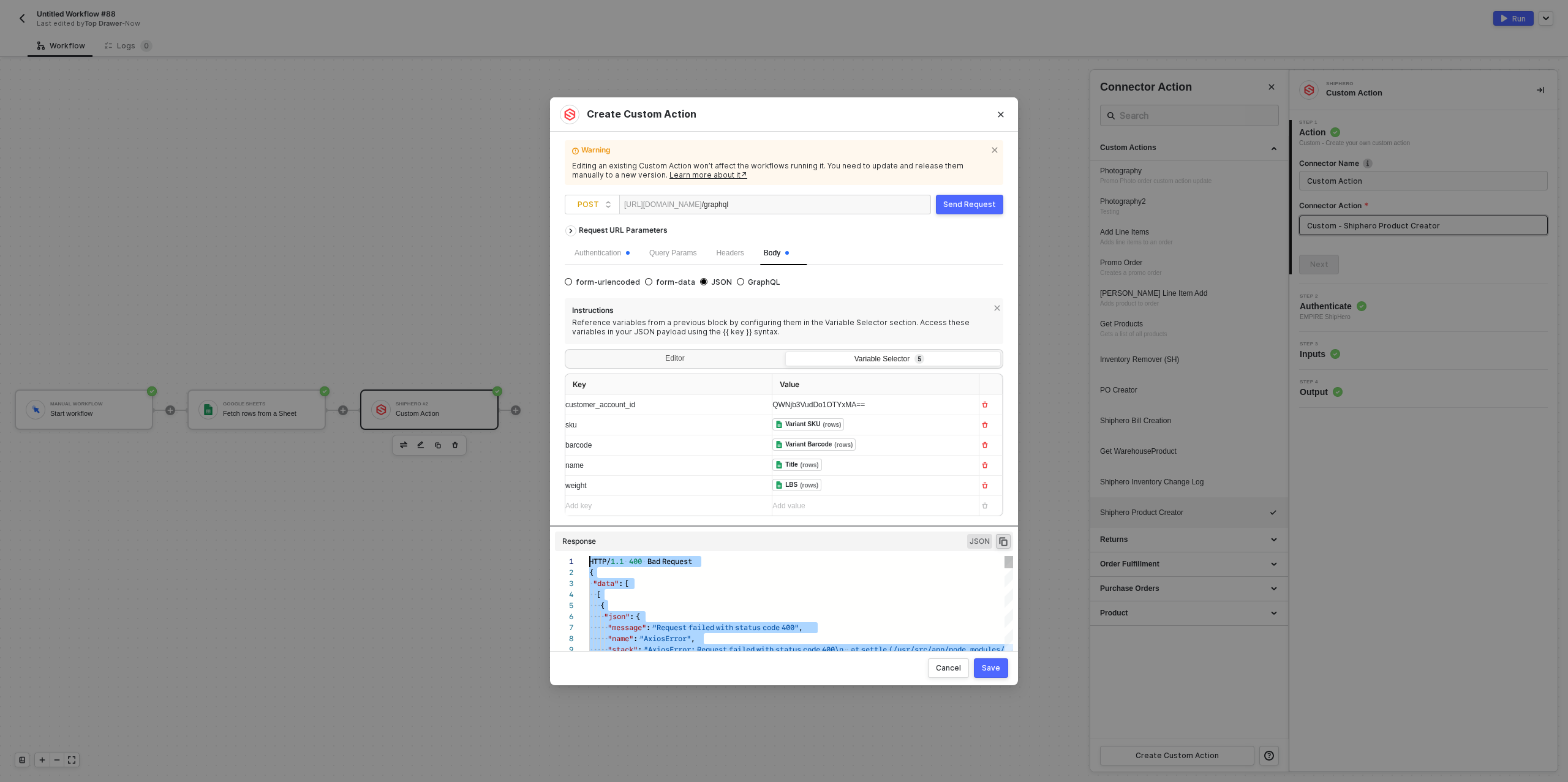
drag, startPoint x: 595, startPoint y: 647, endPoint x: 588, endPoint y: 564, distance: 83.3
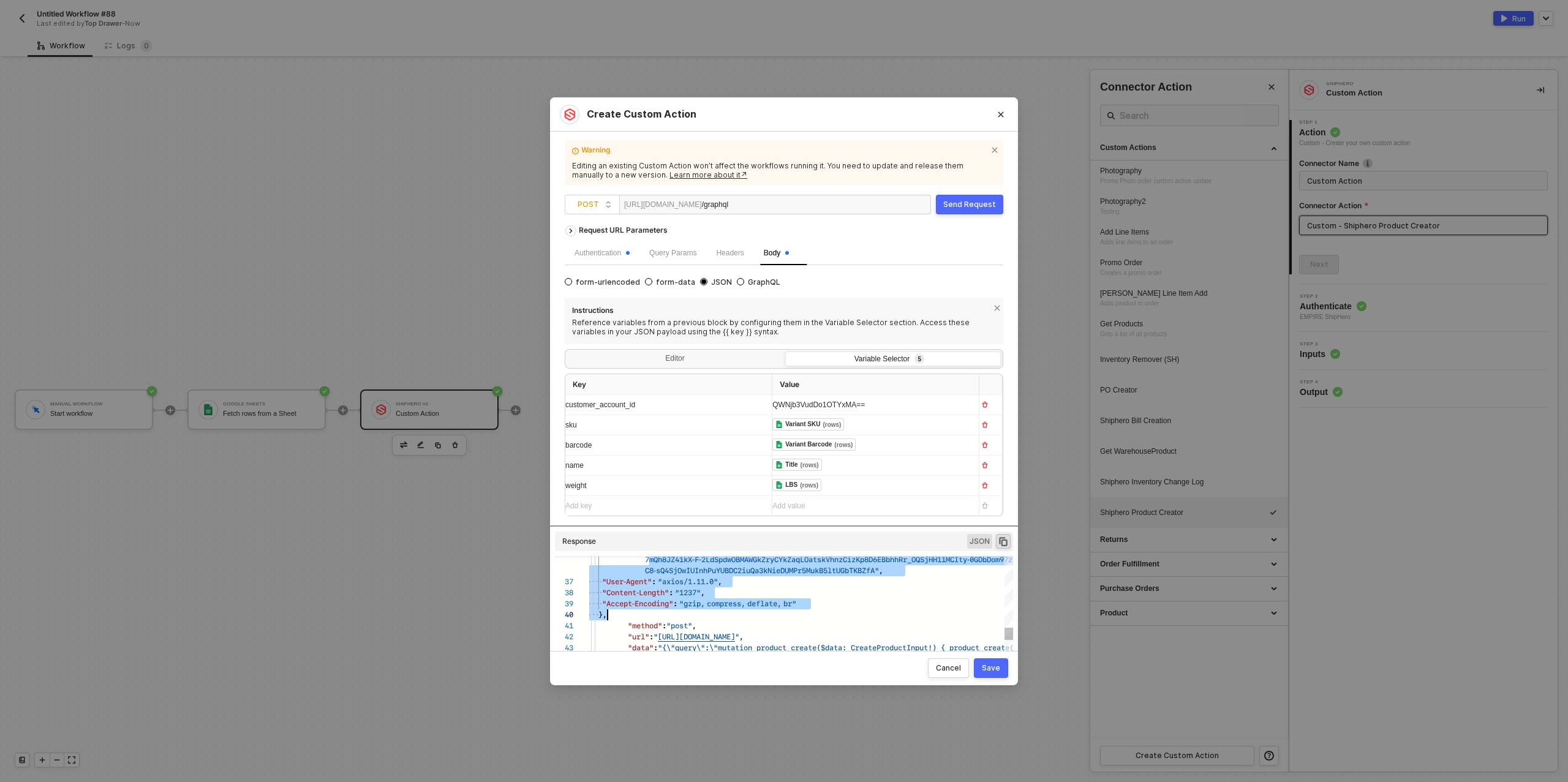
scroll to position [55, 135]
drag, startPoint x: 630, startPoint y: 587, endPoint x: 711, endPoint y: 604, distance: 82.8
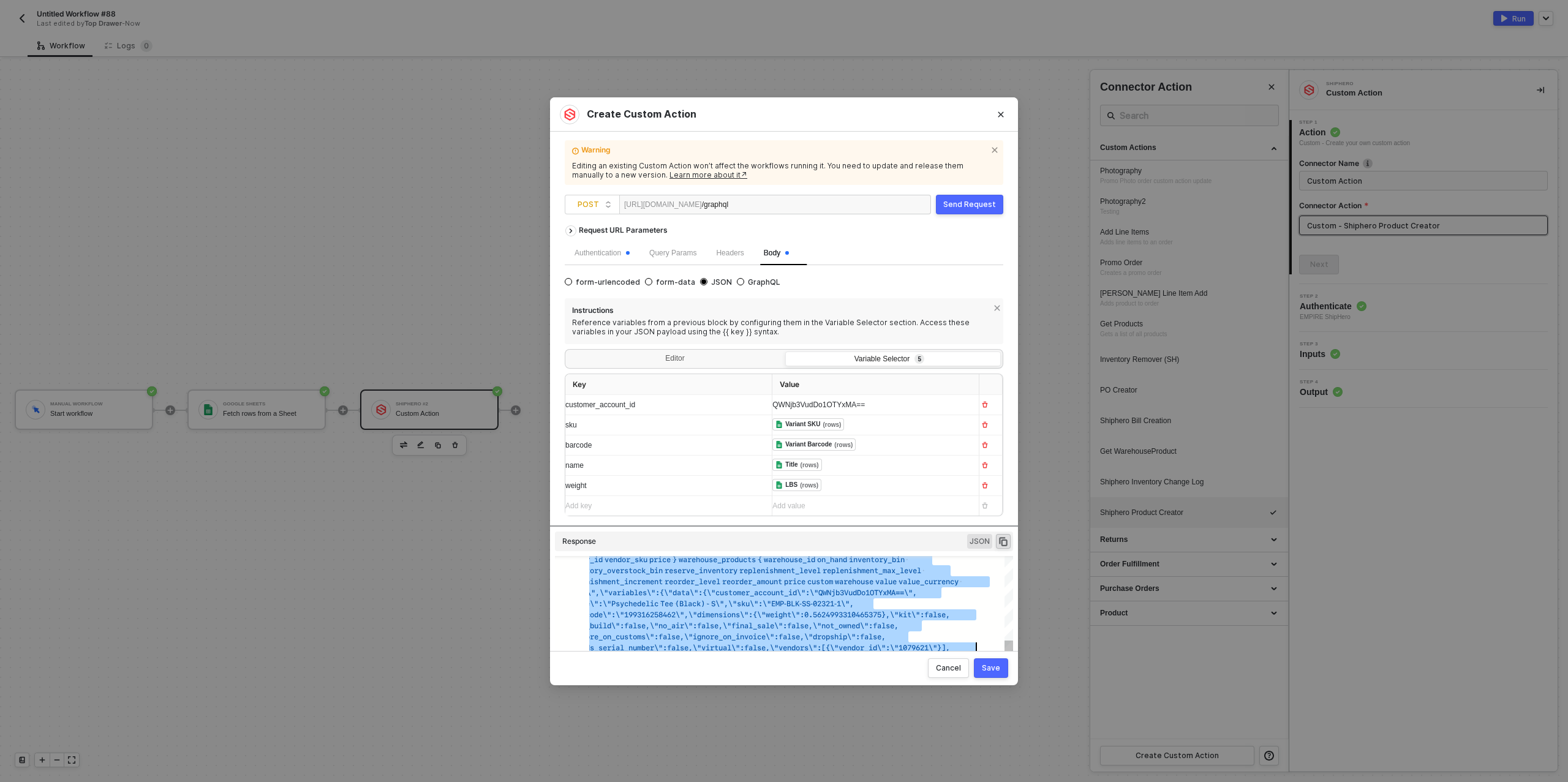
type textarea "HTTP/1.1 400 Bad Request { "data": [ [ { "json": { "message": "Request failed w…"
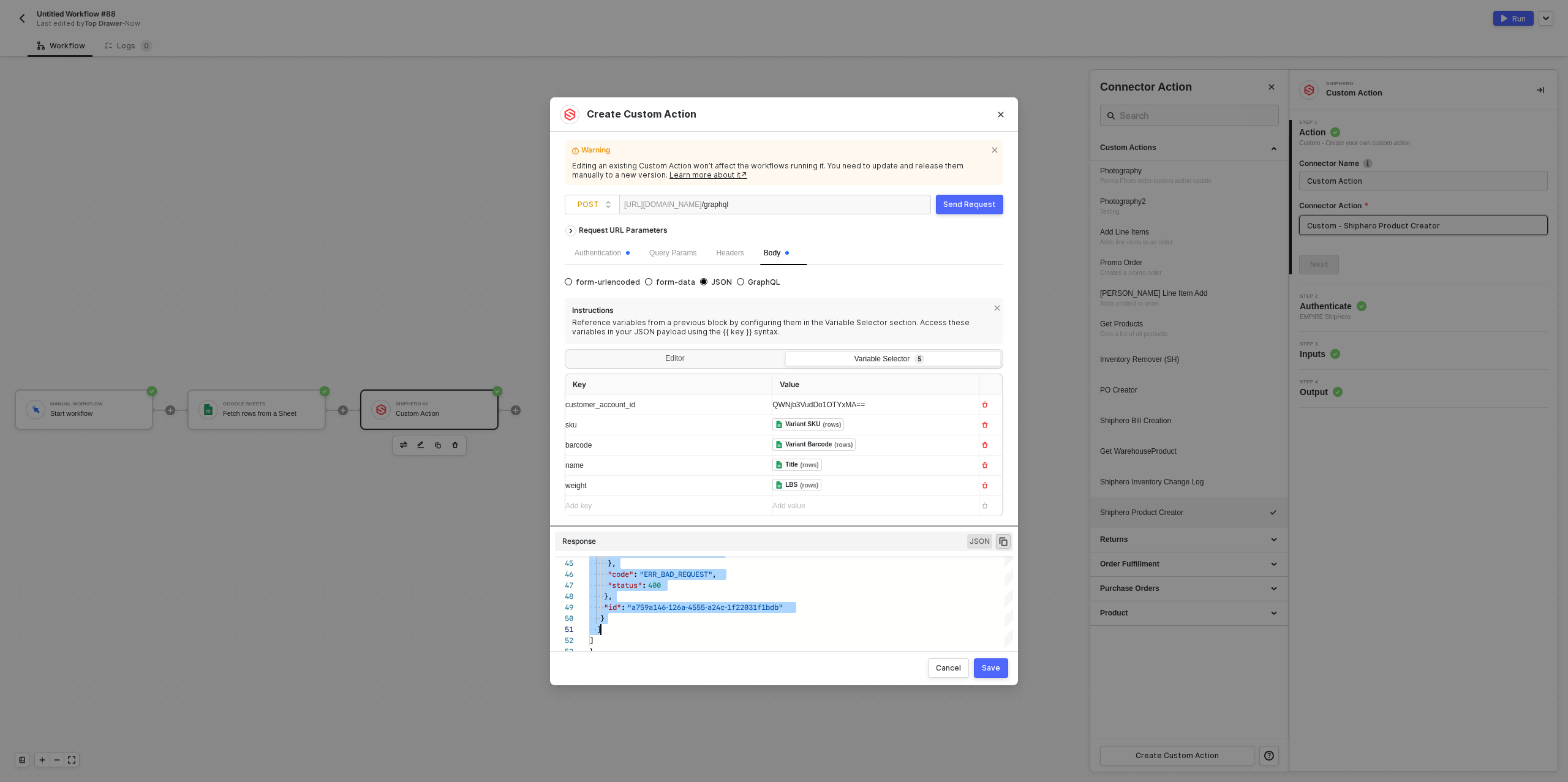
scroll to position [22, 15]
drag, startPoint x: 599, startPoint y: 582, endPoint x: 653, endPoint y: 620, distance: 66.0
click at [1005, 540] on icon "icon-copy-paste" at bounding box center [1003, 541] width 11 height 11
click at [686, 353] on div "Editor" at bounding box center [675, 360] width 216 height 17
click at [567, 352] on input "Editor" at bounding box center [567, 352] width 0 height 0
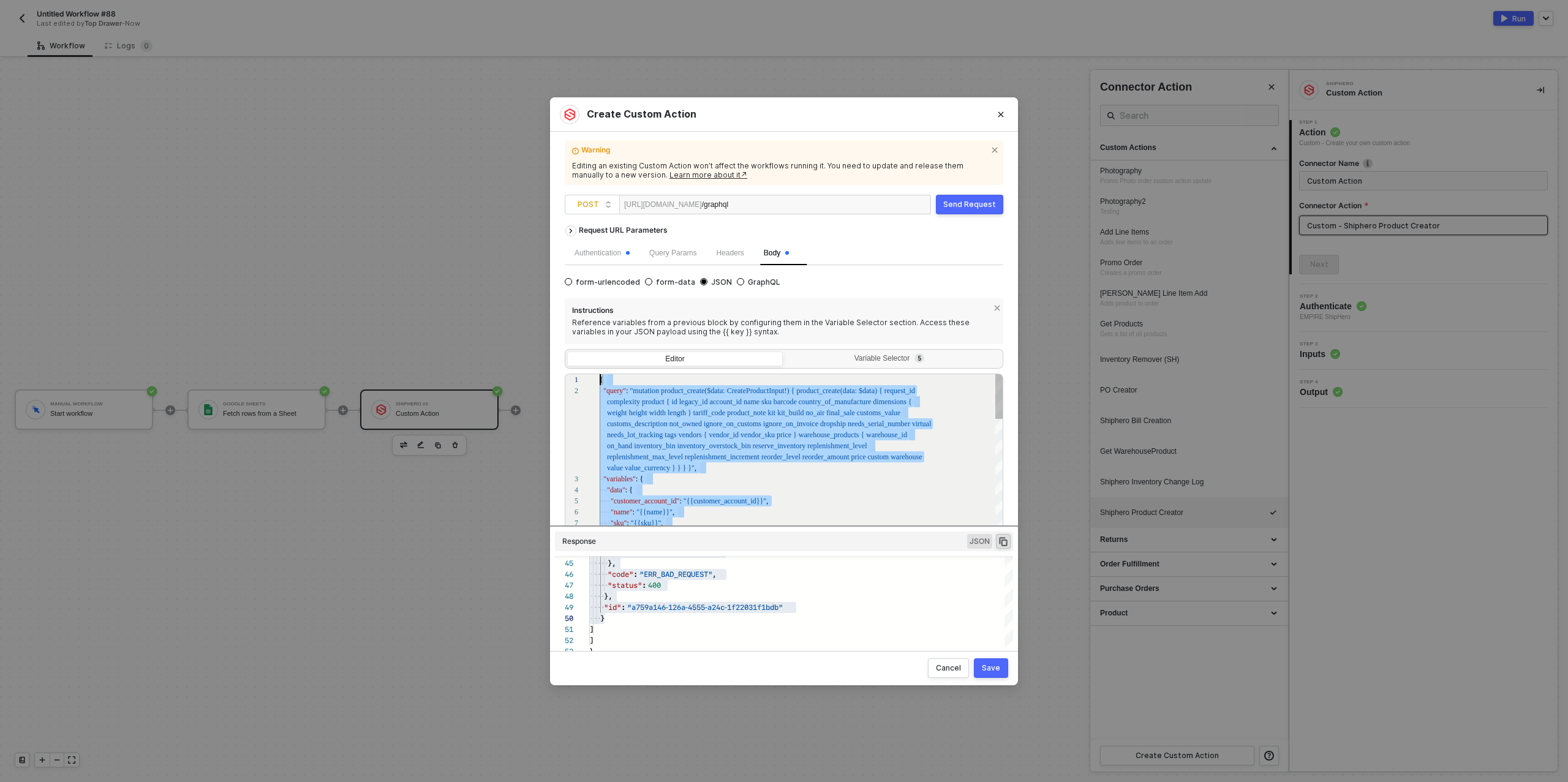
scroll to position [0, 0]
drag, startPoint x: 626, startPoint y: 437, endPoint x: 585, endPoint y: 327, distance: 117.4
paste textarea "{ "warehouse_id": "V2FyZWhvdXNlOjExNTE0", "on_hand": 0, "custom": true, "price"…"
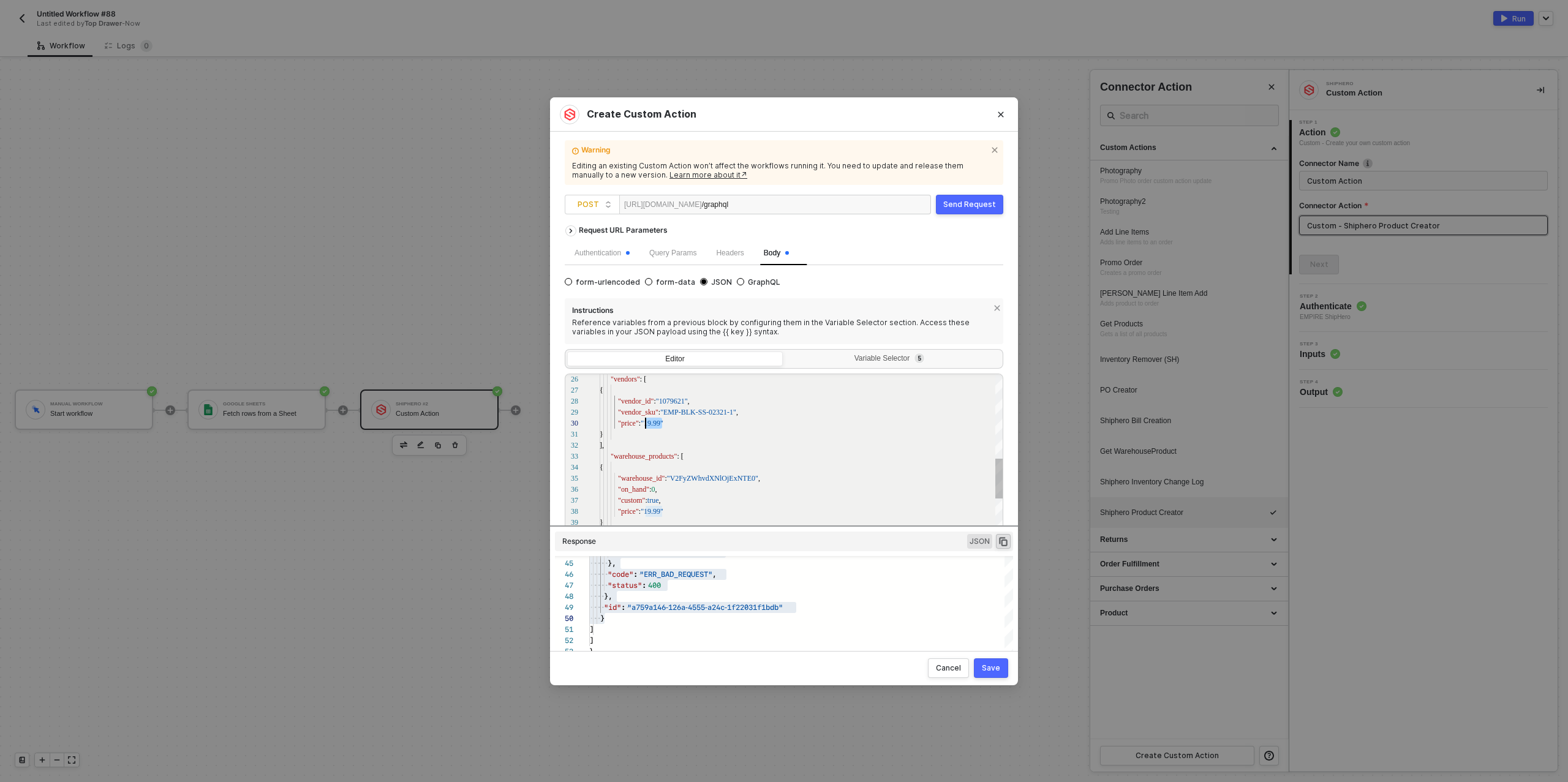
scroll to position [66, 46]
drag, startPoint x: 663, startPoint y: 423, endPoint x: 647, endPoint y: 421, distance: 16.1
drag, startPoint x: 735, startPoint y: 432, endPoint x: 670, endPoint y: 428, distance: 65.1
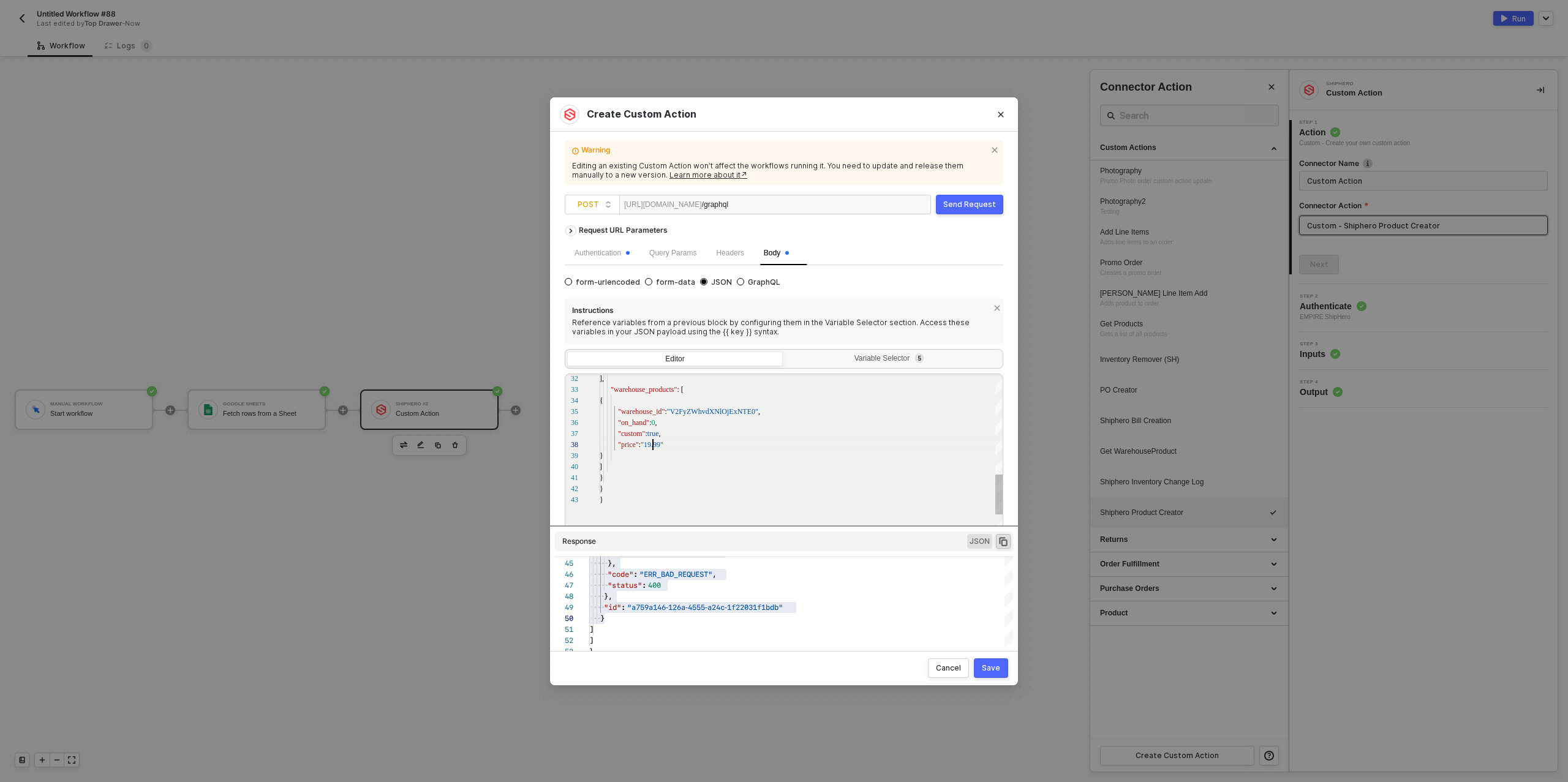
click at [651, 444] on span ""19.99"" at bounding box center [652, 444] width 23 height 8
drag, startPoint x: 710, startPoint y: 463, endPoint x: 645, endPoint y: 462, distance: 65.0
click at [676, 465] on div ""weight" : "0.5624993310465375" ," at bounding box center [802, 461] width 404 height 11
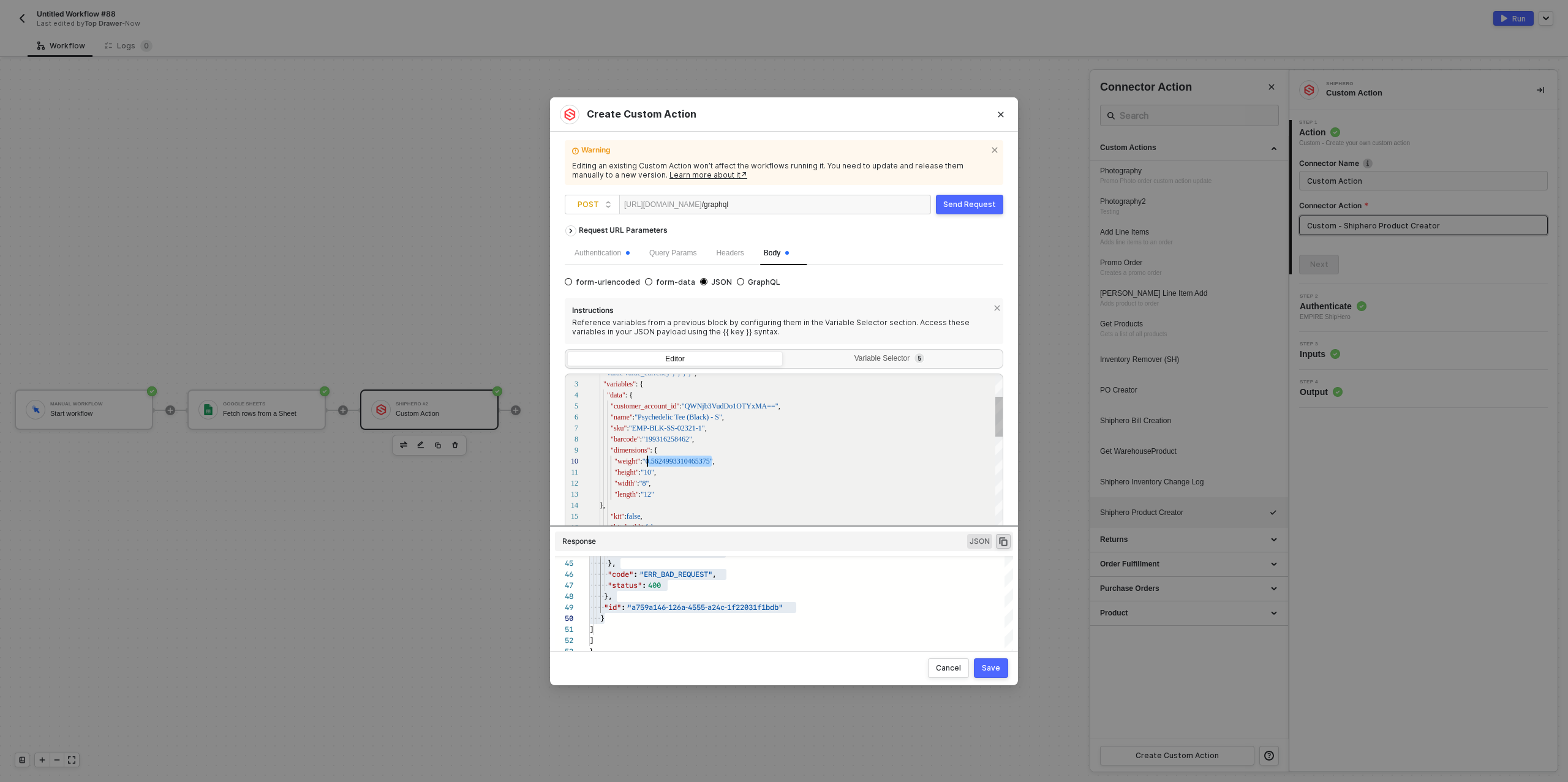
drag, startPoint x: 711, startPoint y: 461, endPoint x: 646, endPoint y: 461, distance: 65.0
drag, startPoint x: 691, startPoint y: 470, endPoint x: 668, endPoint y: 475, distance: 23.5
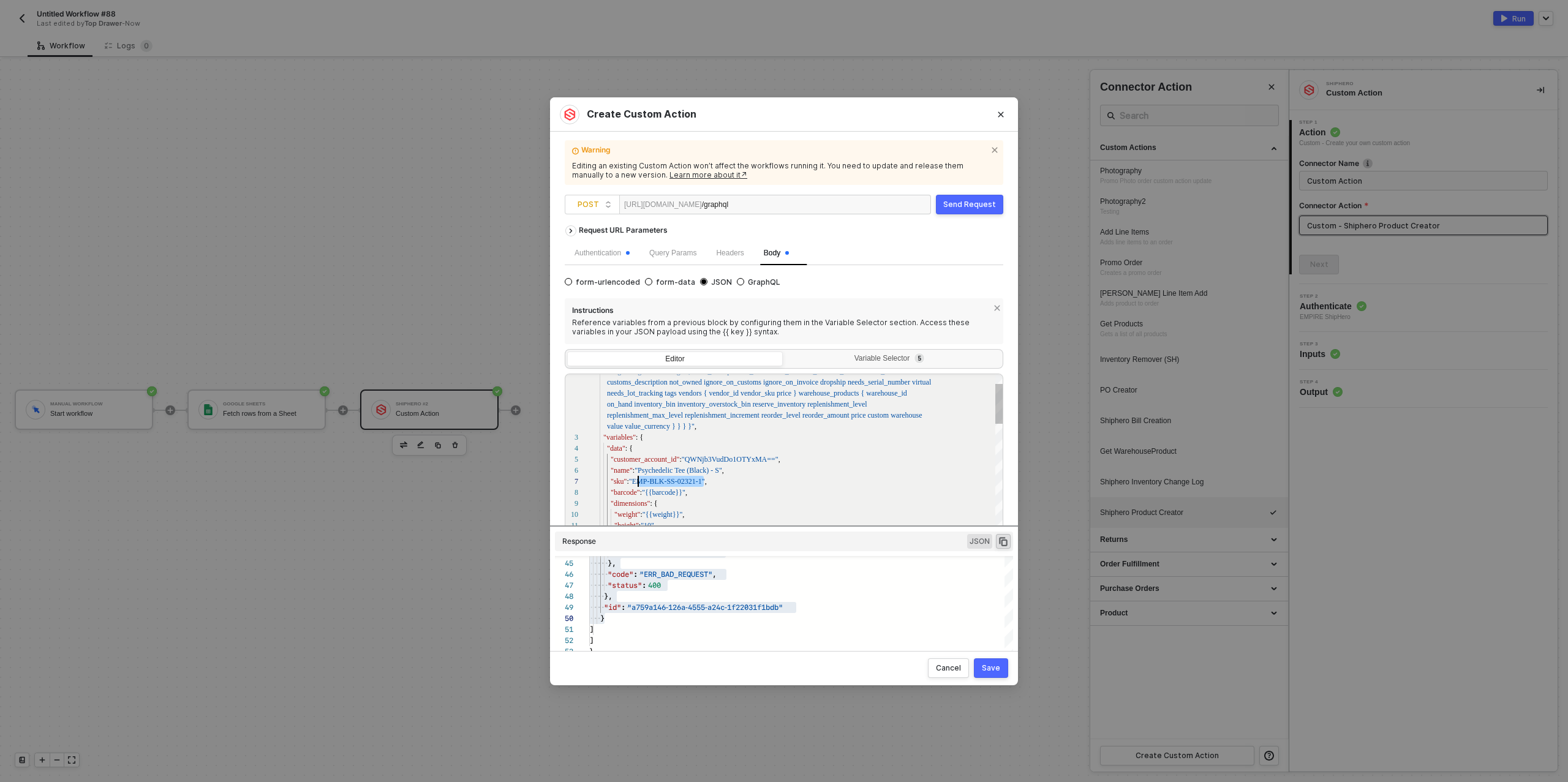
scroll to position [33, 34]
drag, startPoint x: 703, startPoint y: 482, endPoint x: 634, endPoint y: 482, distance: 69.0
drag, startPoint x: 721, startPoint y: 472, endPoint x: 639, endPoint y: 473, distance: 82.0
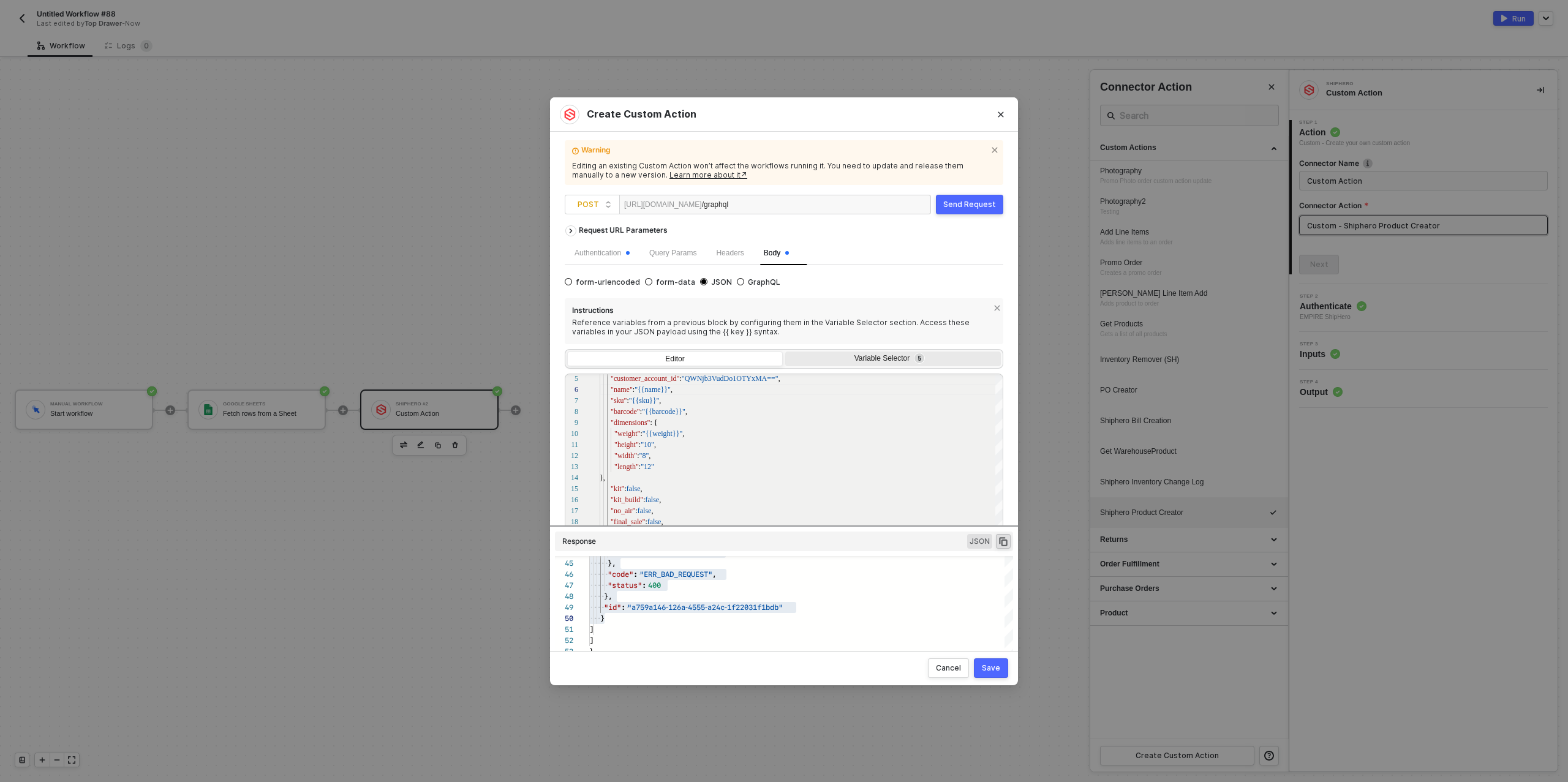
scroll to position [1, 0]
click at [652, 445] on div "13 12 11 10 9 8 7 6 5 14 15 16 17 18 19 20 "length" : "12" "width" : "8" , "hei…" at bounding box center [784, 457] width 439 height 169
click at [652, 464] on div "13 12 11 10 9 8 7 6 5 14 15 16 17 18 19 20 "length" : "12" "width" : "10" , "he…" at bounding box center [784, 457] width 439 height 169
type textarea ""data": { "customer_account_id": "QWNjb3VudDo1OTYxMA==", "name": "{{name}}", "s…"
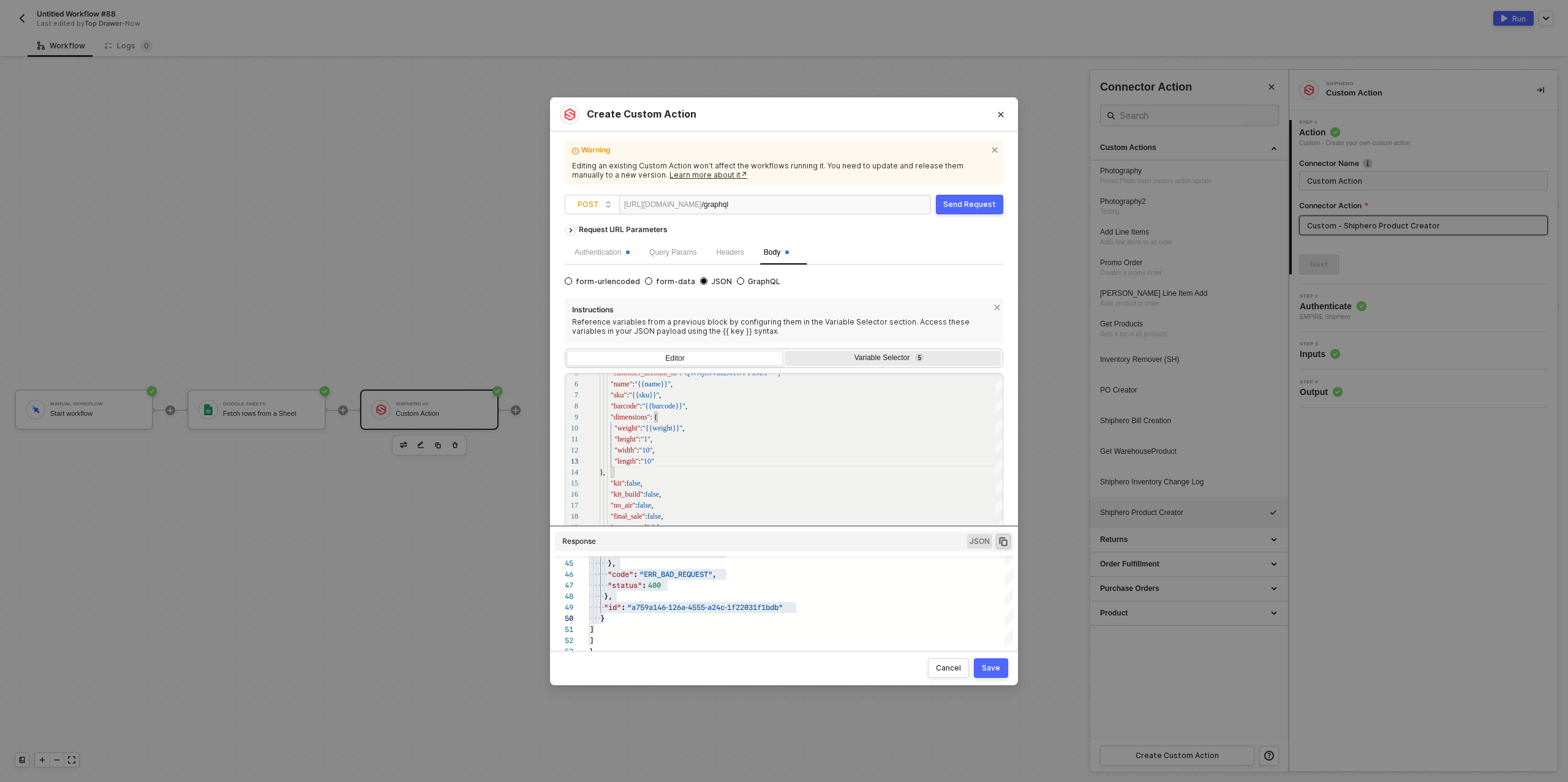
click at [860, 358] on div "Variable Selector 5" at bounding box center [892, 358] width 200 height 10
click at [786, 351] on input "Variable Selector 5" at bounding box center [786, 351] width 0 height 0
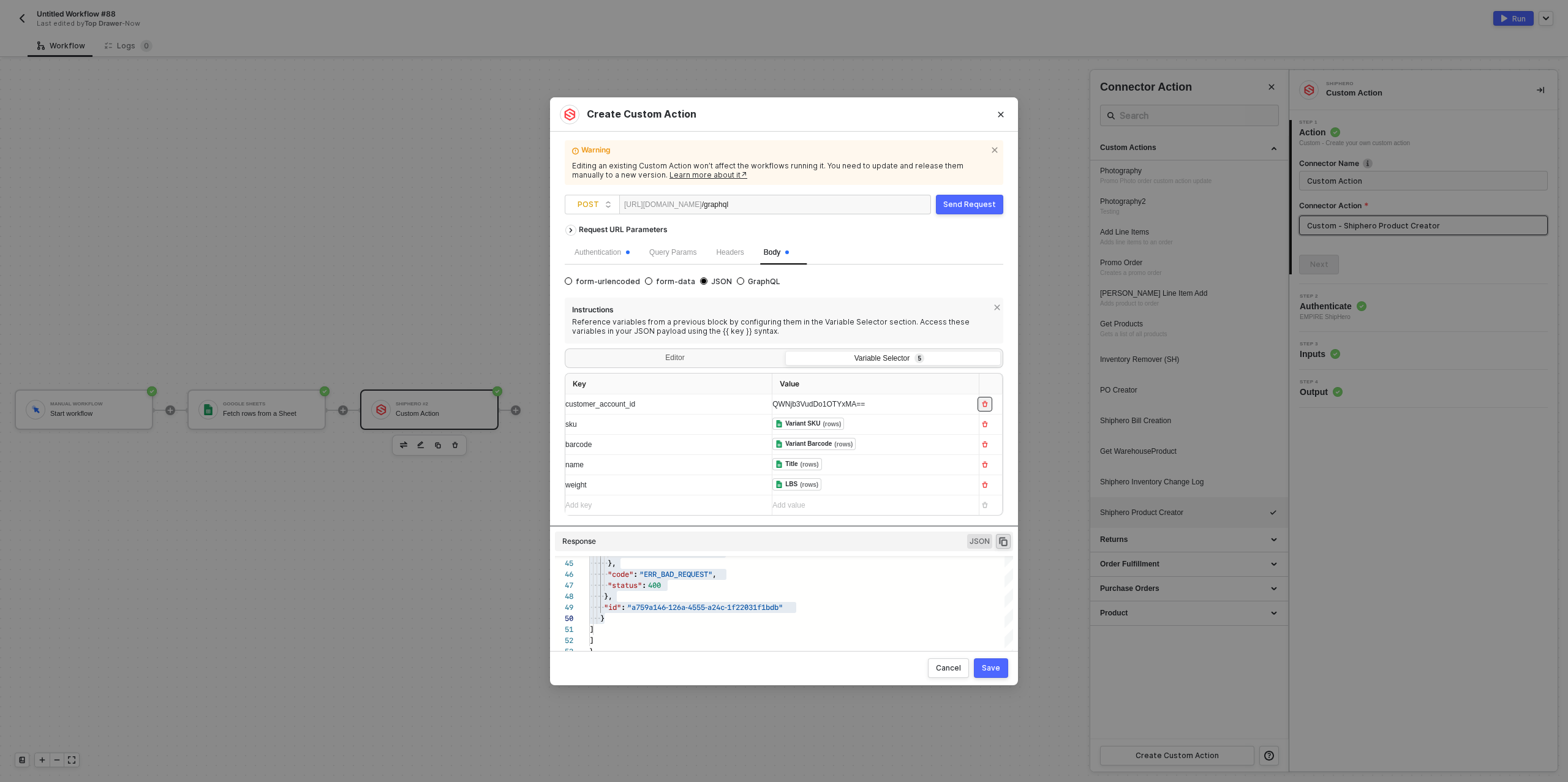
click at [985, 405] on icon "button" at bounding box center [985, 405] width 6 height 6
click at [684, 356] on div "Editor" at bounding box center [675, 360] width 216 height 17
click at [567, 352] on input "Editor" at bounding box center [567, 352] width 0 height 0
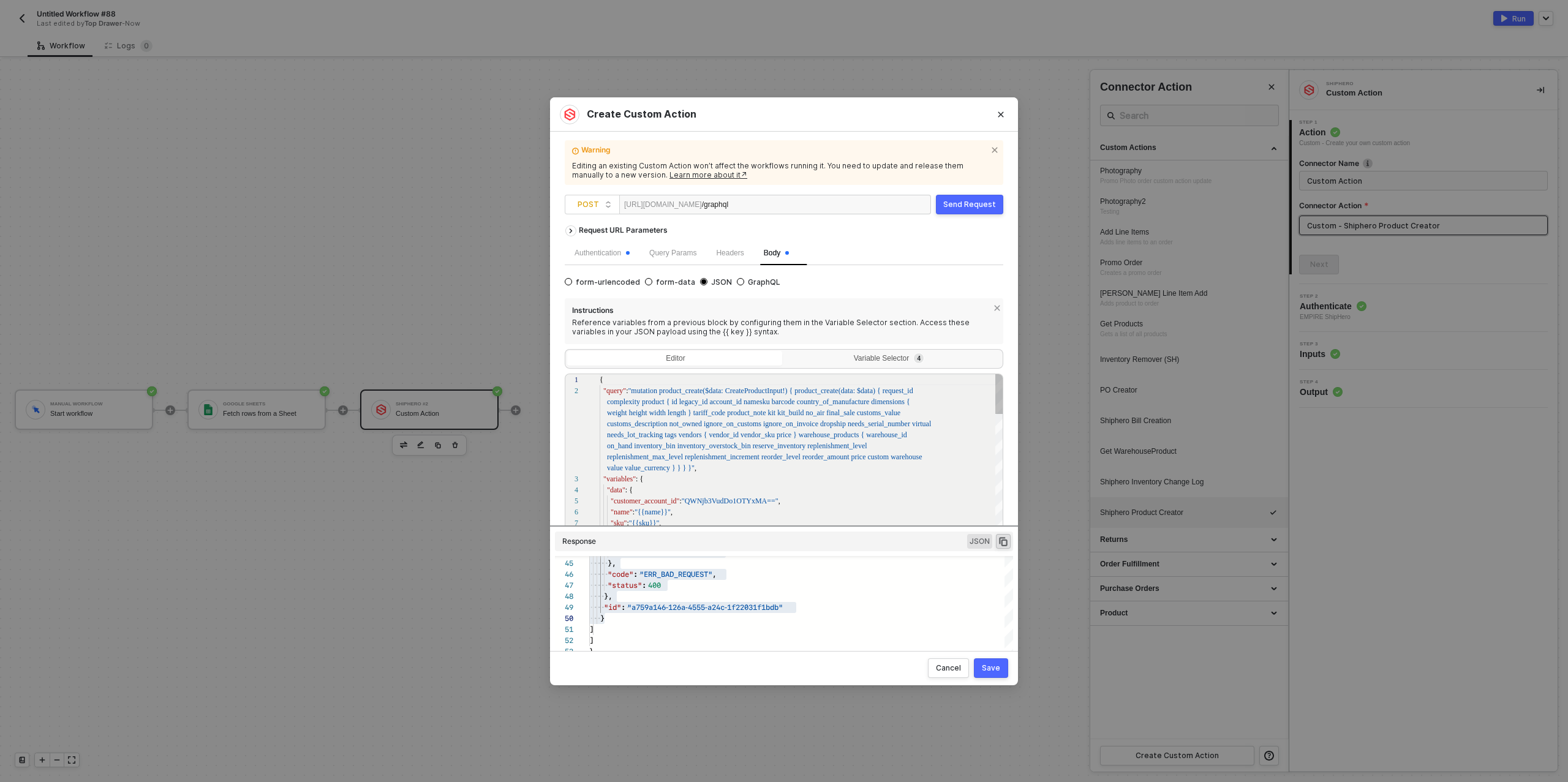
scroll to position [11, 0]
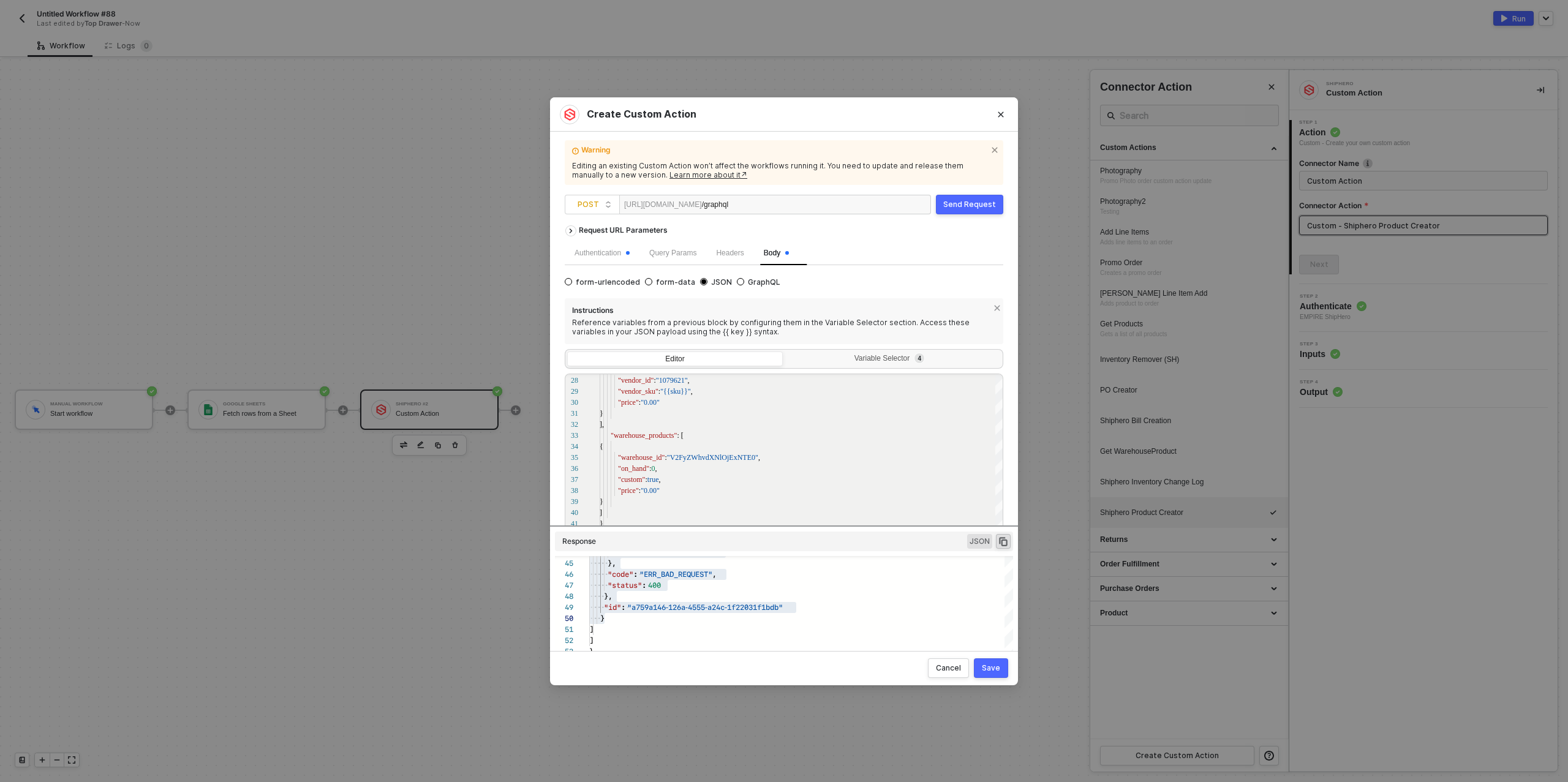
click at [969, 205] on div "Send Request" at bounding box center [970, 204] width 53 height 10
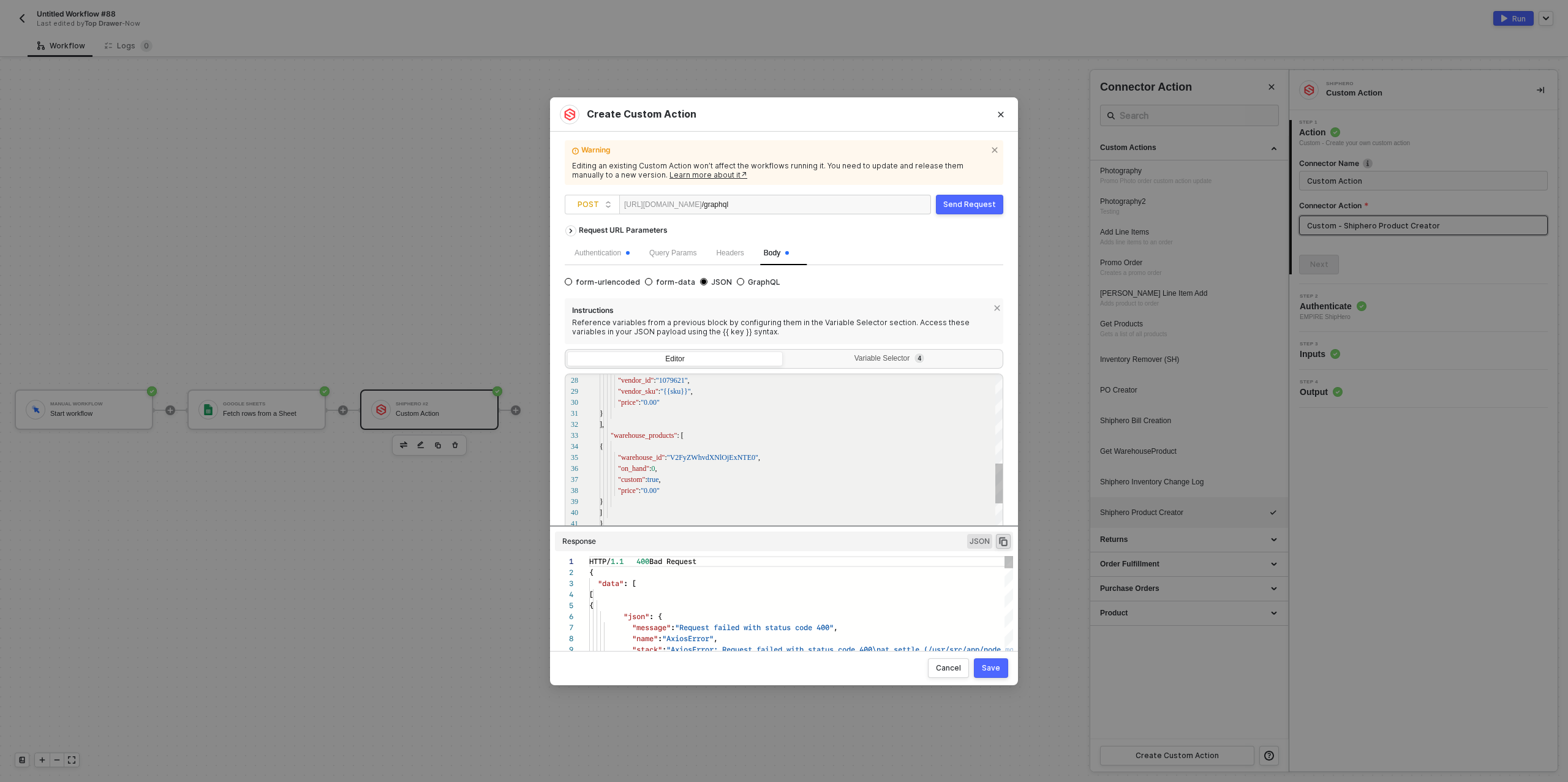
scroll to position [88, 0]
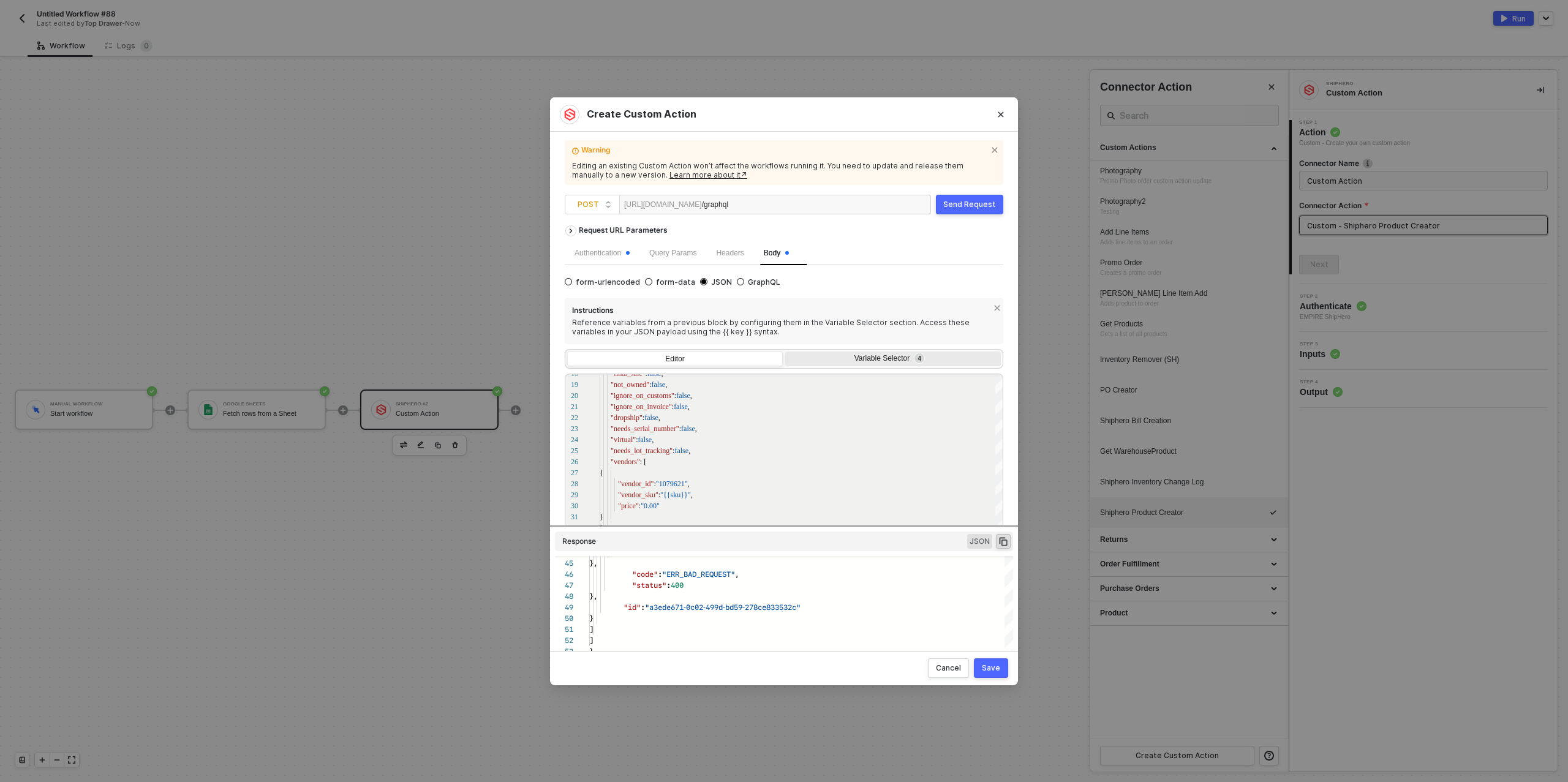
click at [866, 362] on div "Variable Selector 4" at bounding box center [892, 358] width 200 height 10
click at [786, 352] on input "Variable Selector 4" at bounding box center [786, 352] width 0 height 0
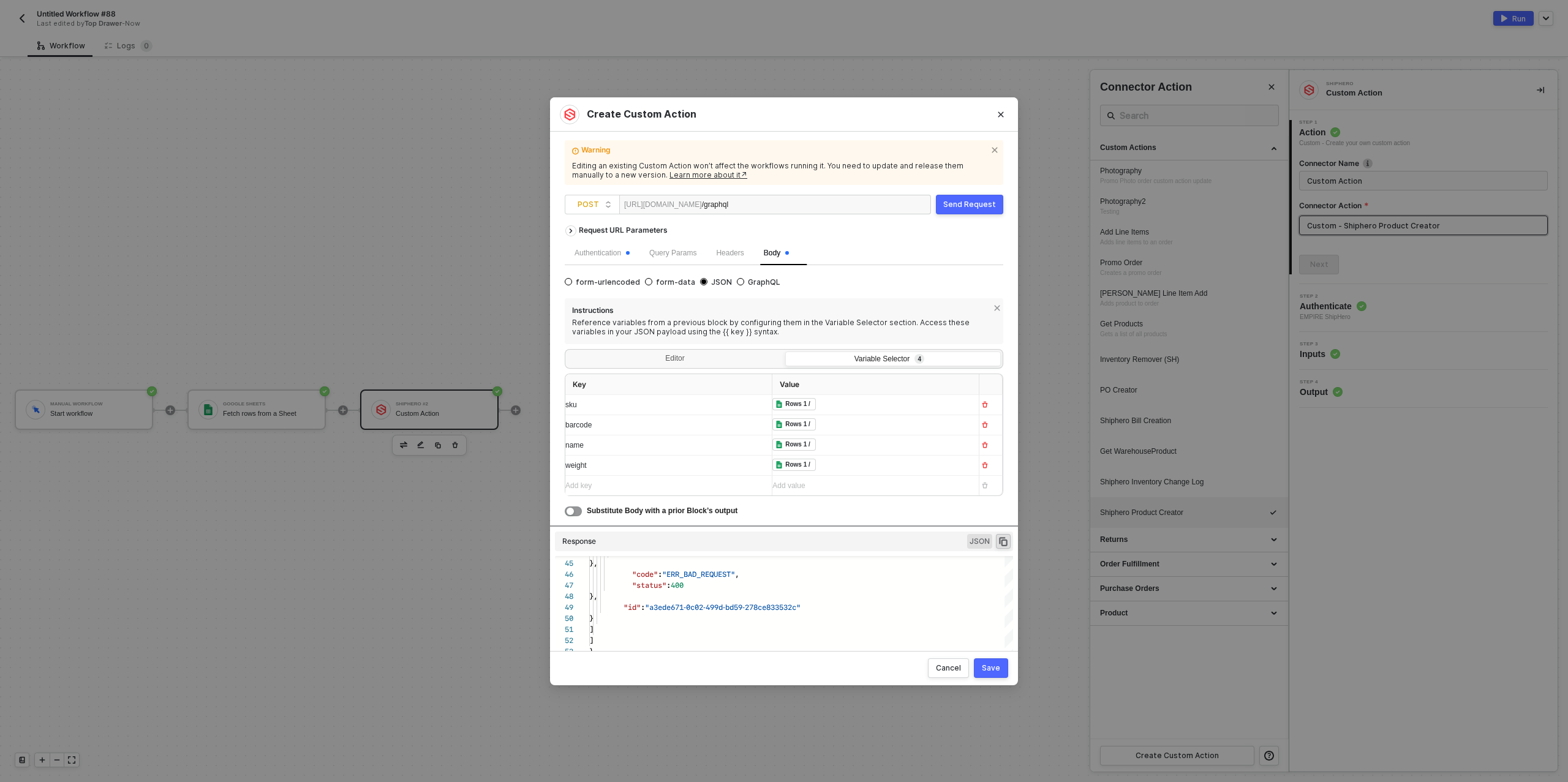
click at [825, 405] on div "﻿ ﻿ Rows 1 / ﻿" at bounding box center [871, 405] width 197 height 14
click at [813, 430] on div "Google Sheets" at bounding box center [808, 428] width 44 height 8
click at [896, 510] on div "Variant SKU" at bounding box center [884, 507] width 43 height 8
click at [701, 464] on div "weight" at bounding box center [663, 466] width 197 height 12
click at [830, 422] on div "﻿ ﻿ Rows 1 / ﻿" at bounding box center [871, 424] width 197 height 14
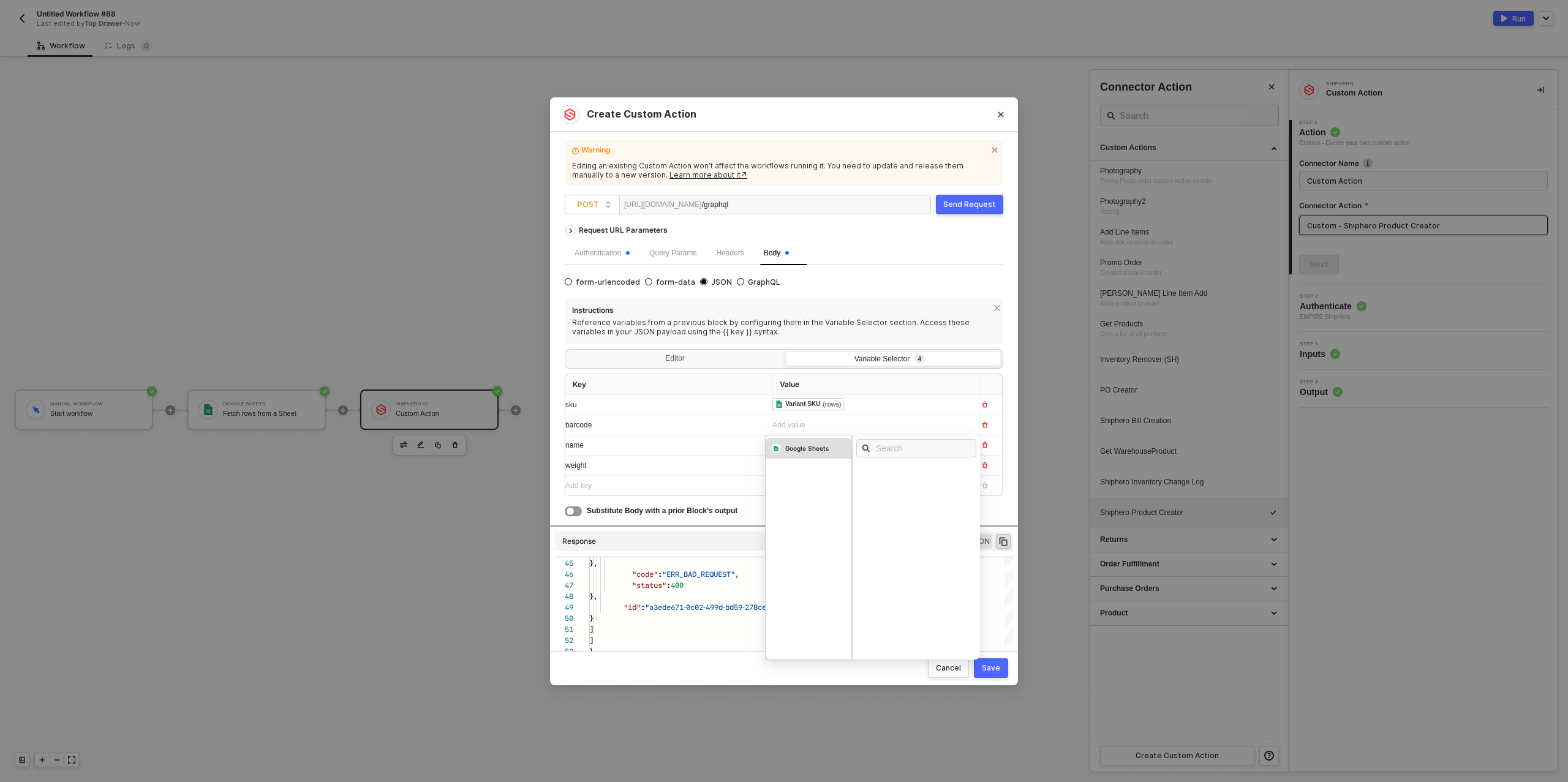
click at [818, 449] on div "Google Sheets" at bounding box center [808, 448] width 44 height 8
click at [902, 554] on div "Variant Barcode rows" at bounding box center [920, 554] width 128 height 20
click at [706, 445] on div "name" at bounding box center [663, 446] width 197 height 12
click at [837, 447] on div "﻿ ﻿ Rows 1 / ﻿" at bounding box center [871, 445] width 197 height 14
click at [822, 466] on div "Google Sheets" at bounding box center [808, 468] width 44 height 8
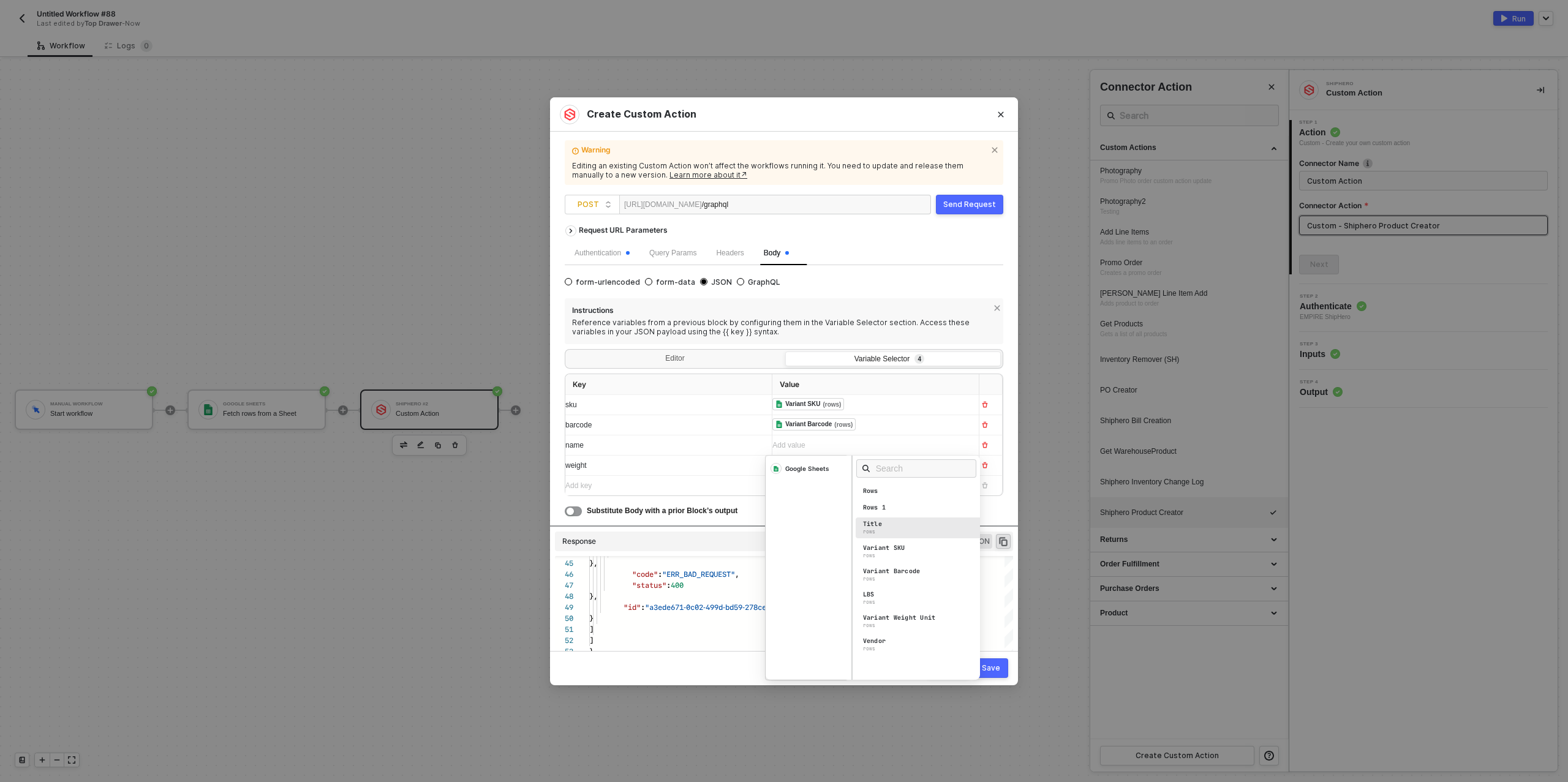
click at [882, 522] on div "Title rows" at bounding box center [920, 527] width 128 height 20
click at [696, 444] on div "name" at bounding box center [657, 446] width 184 height 12
click at [836, 464] on div "﻿ ﻿ Rows 1 / ﻿" at bounding box center [865, 465] width 184 height 14
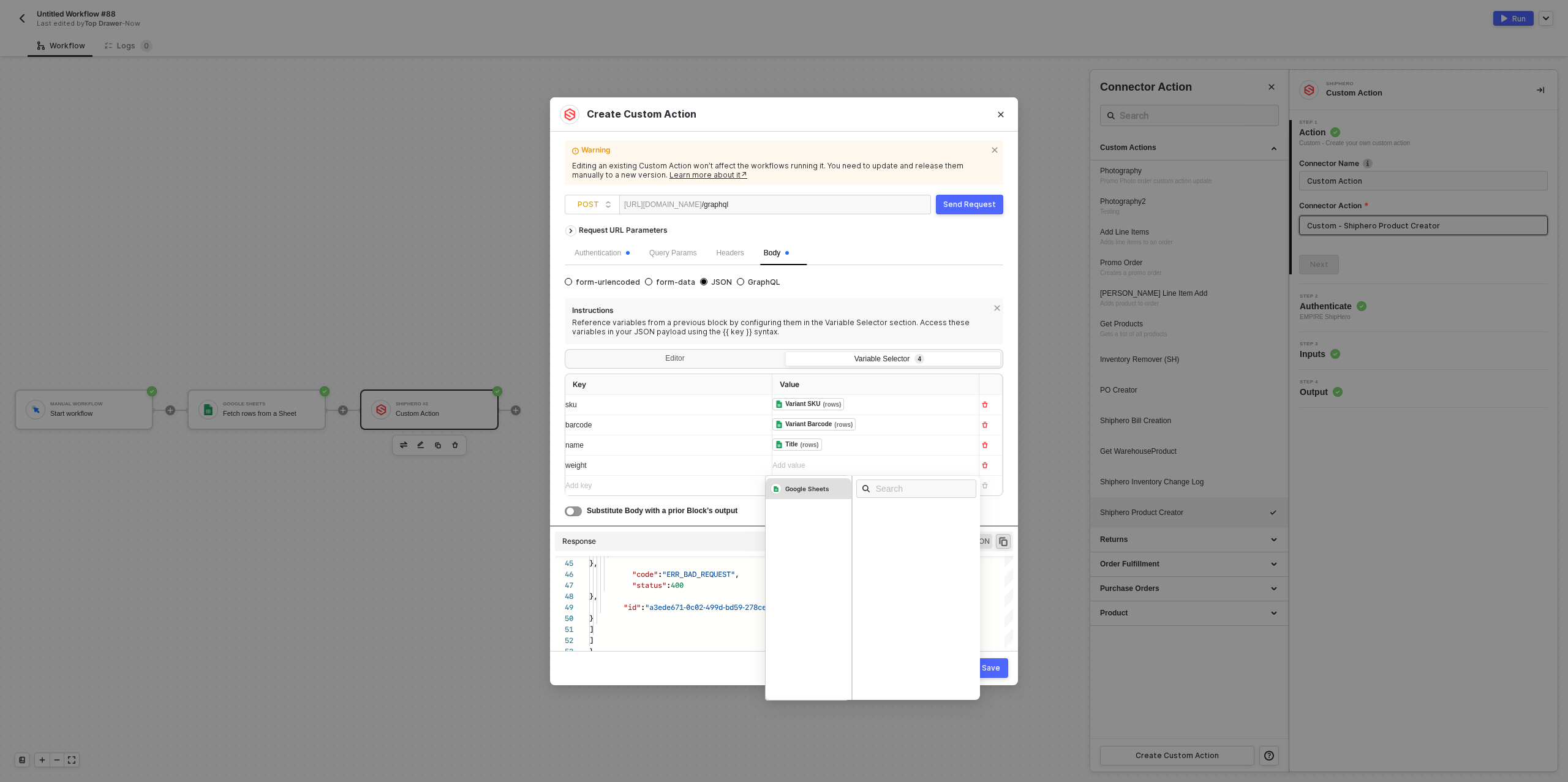
click at [801, 485] on div "Google Sheets" at bounding box center [808, 488] width 44 height 8
click at [893, 618] on div "LBS rows" at bounding box center [920, 618] width 128 height 20
click at [705, 489] on div "Add key ﻿" at bounding box center [663, 486] width 197 height 12
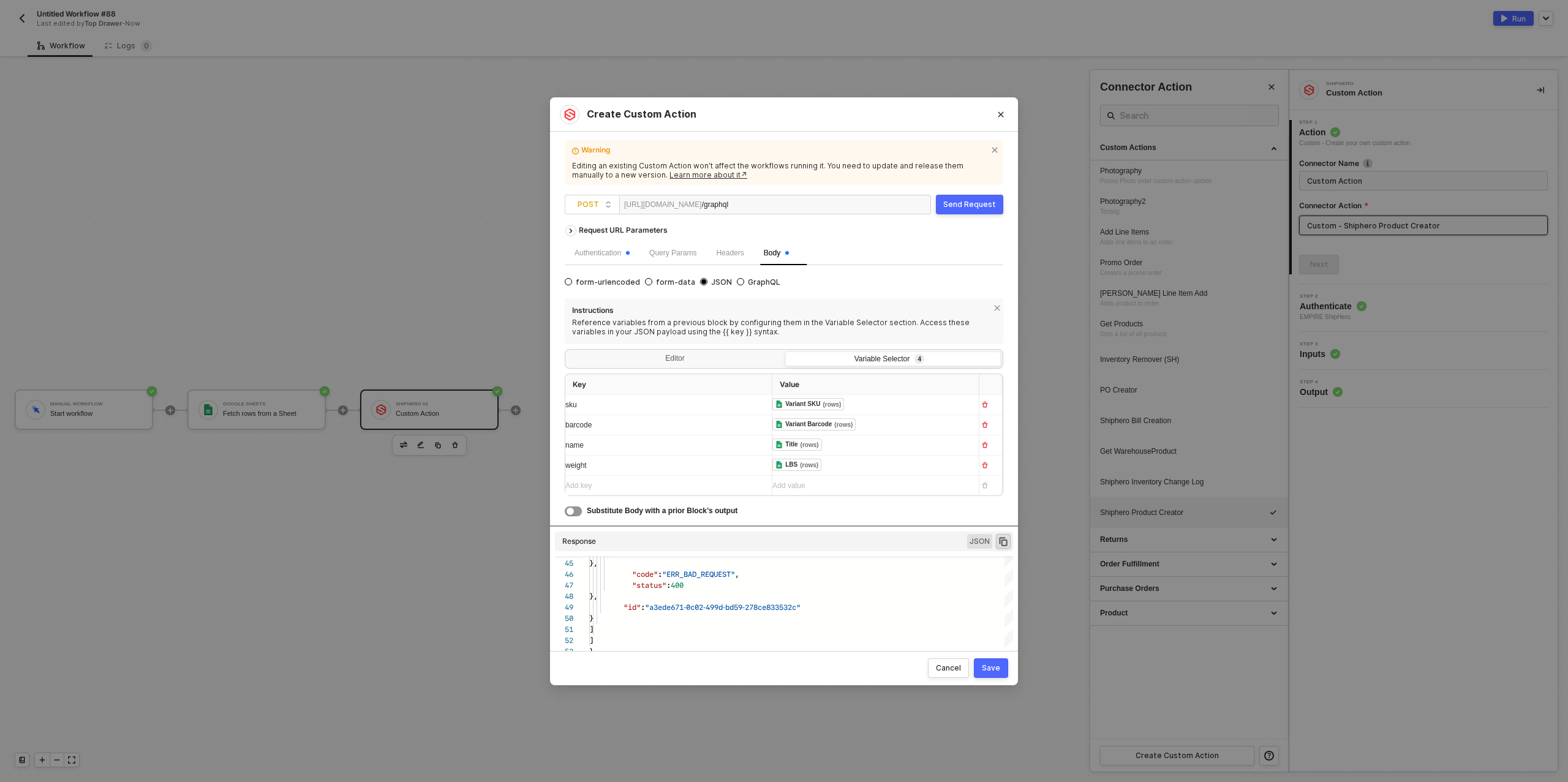
click at [966, 204] on div "Send Request" at bounding box center [970, 204] width 53 height 10
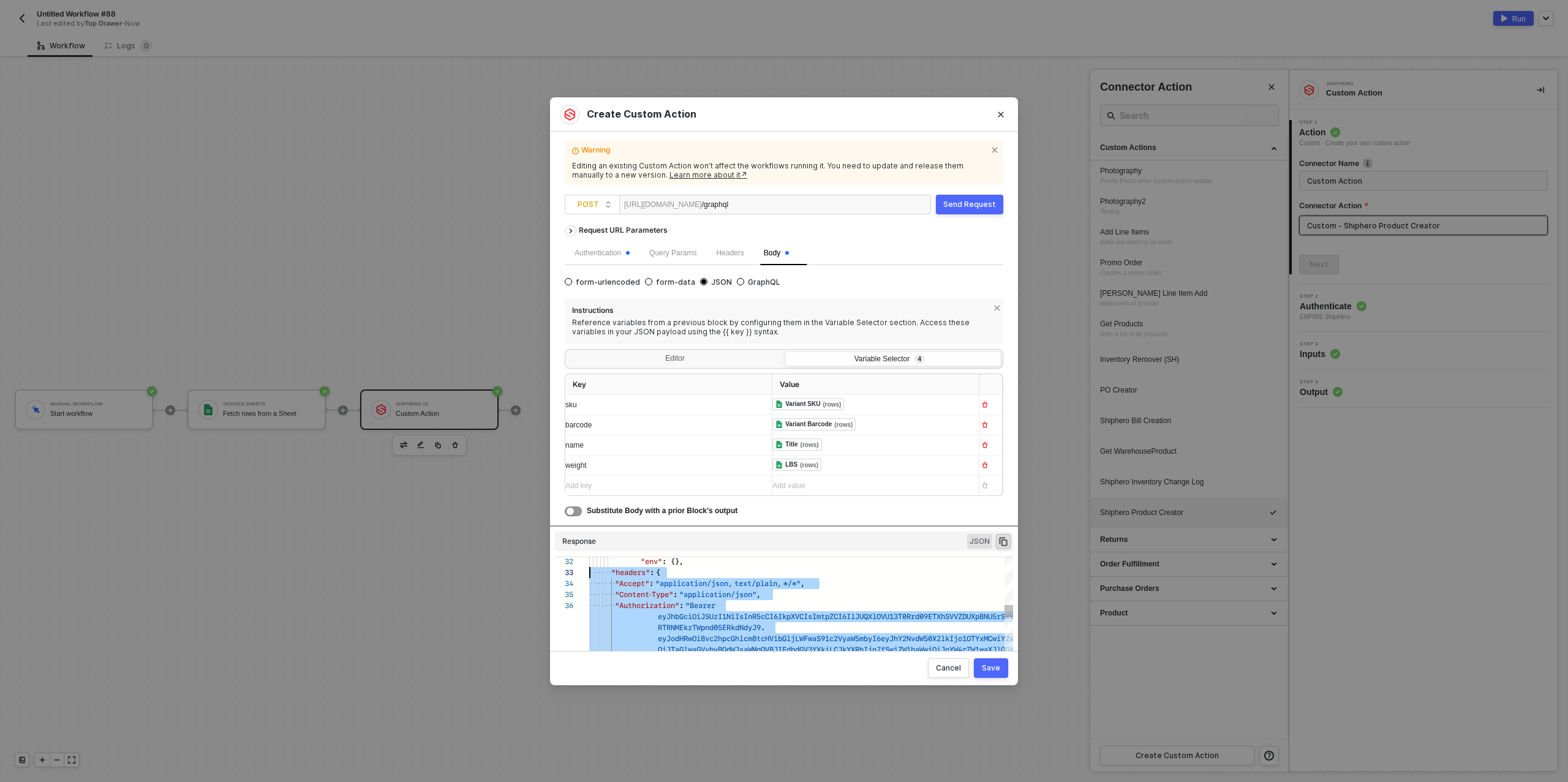
type textarea "HTTP/1.1 400 Bad Request { "data": [ [ { "json": { "message": "Request failed w…"
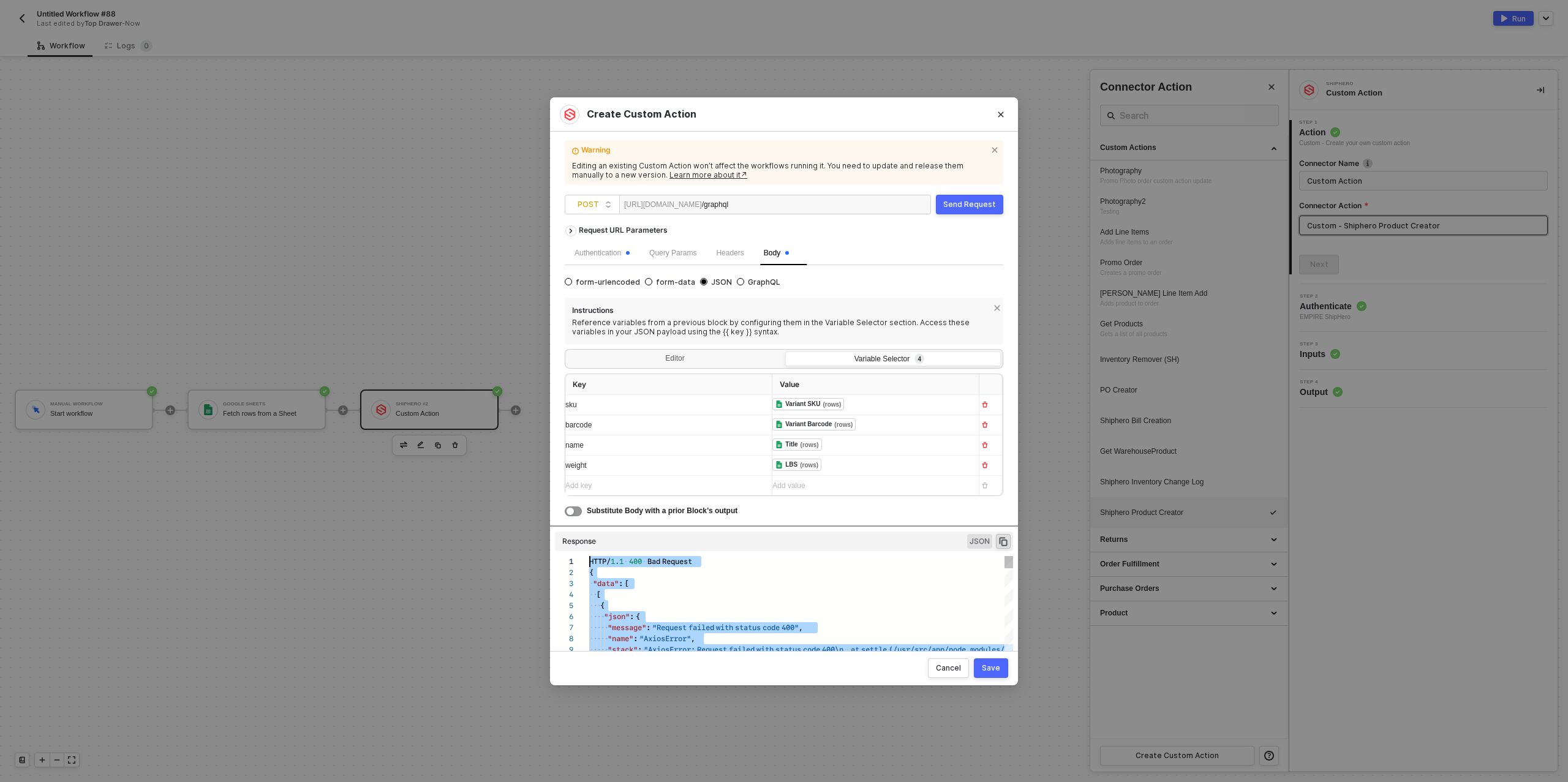
drag, startPoint x: 615, startPoint y: 647, endPoint x: 592, endPoint y: 476, distance: 172.5
click at [1002, 544] on icon "icon-copy-paste" at bounding box center [1003, 542] width 8 height 9
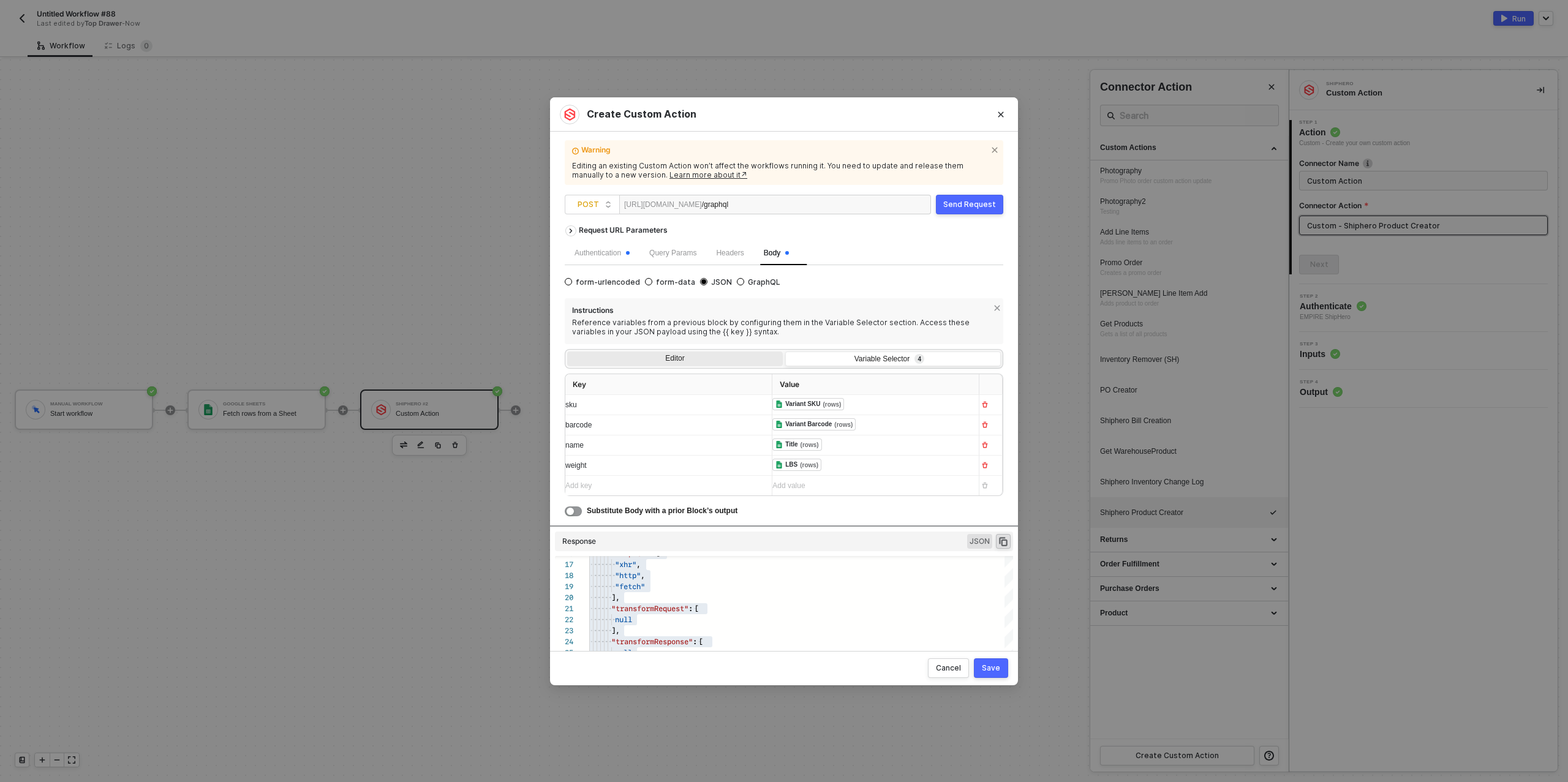
click at [669, 358] on div "Editor" at bounding box center [675, 360] width 216 height 17
click at [567, 352] on input "Editor" at bounding box center [567, 352] width 0 height 0
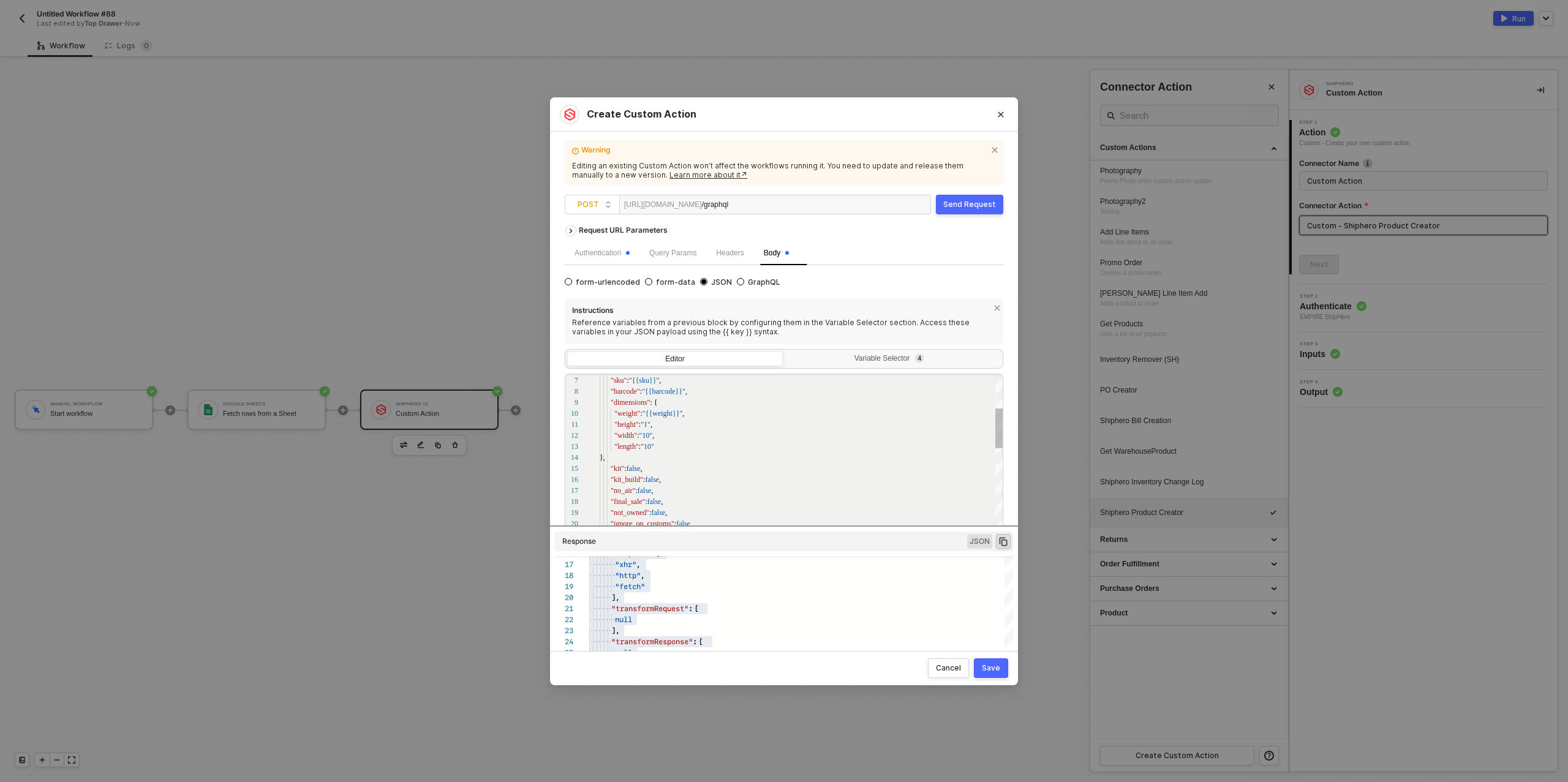
scroll to position [77, 50]
click at [649, 426] on div "6 7 8 9 10 11 12 13 14 15 16 17 18 19 20 21 22 "name" : "{{name}}" , "sku" : "{…" at bounding box center [784, 458] width 439 height 169
click at [651, 437] on div "6 7 8 9 10 11 12 13 14 15 16 17 18 19 20 21 22 "name" : "{{name}}" , "sku" : "{…" at bounding box center [784, 458] width 439 height 169
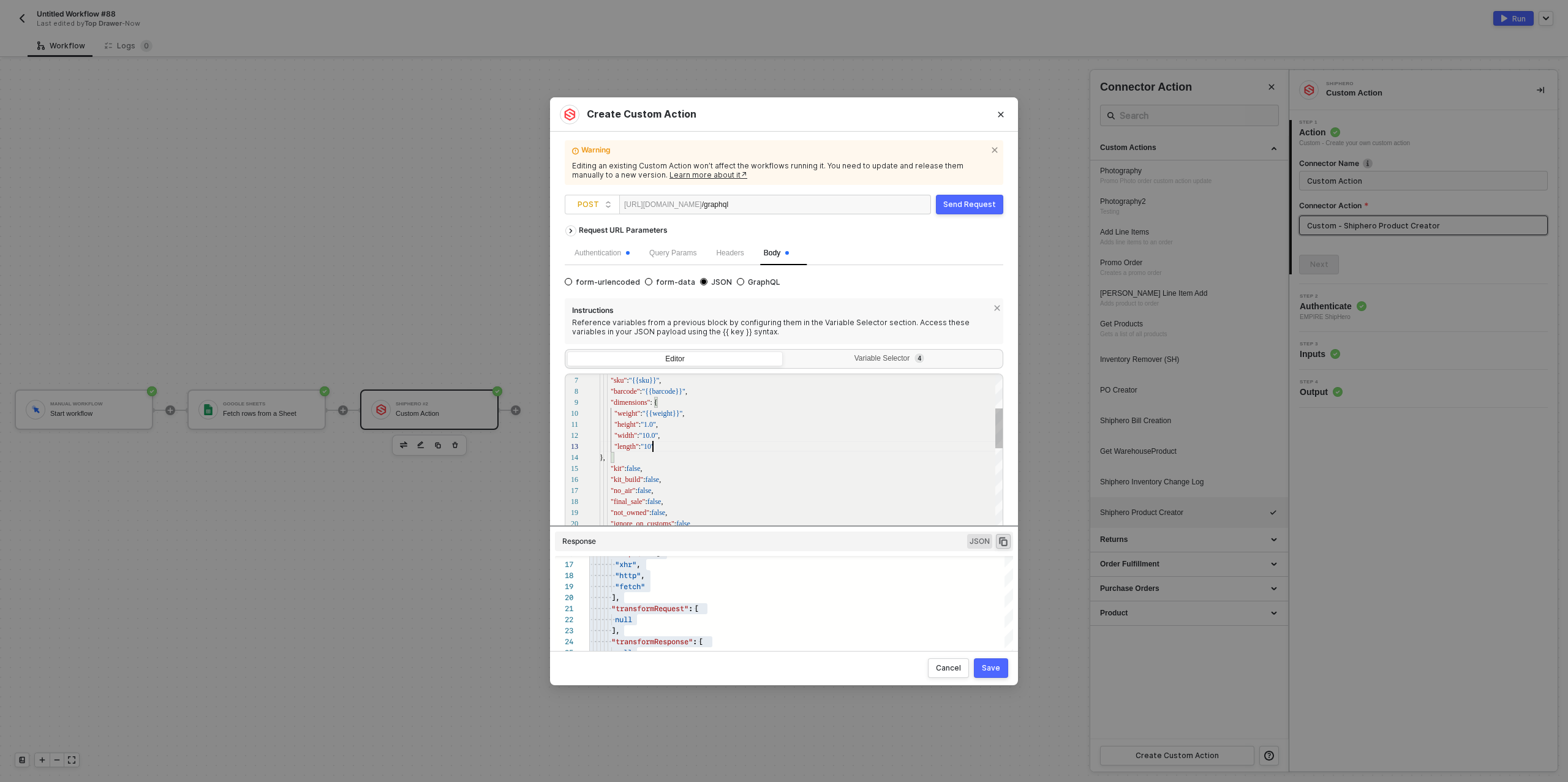
type textarea ""data": { "customer_account_id": "QWNjb3VudDo1OTYxMA==", "name": "{{name}}", "s…"
click at [967, 204] on div "Send Request" at bounding box center [970, 204] width 53 height 10
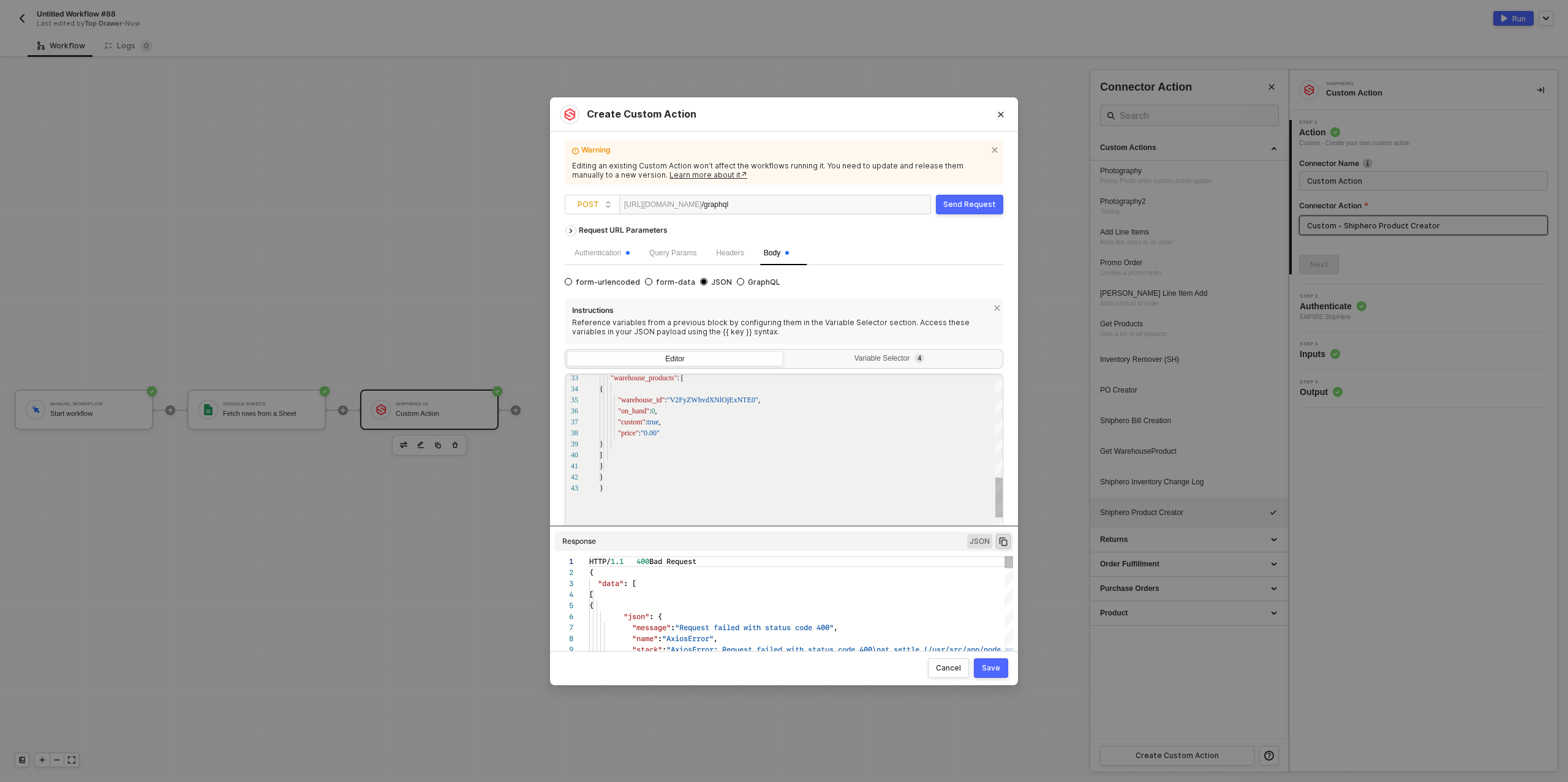
scroll to position [88, 0]
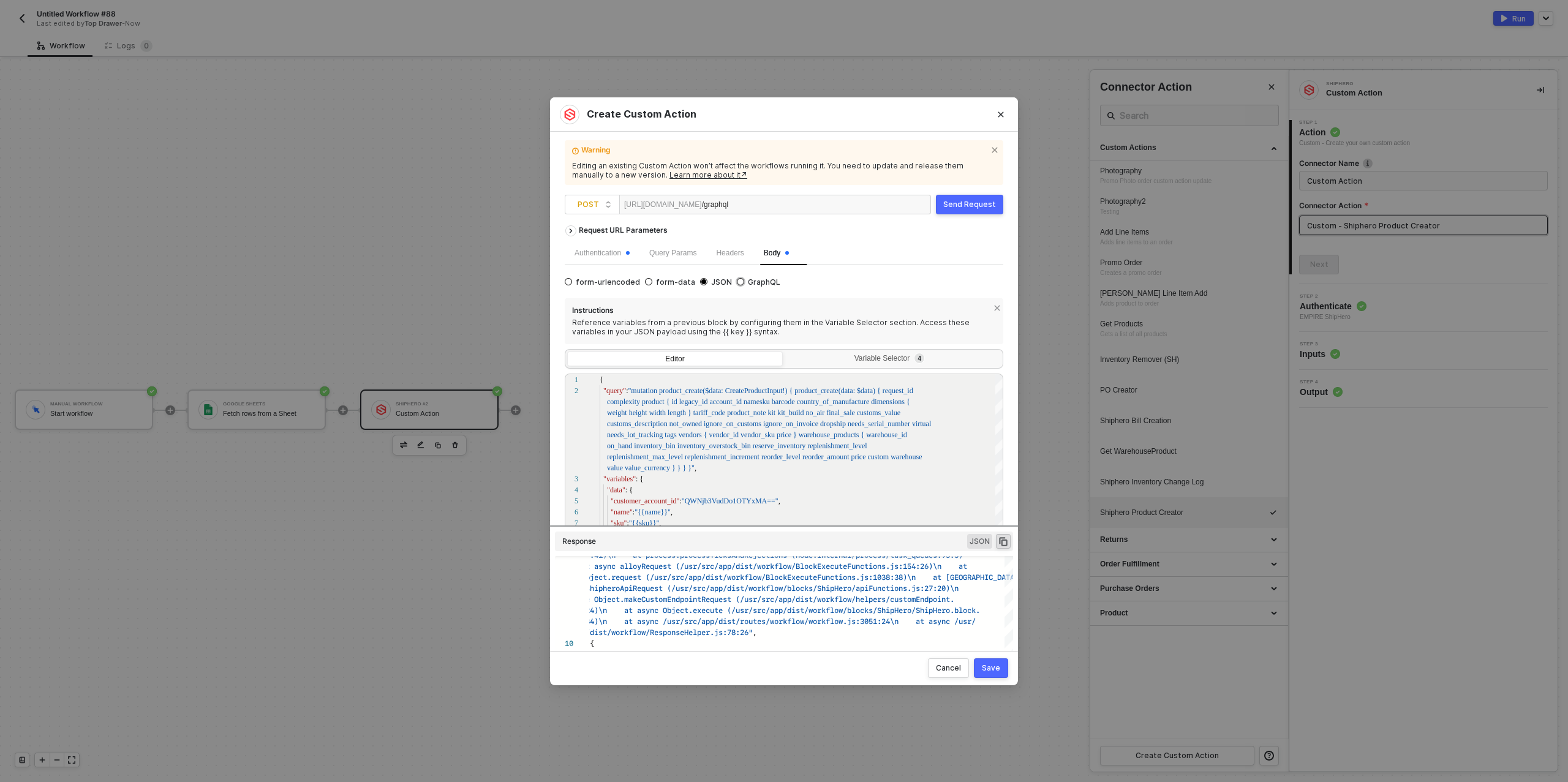
click at [737, 280] on input "GraphQL" at bounding box center [740, 281] width 7 height 7
radio input "true"
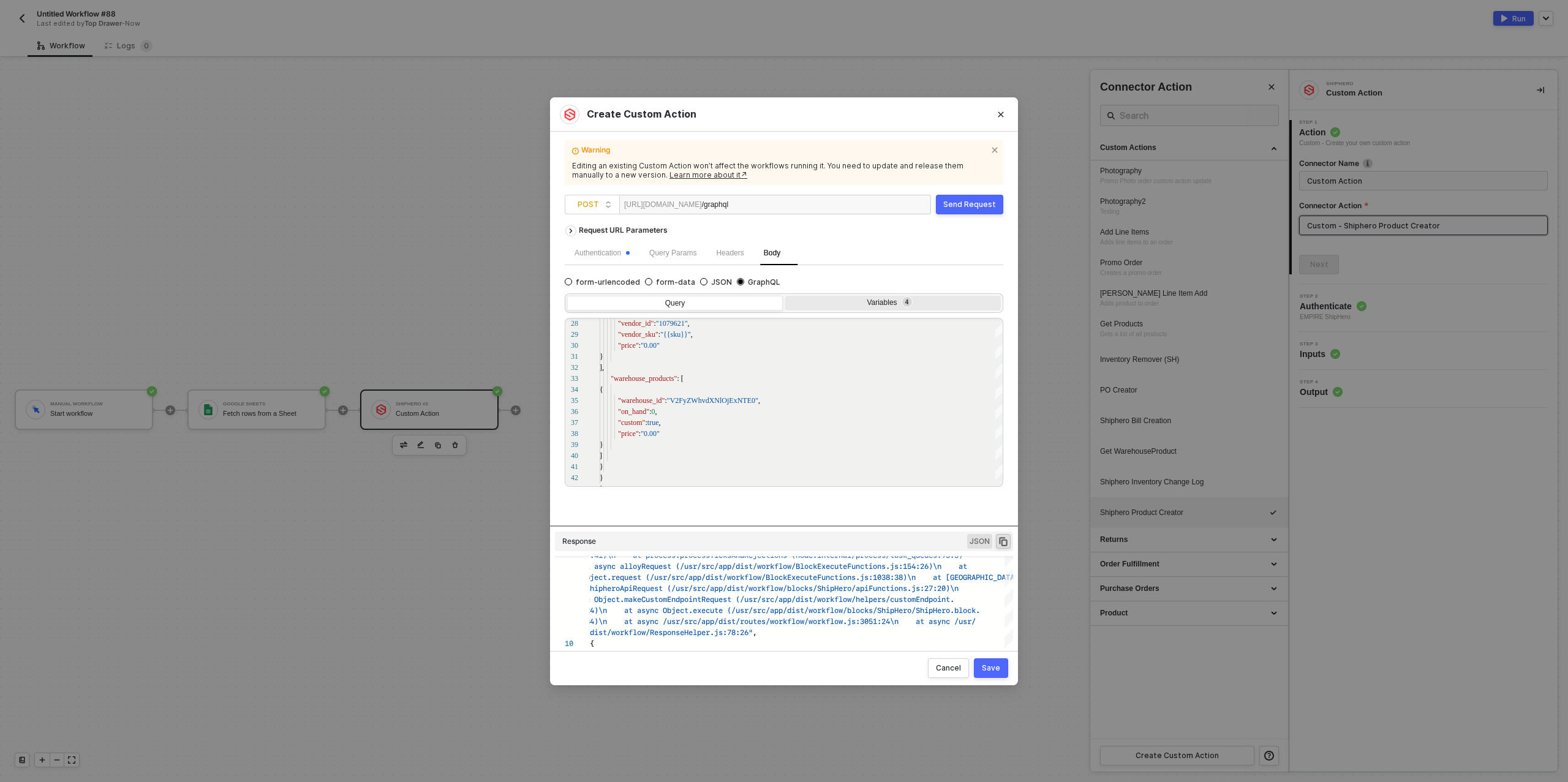
click at [843, 305] on div "Variables 4" at bounding box center [892, 303] width 200 height 10
click at [786, 296] on input "Variables 4" at bounding box center [786, 296] width 0 height 0
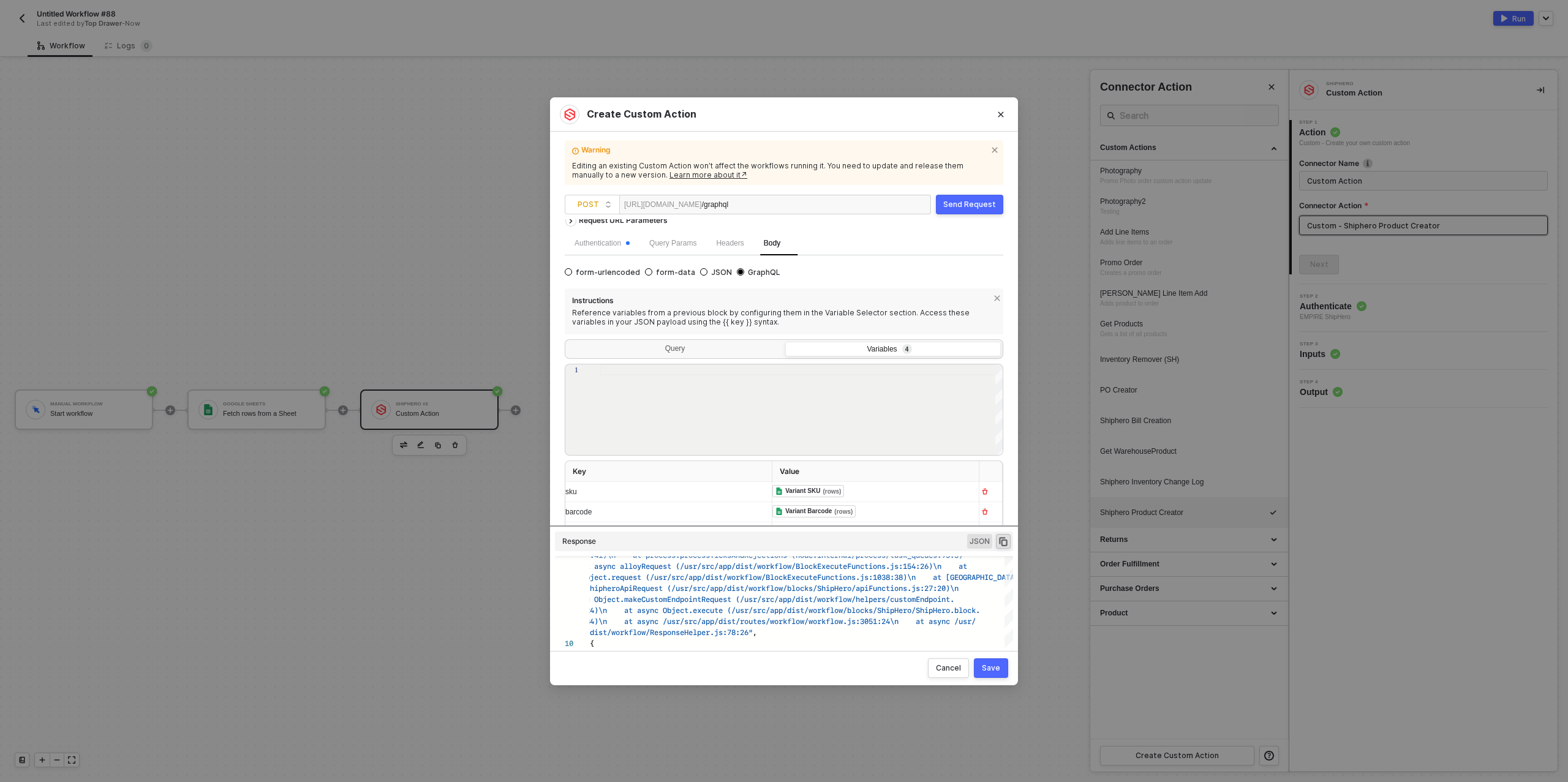
scroll to position [4, 0]
click at [701, 278] on input "JSON" at bounding box center [704, 278] width 7 height 7
radio input "true"
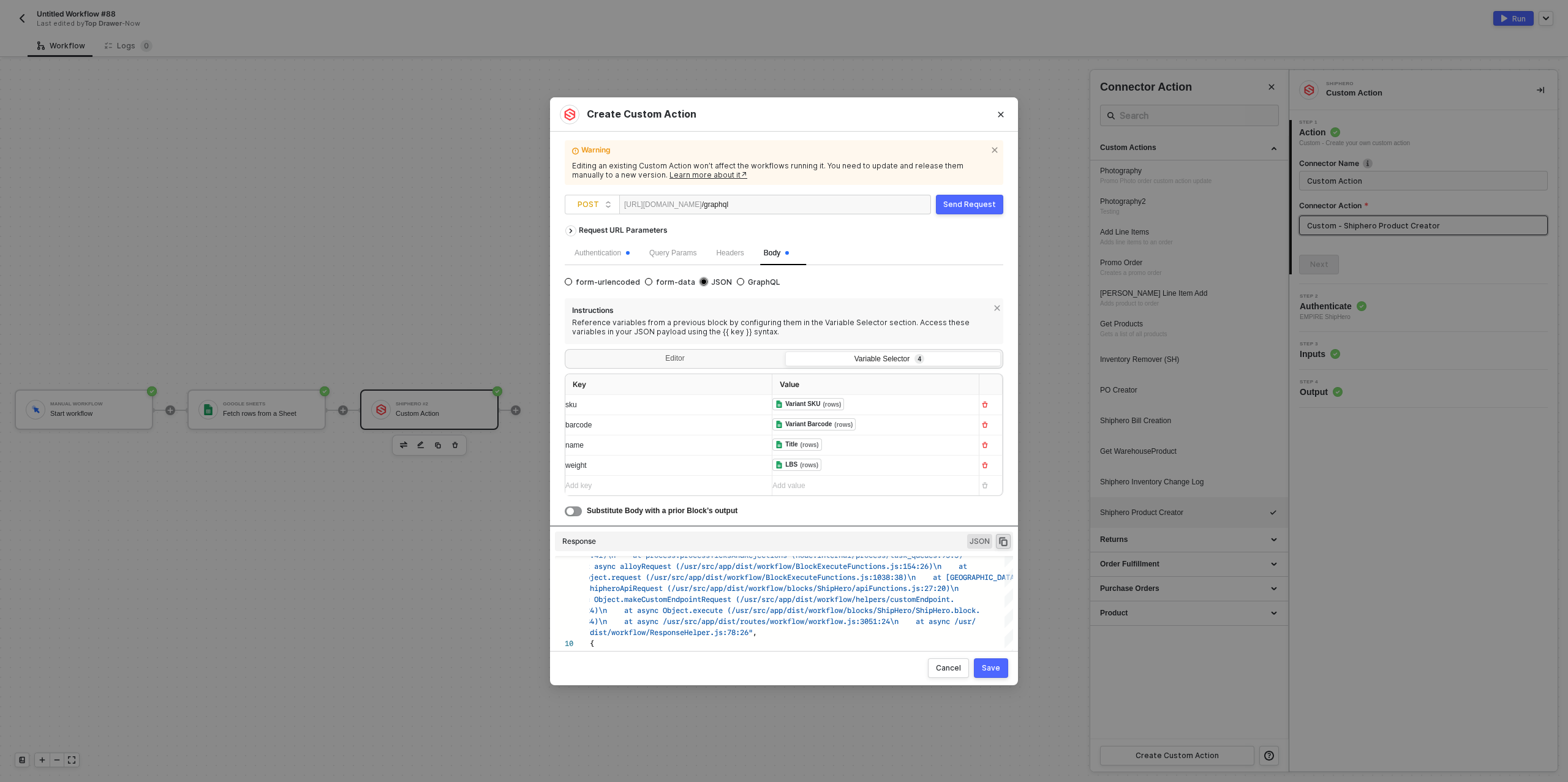
scroll to position [0, 0]
click at [737, 279] on input "GraphQL" at bounding box center [740, 281] width 7 height 7
radio input "true"
radio input "false"
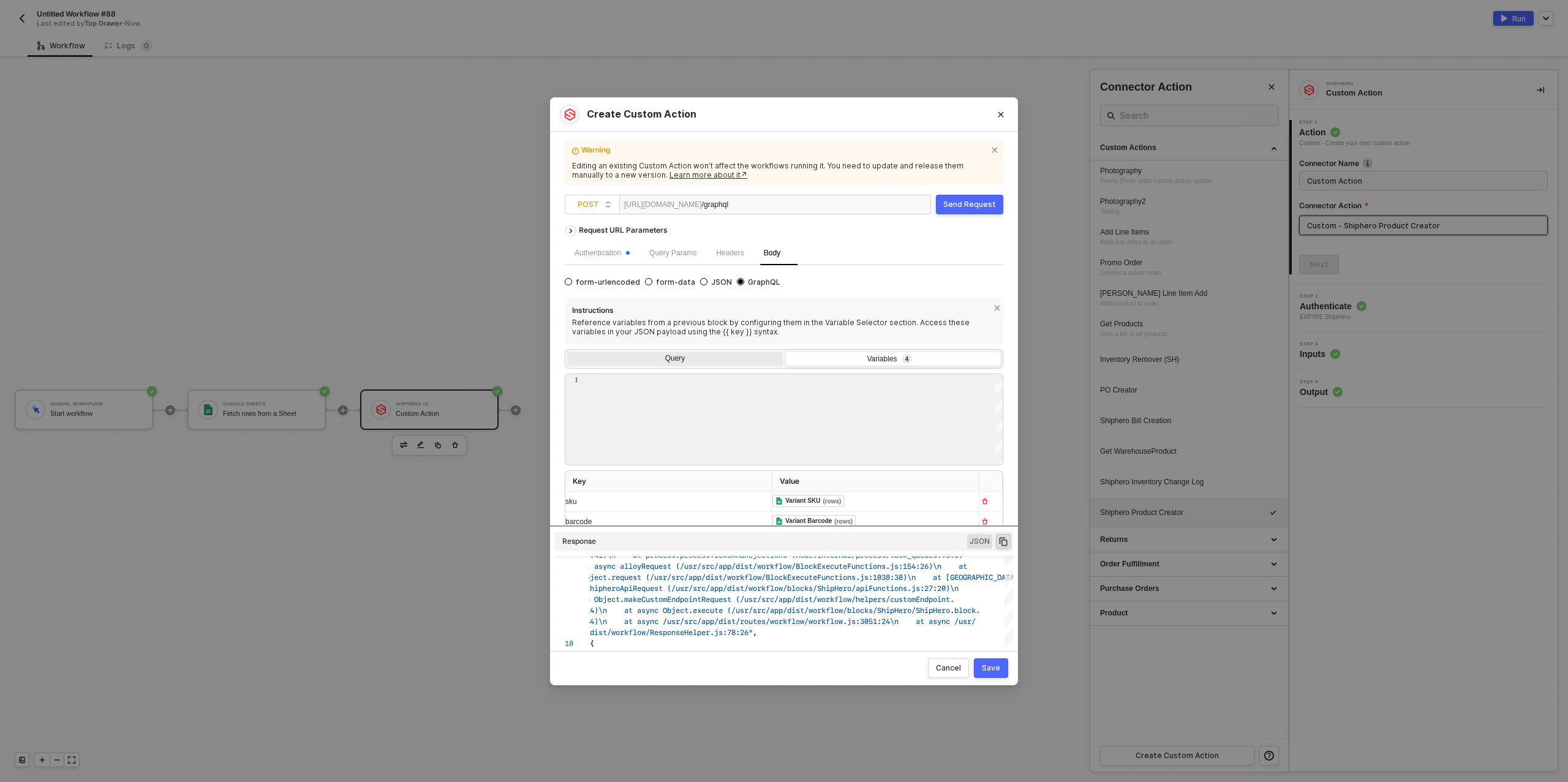
click at [713, 357] on div "Query" at bounding box center [675, 360] width 216 height 17
click at [567, 352] on input "Query" at bounding box center [567, 352] width 0 height 0
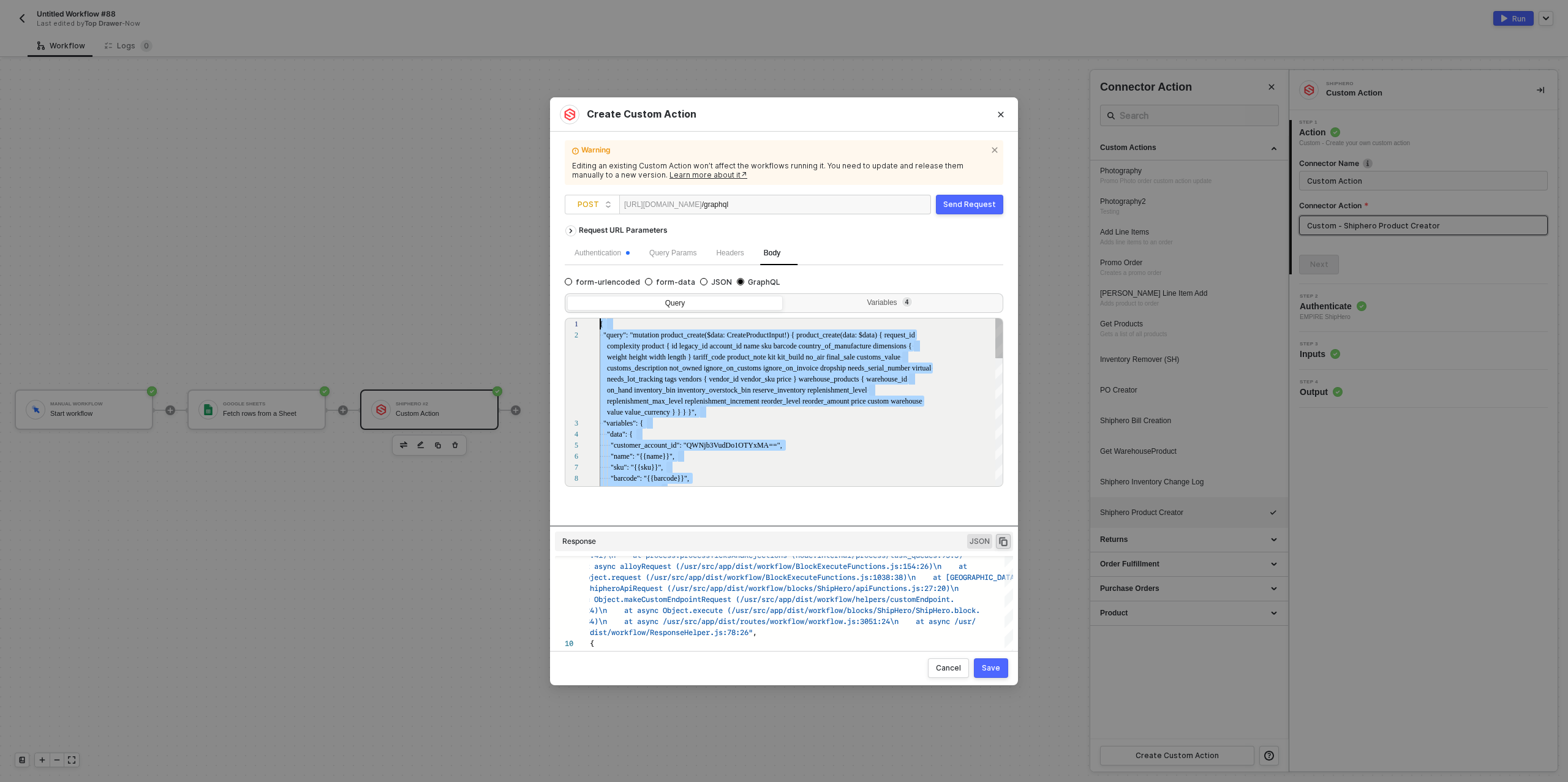
drag, startPoint x: 624, startPoint y: 414, endPoint x: 598, endPoint y: 328, distance: 89.8
paste textarea "customs_value customs_description not_owned dropship created_at"
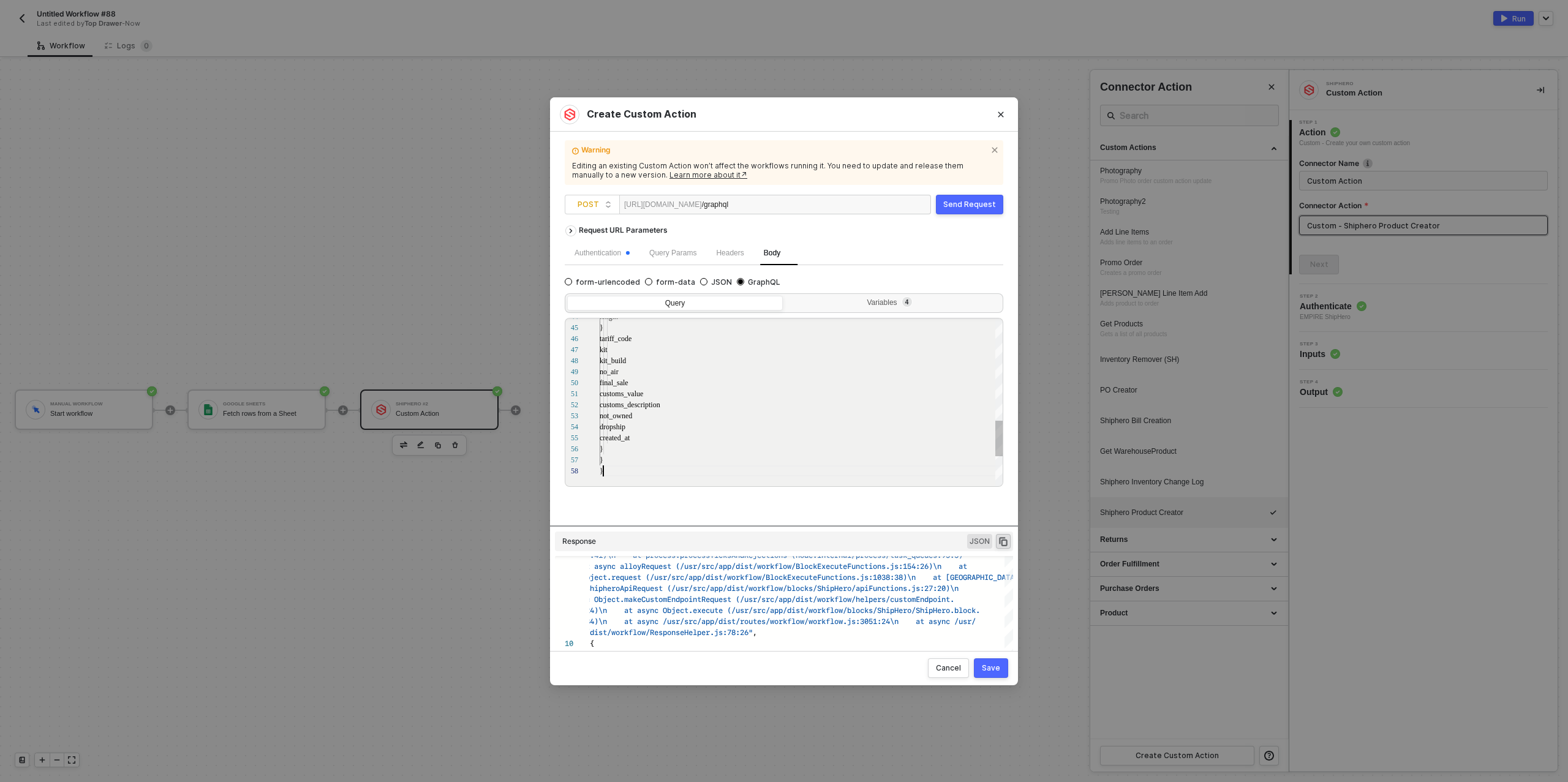
scroll to position [77, 4]
click at [632, 345] on div "data: {" at bounding box center [802, 346] width 404 height 11
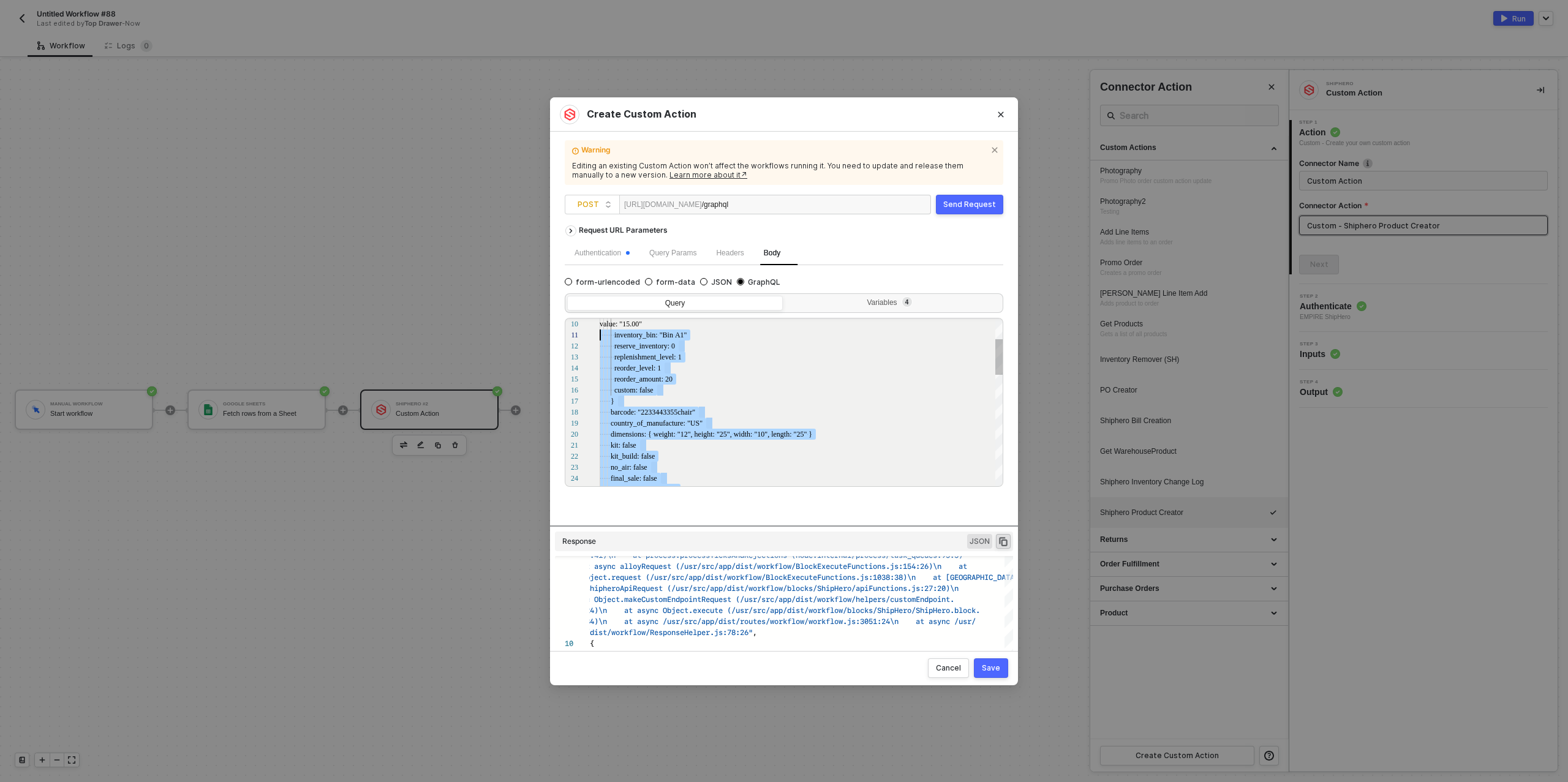
type textarea "mutation { product_create( data: { name: "wood chair" sku: "123woodchair" wareh…"
drag, startPoint x: 621, startPoint y: 408, endPoint x: 608, endPoint y: 350, distance: 59.4
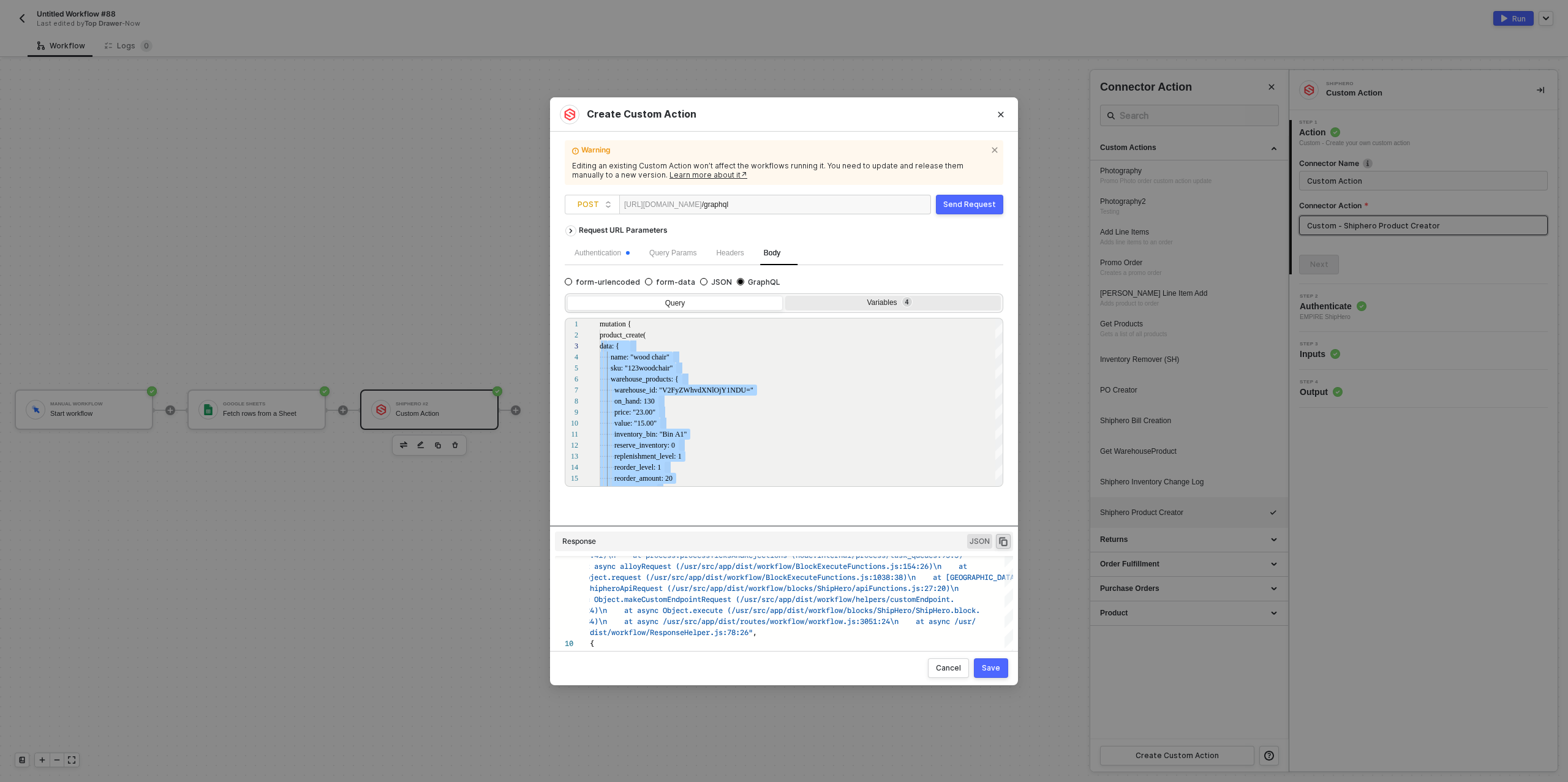
click at [866, 305] on div "Variables 4" at bounding box center [892, 303] width 200 height 10
click at [786, 296] on input "Variables 4" at bounding box center [786, 296] width 0 height 0
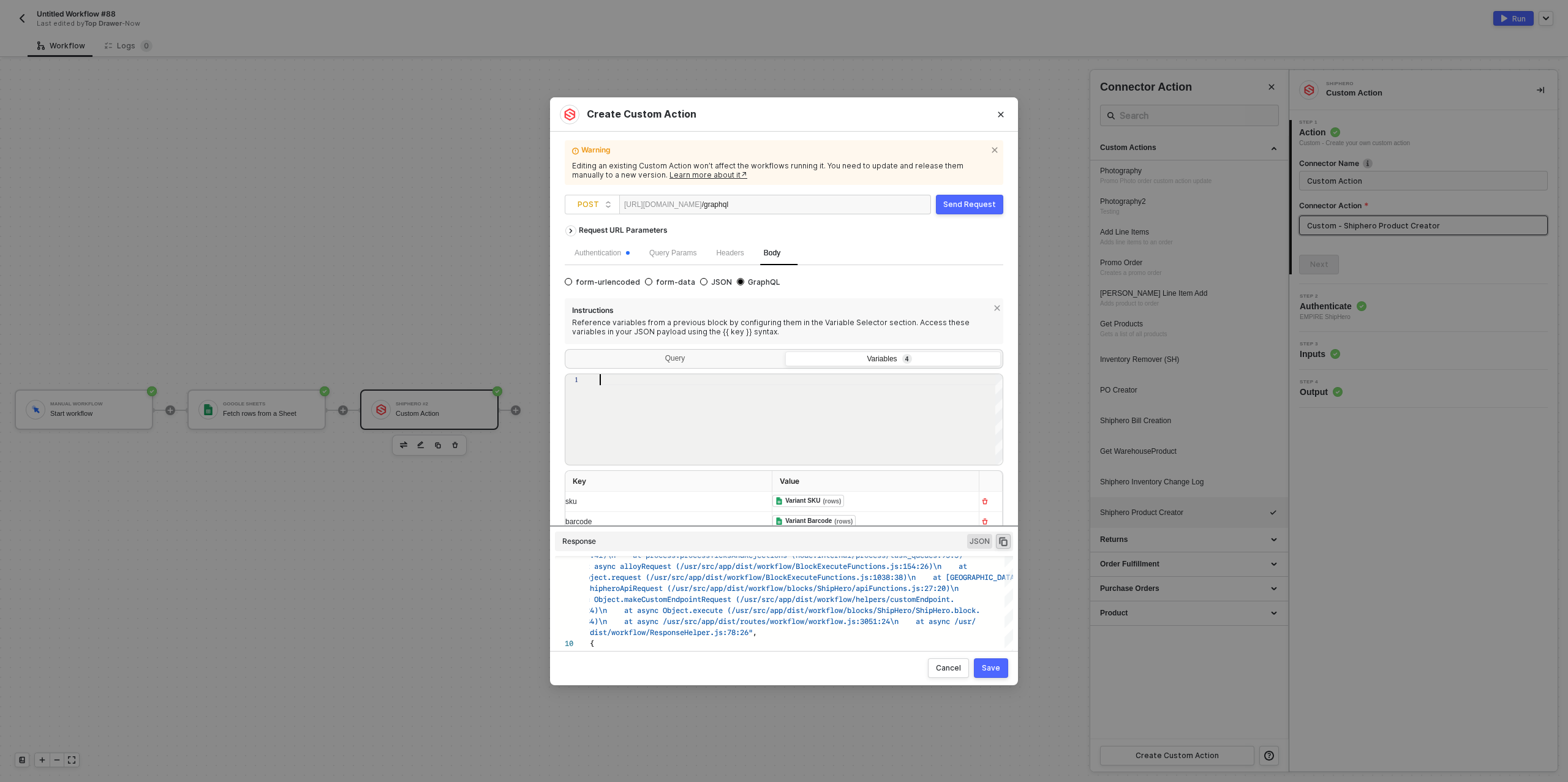
click at [671, 389] on div at bounding box center [802, 420] width 404 height 92
paste textarea "no_air: false final_sale: false customs_value: "1.00" not_owned: true dropship:…"
type textarea "data: { name: "wood chair" sku: "123woodchair" warehouse_products: { warehouse_…"
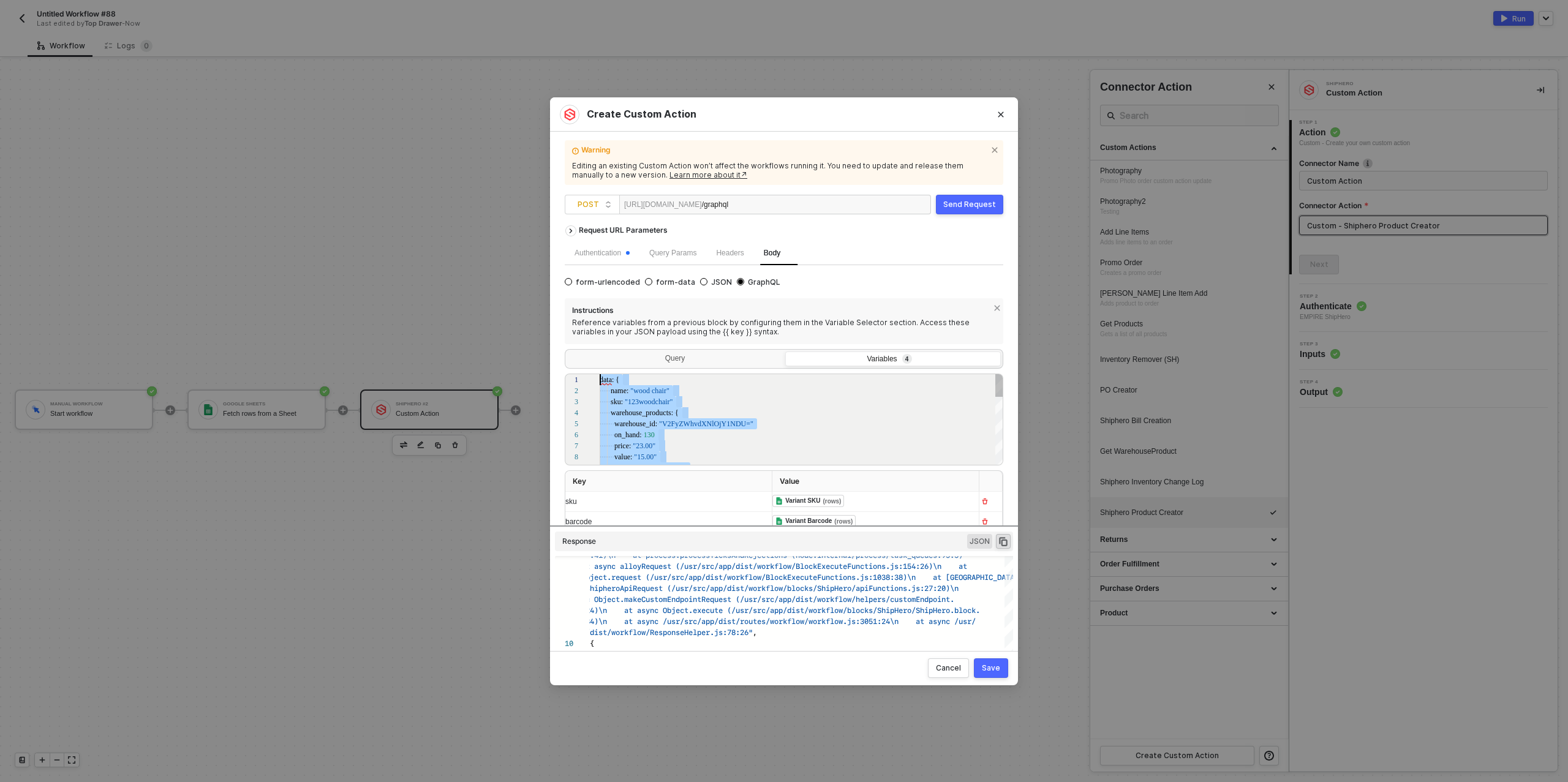
drag, startPoint x: 643, startPoint y: 388, endPoint x: 599, endPoint y: 336, distance: 68.1
click at [599, 336] on div "Instructions Reference variables from a previous block by configuring them in t…" at bounding box center [784, 446] width 439 height 295
paste textarea "kit_build: false no_air: false final_sale: false customs_value: "1.00" not_owne…"
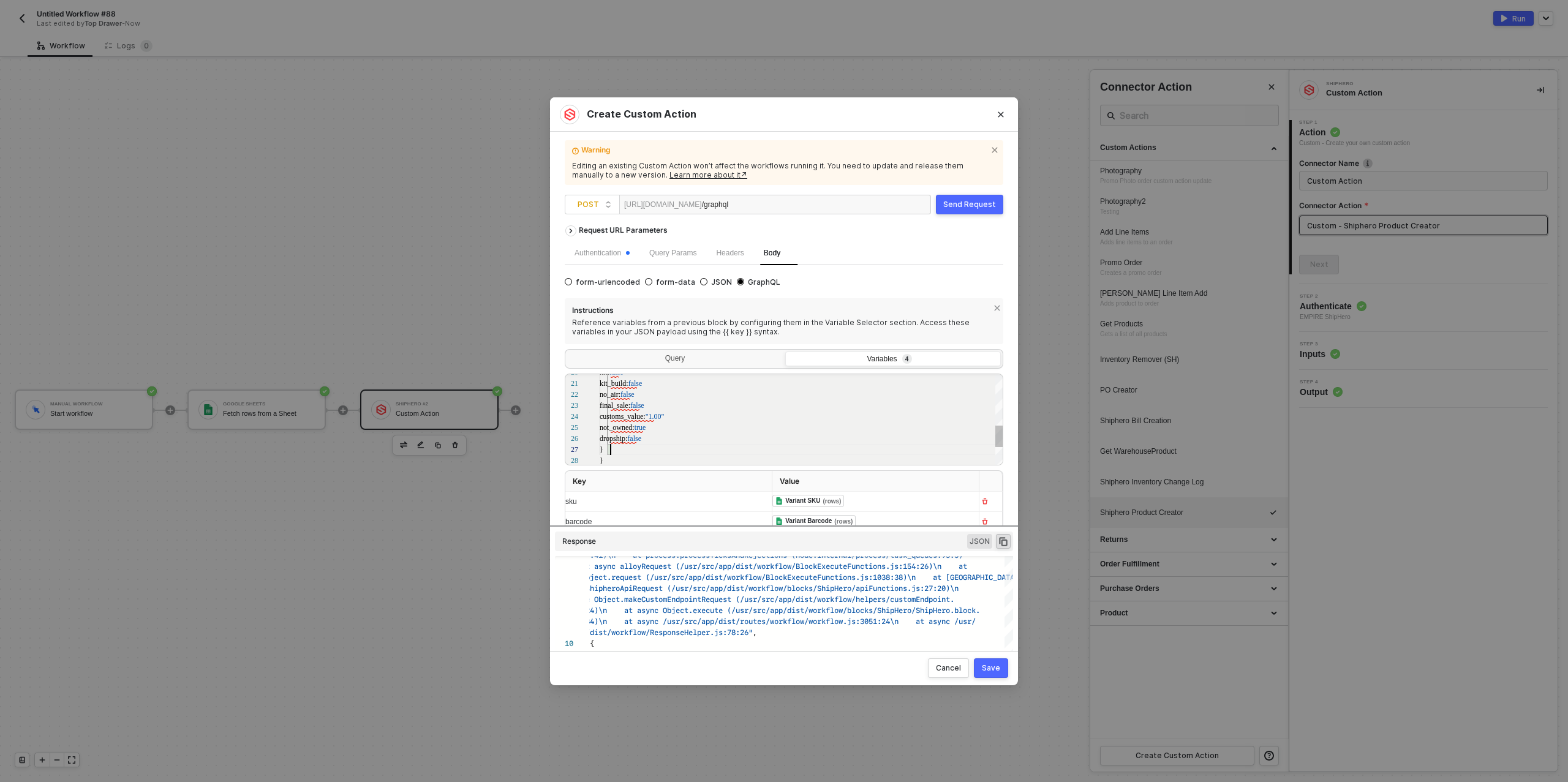
drag, startPoint x: 617, startPoint y: 393, endPoint x: 608, endPoint y: 392, distance: 9.1
drag, startPoint x: 626, startPoint y: 403, endPoint x: 609, endPoint y: 403, distance: 17.0
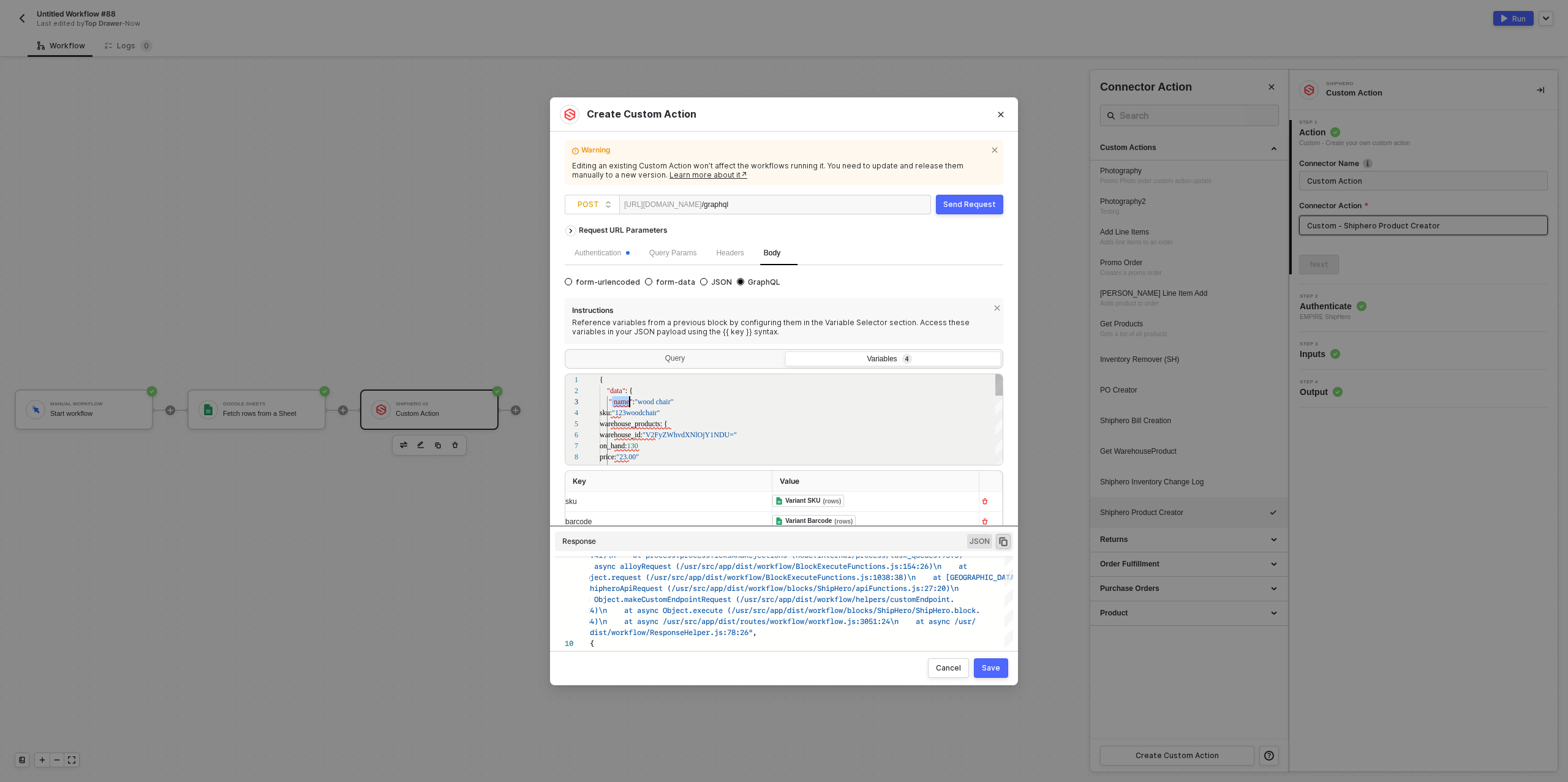
scroll to position [22, 30]
click at [638, 446] on span "130" at bounding box center [632, 445] width 11 height 8
click at [615, 404] on span "" name"" at bounding box center [621, 401] width 24 height 8
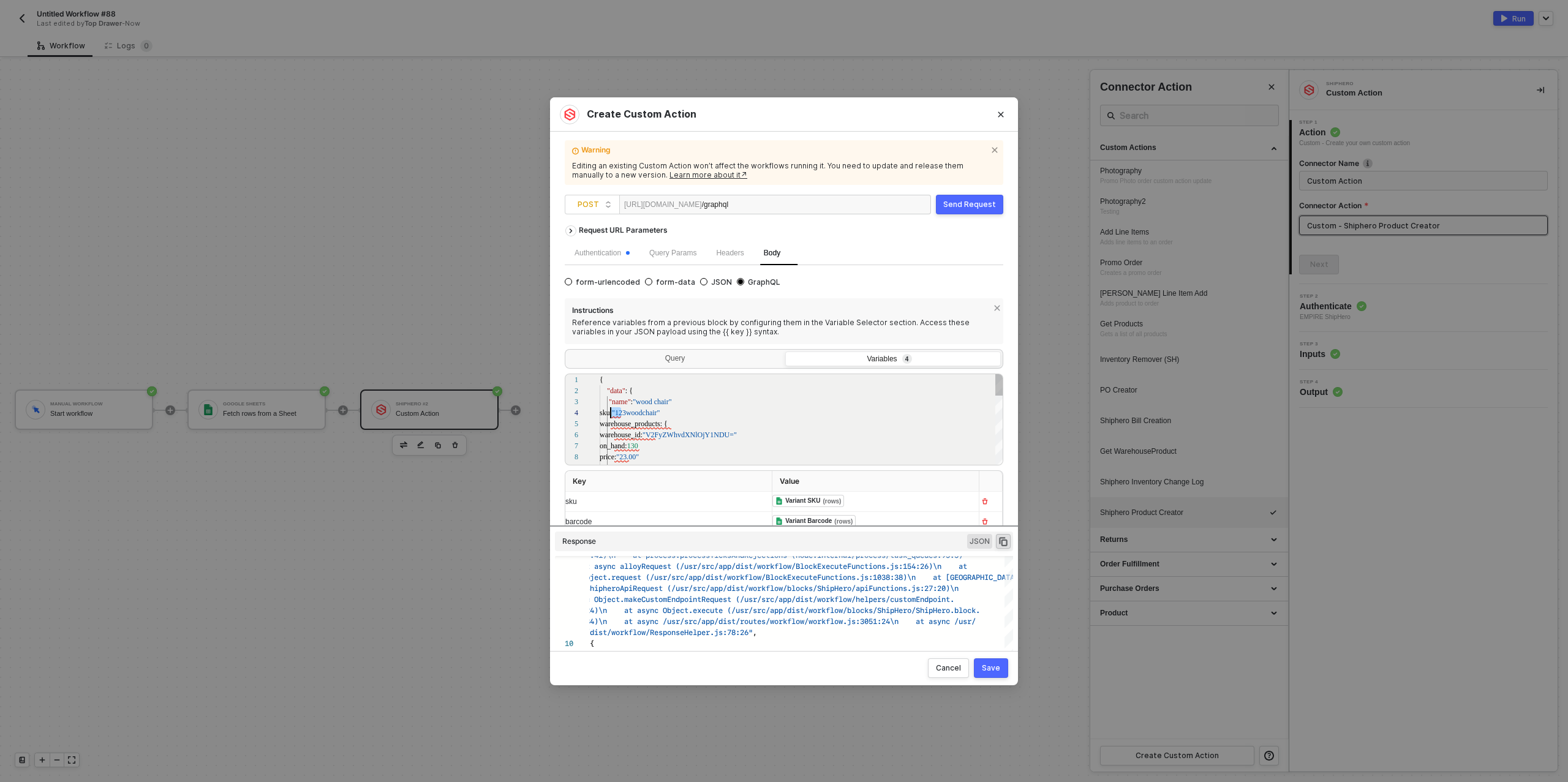
drag, startPoint x: 621, startPoint y: 415, endPoint x: 612, endPoint y: 415, distance: 9.0
drag, startPoint x: 670, startPoint y: 426, endPoint x: 613, endPoint y: 424, distance: 57.0
drag, startPoint x: 655, startPoint y: 437, endPoint x: 614, endPoint y: 437, distance: 41.0
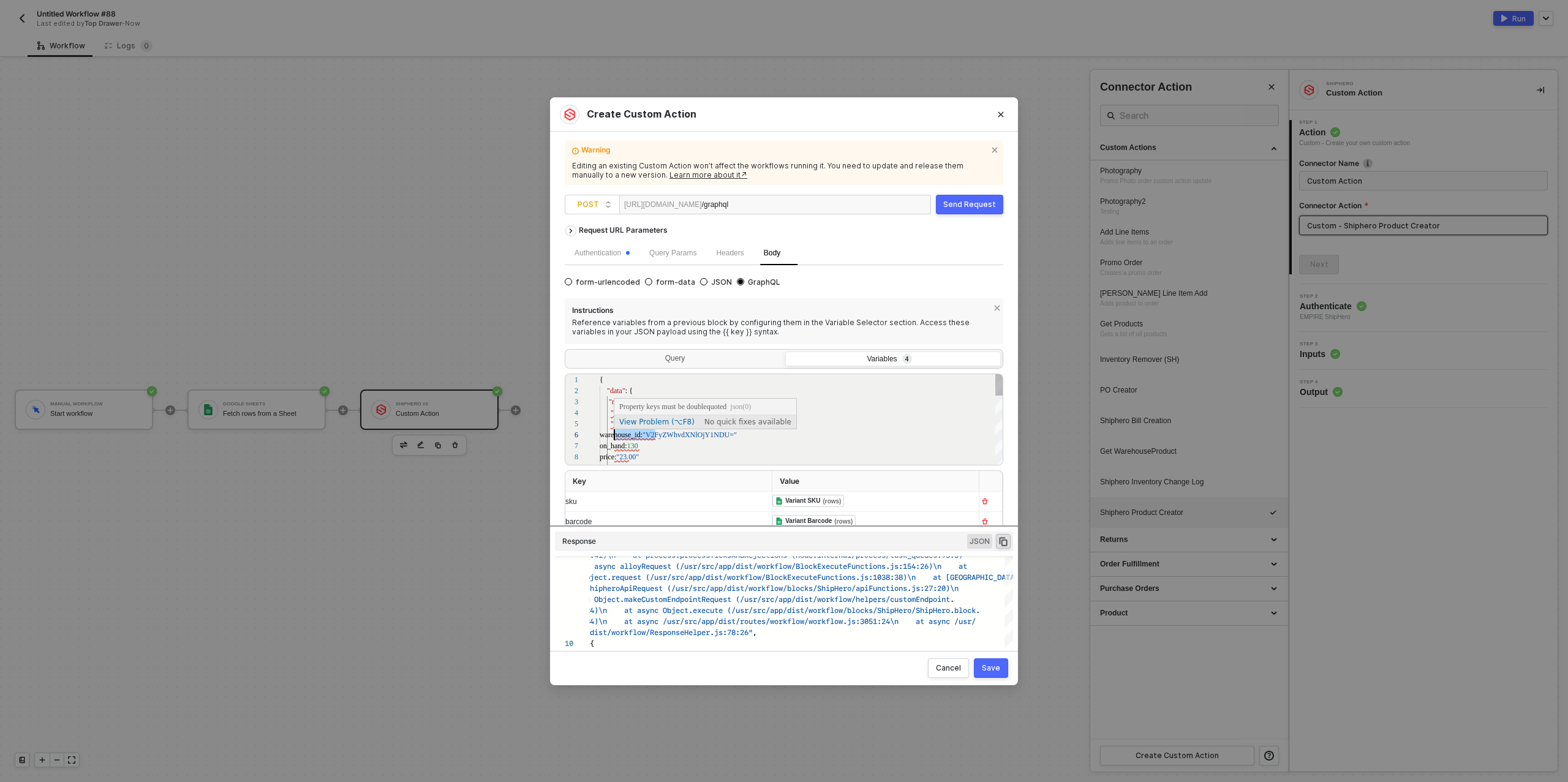
scroll to position [55, 59]
type textarea "{ "data": { "name": "wood chair" "sku": "123woodchair" "warehouse_products": { …"
click at [660, 356] on div "Query" at bounding box center [675, 360] width 216 height 17
click at [567, 352] on input "Query" at bounding box center [567, 352] width 0 height 0
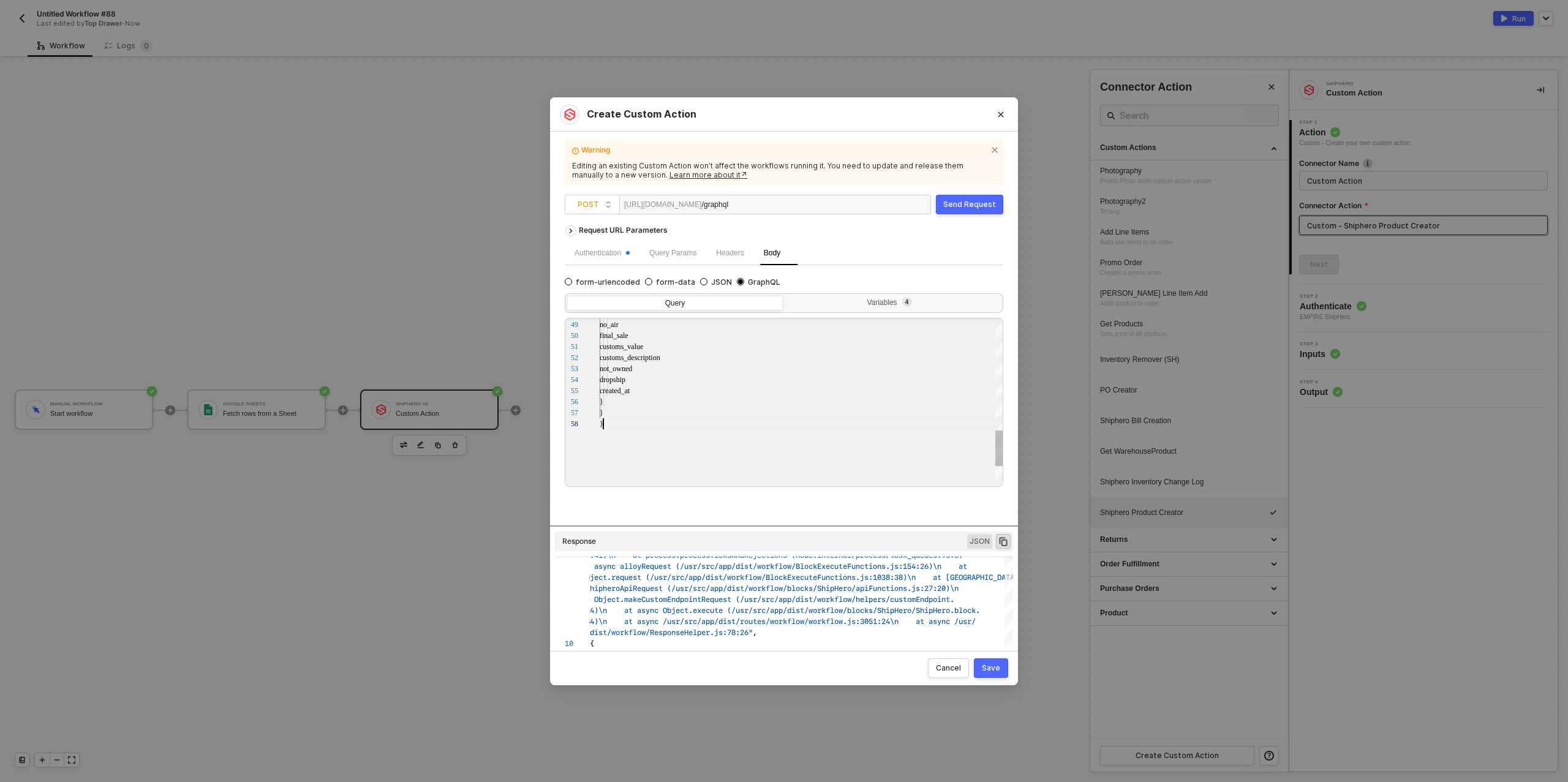
scroll to position [55, 0]
type textarea "mutation { product_create( data: { name: "wood chair" sku: "123woodchair" wareh…"
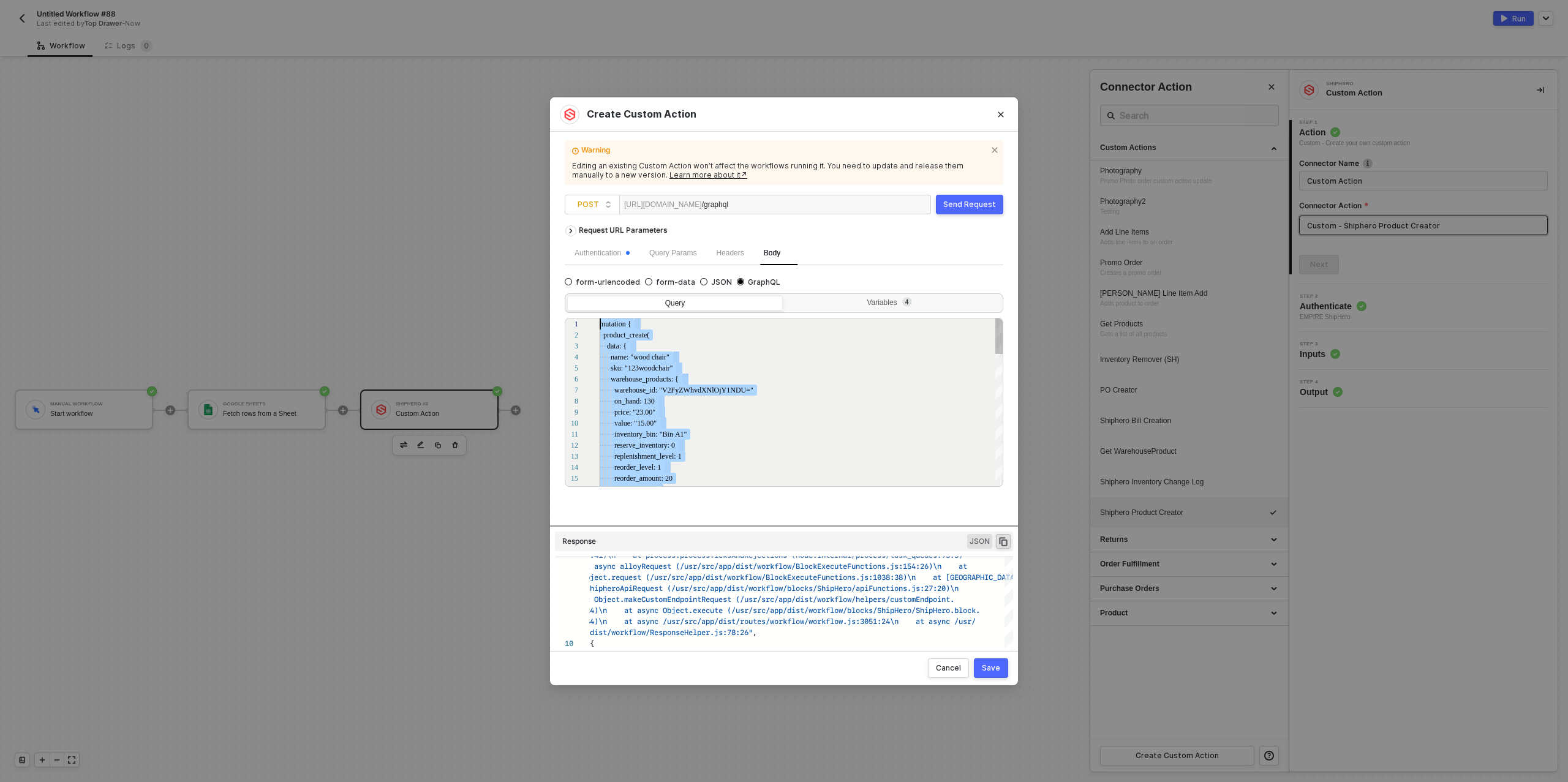
drag, startPoint x: 619, startPoint y: 428, endPoint x: 576, endPoint y: 259, distance: 174.4
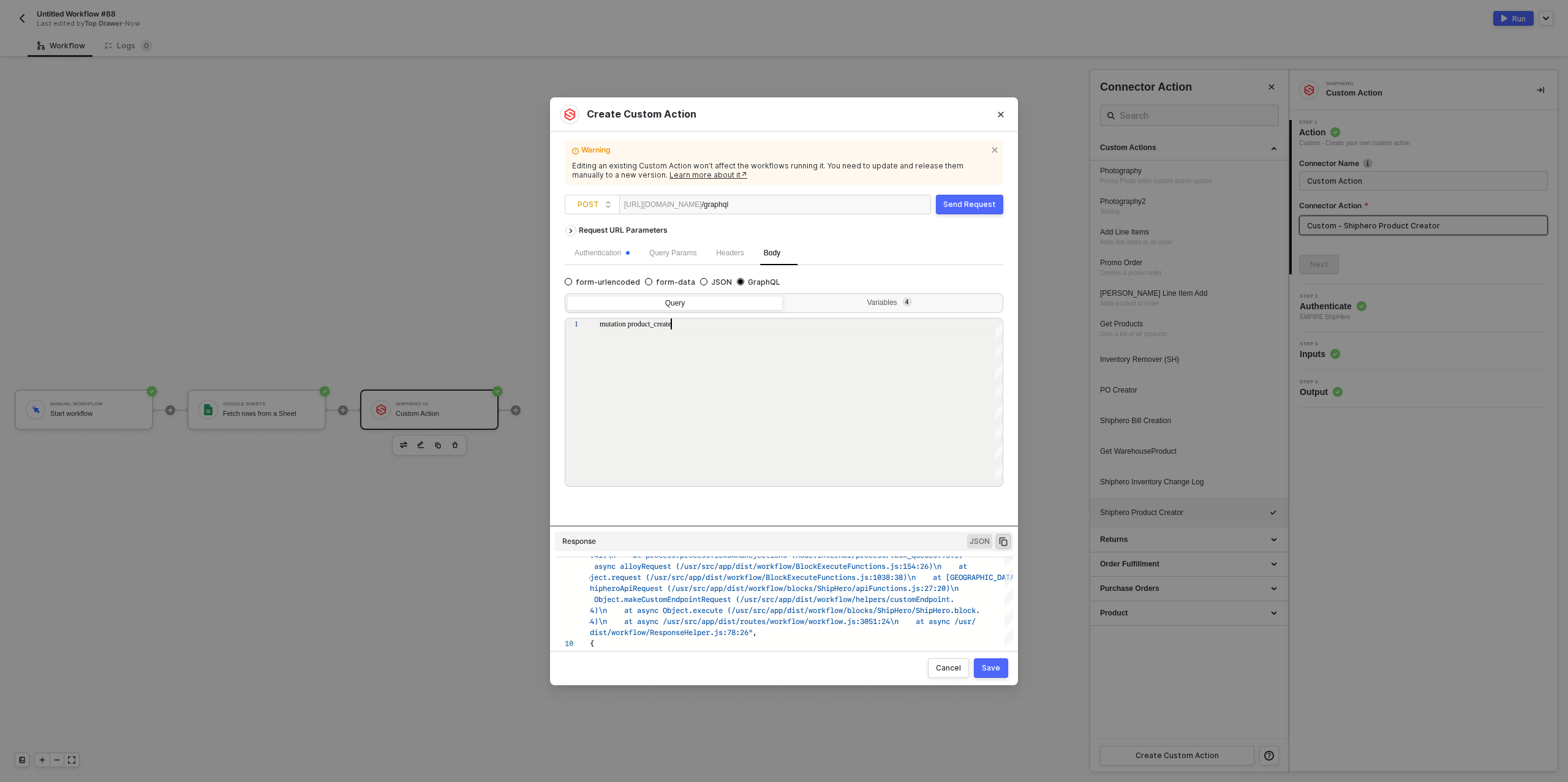
scroll to position [0, 70]
type textarea "mutation product_create"
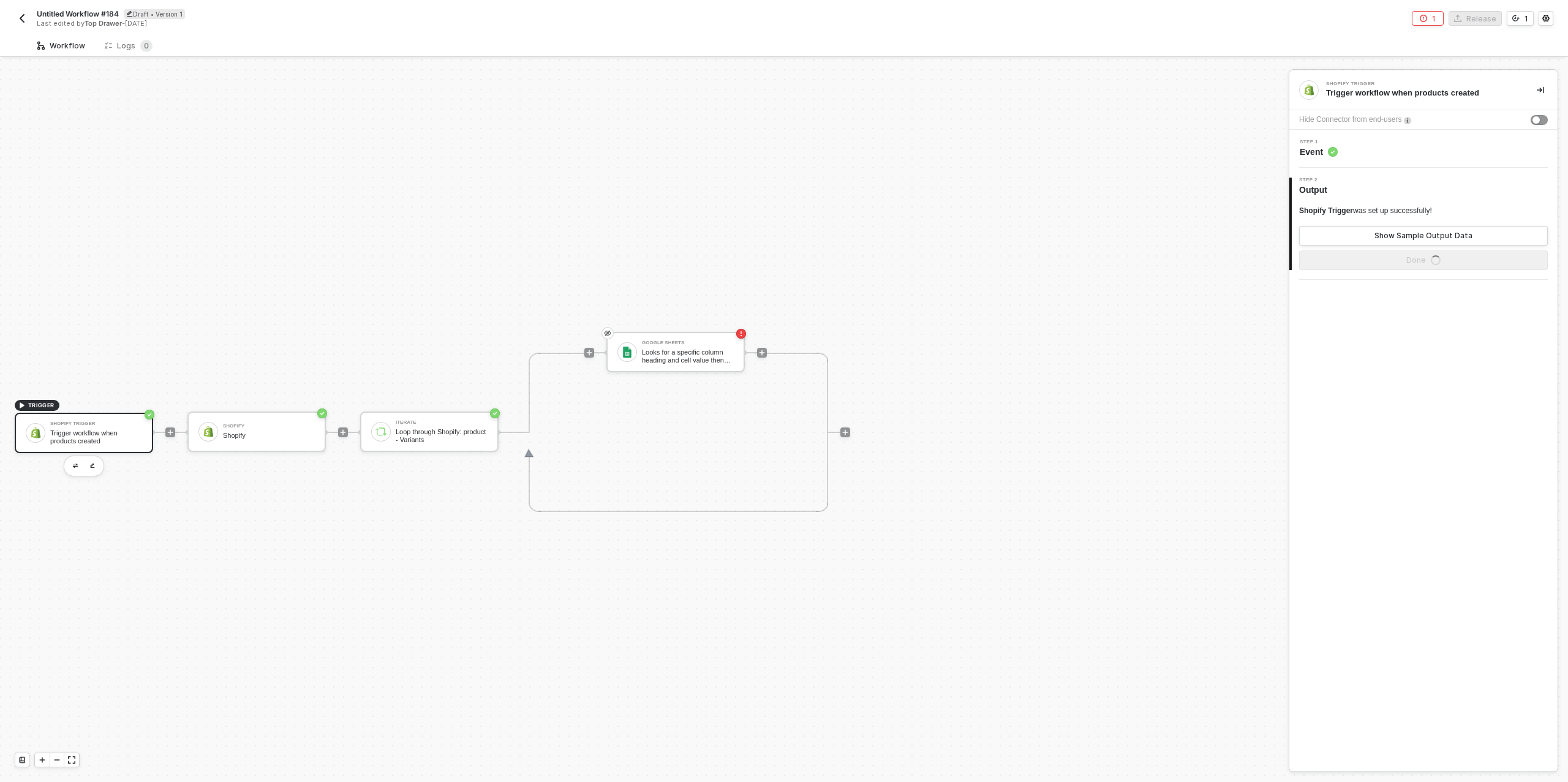
scroll to position [22, 0]
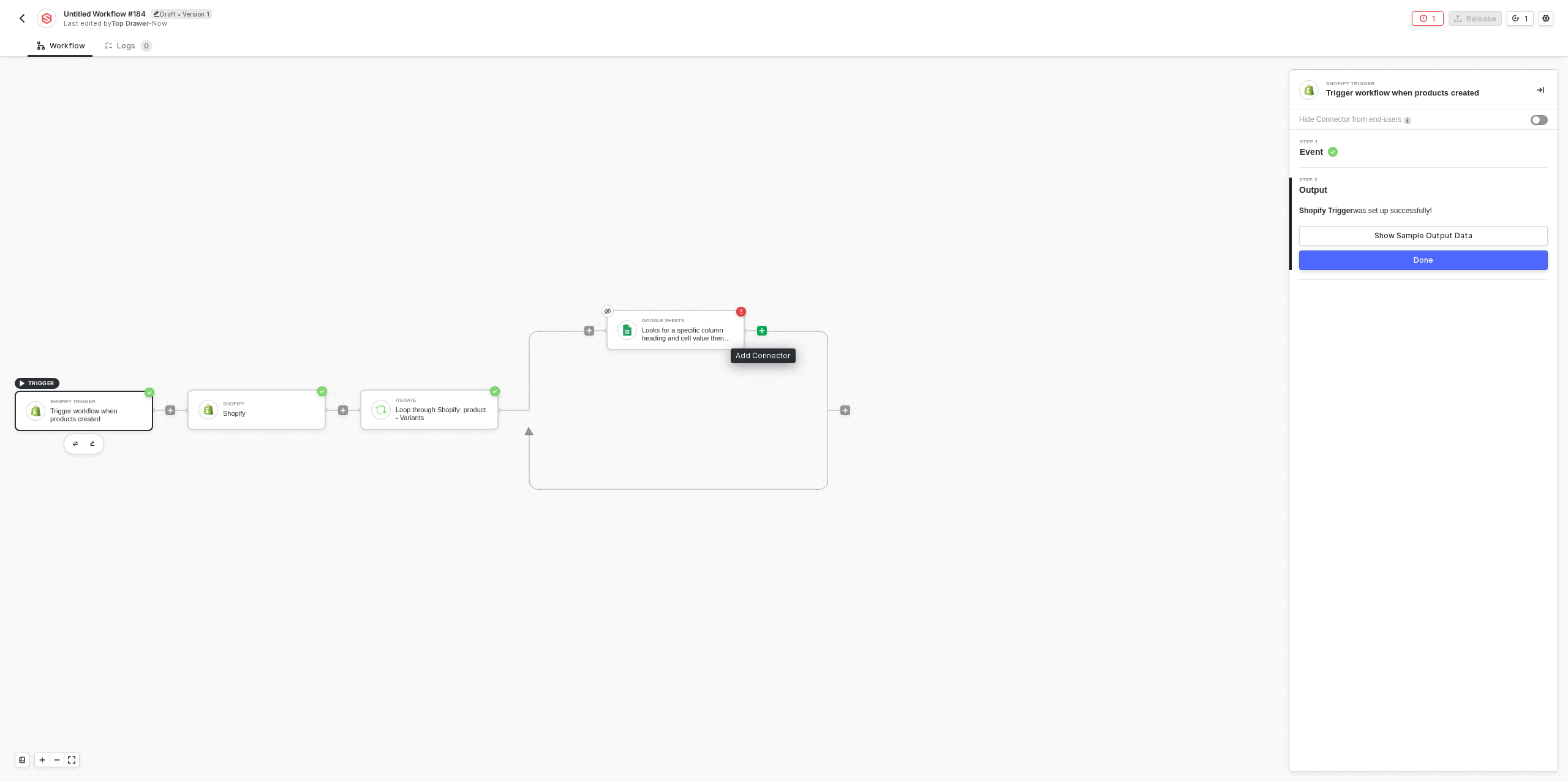
click at [760, 329] on icon "icon-play" at bounding box center [762, 330] width 6 height 6
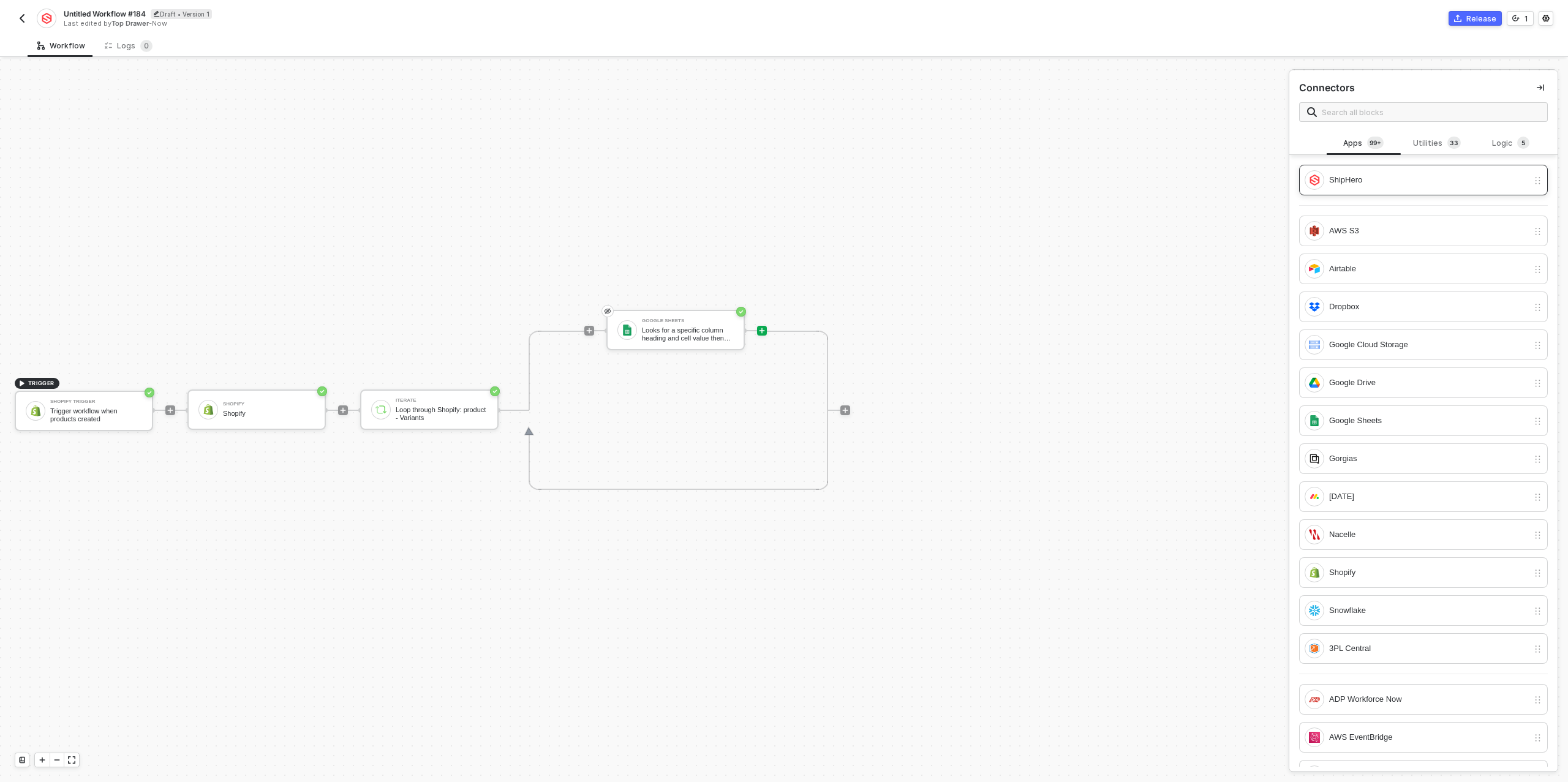
click at [1383, 177] on div "ShipHero" at bounding box center [1429, 180] width 199 height 14
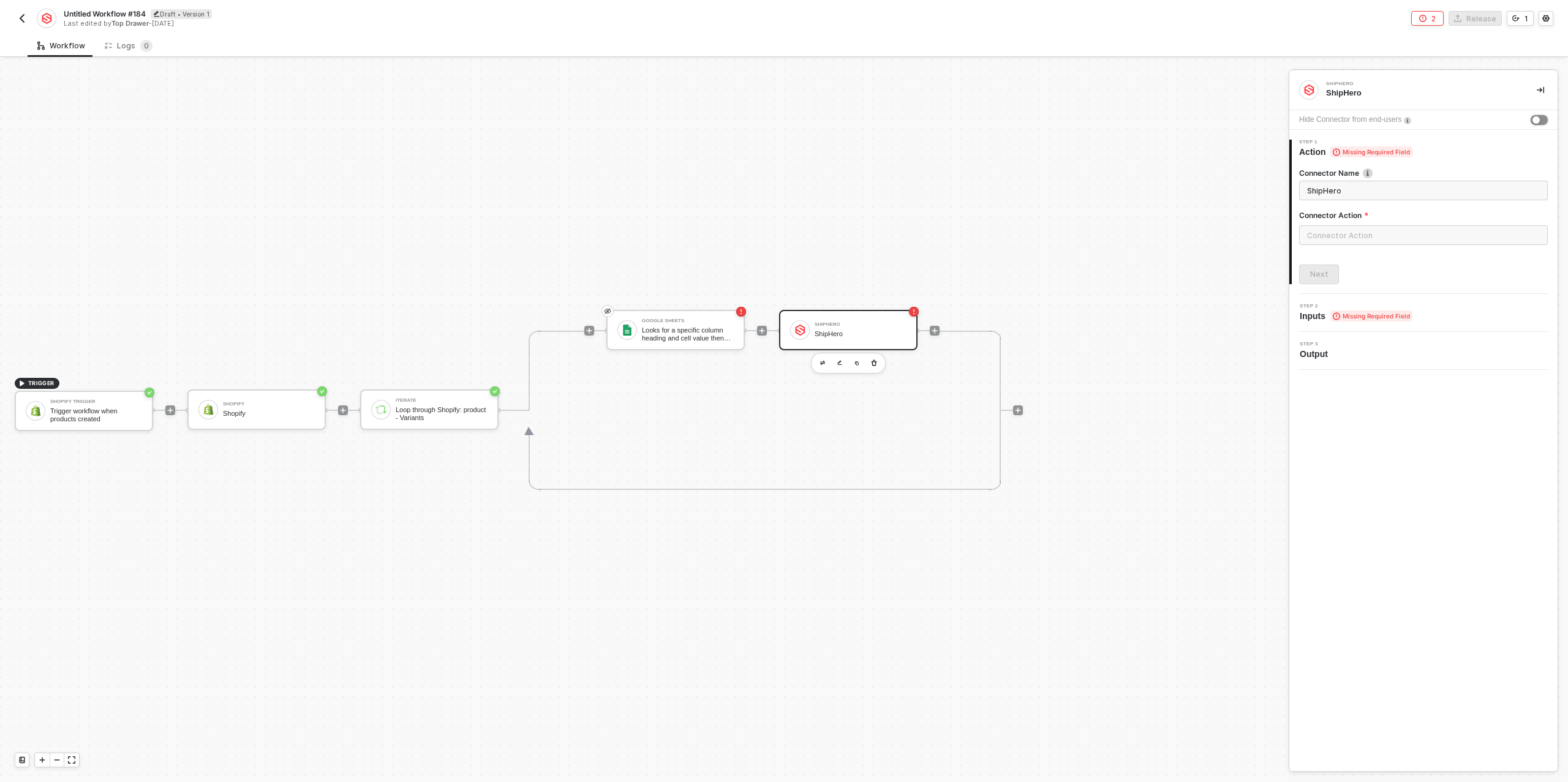
click at [1541, 120] on button "button" at bounding box center [1539, 120] width 17 height 10
click at [1381, 229] on input "text" at bounding box center [1424, 235] width 249 height 19
click at [1203, 243] on div "Product" at bounding box center [1189, 246] width 179 height 10
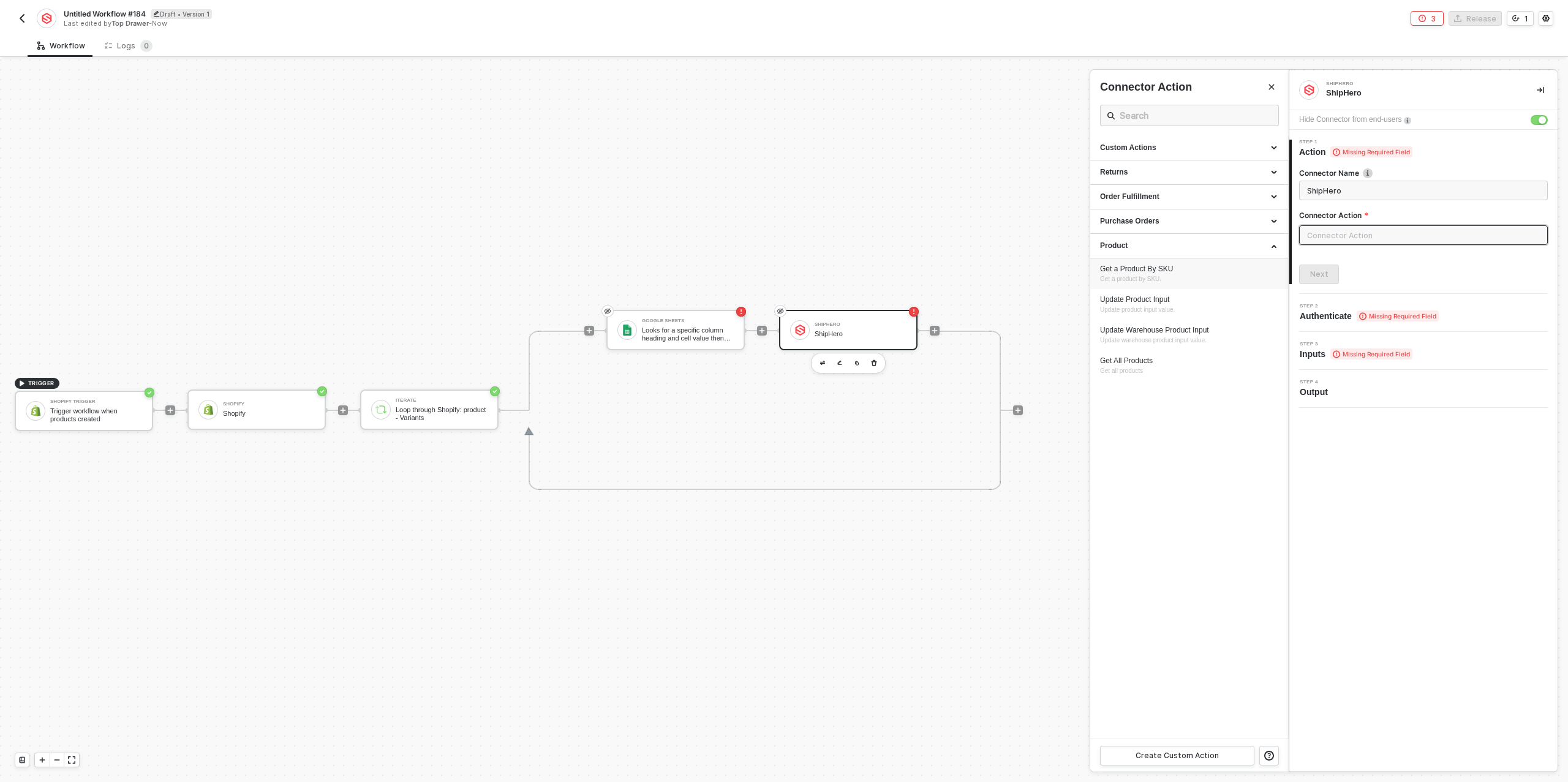
click at [1174, 278] on div "Get a Product By SKU Get a product by SKU." at bounding box center [1189, 274] width 179 height 20
type input "Get a product by SKU."
type input "Product - Get a Product By SKU"
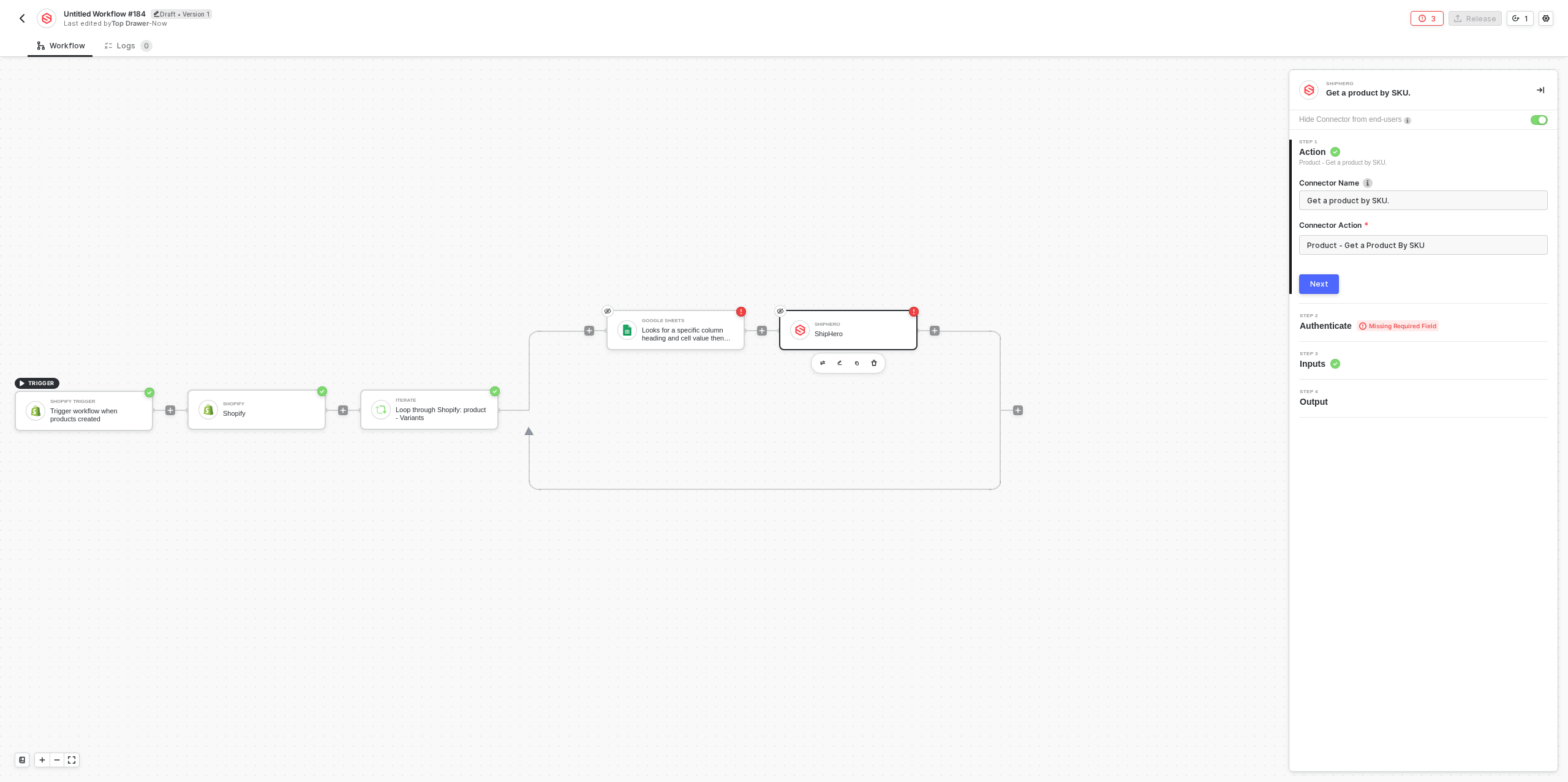
click at [1310, 279] on button "Next" at bounding box center [1319, 284] width 40 height 19
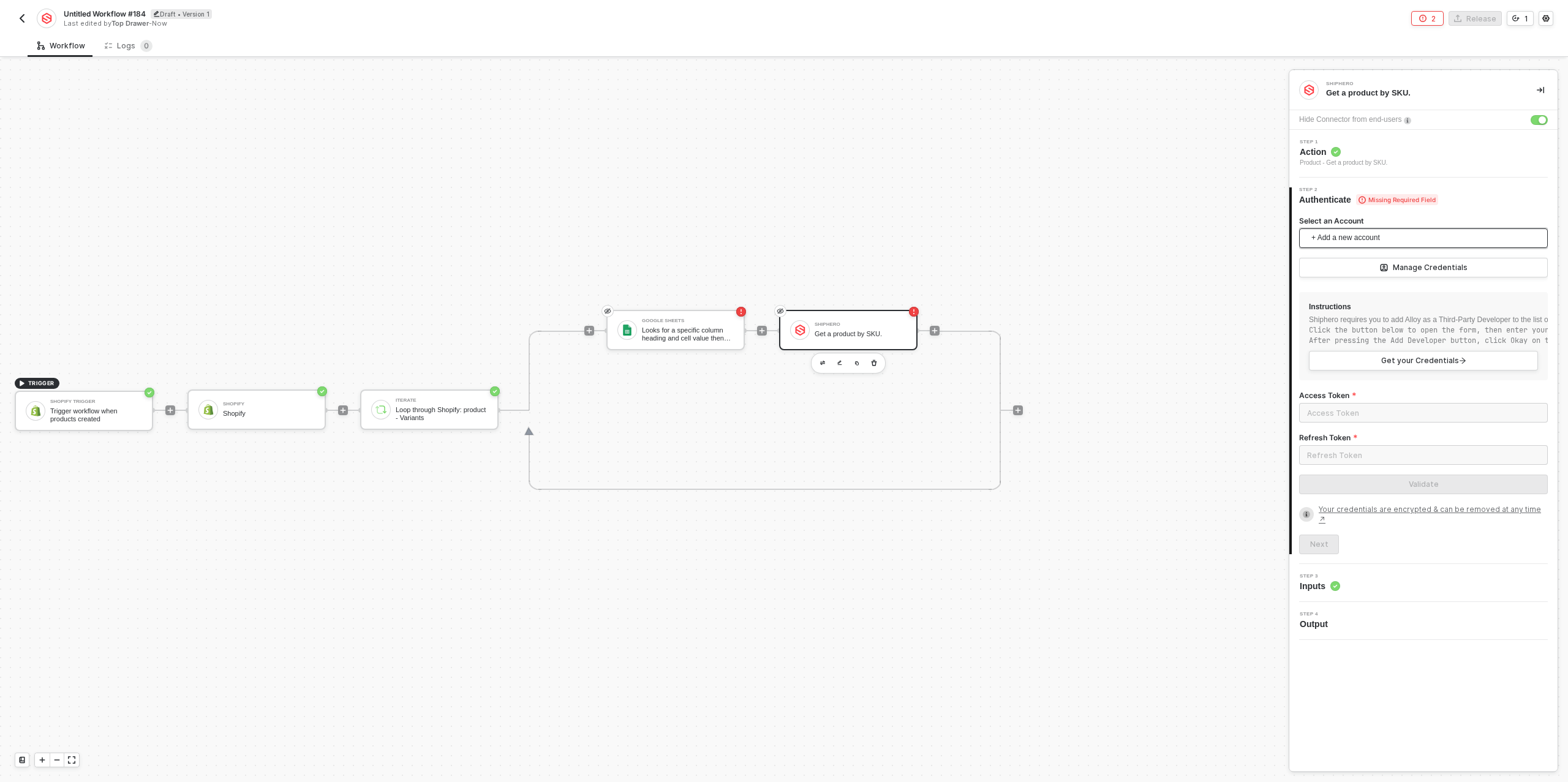
click at [1348, 242] on span "+ Add a new account" at bounding box center [1426, 238] width 229 height 19
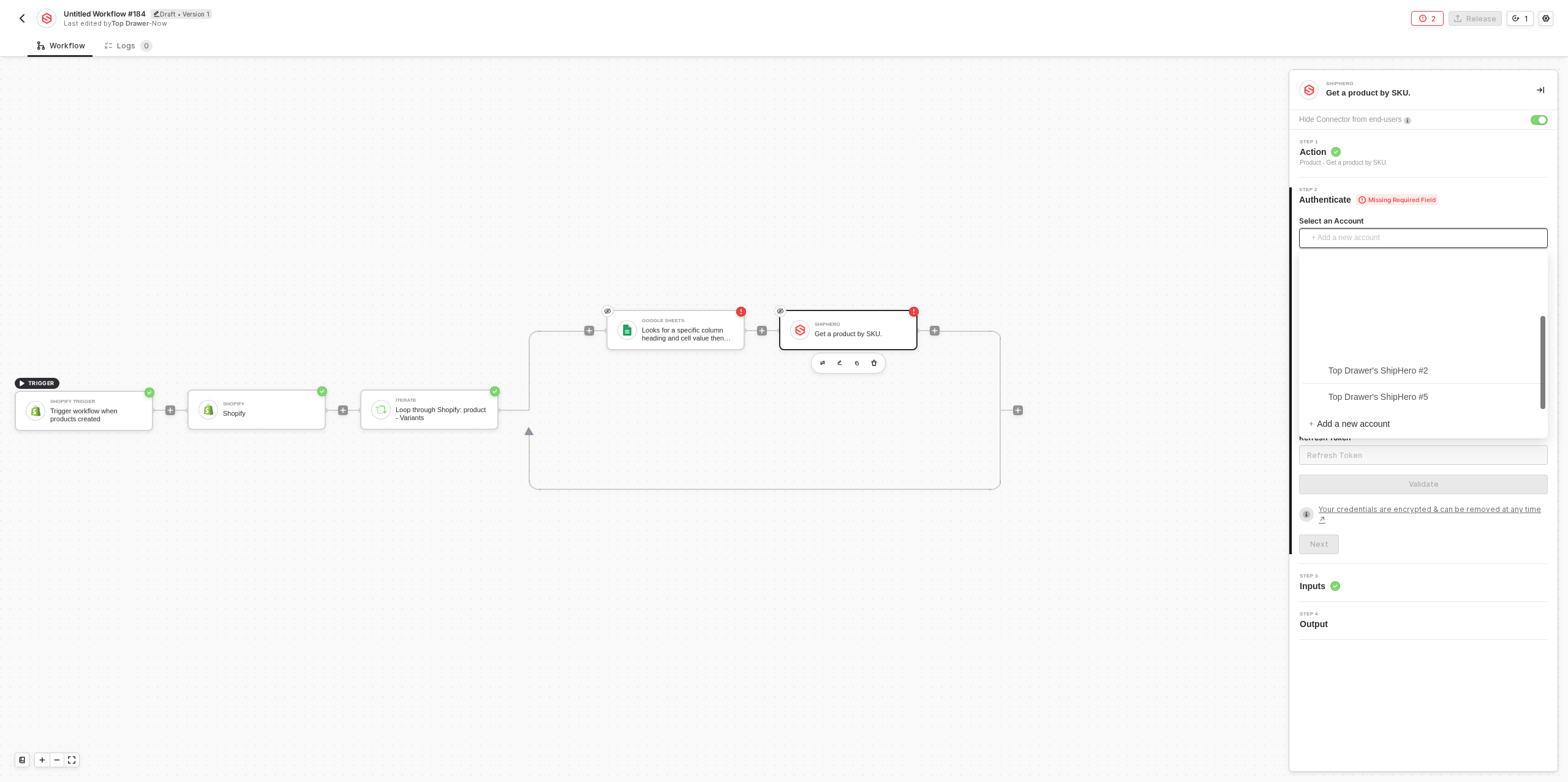
scroll to position [106, 0]
click at [1377, 394] on span "EMPIRE ShipHero" at bounding box center [1354, 396] width 91 height 14
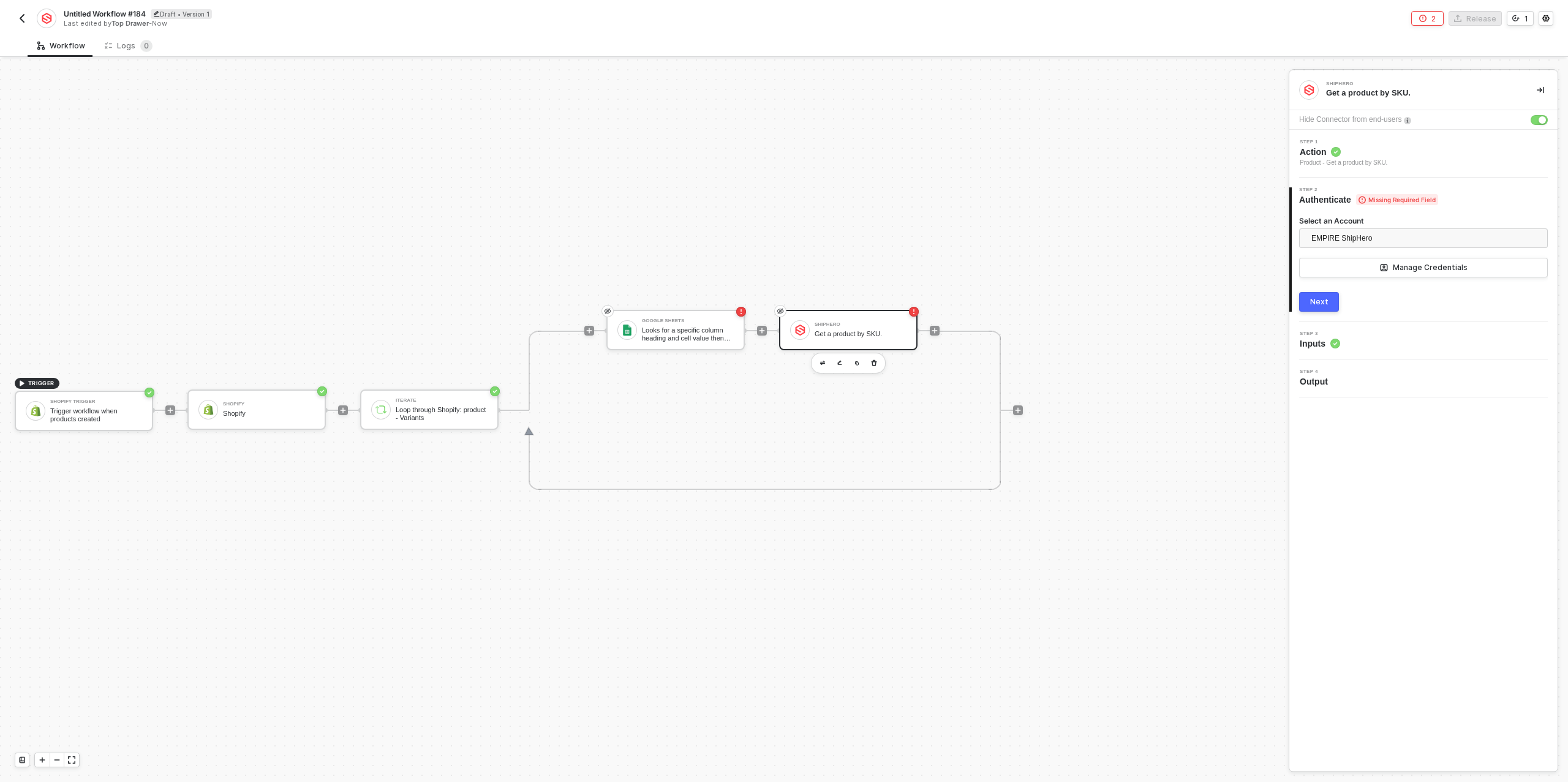
click at [1315, 292] on button "Next" at bounding box center [1319, 301] width 40 height 19
click at [1326, 291] on div "Type or select items ﻿" at bounding box center [1424, 286] width 249 height 19
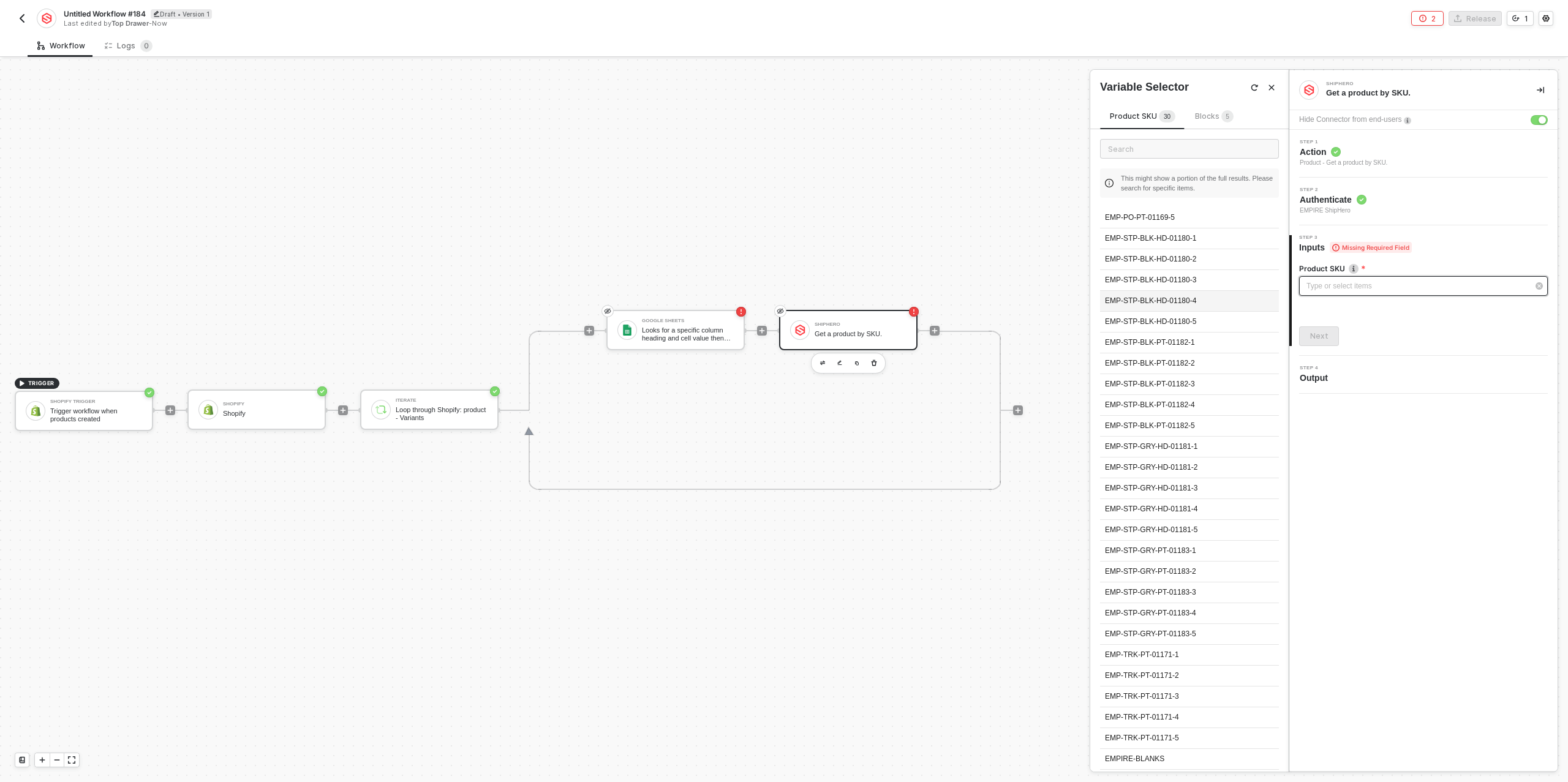
scroll to position [73, 0]
click at [1178, 701] on div "EMPR-TOTE-BLK-EMPIRE15-25-OS" at bounding box center [1190, 707] width 179 height 21
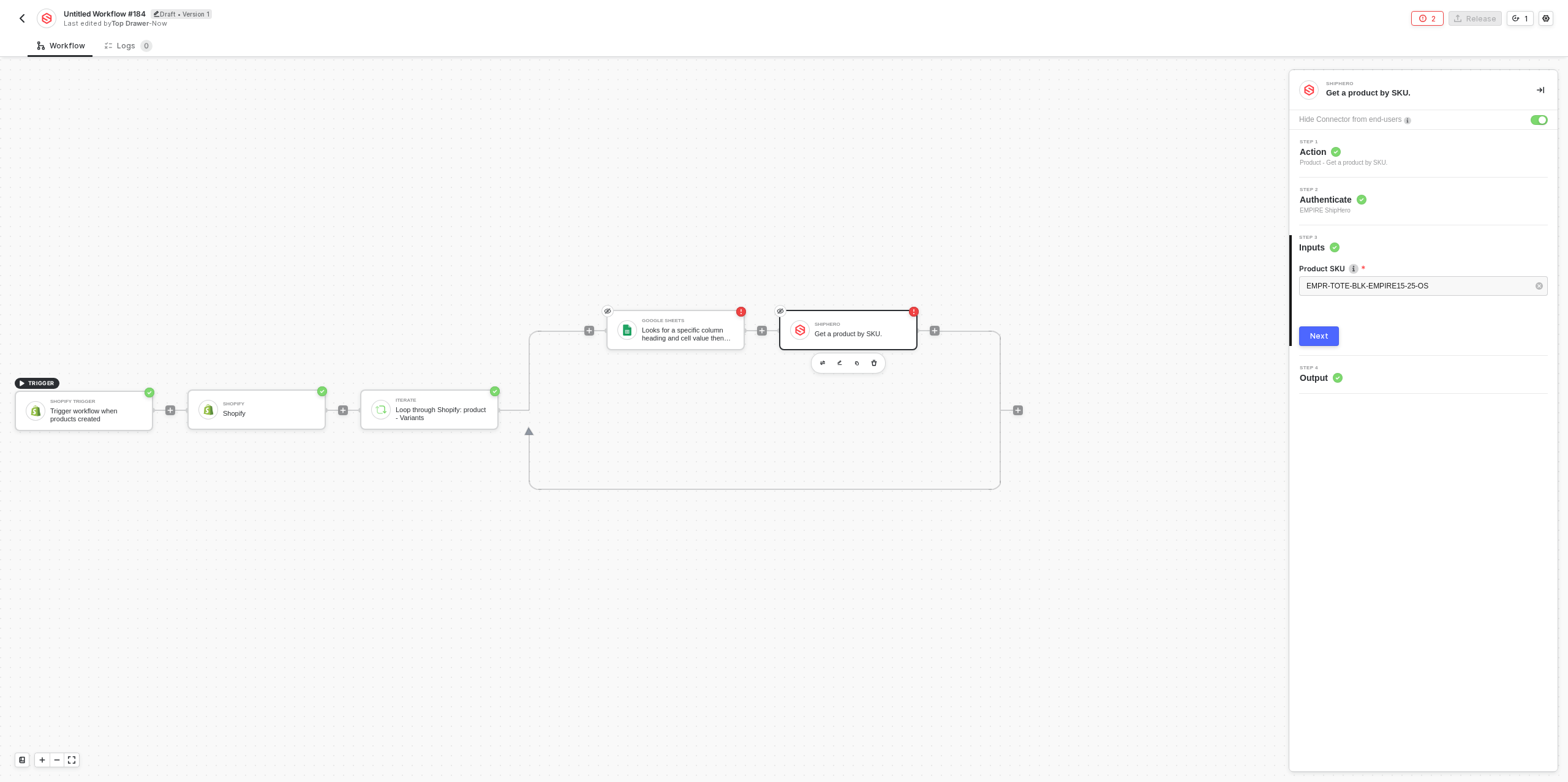
click at [1328, 327] on button "Next" at bounding box center [1319, 336] width 40 height 19
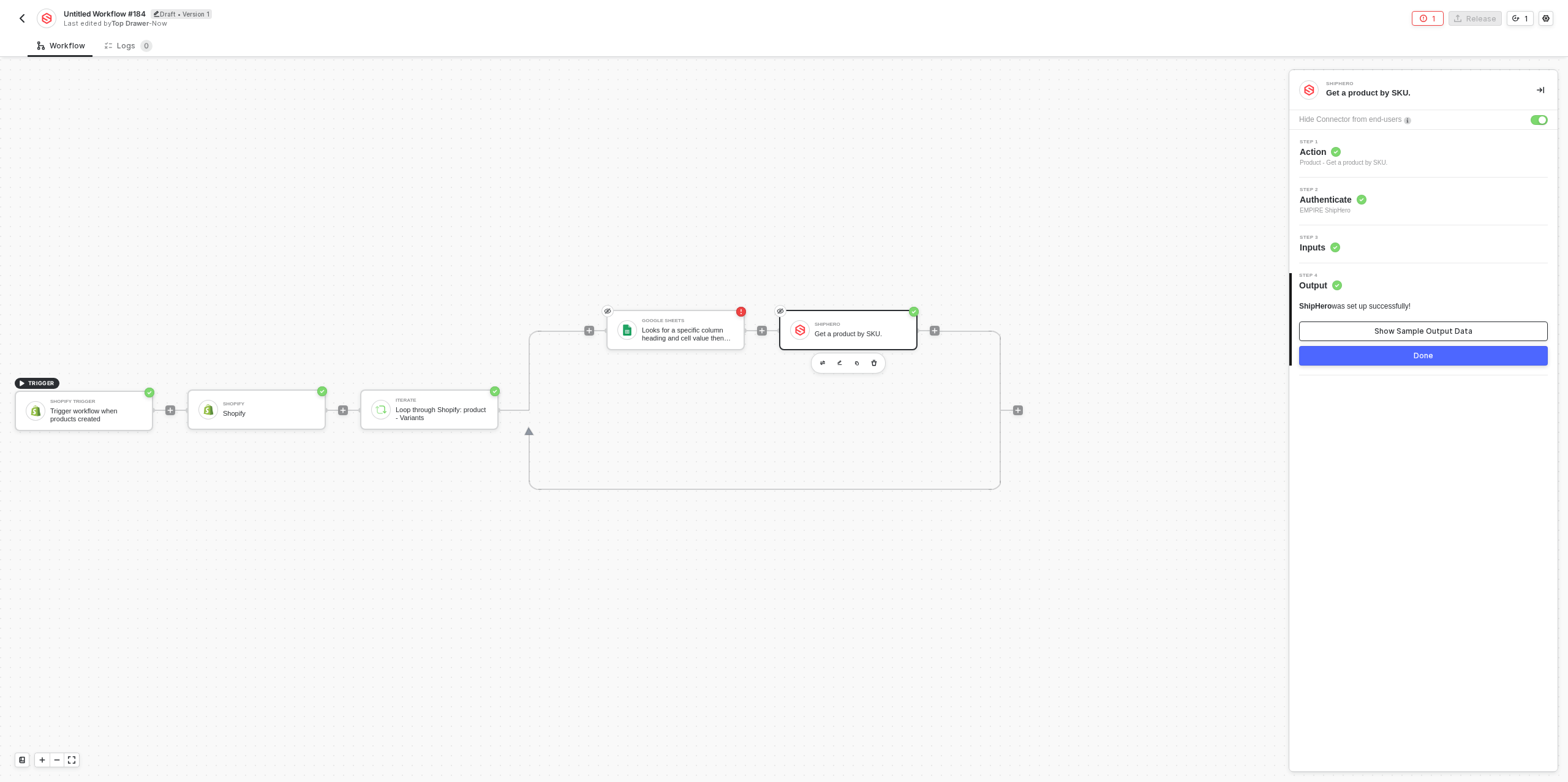
click at [1351, 332] on button "Show Sample Output Data" at bounding box center [1424, 331] width 249 height 19
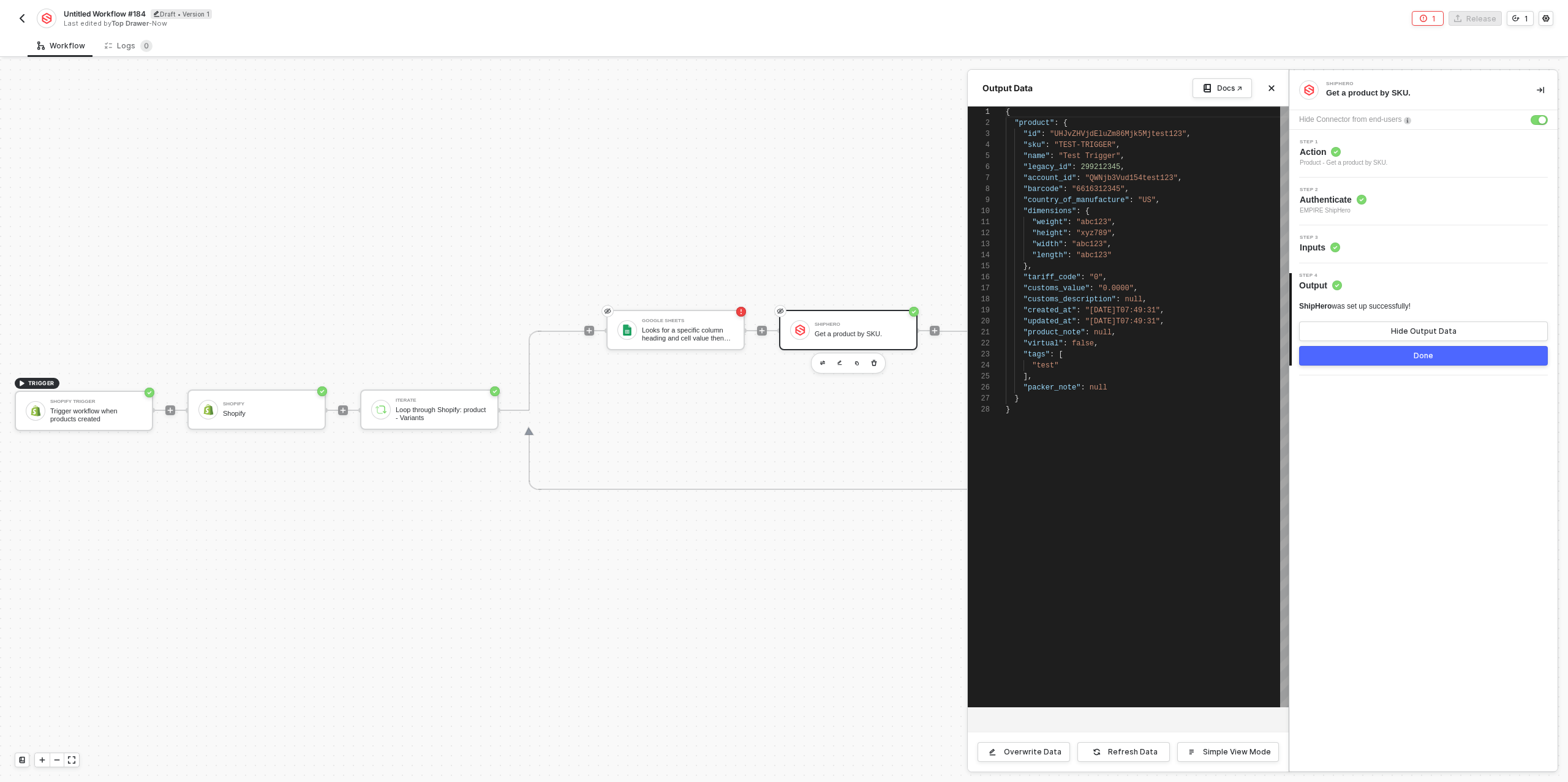
scroll to position [110, 0]
click at [1116, 751] on div "Refresh Data" at bounding box center [1133, 752] width 50 height 10
click at [1384, 160] on div "Product - Get a product by SKU." at bounding box center [1344, 162] width 88 height 10
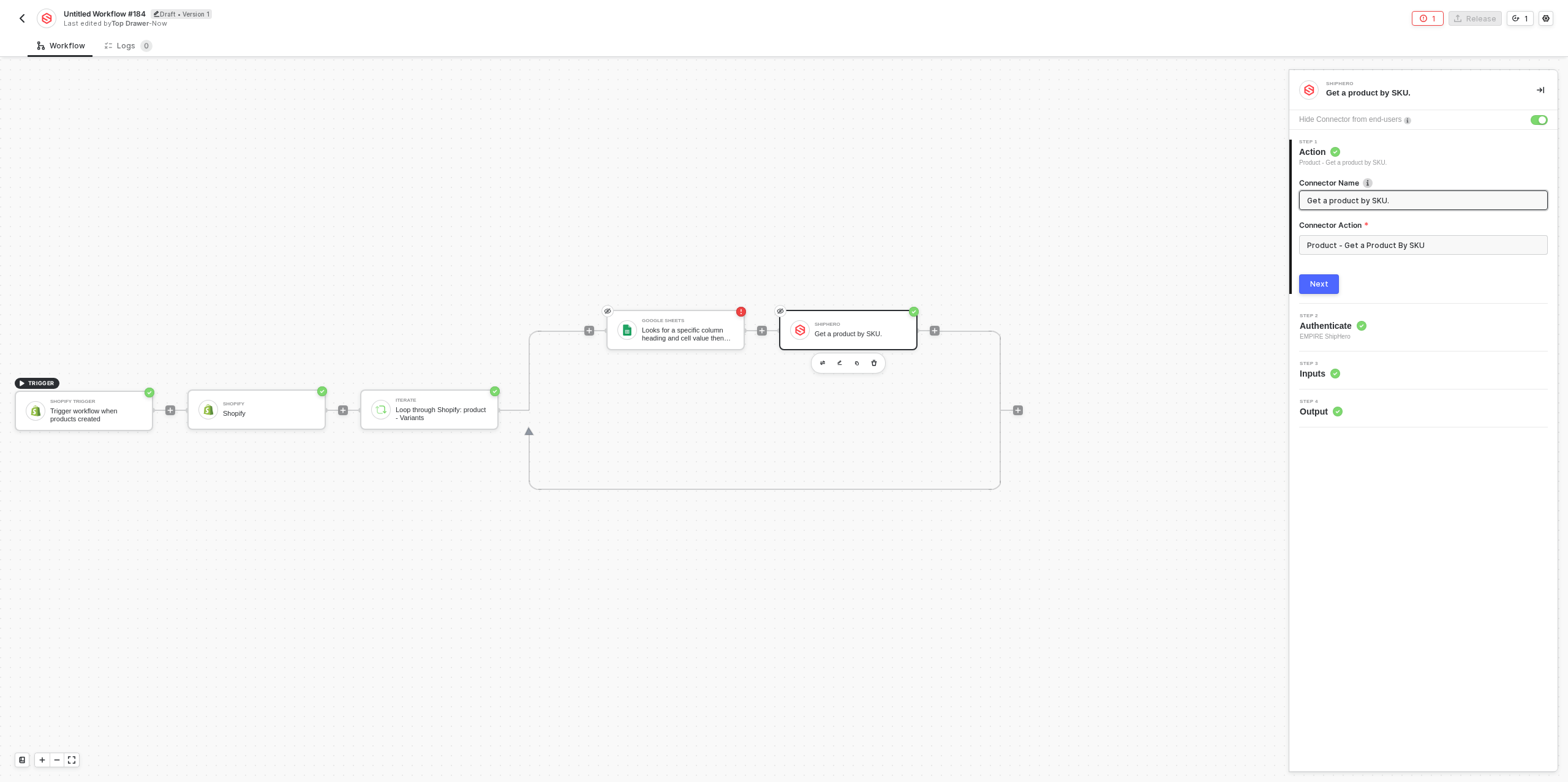
click at [1366, 333] on span "EMPIRE ShipHero" at bounding box center [1333, 336] width 67 height 10
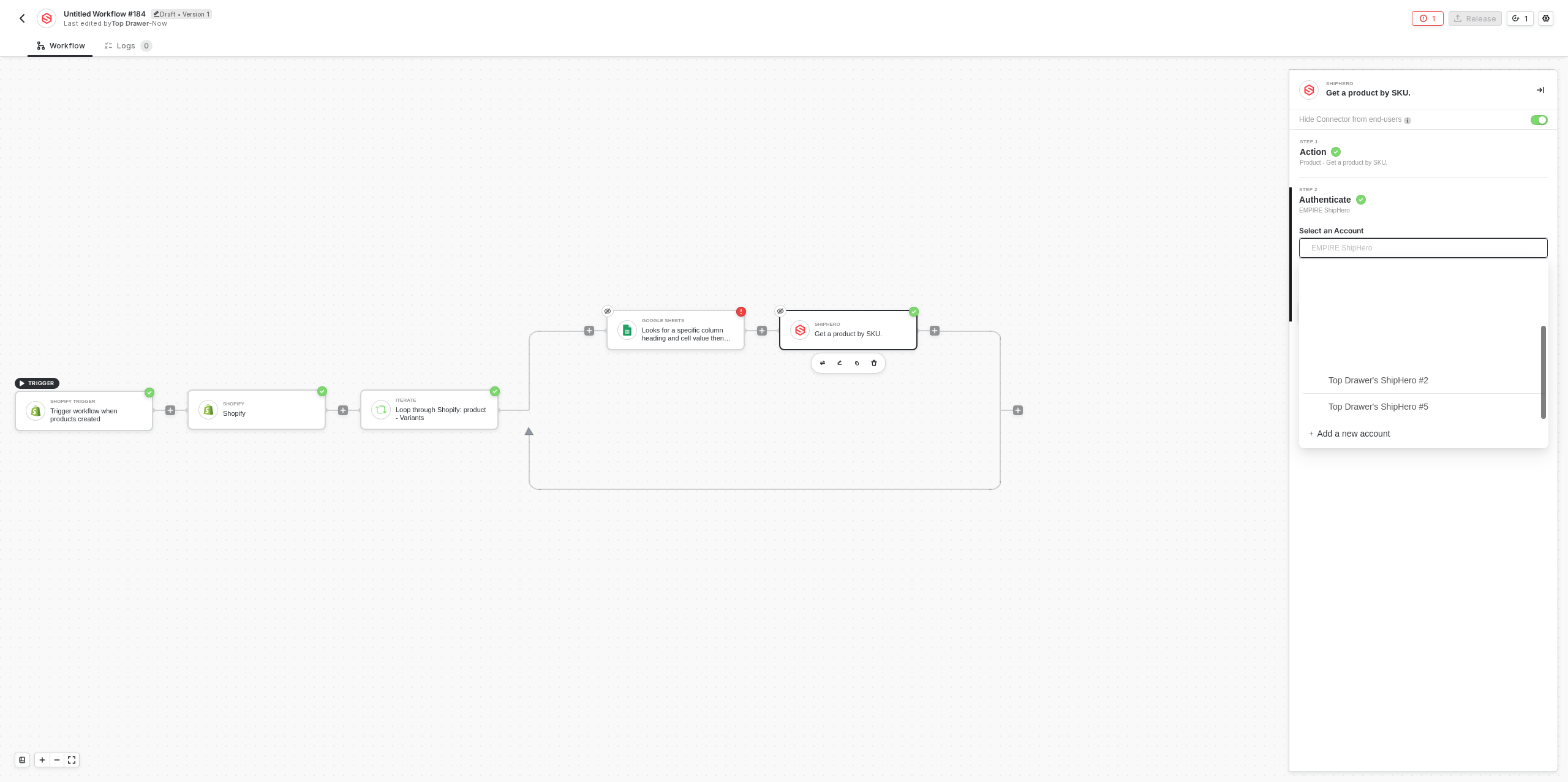
click at [1395, 249] on span "EMPIRE ShipHero" at bounding box center [1420, 248] width 218 height 19
click at [1408, 301] on span "Top Drawer's ShipHero #5" at bounding box center [1368, 300] width 119 height 14
click at [1320, 310] on div "Next" at bounding box center [1319, 311] width 19 height 10
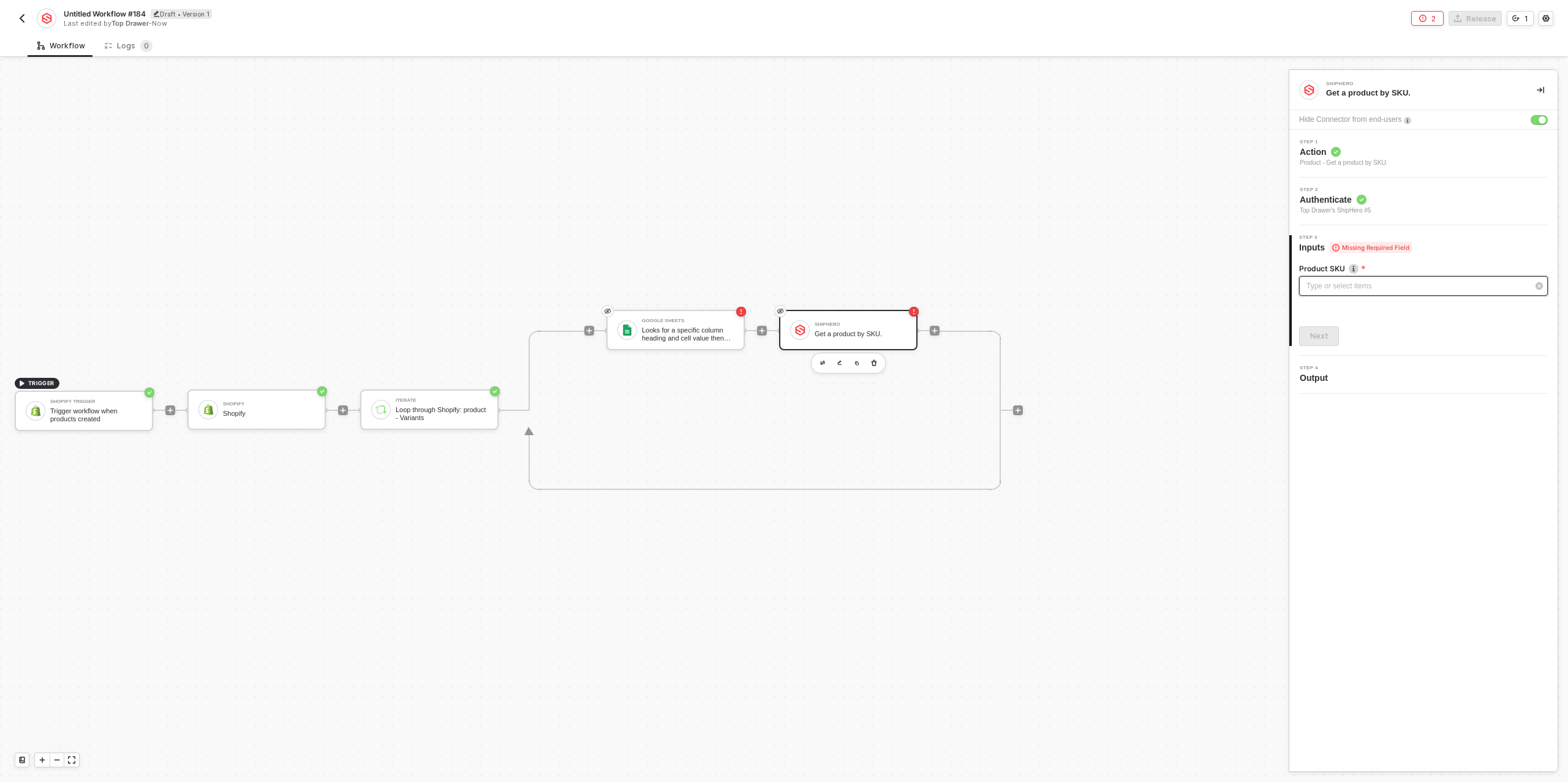
click at [1339, 285] on div "Type or select items ﻿" at bounding box center [1418, 286] width 222 height 12
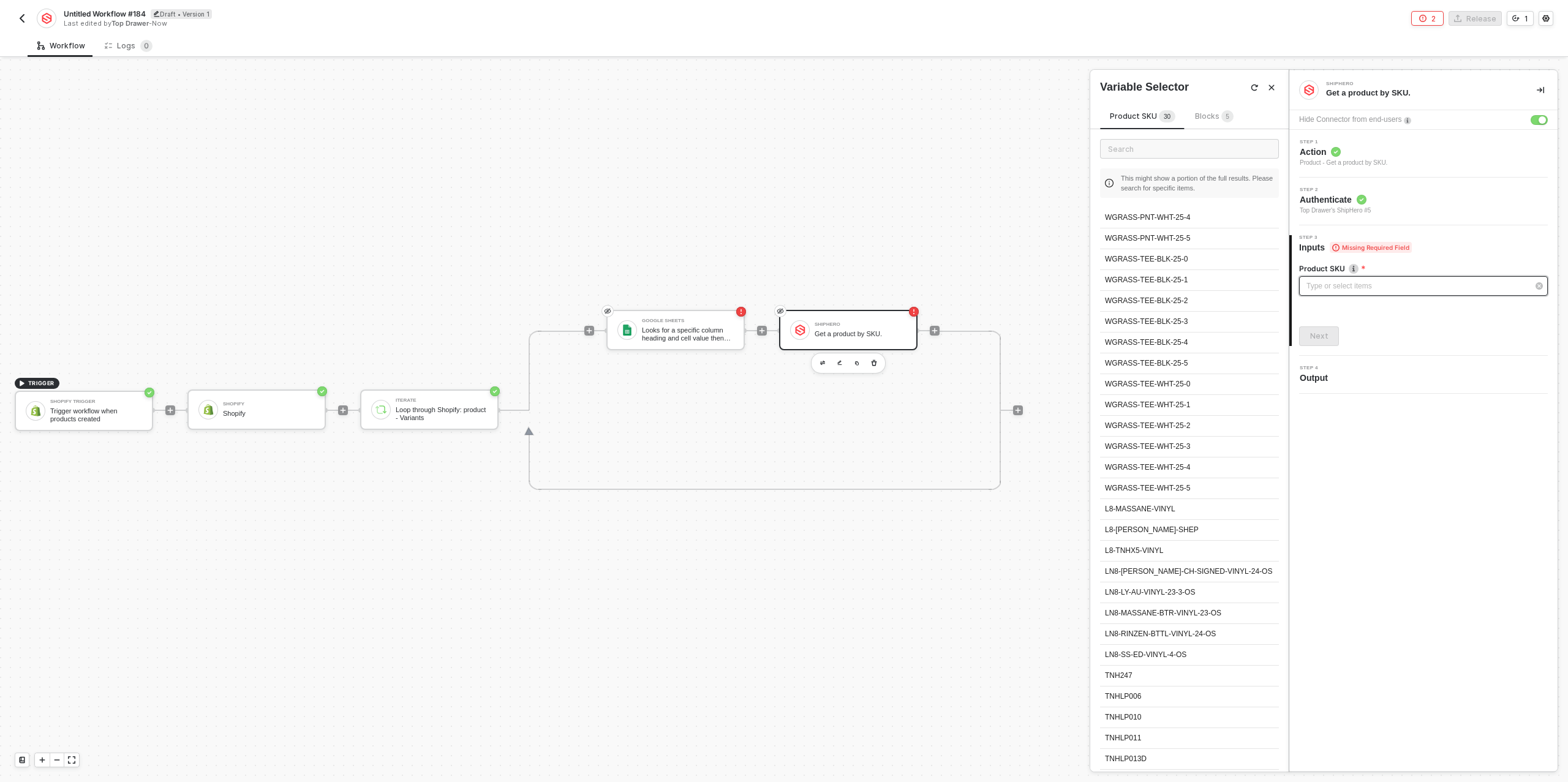
click at [1331, 283] on div "Type or select items ﻿" at bounding box center [1418, 286] width 222 height 12
click at [1330, 333] on button "Next" at bounding box center [1319, 336] width 40 height 19
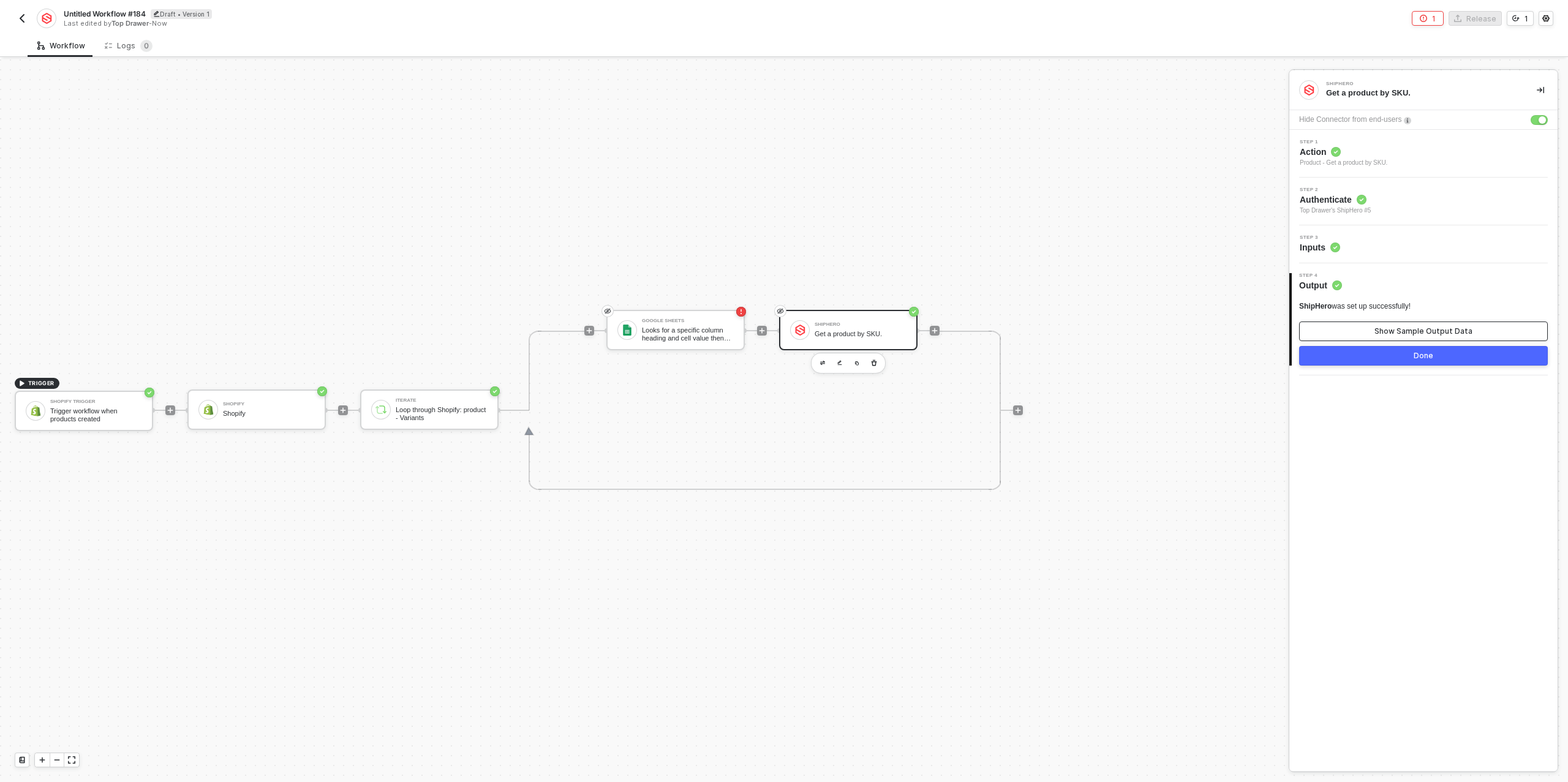
click at [1356, 329] on button "Show Sample Output Data" at bounding box center [1424, 331] width 249 height 19
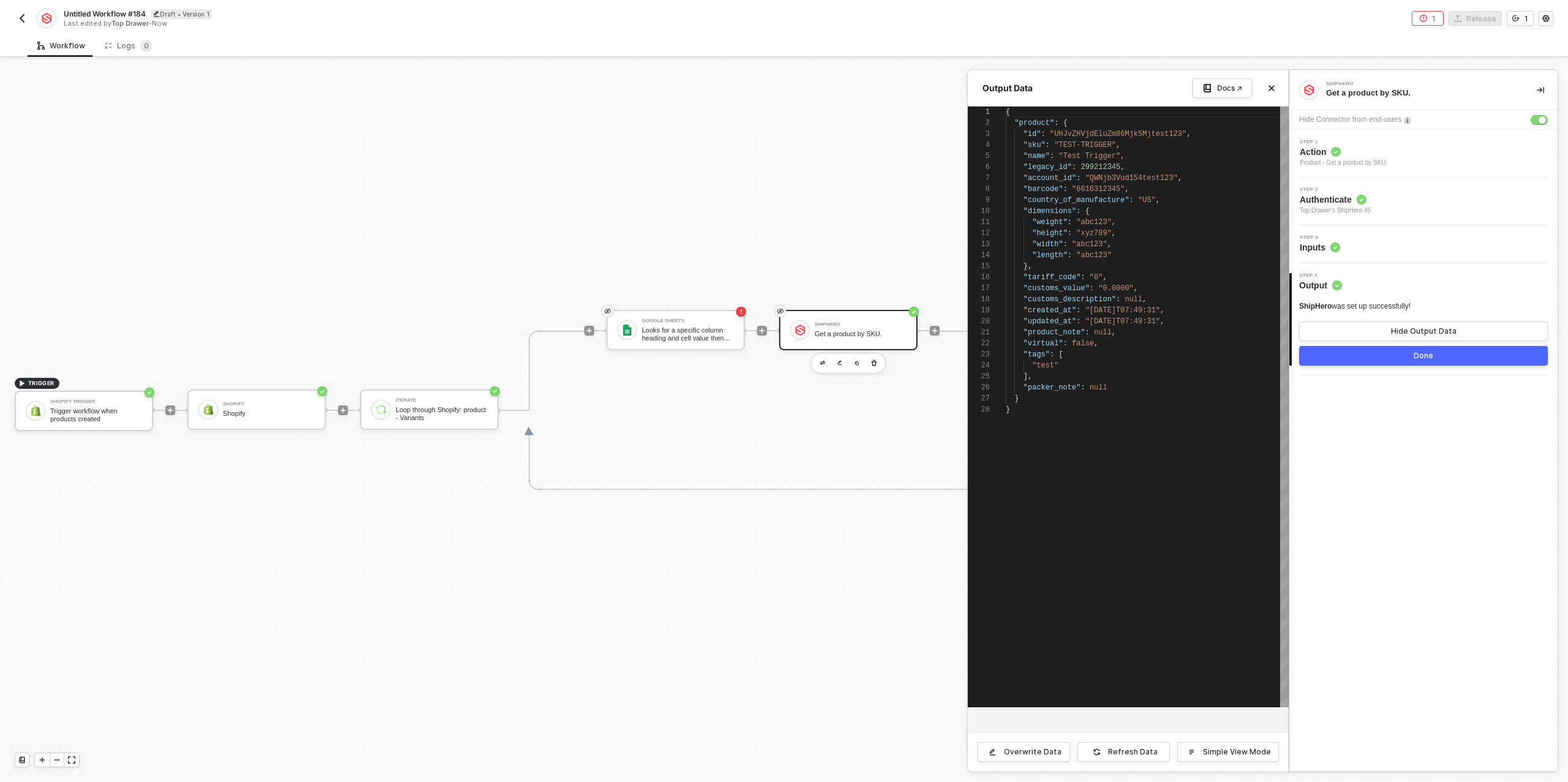
scroll to position [110, 0]
click at [1355, 364] on button "Done" at bounding box center [1424, 356] width 249 height 19
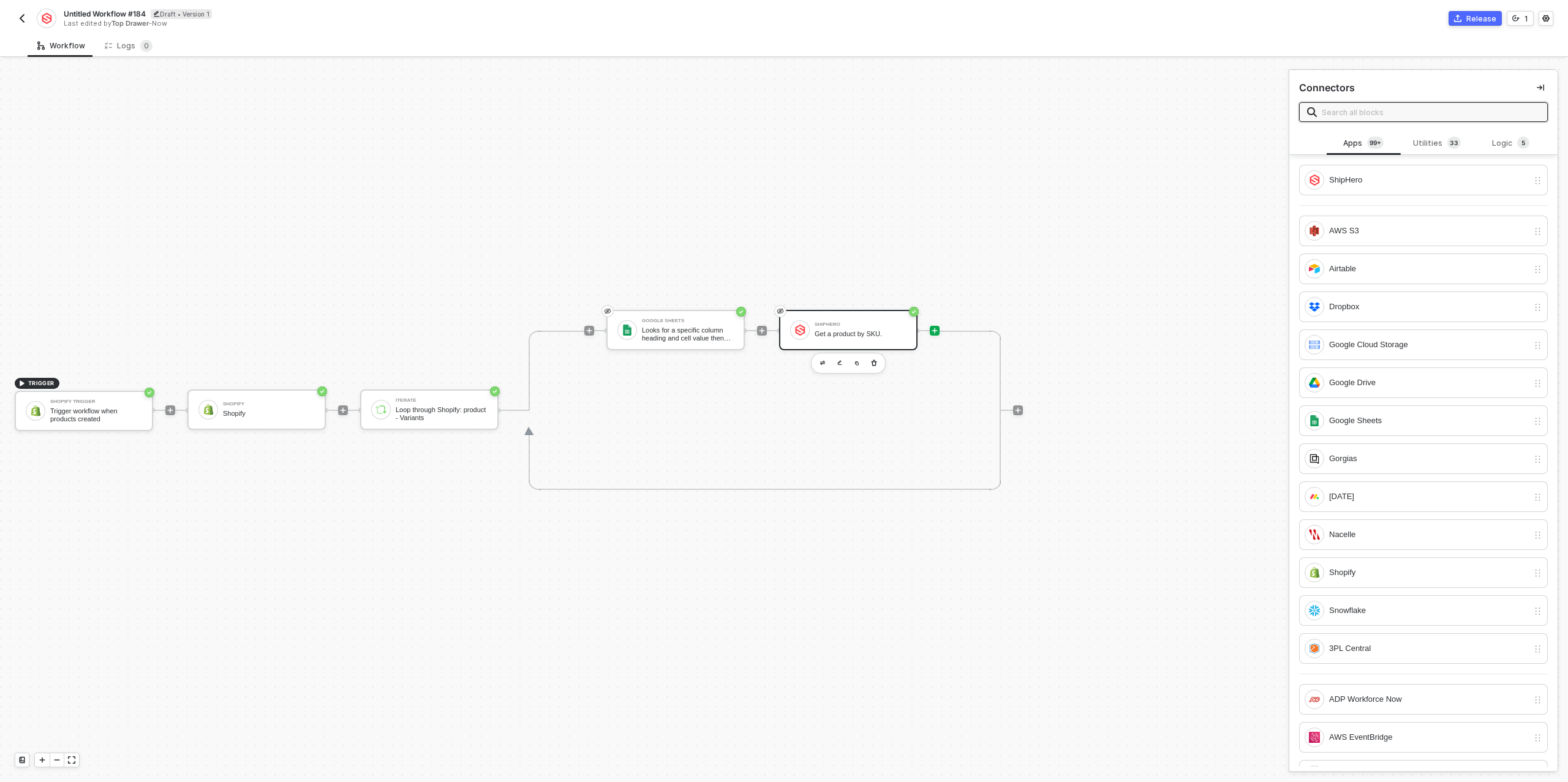
click at [871, 316] on div "ShipHero Get a product by SKU." at bounding box center [848, 330] width 139 height 41
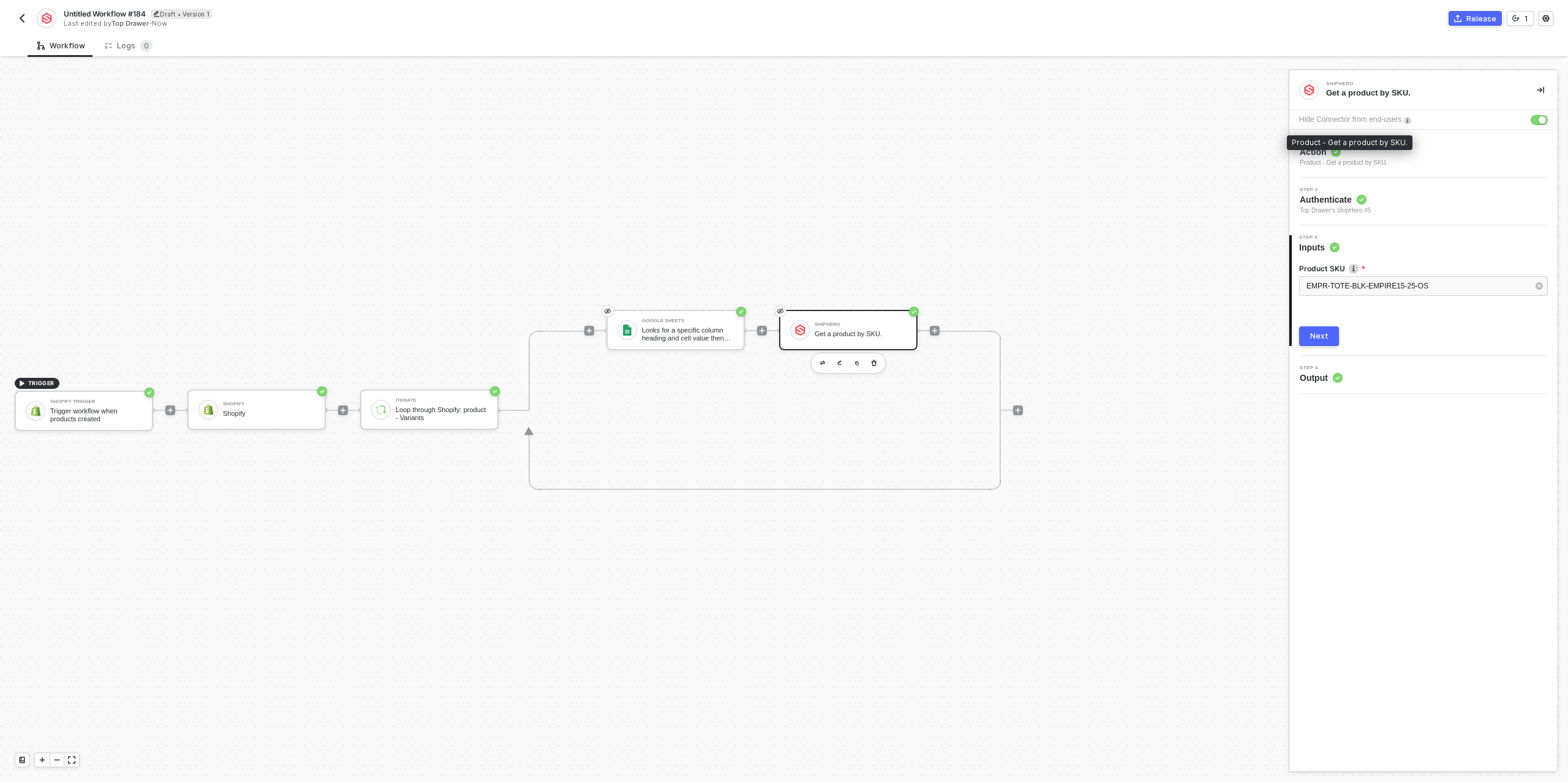
click at [1379, 162] on div "Product - Get a product by SKU." at bounding box center [1344, 162] width 88 height 10
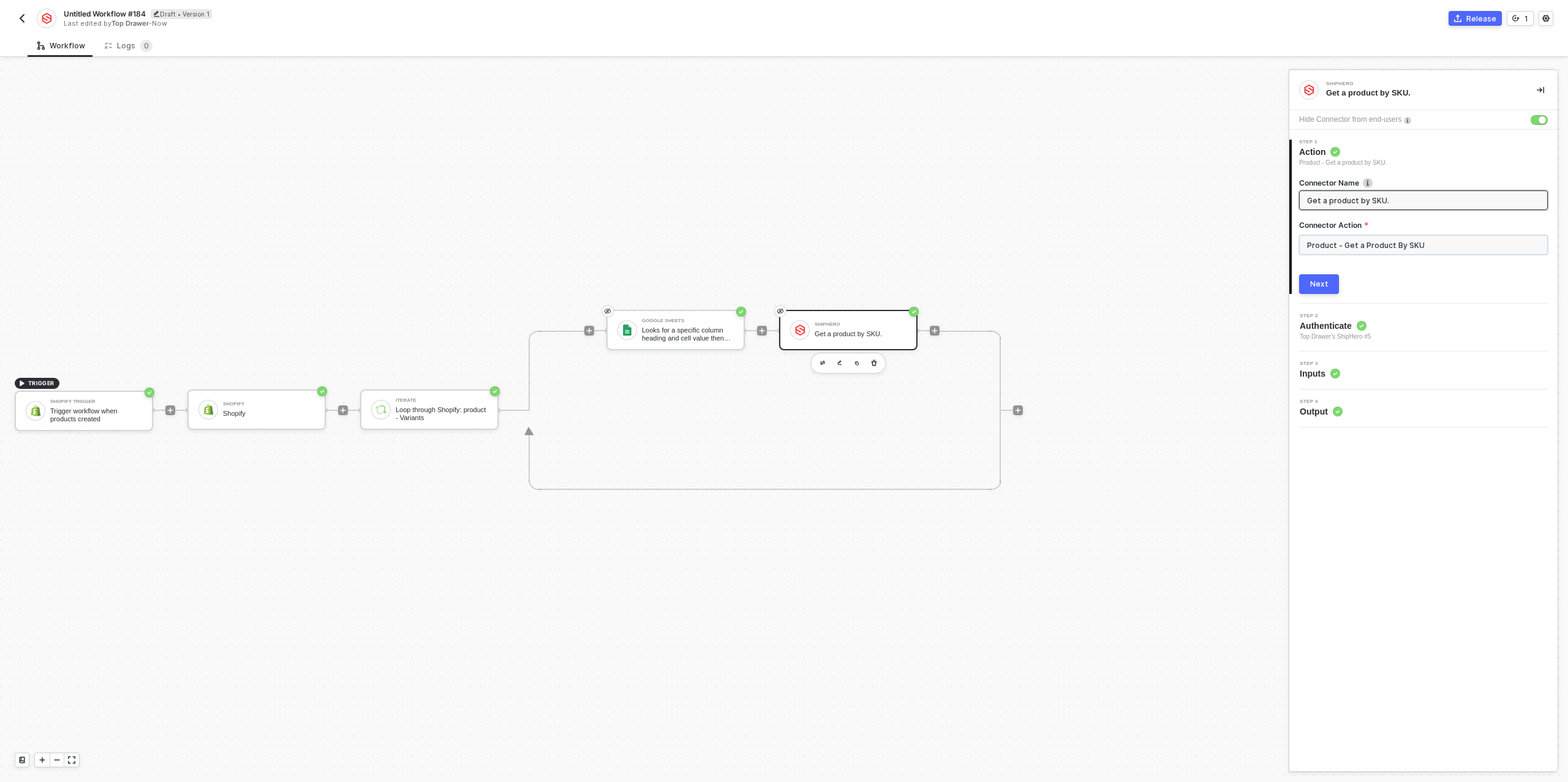
click at [1385, 246] on input "Product - Get a Product By SKU" at bounding box center [1424, 245] width 249 height 19
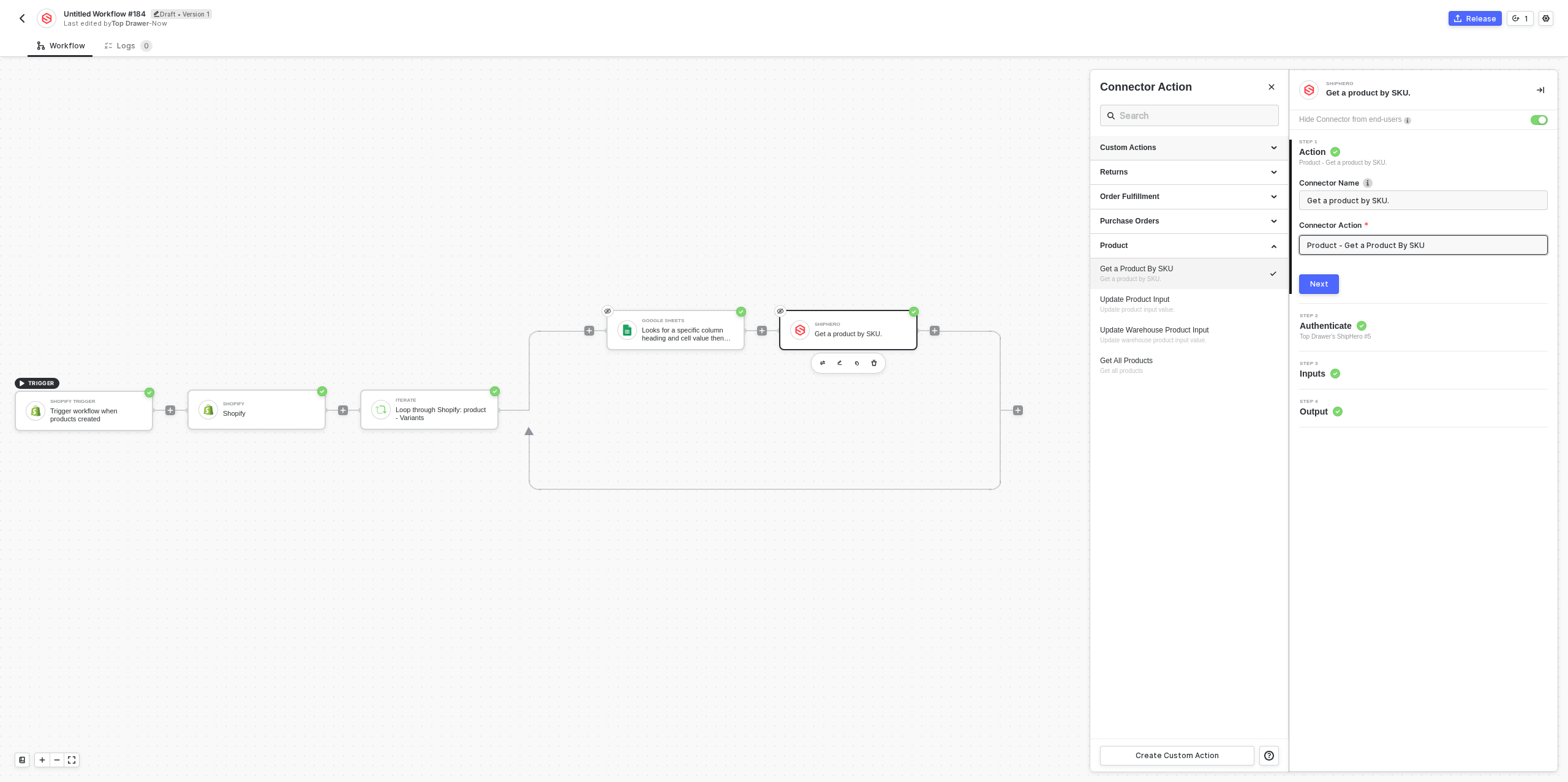
click at [1208, 144] on div "Custom Actions" at bounding box center [1189, 148] width 179 height 10
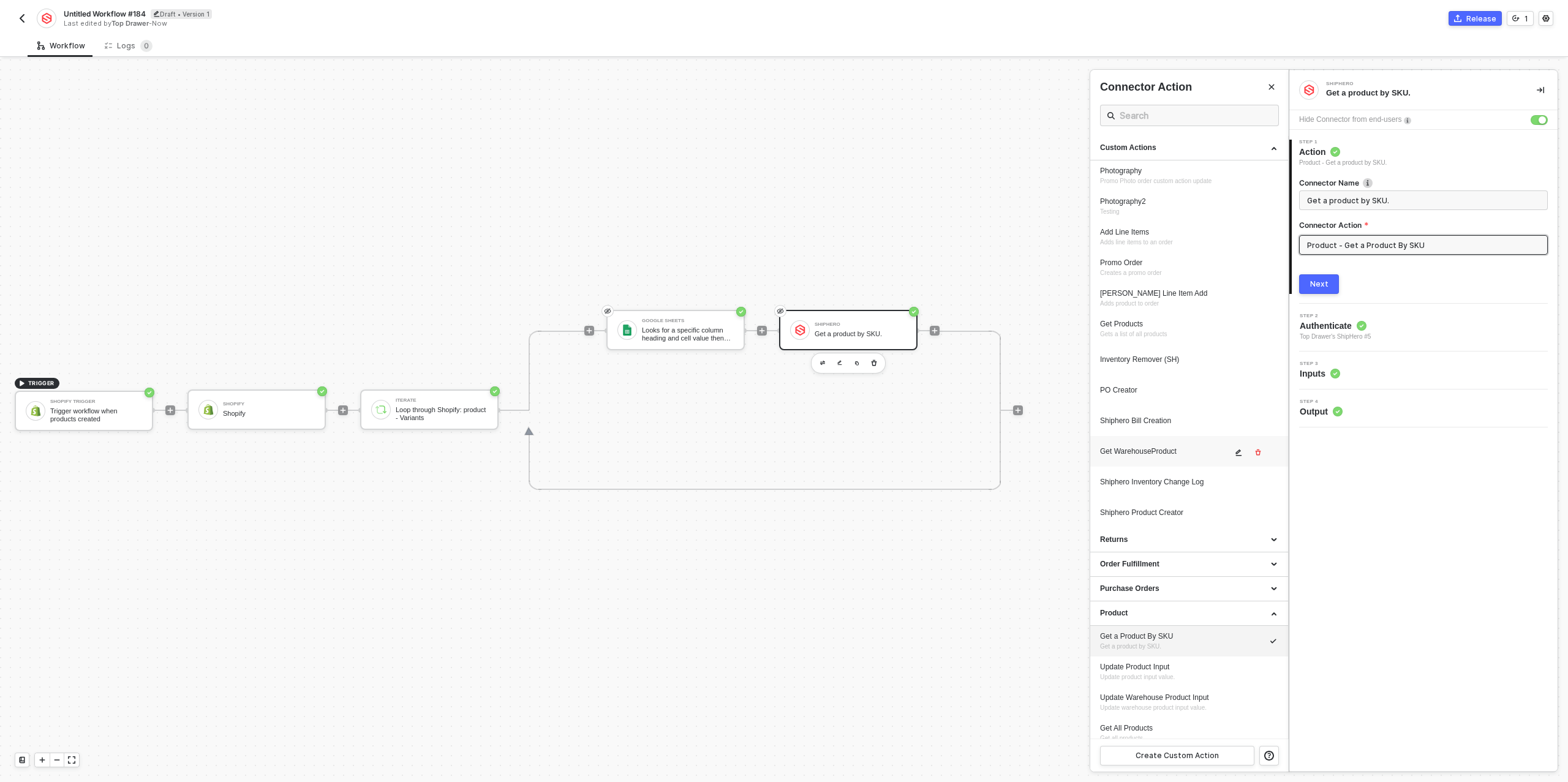
click at [1170, 450] on div "Get WarehouseProduct" at bounding box center [1166, 452] width 131 height 10
type input "Custom Action"
type input "Custom - Get WarehouseProduct"
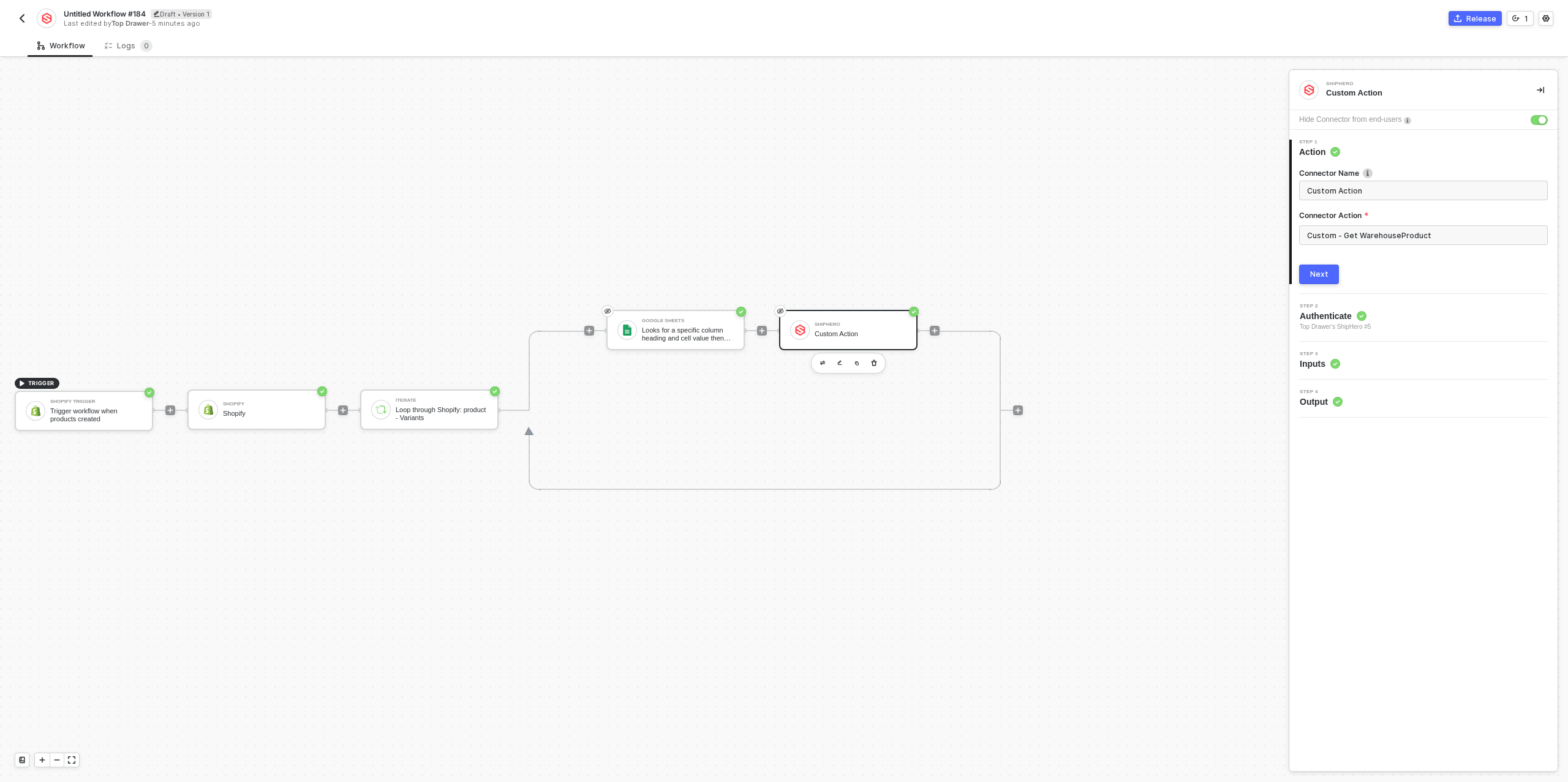
click at [1321, 270] on div "Next" at bounding box center [1319, 274] width 19 height 10
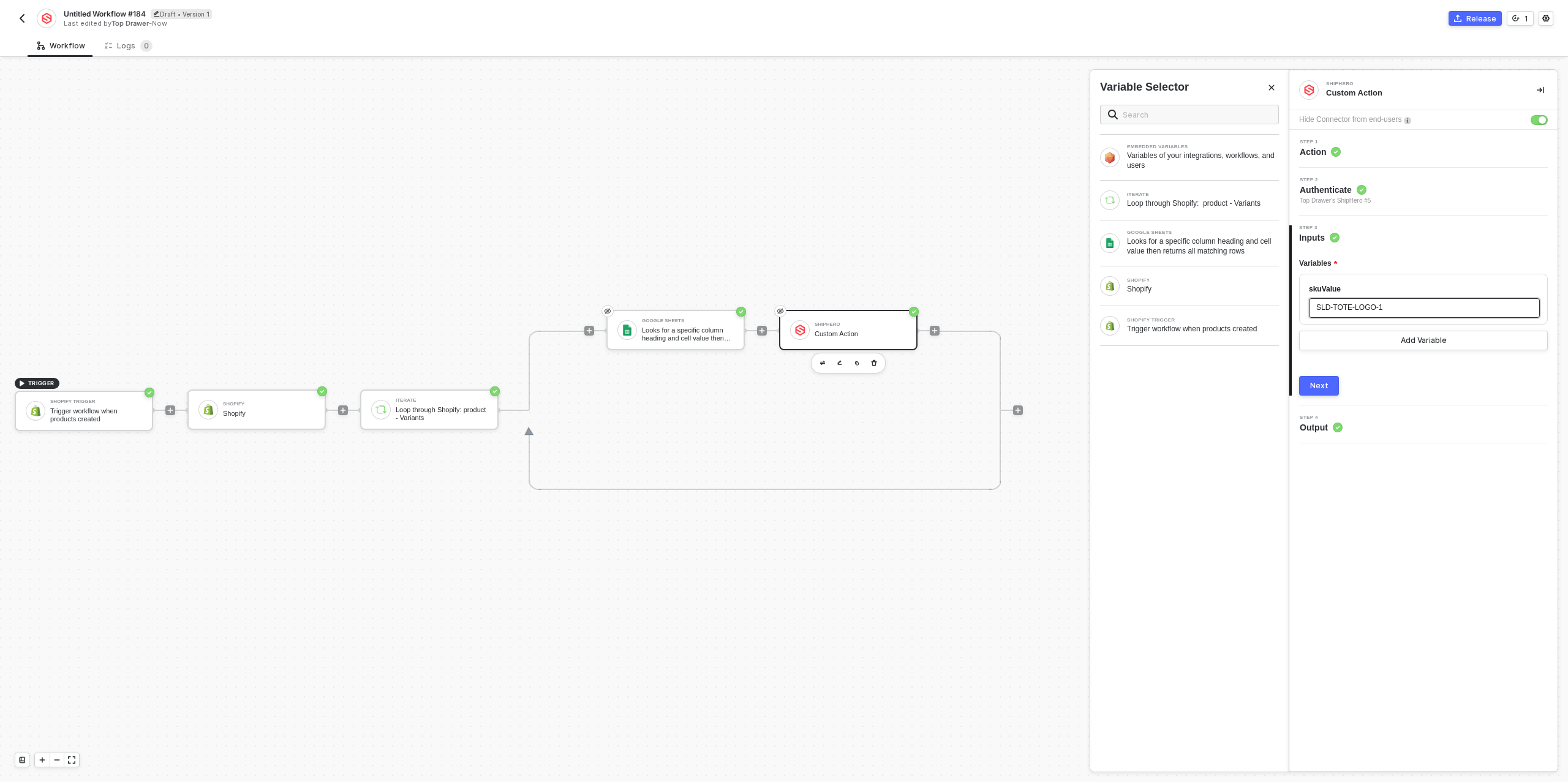
click at [1351, 310] on span "SLD-TOTE-LOGO-1" at bounding box center [1350, 307] width 66 height 8
drag, startPoint x: 1322, startPoint y: 307, endPoint x: 1346, endPoint y: 314, distance: 25.0
click at [1322, 307] on span "EMPR-TOTE-BLK-EMPIRE15-25-OS" at bounding box center [1377, 307] width 122 height 8
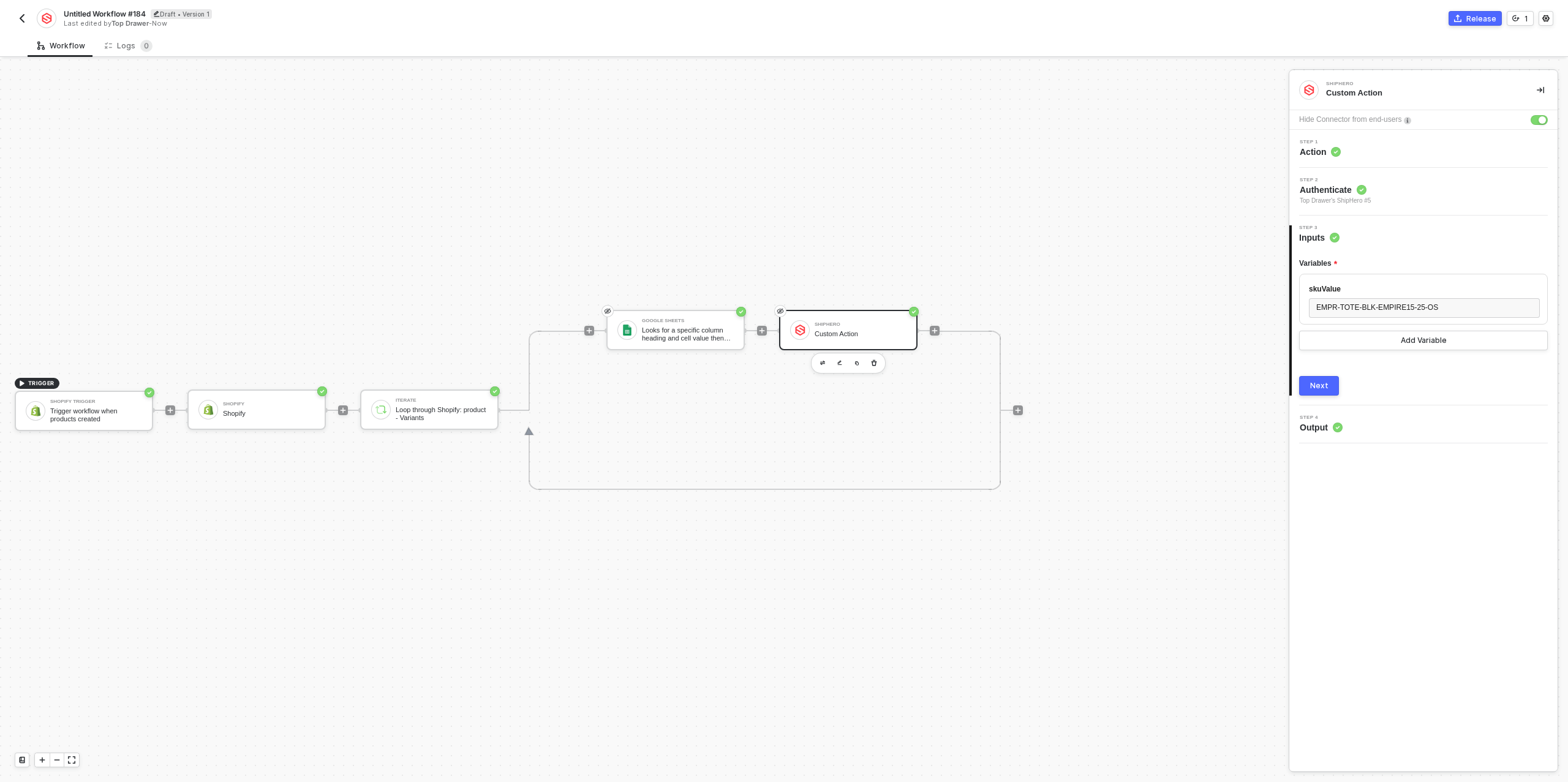
click at [1404, 359] on div "Variables skuValue EMPR-TOTE-BLK-EMPIRE15-25-OS Add Variable Next" at bounding box center [1424, 319] width 249 height 152
click at [1312, 383] on div "Next" at bounding box center [1319, 385] width 19 height 10
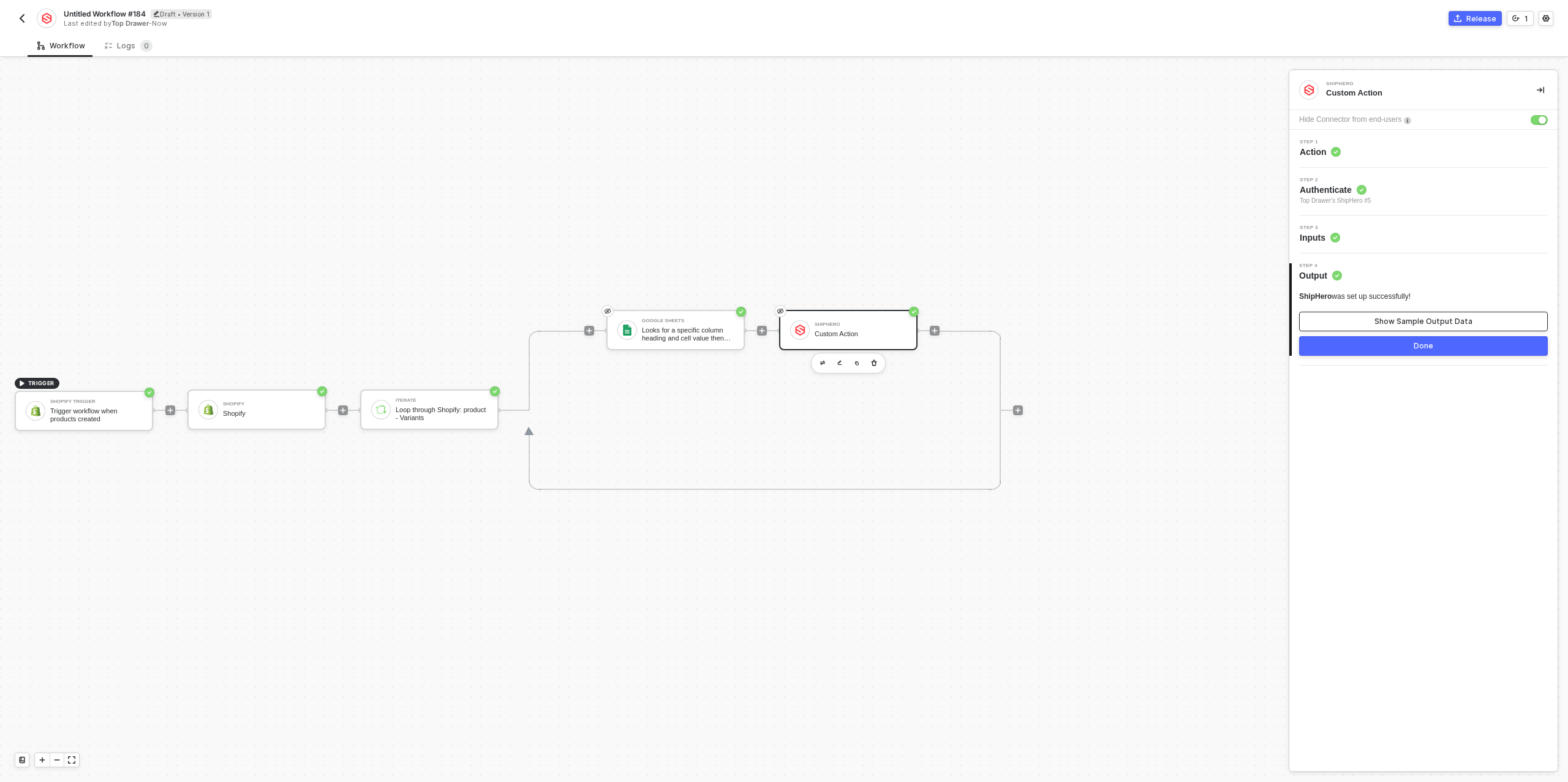
click at [1349, 323] on button "Show Sample Output Data" at bounding box center [1424, 321] width 249 height 19
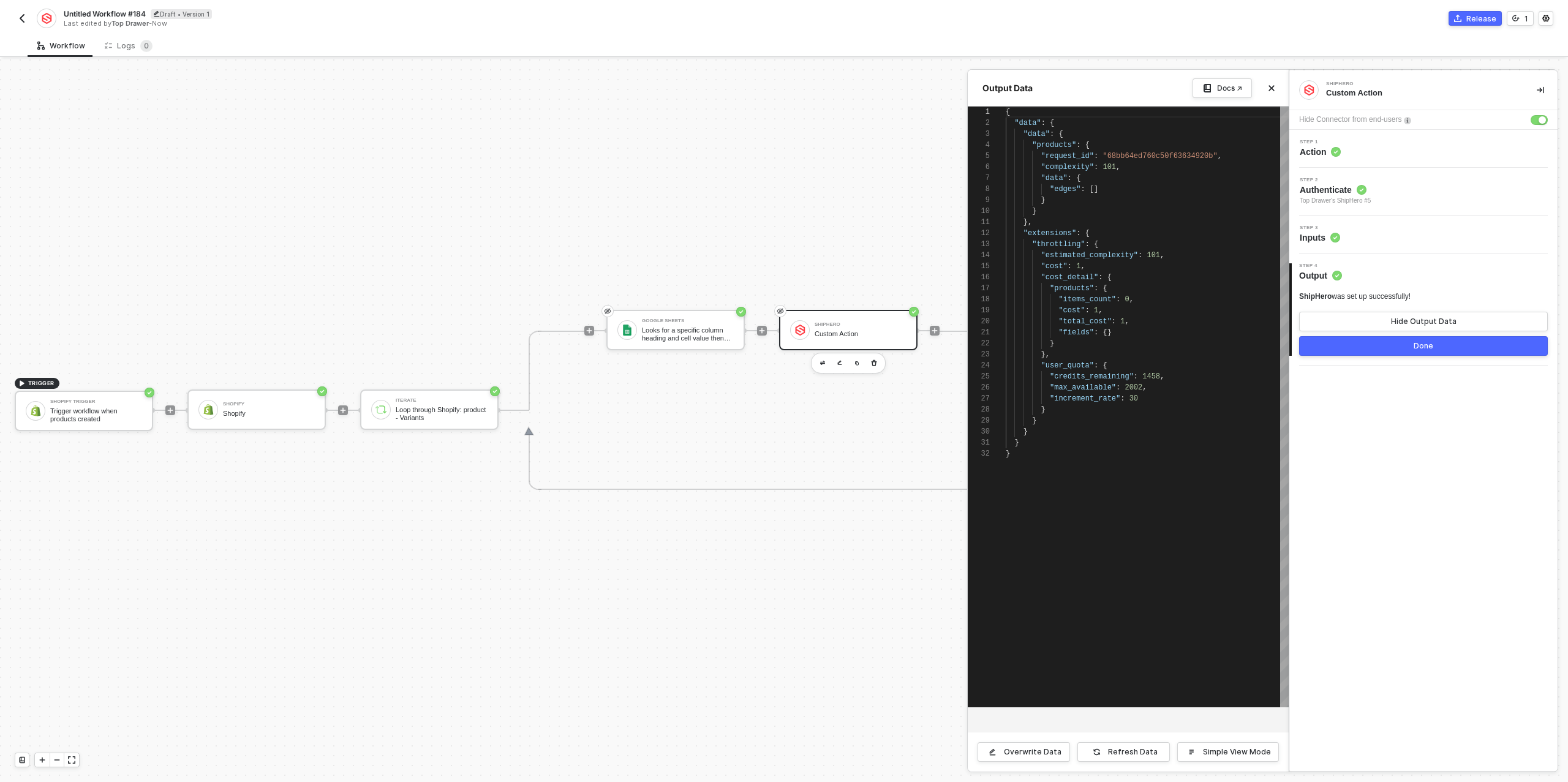
click at [1362, 240] on div "Step 3 Inputs" at bounding box center [1426, 234] width 266 height 19
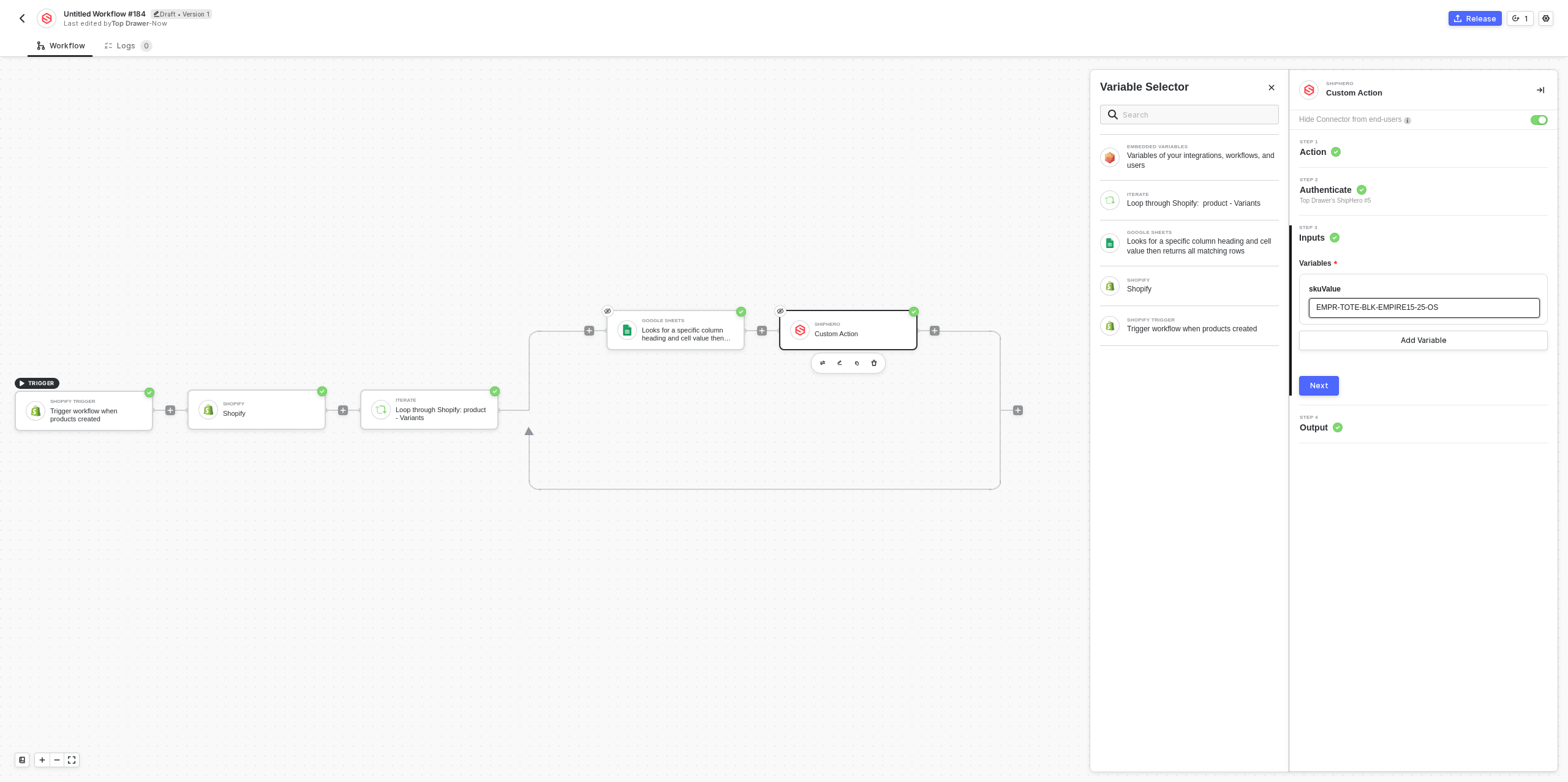
click at [1438, 307] on span "EMPR-TOTE-BLK-EMPIRE15-25-OS" at bounding box center [1377, 307] width 122 height 8
drag, startPoint x: 1449, startPoint y: 305, endPoint x: 1325, endPoint y: 303, distance: 124.0
click at [1325, 303] on div "EMPR-TOTE-BLK-EMPIRE15-25-OS" at bounding box center [1425, 308] width 217 height 12
copy span "EMPR-TOTE-BLK-EMPIRE15-25-OS"
click at [1313, 386] on div "Next" at bounding box center [1319, 385] width 19 height 10
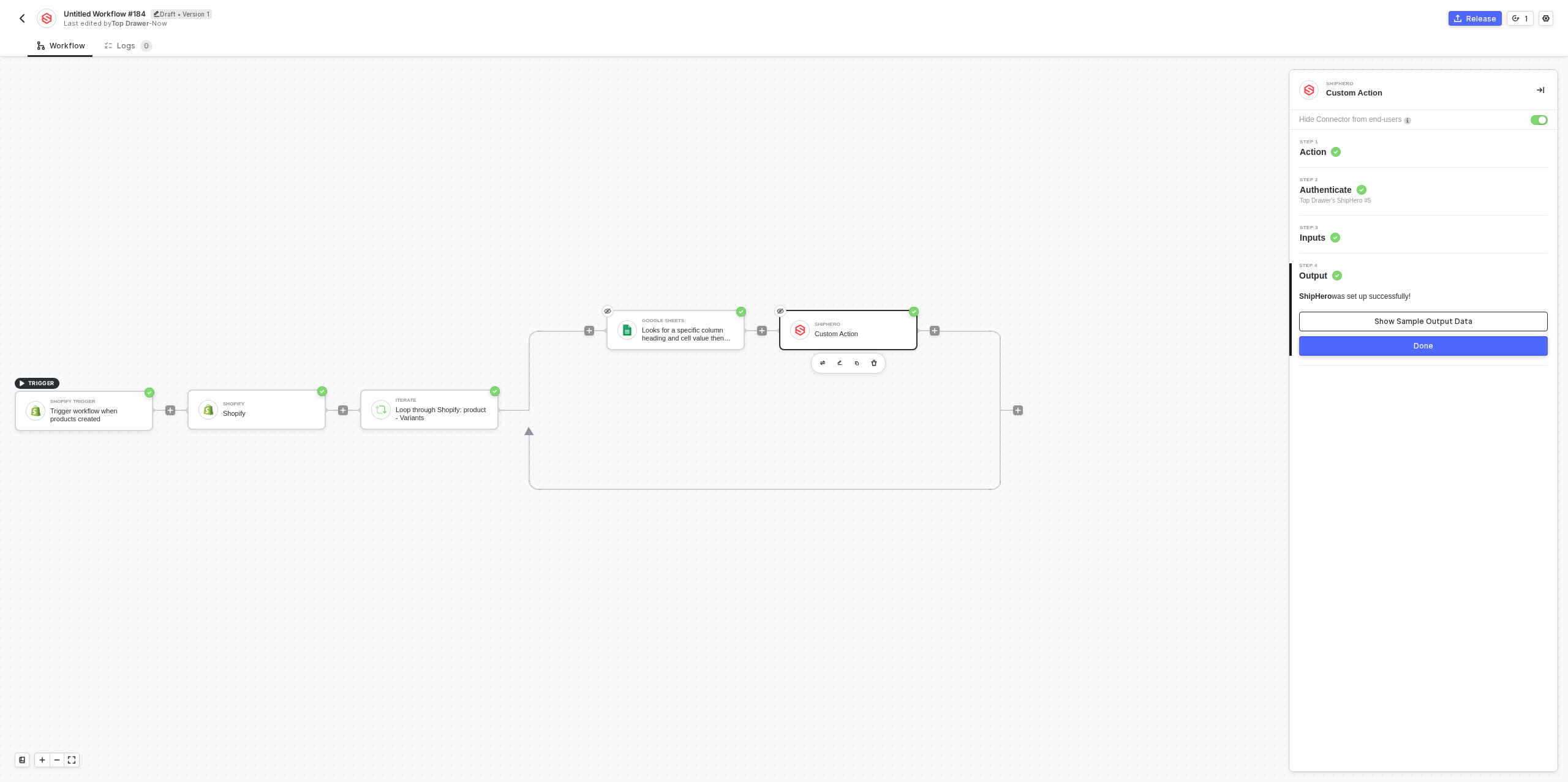
click at [1370, 325] on button "Show Sample Output Data" at bounding box center [1424, 321] width 249 height 19
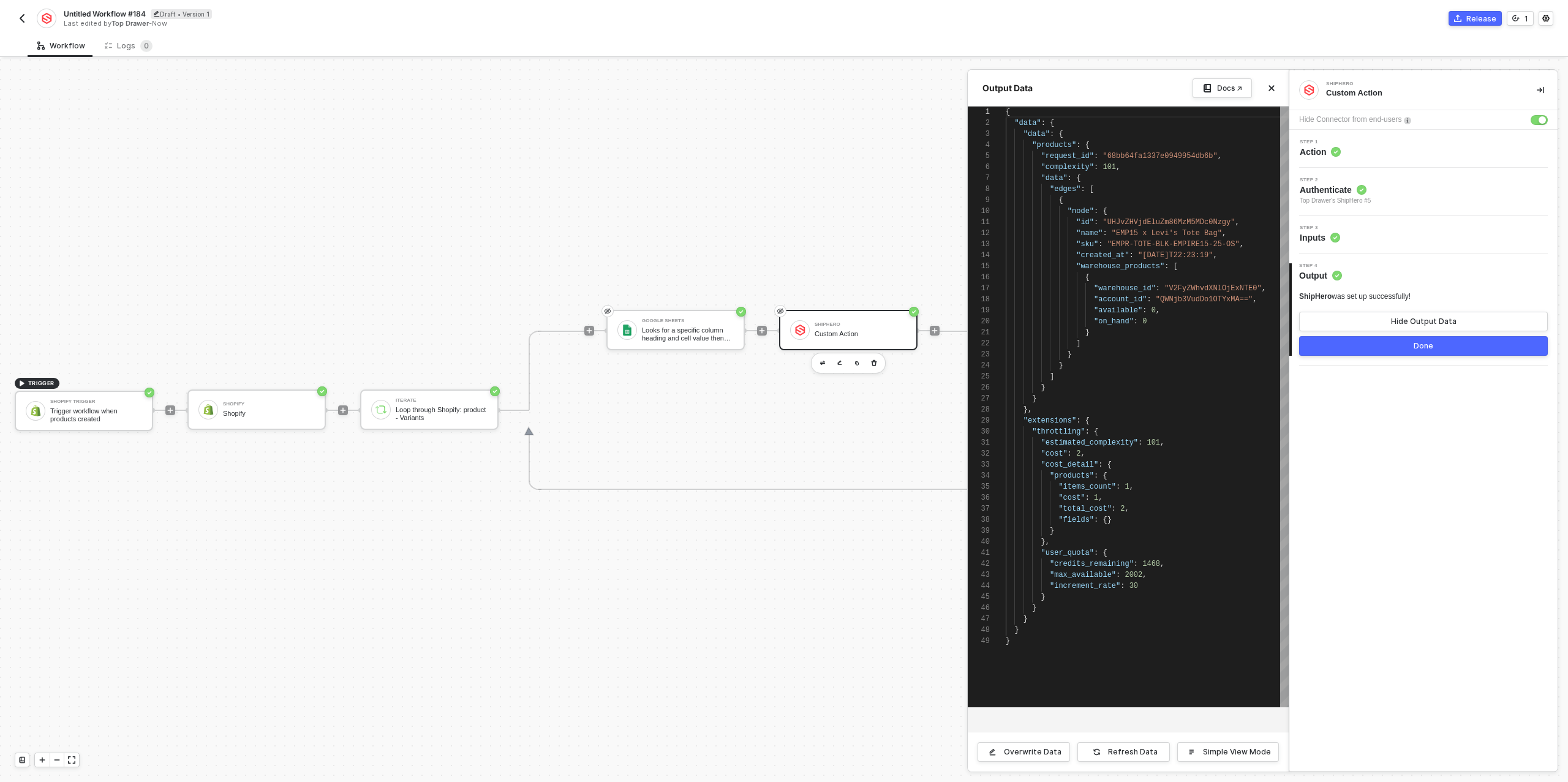
type textarea ""id": "UHJvZHVjdEluZm86MzM5MDc0Nzgy", "name": "EMP15 x Levi's Tote Bag", "sku":…"
drag, startPoint x: 1249, startPoint y: 302, endPoint x: 1190, endPoint y: 305, distance: 59.1
click at [1366, 147] on div "Step 1 Action" at bounding box center [1426, 149] width 266 height 19
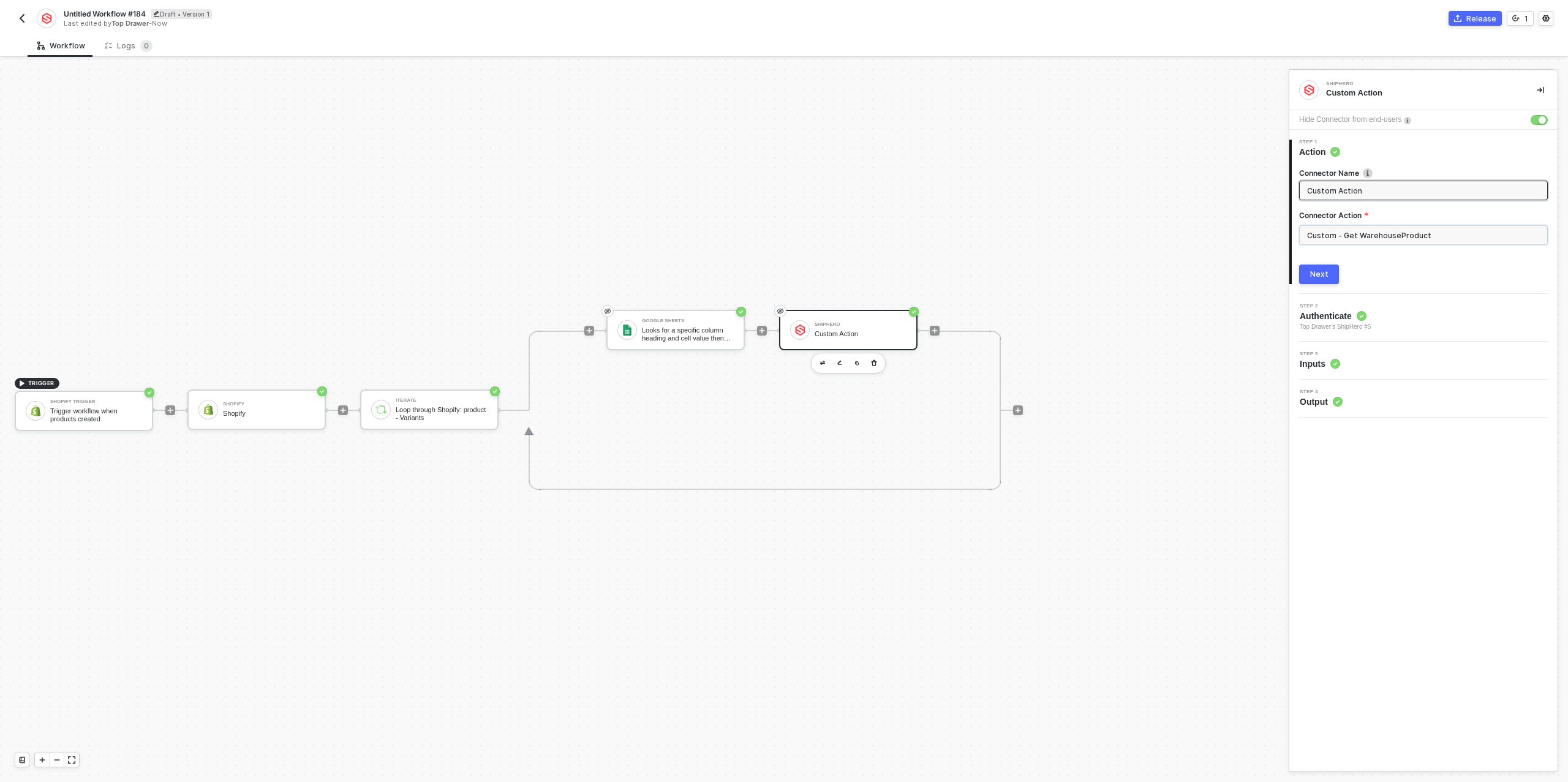
click at [1409, 238] on input "Custom - Get WarehouseProduct" at bounding box center [1424, 235] width 249 height 19
click at [1223, 148] on div "Custom Actions" at bounding box center [1189, 148] width 179 height 10
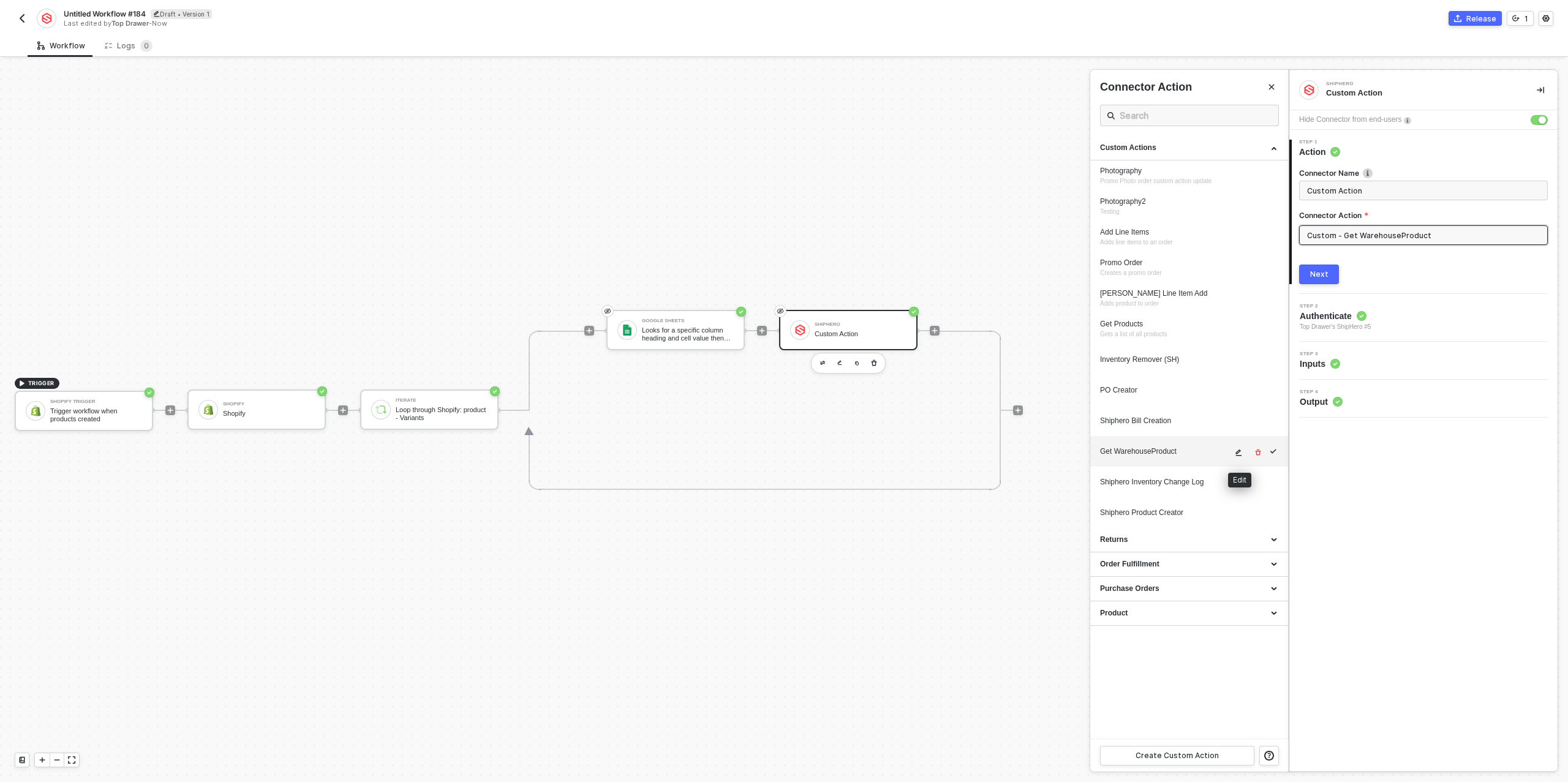
click at [1238, 449] on icon "icon-edit" at bounding box center [1238, 452] width 7 height 7
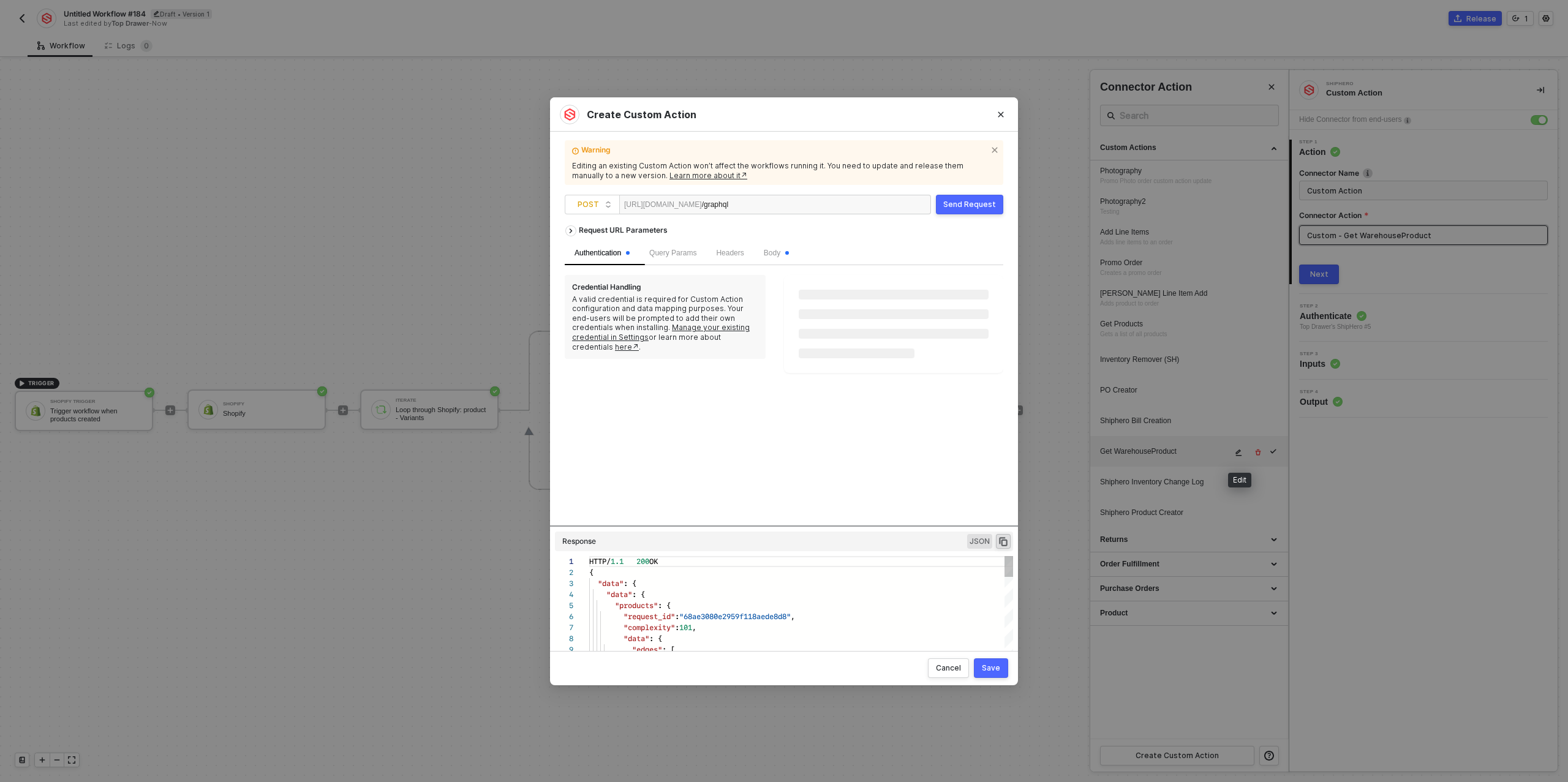
scroll to position [110, 0]
click at [767, 258] on div "Body" at bounding box center [776, 253] width 44 height 24
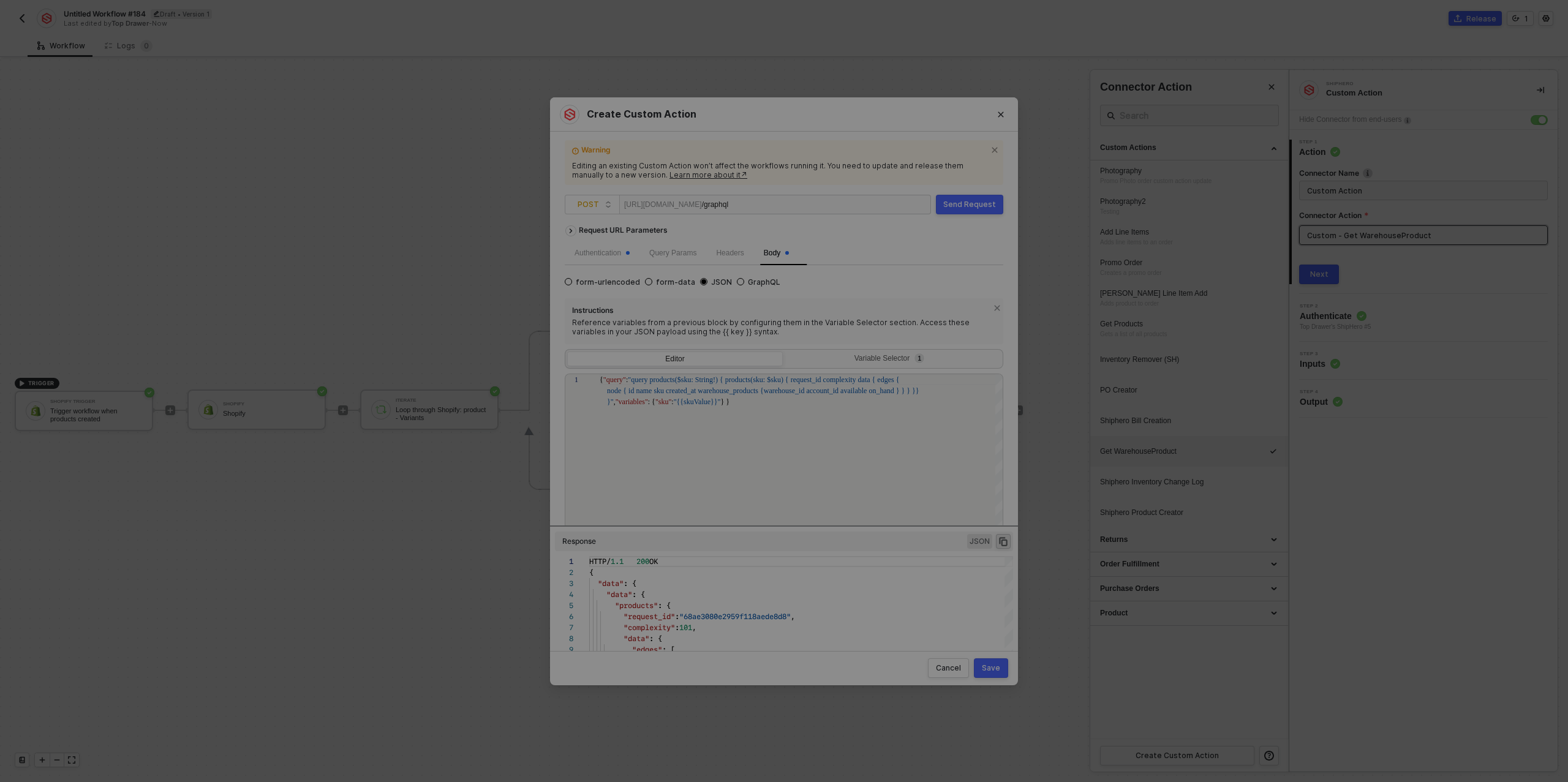
click at [1151, 321] on div "Create Custom Action Warning Editing an existing Custom Action won’t affect the…" at bounding box center [784, 391] width 1568 height 782
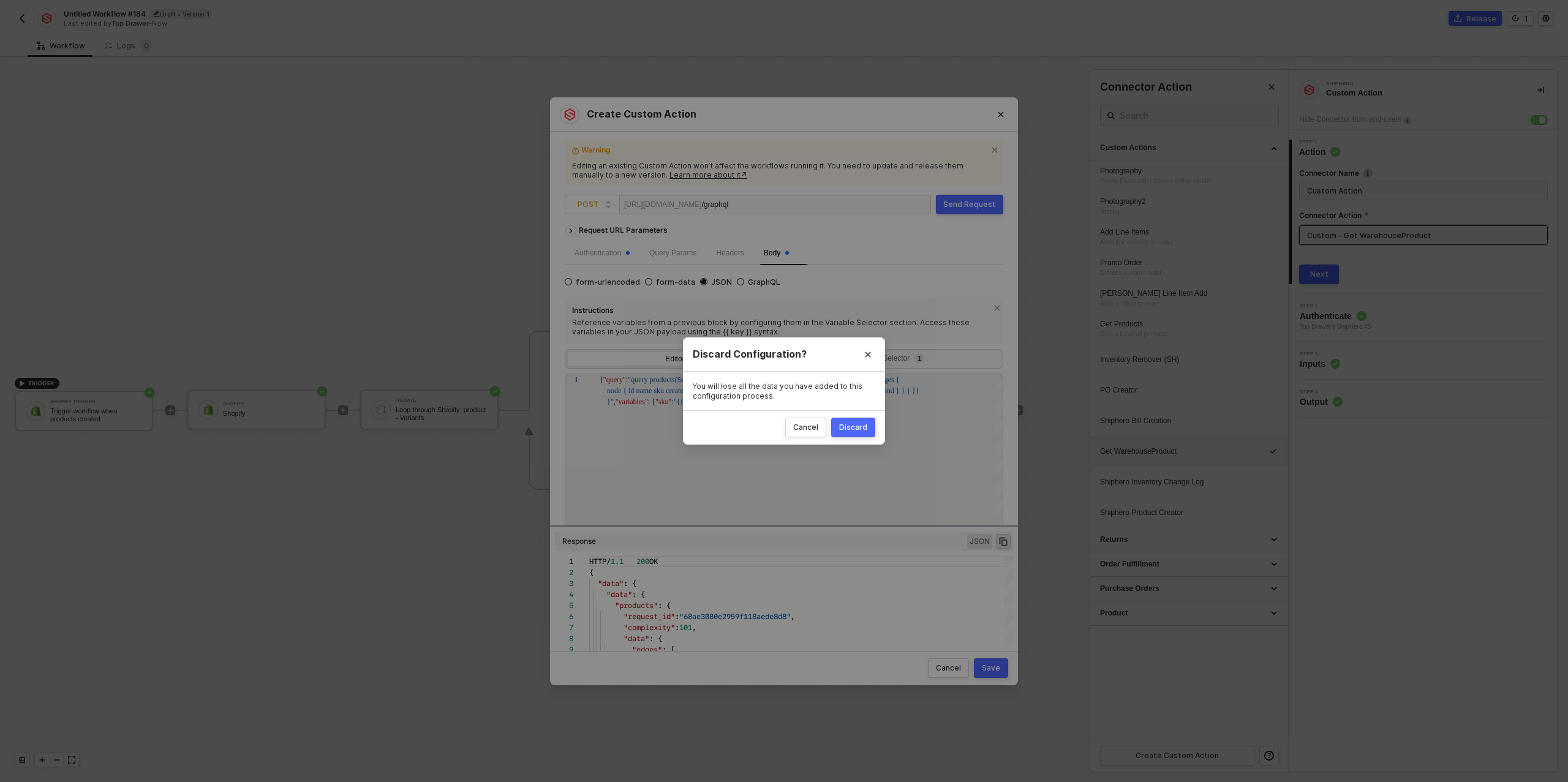
click at [855, 426] on div "Discard" at bounding box center [853, 427] width 28 height 10
radio input "true"
radio input "false"
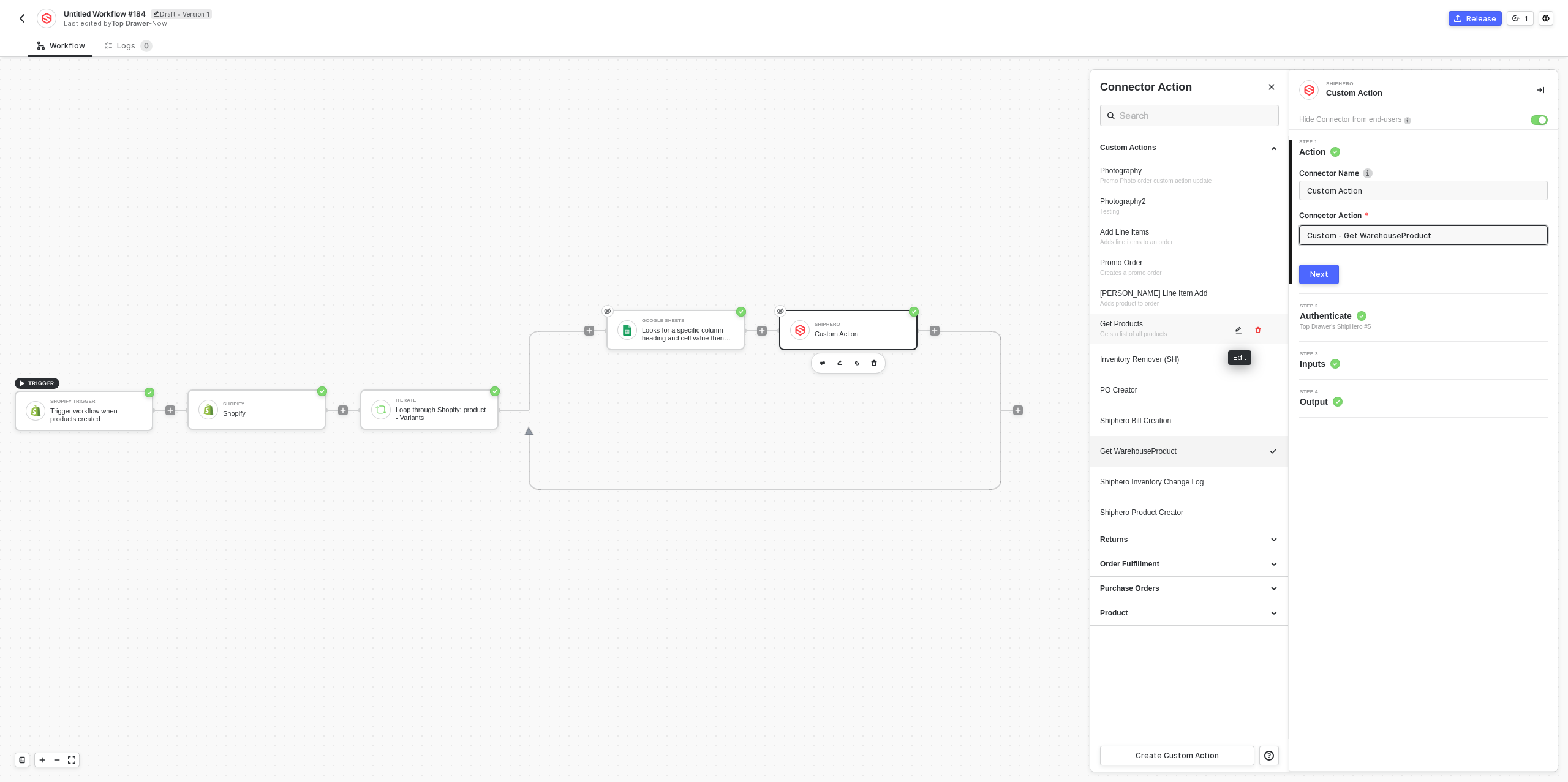
click at [1239, 330] on icon "icon-edit" at bounding box center [1238, 330] width 7 height 7
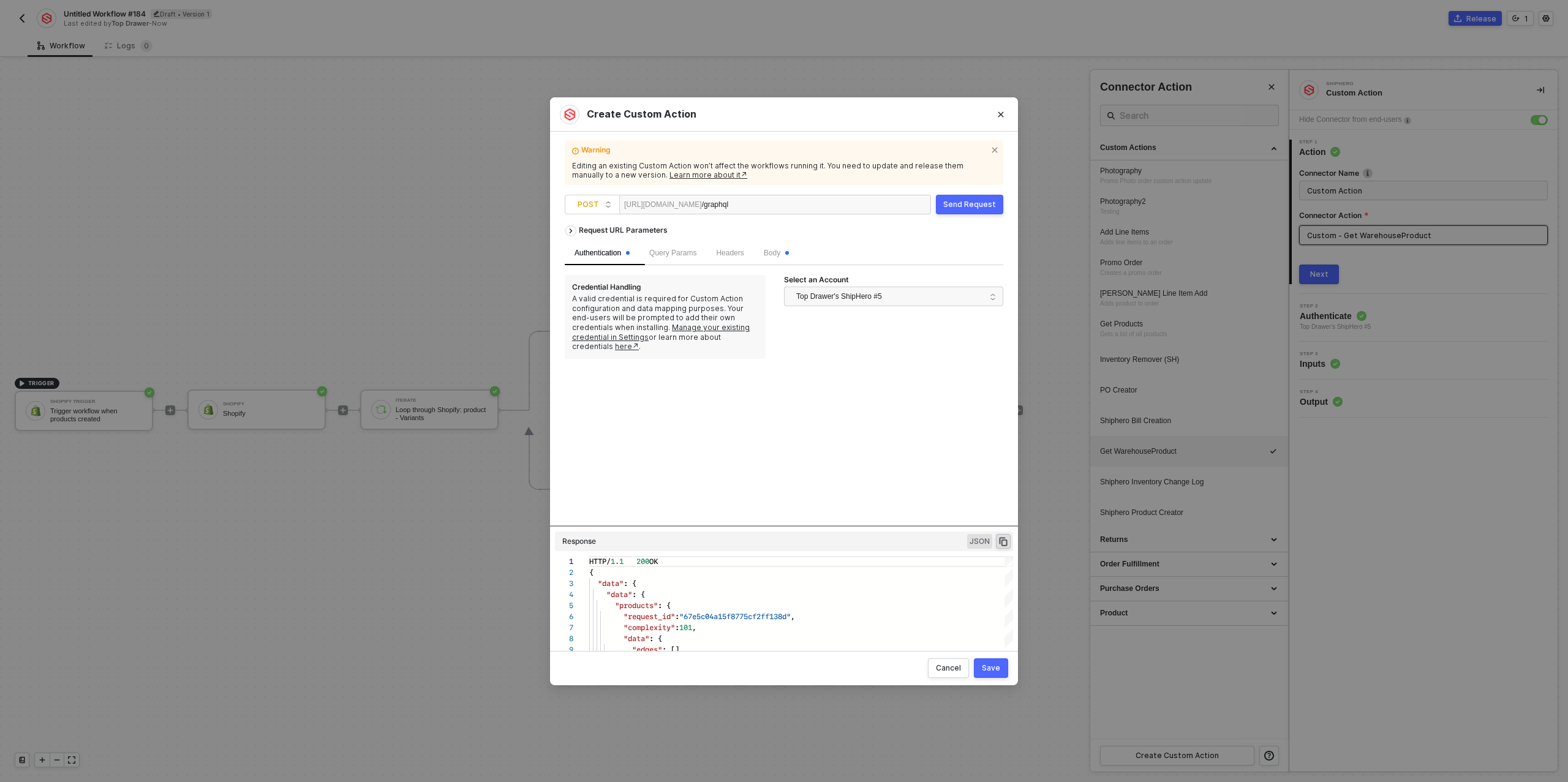
click at [783, 243] on div "Body" at bounding box center [776, 253] width 44 height 24
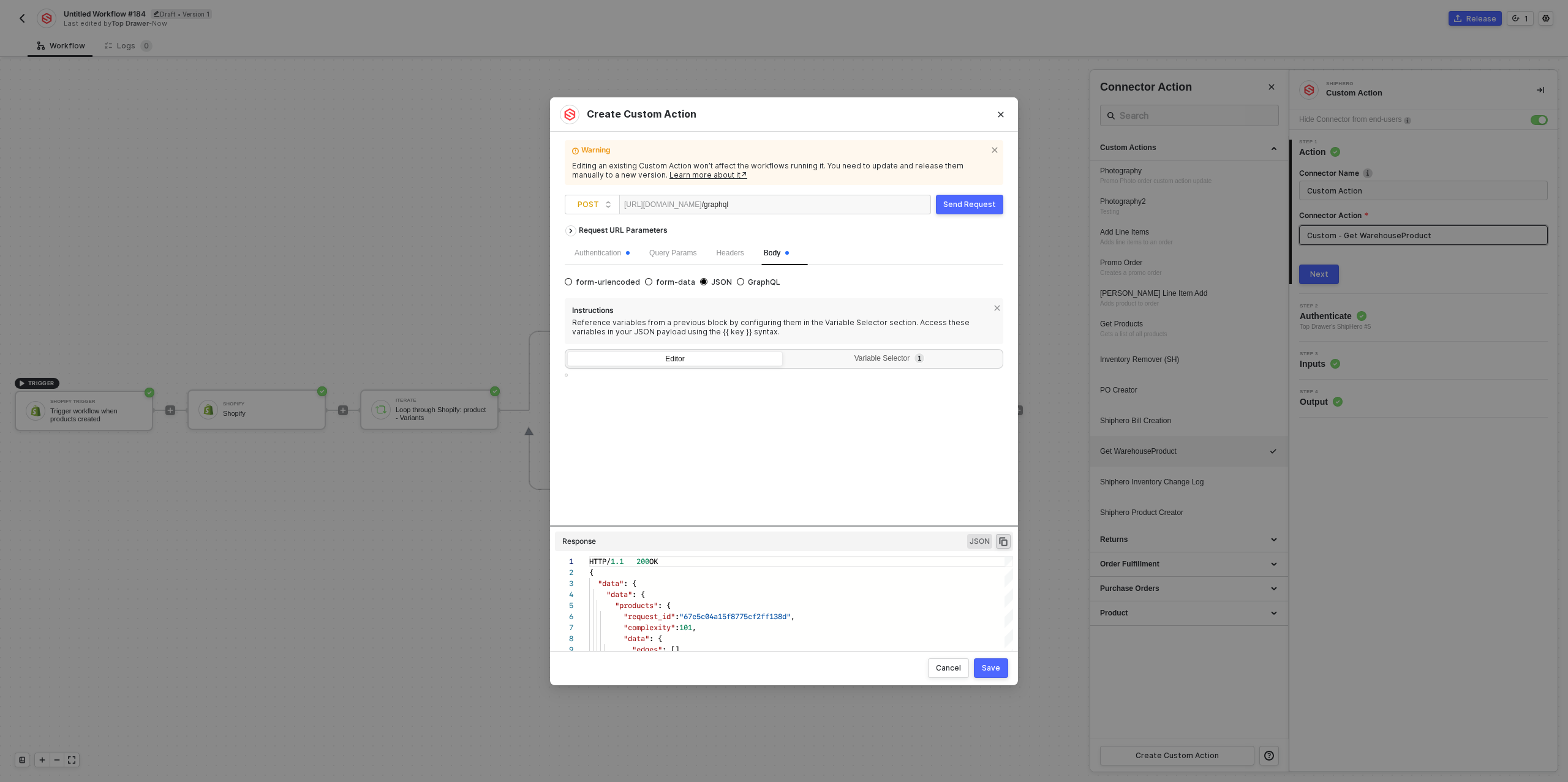
type textarea "{ "query": "query products($created_from: ISODateTime!) { products(created_from…"
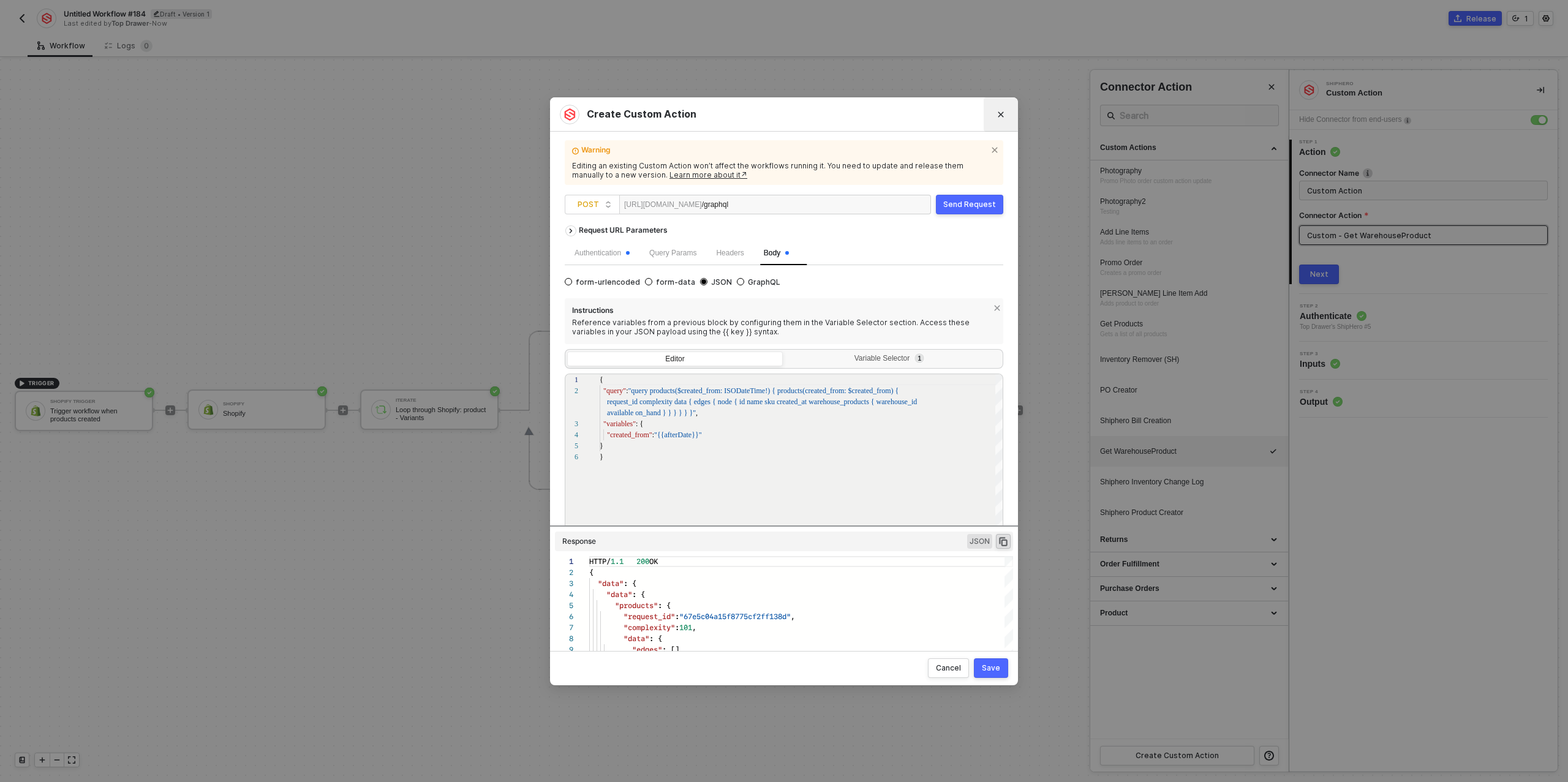
click at [1001, 114] on icon "Close" at bounding box center [1001, 114] width 6 height 6
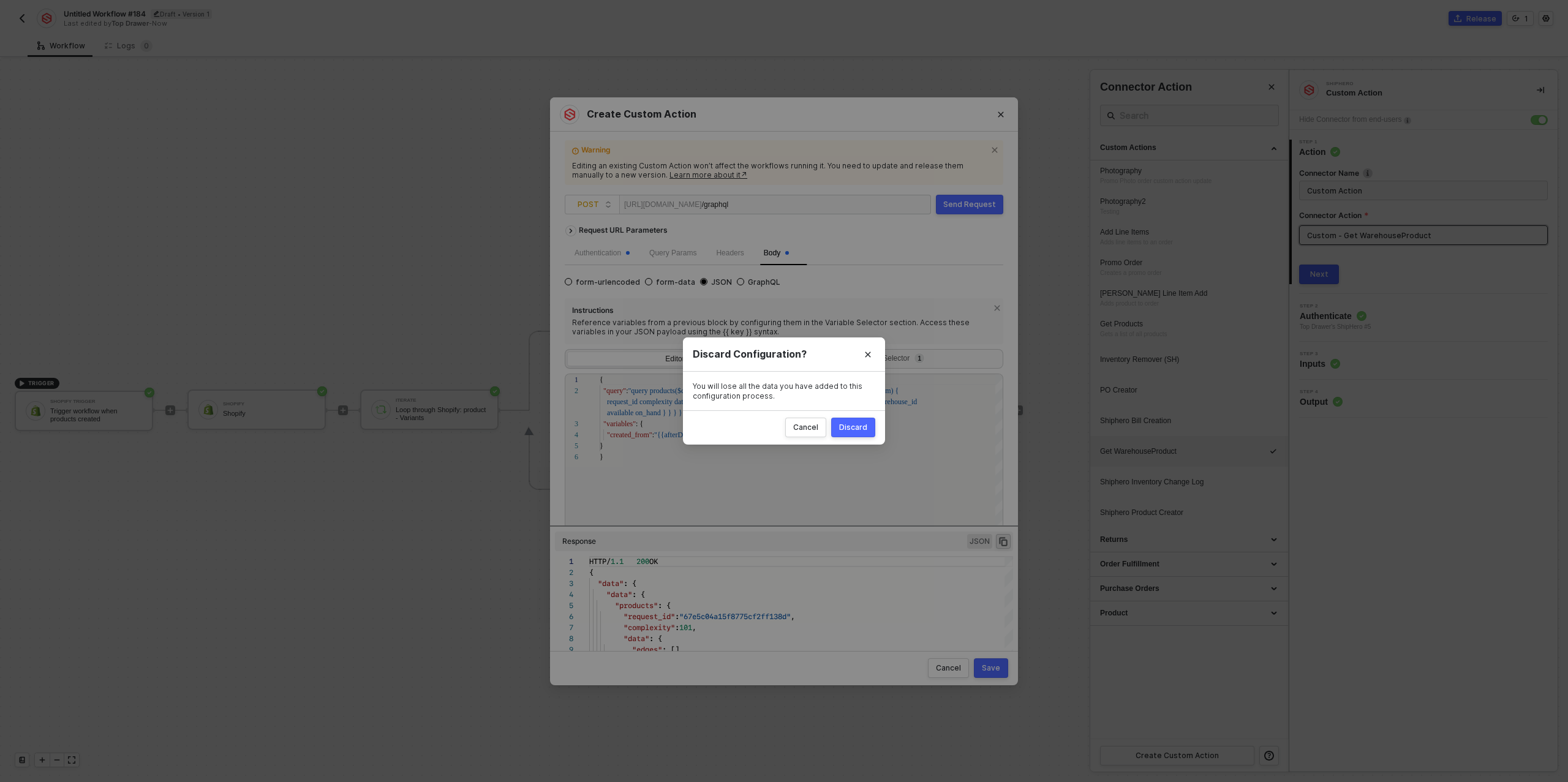
click at [847, 431] on div "Discard" at bounding box center [853, 427] width 28 height 10
radio input "true"
radio input "false"
